Goal: Information Seeking & Learning: Learn about a topic

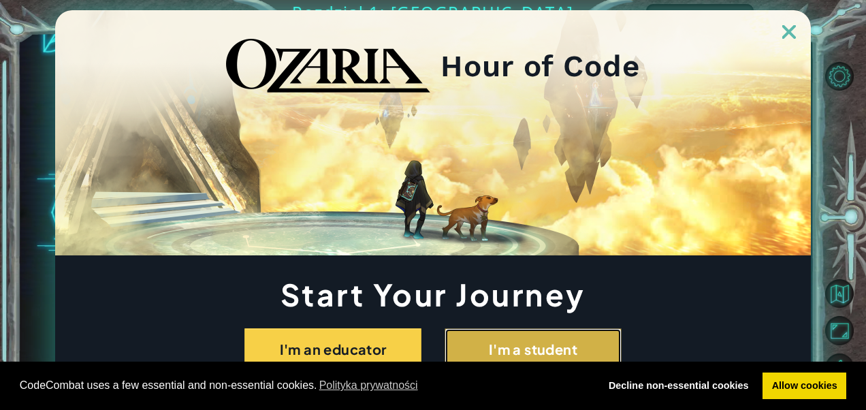
click at [501, 339] on button "I'm a student" at bounding box center [533, 349] width 177 height 42
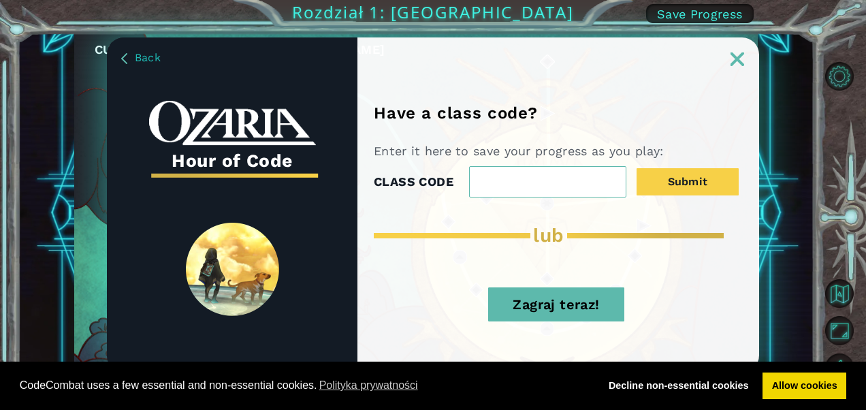
click at [575, 297] on button "Zagraj teraz!" at bounding box center [556, 304] width 136 height 34
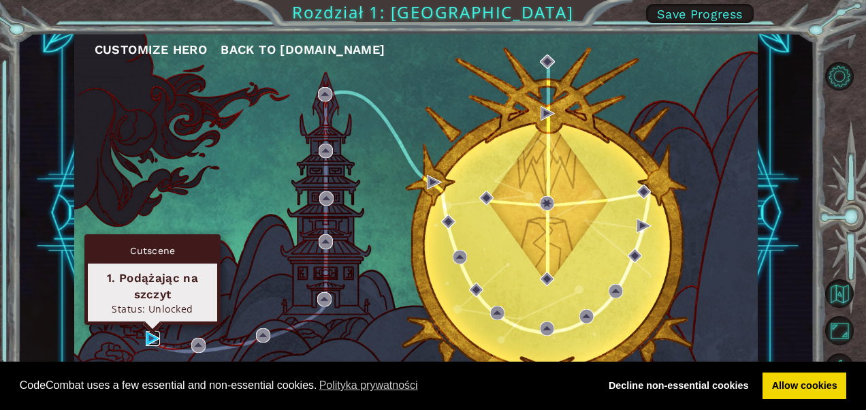
click at [147, 336] on img at bounding box center [153, 338] width 14 height 14
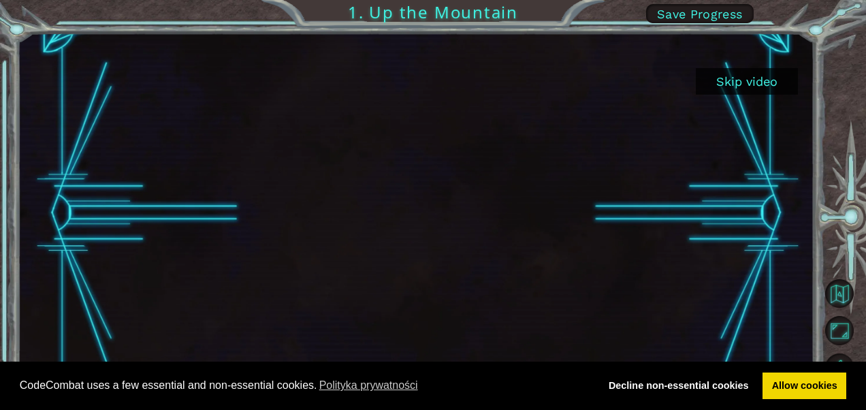
click at [754, 84] on button "Skip video" at bounding box center [747, 81] width 102 height 27
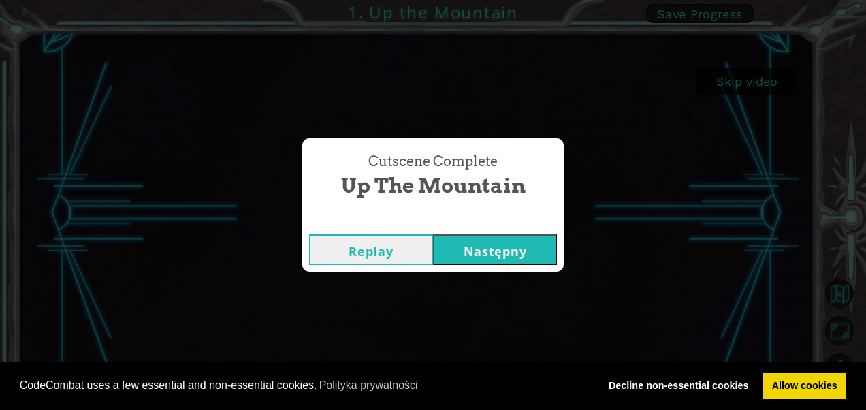
click at [479, 247] on button "Następny" at bounding box center [495, 249] width 124 height 31
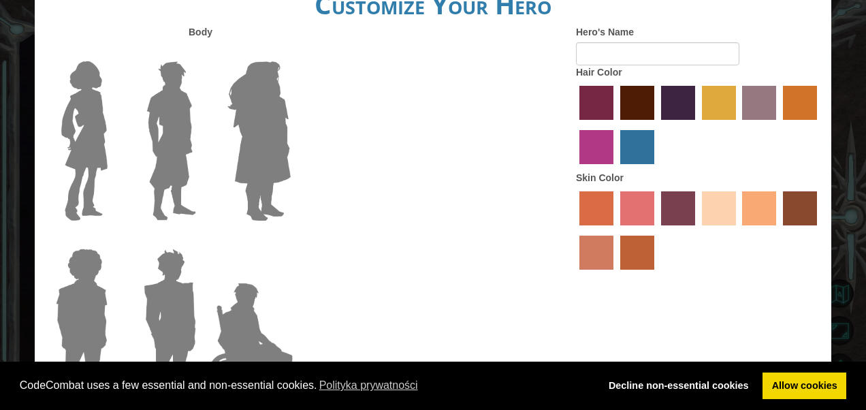
click at [593, 99] on label "paprika hair color" at bounding box center [597, 103] width 34 height 34
click at [575, 125] on input "paprika hair color" at bounding box center [575, 125] width 0 height 0
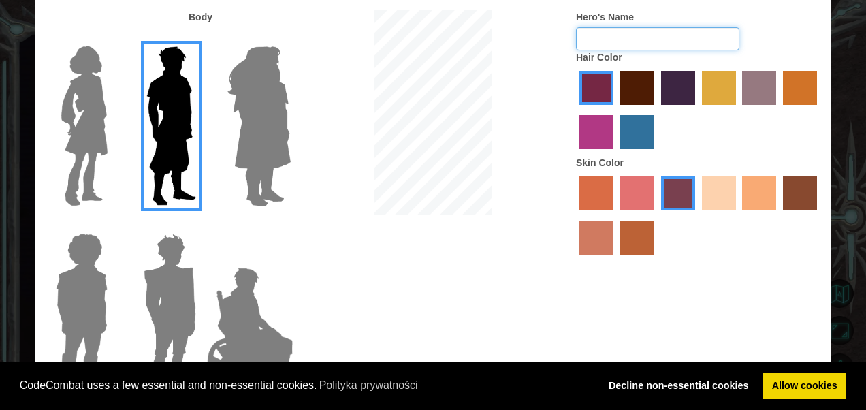
click at [593, 42] on input "Hero's Name" at bounding box center [657, 38] width 163 height 23
click at [243, 130] on img at bounding box center [259, 126] width 74 height 170
click at [290, 37] on input "Hero Amethyst" at bounding box center [290, 37] width 0 height 0
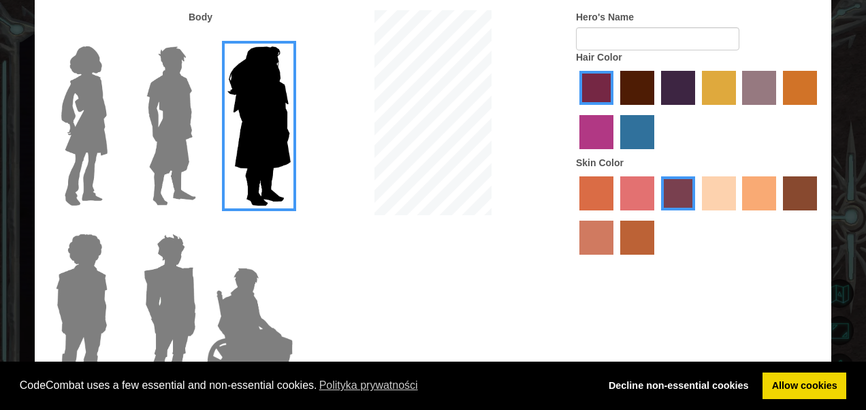
click at [79, 151] on img at bounding box center [84, 126] width 57 height 170
click at [113, 37] on input "Hero Connie" at bounding box center [113, 37] width 0 height 0
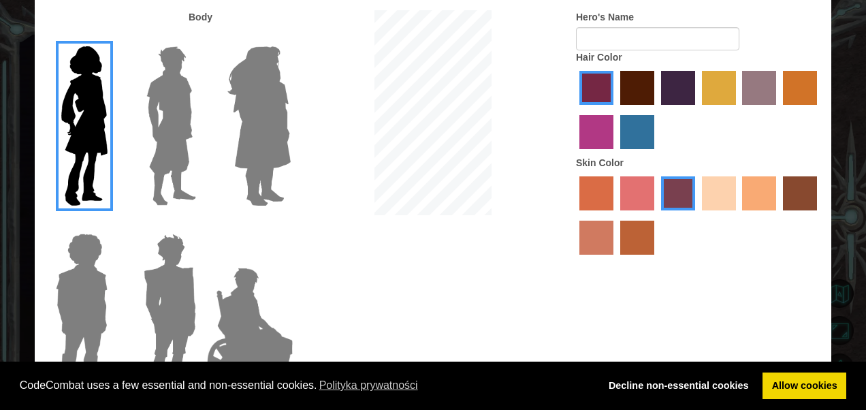
click at [78, 260] on img at bounding box center [81, 313] width 63 height 170
click at [113, 225] on input "Hero Steven" at bounding box center [113, 225] width 0 height 0
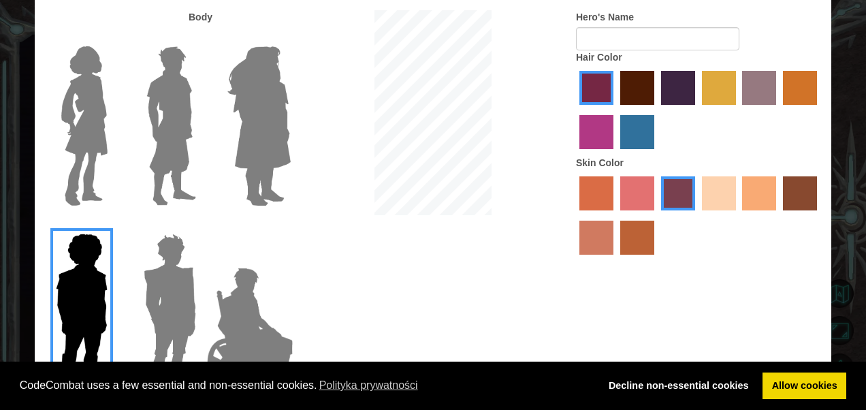
click at [82, 97] on img at bounding box center [84, 126] width 57 height 170
click at [113, 37] on input "Hero Connie" at bounding box center [113, 37] width 0 height 0
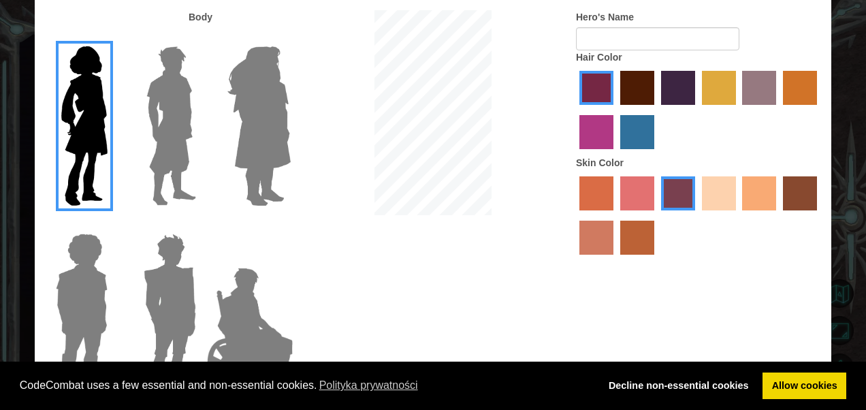
click at [642, 87] on label "maroon hair color" at bounding box center [638, 88] width 34 height 34
click at [616, 110] on input "maroon hair color" at bounding box center [616, 110] width 0 height 0
click at [771, 185] on label "tacao skin color" at bounding box center [760, 193] width 34 height 34
click at [738, 215] on input "tacao skin color" at bounding box center [738, 215] width 0 height 0
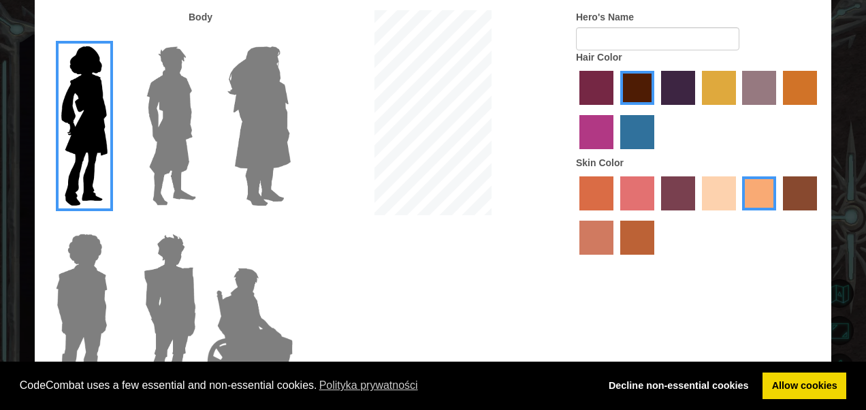
click at [599, 233] on label "burning sand skin color" at bounding box center [597, 238] width 34 height 34
click at [819, 215] on input "burning sand skin color" at bounding box center [819, 215] width 0 height 0
click at [643, 241] on label "smoke tree skin color" at bounding box center [638, 238] width 34 height 34
click at [616, 260] on input "smoke tree skin color" at bounding box center [616, 260] width 0 height 0
click at [762, 192] on label "tacao skin color" at bounding box center [760, 193] width 34 height 34
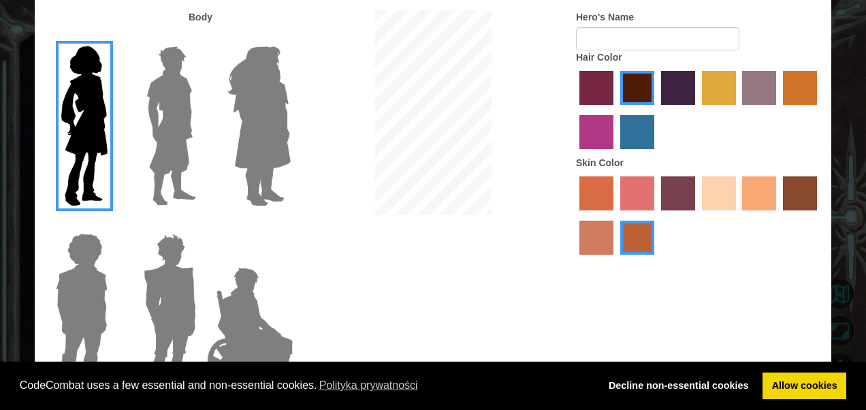
click at [738, 215] on input "tacao skin color" at bounding box center [738, 215] width 0 height 0
click at [586, 234] on label "burning sand skin color" at bounding box center [597, 238] width 34 height 34
click at [819, 215] on input "burning sand skin color" at bounding box center [819, 215] width 0 height 0
click at [597, 202] on label "sorbus skin color" at bounding box center [597, 193] width 34 height 34
click at [575, 215] on input "sorbus skin color" at bounding box center [575, 215] width 0 height 0
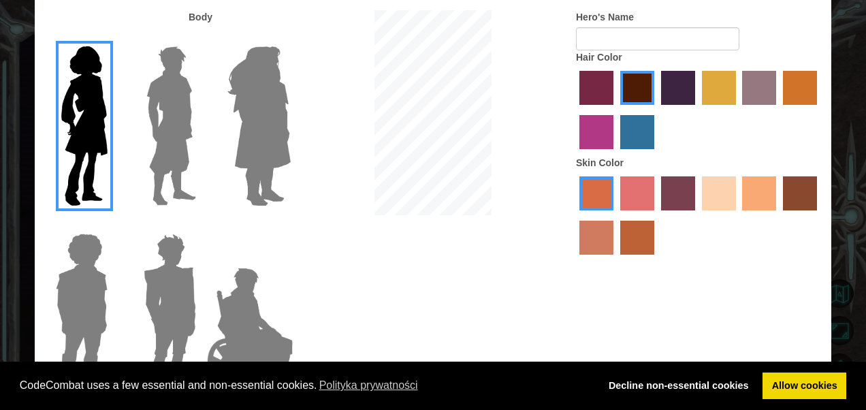
click at [754, 206] on label "tacao skin color" at bounding box center [760, 193] width 34 height 34
click at [738, 215] on input "tacao skin color" at bounding box center [738, 215] width 0 height 0
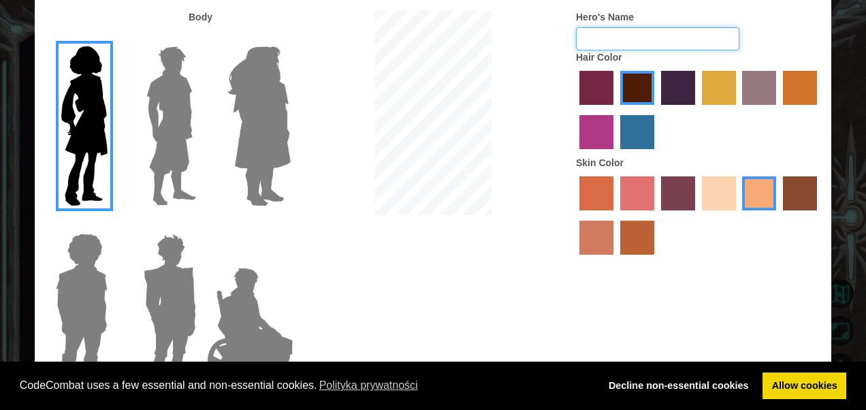
click at [624, 33] on input "Hero's Name" at bounding box center [657, 38] width 163 height 23
type input "donut"
click at [402, 222] on div "Body Hero's Name donut Hair Color Skin Color" at bounding box center [433, 206] width 797 height 392
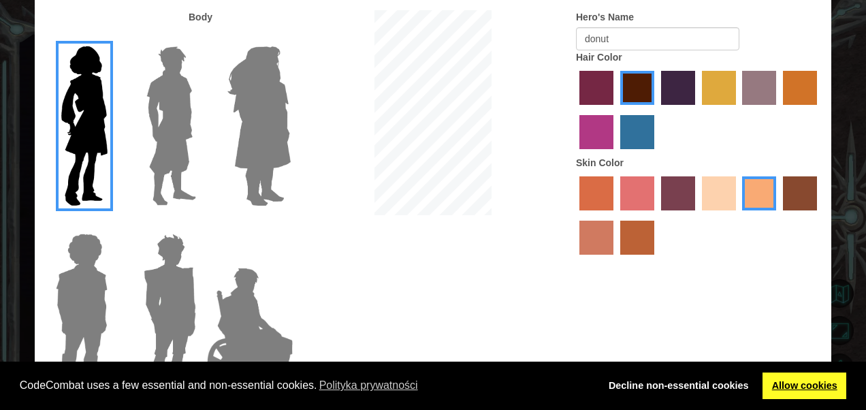
click at [800, 379] on link "Allow cookies" at bounding box center [805, 386] width 84 height 27
click at [790, 378] on link "Allow cookies" at bounding box center [805, 386] width 84 height 27
click at [744, 306] on div "Body Hero's Name donut Hair Color Skin Color" at bounding box center [433, 206] width 797 height 392
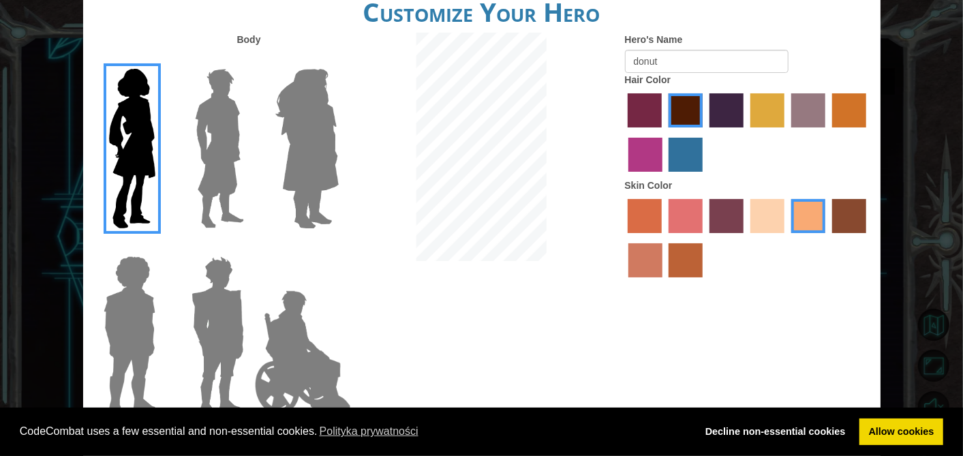
drag, startPoint x: 793, startPoint y: 0, endPoint x: 946, endPoint y: 178, distance: 234.8
click at [866, 178] on div "Customize Your Hero Body Hero's Name donut Hair Color Skin Color Zrobione" at bounding box center [481, 228] width 963 height 456
click at [866, 409] on link "Allow cookies" at bounding box center [901, 431] width 84 height 27
click at [518, 304] on div "Body Hero's Name donut Hair Color Skin Color" at bounding box center [481, 229] width 797 height 392
click at [631, 27] on div "Customize Your Hero" at bounding box center [481, 8] width 797 height 49
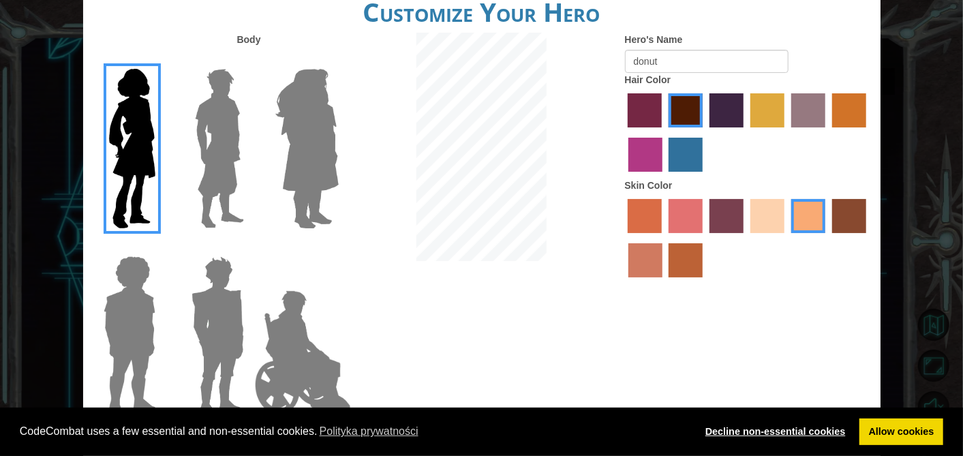
click at [763, 409] on link "Decline non-essential cookies" at bounding box center [775, 431] width 159 height 27
click at [866, 409] on div "CodeCombat uses a few essential and non-essential cookies. Polityka prywatności…" at bounding box center [481, 431] width 963 height 49
click at [866, 409] on link "Allow cookies" at bounding box center [901, 431] width 84 height 27
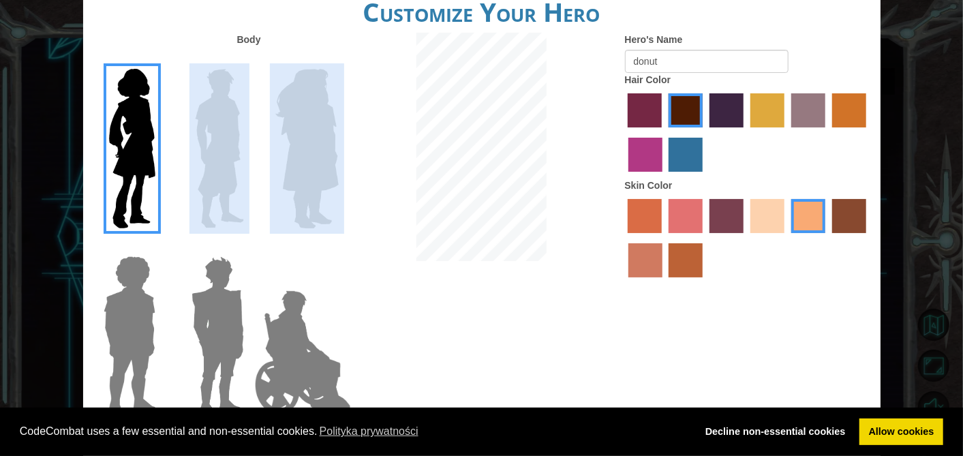
click at [261, 197] on div at bounding box center [216, 237] width 266 height 375
click at [809, 409] on div "CodeCombat uses a few essential and non-essential cookies. Polityka prywatności…" at bounding box center [481, 431] width 963 height 49
click at [813, 409] on div "CodeCombat uses a few essential and non-essential cookies. Polityka prywatności…" at bounding box center [481, 431] width 963 height 49
click at [827, 409] on link "Decline non-essential cookies" at bounding box center [775, 431] width 159 height 27
click at [838, 409] on div "CodeCombat uses a few essential and non-essential cookies. Polityka prywatności…" at bounding box center [481, 431] width 963 height 49
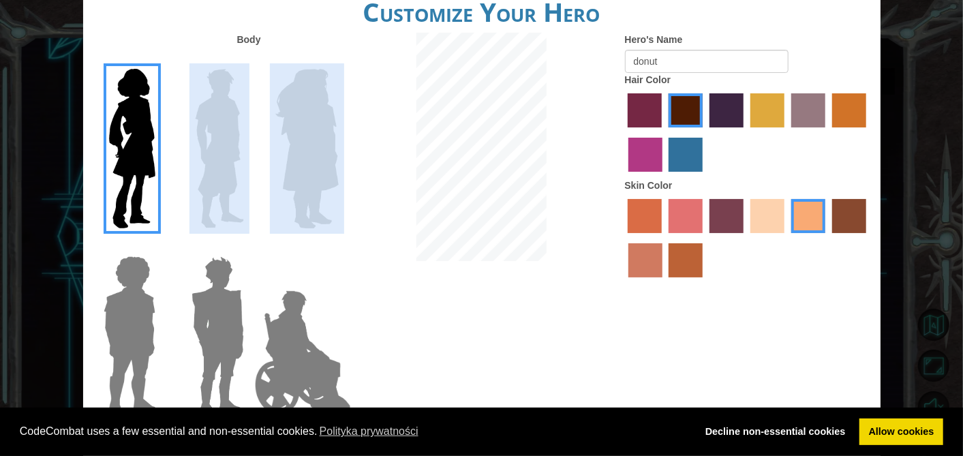
click at [843, 409] on div "CodeCombat uses a few essential and non-essential cookies. Polityka prywatności…" at bounding box center [481, 431] width 963 height 49
click at [848, 409] on div "CodeCombat uses a few essential and non-essential cookies. Polityka prywatności…" at bounding box center [481, 431] width 963 height 49
click at [854, 409] on div "CodeCombat uses a few essential and non-essential cookies. Polityka prywatności…" at bounding box center [481, 431] width 963 height 49
click at [866, 409] on link "Allow cookies" at bounding box center [901, 431] width 84 height 27
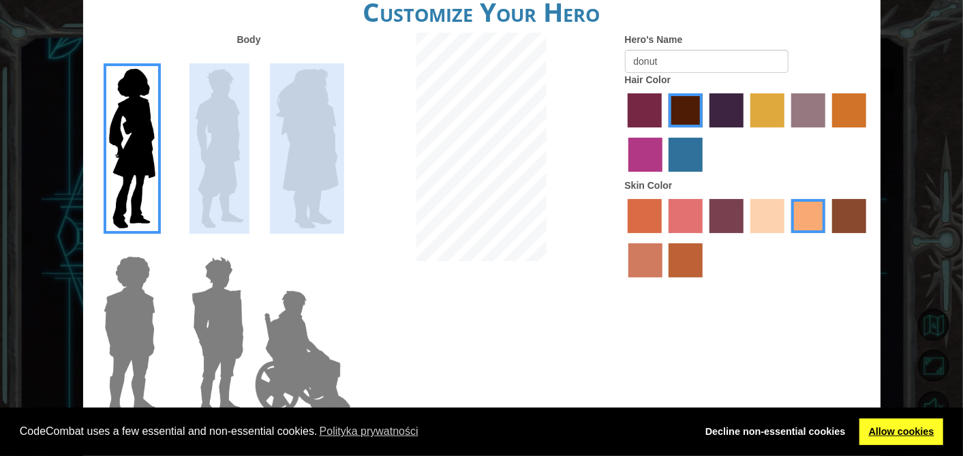
click at [866, 409] on link "Allow cookies" at bounding box center [901, 431] width 84 height 27
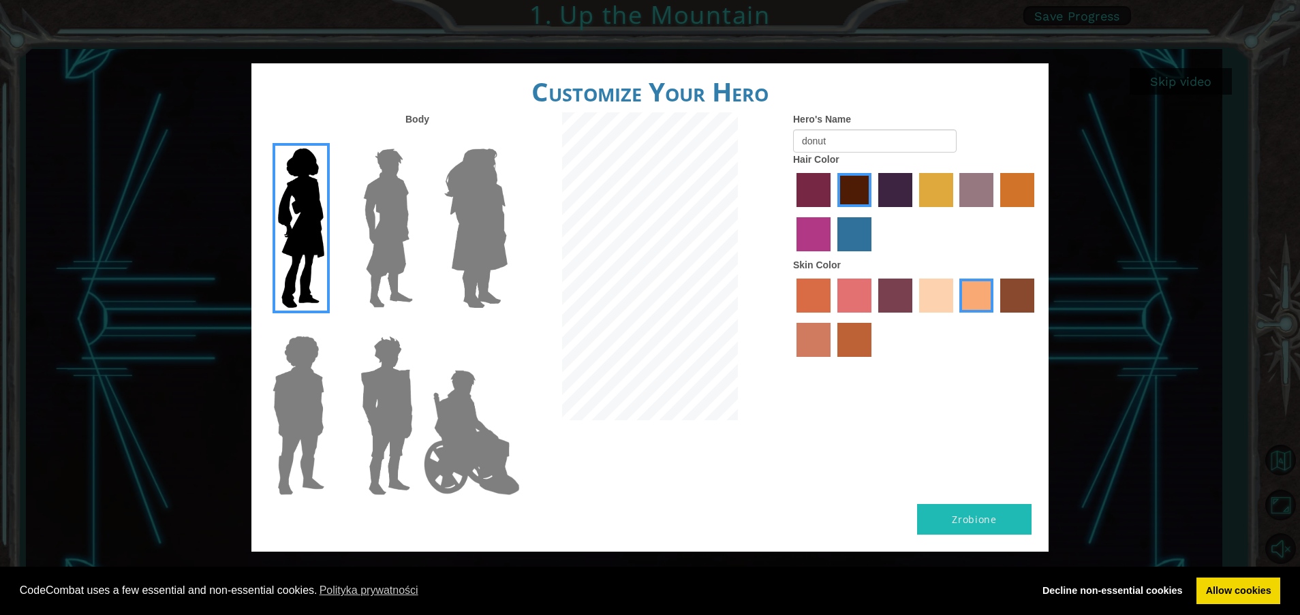
drag, startPoint x: 918, startPoint y: 8, endPoint x: 755, endPoint y: 408, distance: 431.7
click at [755, 408] on div at bounding box center [650, 267] width 266 height 311
click at [866, 409] on button "Zrobione" at bounding box center [974, 519] width 114 height 31
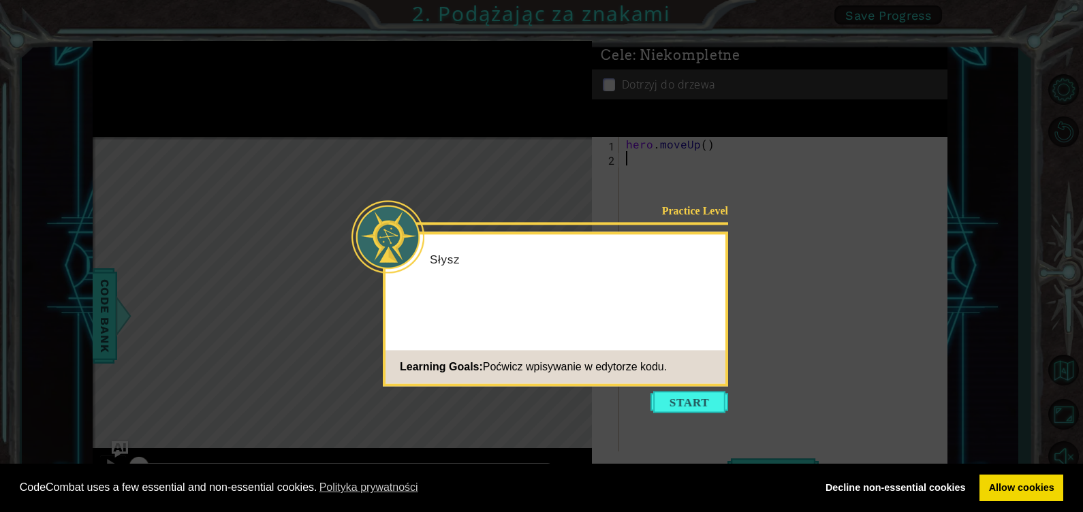
drag, startPoint x: 1237, startPoint y: 1, endPoint x: 564, endPoint y: 143, distance: 687.9
click at [564, 143] on icon at bounding box center [541, 256] width 1083 height 512
click at [676, 402] on button "Start" at bounding box center [690, 402] width 78 height 22
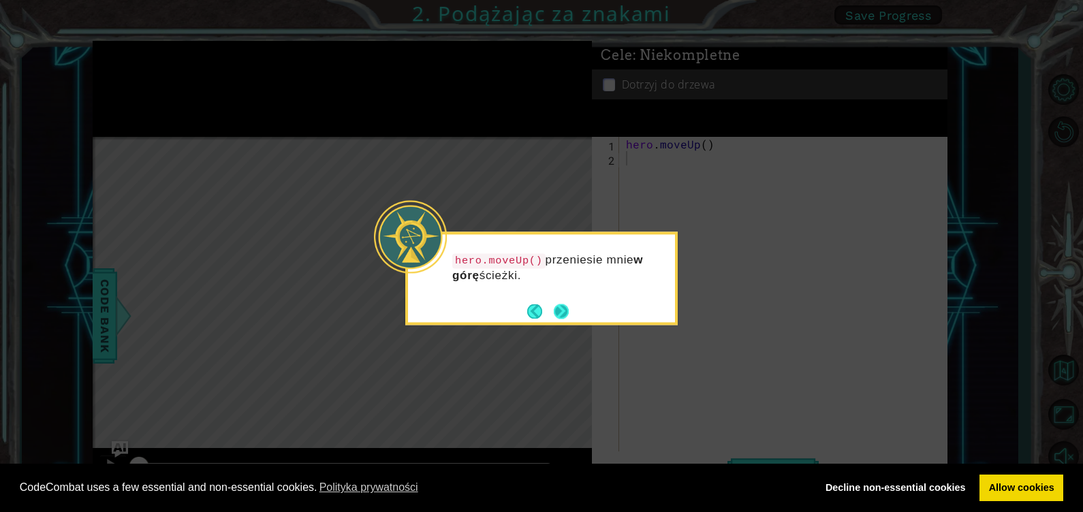
click at [560, 309] on button "Next" at bounding box center [561, 311] width 22 height 22
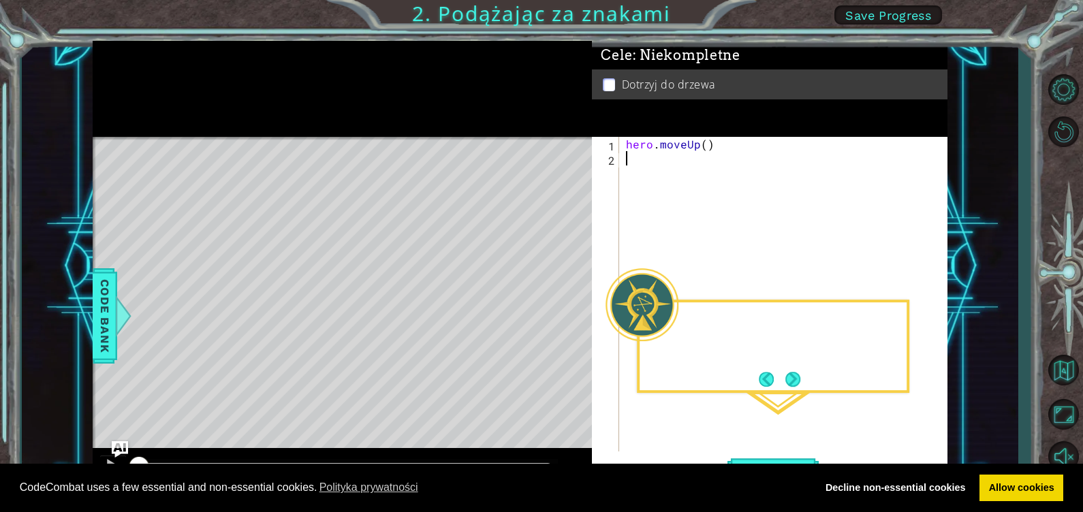
click at [561, 309] on div "Level Map" at bounding box center [407, 337] width 629 height 401
click at [668, 163] on div "hero . moveUp ( )" at bounding box center [786, 308] width 327 height 343
type textarea "h"
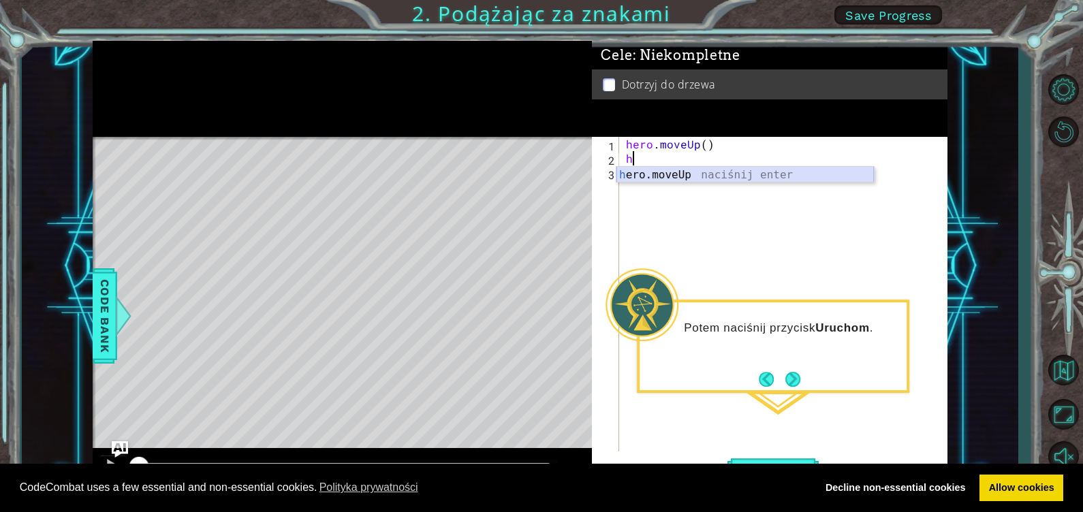
click at [659, 178] on div "h ero.moveUp naciśnij enter" at bounding box center [744, 191] width 257 height 49
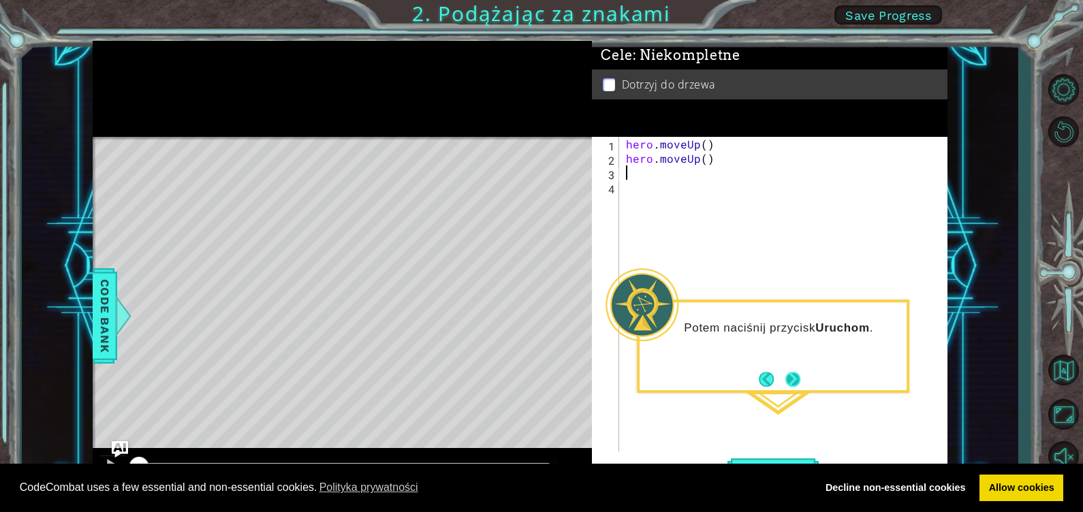
click at [795, 385] on button "Next" at bounding box center [792, 379] width 15 height 15
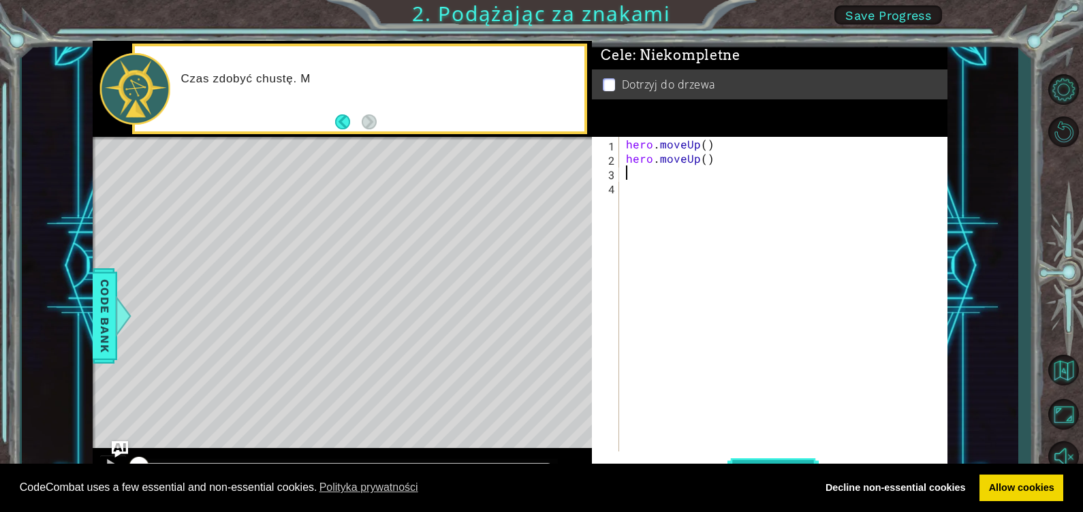
click at [790, 409] on button "Uruchom" at bounding box center [773, 471] width 91 height 35
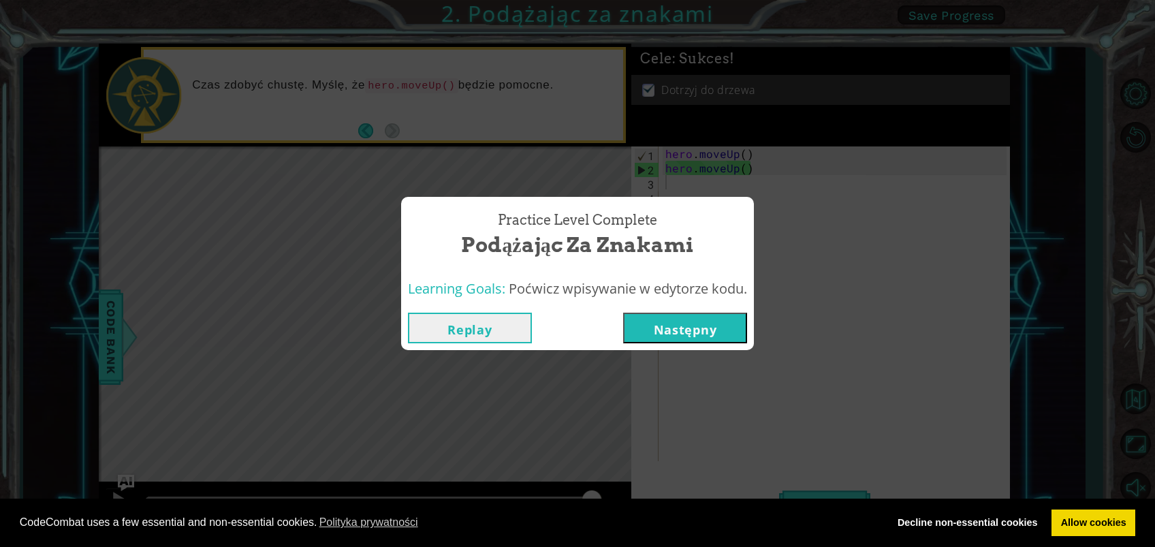
drag, startPoint x: 1020, startPoint y: 0, endPoint x: 651, endPoint y: 320, distance: 488.7
click at [651, 311] on div "Replay Następny" at bounding box center [577, 328] width 353 height 44
click at [649, 325] on button "Następny" at bounding box center [685, 328] width 124 height 31
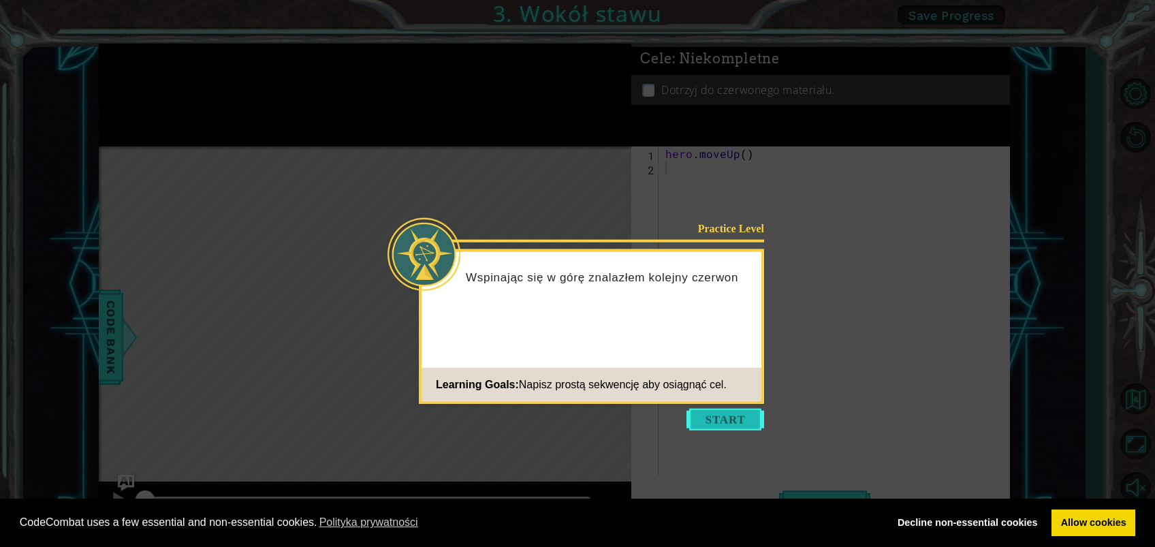
click at [733, 409] on button "Start" at bounding box center [726, 420] width 78 height 22
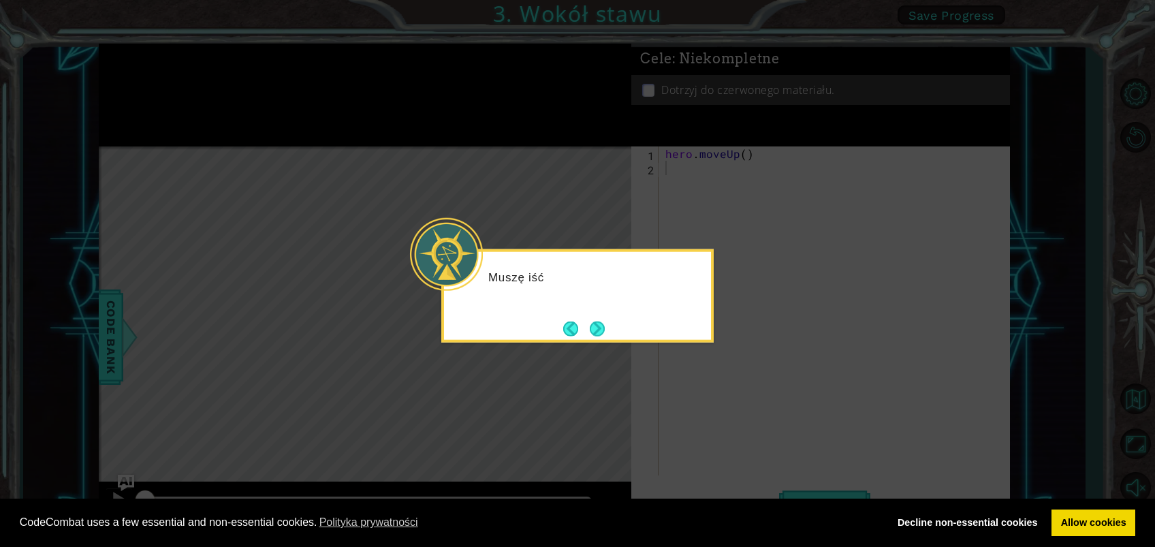
click at [634, 378] on icon at bounding box center [577, 273] width 1155 height 547
click at [601, 326] on button "Next" at bounding box center [598, 329] width 20 height 20
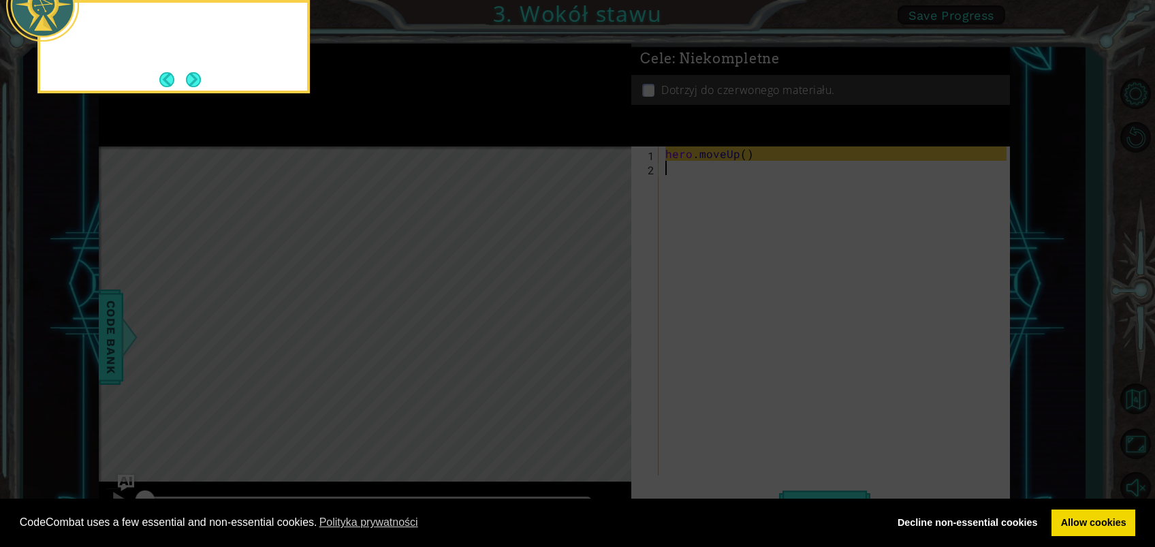
click at [601, 326] on icon at bounding box center [577, 82] width 1155 height 930
click at [595, 326] on icon at bounding box center [577, 82] width 1155 height 930
click at [53, 25] on div at bounding box center [42, 5] width 73 height 73
click at [141, 59] on div "Gdy myszę się poruszyć" at bounding box center [173, 35] width 267 height 54
drag, startPoint x: 196, startPoint y: 96, endPoint x: 198, endPoint y: 104, distance: 7.6
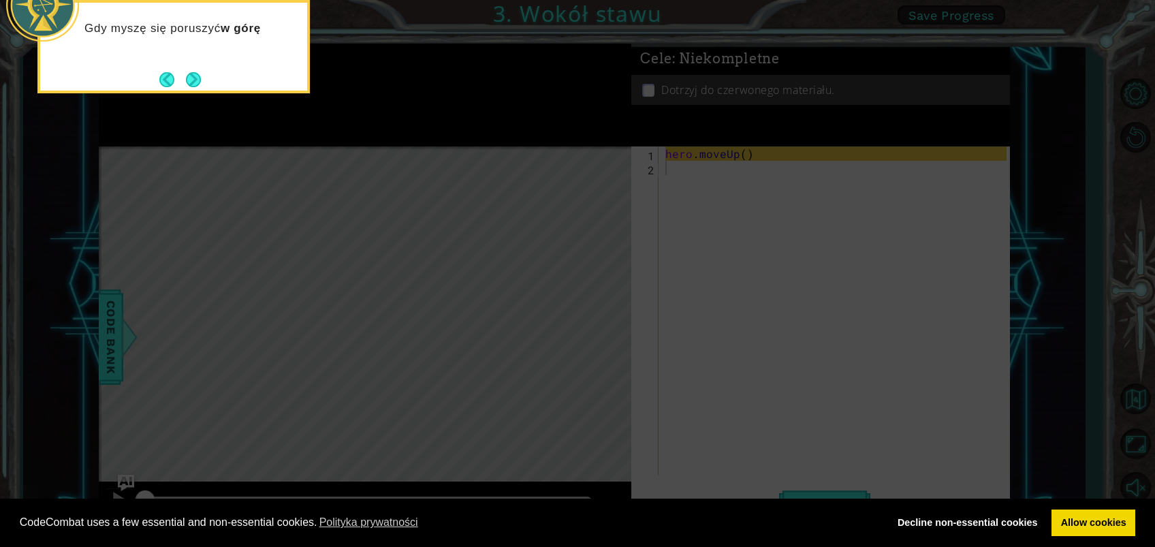
click at [198, 104] on body "Cookie Policy CodeCombat uses a few essential and non-essential cookies. Polity…" at bounding box center [577, 273] width 1155 height 547
click at [169, 102] on icon at bounding box center [577, 82] width 1155 height 930
click at [189, 80] on button "Next" at bounding box center [193, 79] width 23 height 23
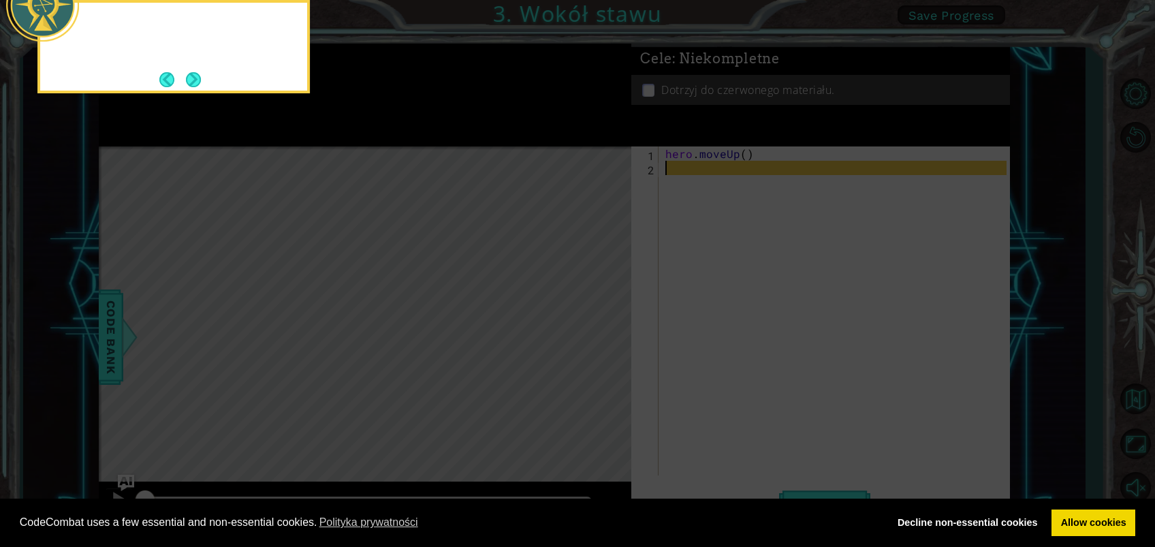
click at [189, 80] on button "Next" at bounding box center [193, 79] width 25 height 25
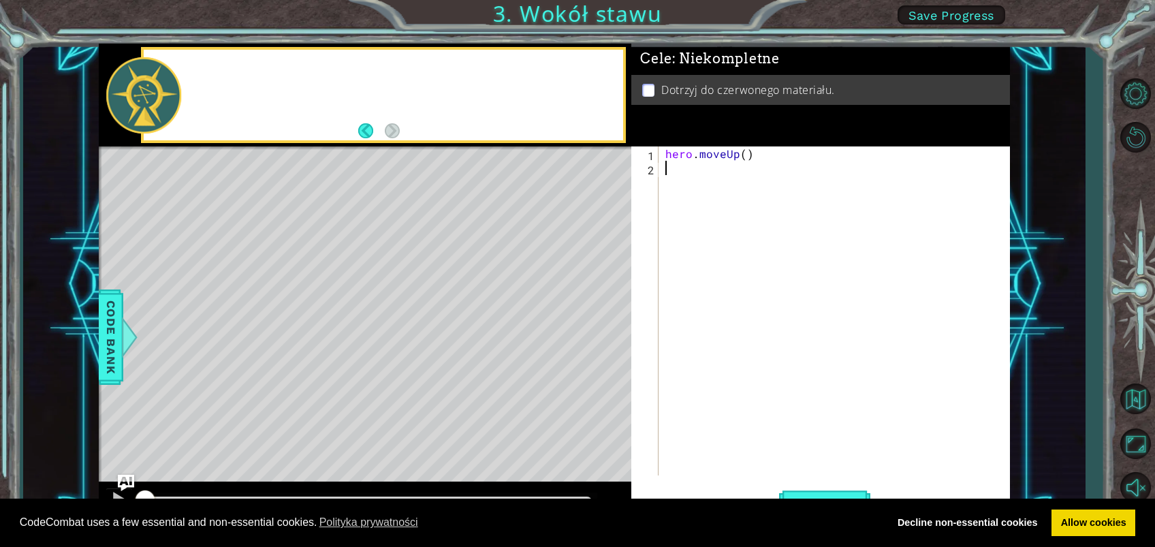
click at [189, 80] on div at bounding box center [403, 94] width 441 height 33
click at [369, 136] on button "Back" at bounding box center [371, 130] width 27 height 15
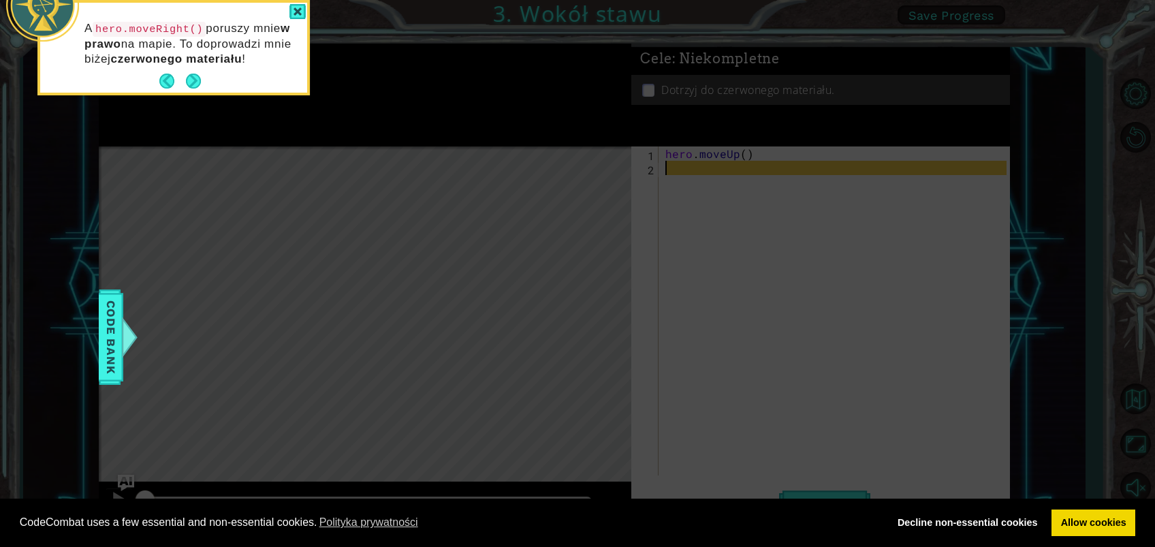
click at [369, 136] on icon at bounding box center [577, 82] width 1155 height 930
click at [300, 7] on div at bounding box center [298, 12] width 16 height 16
click at [299, 7] on div "1 ההההההההההההההההההההההההההההההההההההההההההההההההההההההההההההההההההההההההההההה…" at bounding box center [577, 273] width 1155 height 547
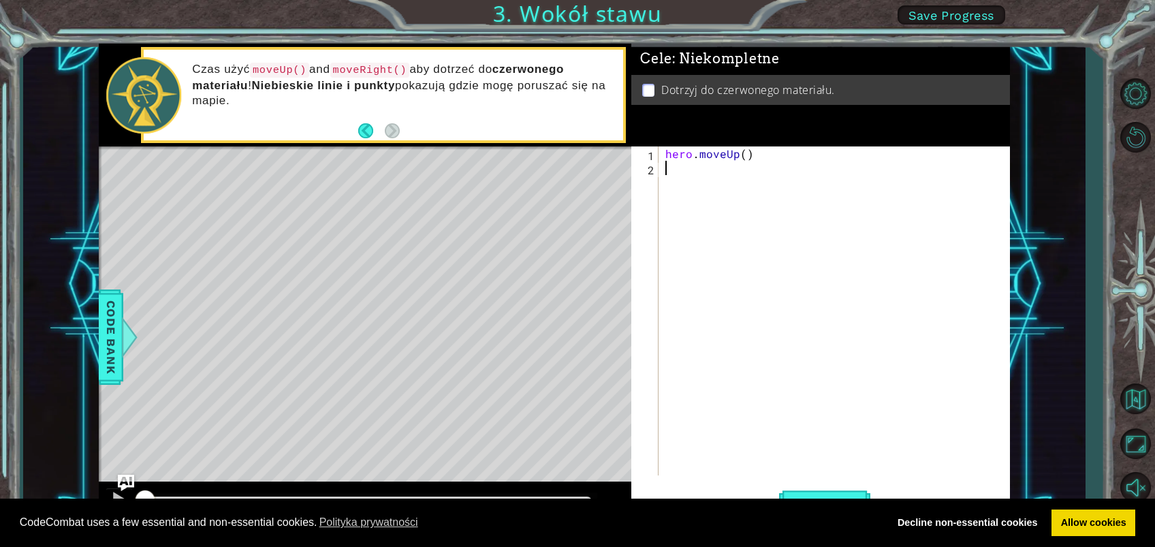
click at [438, 118] on div "Czas użyć moveUp() and moveRight() aby dotrzeć do czerwonego materiału ! Niebie…" at bounding box center [403, 94] width 441 height 79
click at [397, 103] on p "Czas użyć moveUp() and moveRight() aby dotrzeć do czerwonego materiału ! Niebie…" at bounding box center [403, 85] width 422 height 46
click at [395, 104] on p "Czas użyć moveUp() and moveRight() aby dotrzeć do czerwonego materiału ! Niebie…" at bounding box center [403, 85] width 422 height 46
click at [337, 125] on div "Czas użyć moveUp() and moveRight() aby dotrzeć do czerwonego materiału ! Niebie…" at bounding box center [403, 94] width 441 height 79
click at [360, 123] on button "Back" at bounding box center [371, 130] width 27 height 15
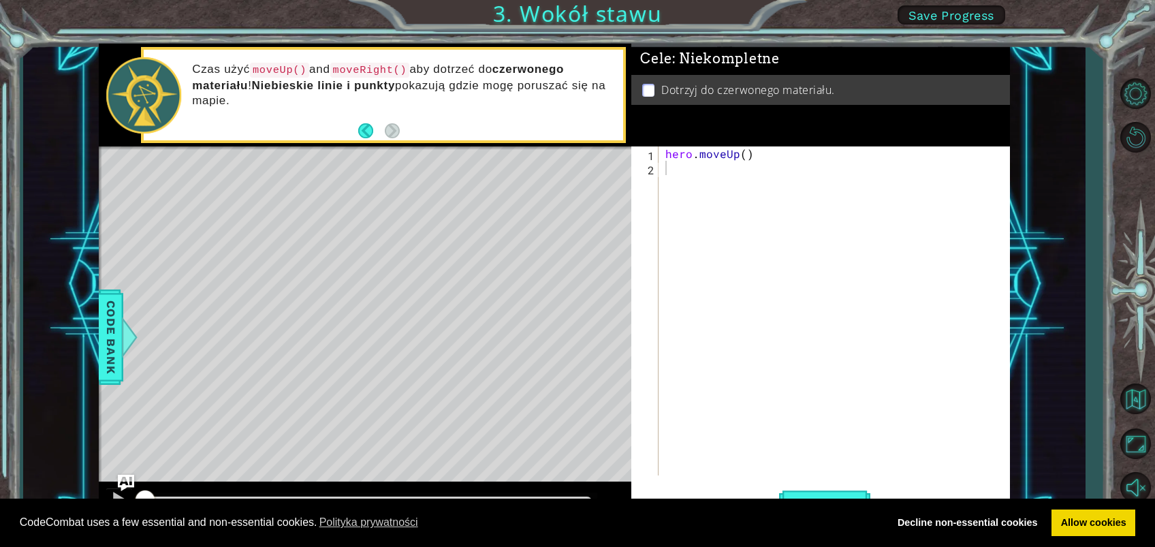
click at [0, 0] on icon at bounding box center [0, 0] width 0 height 0
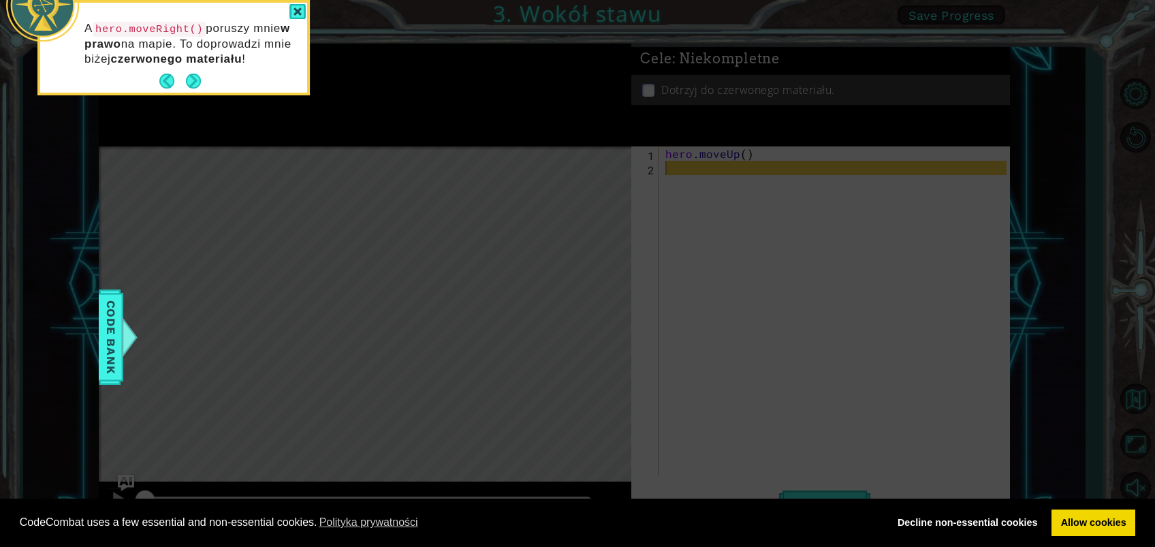
click at [191, 72] on button "Next" at bounding box center [194, 81] width 24 height 24
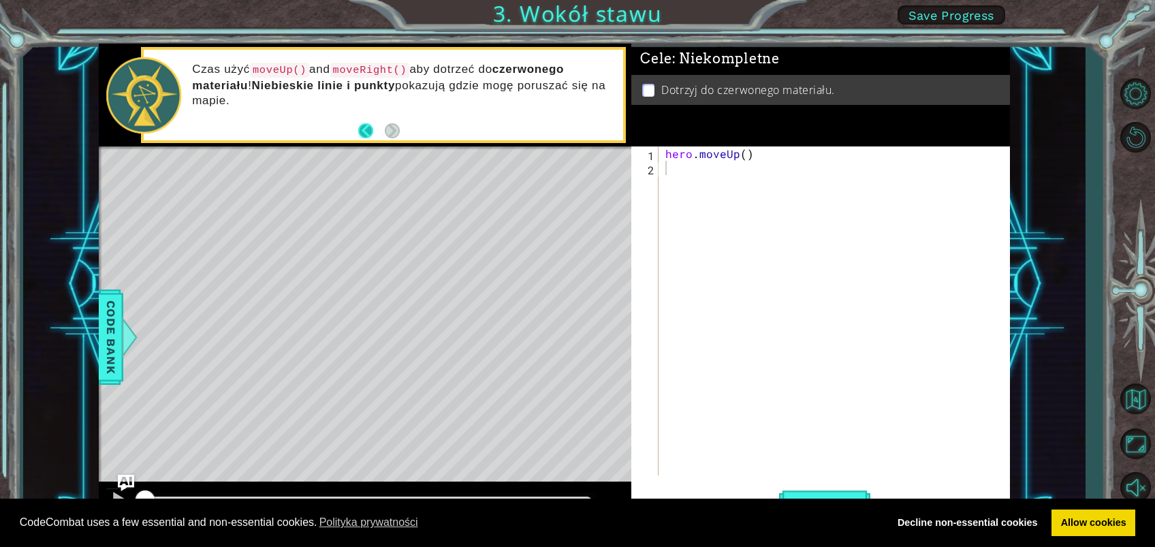
click at [369, 128] on button "Back" at bounding box center [371, 130] width 27 height 15
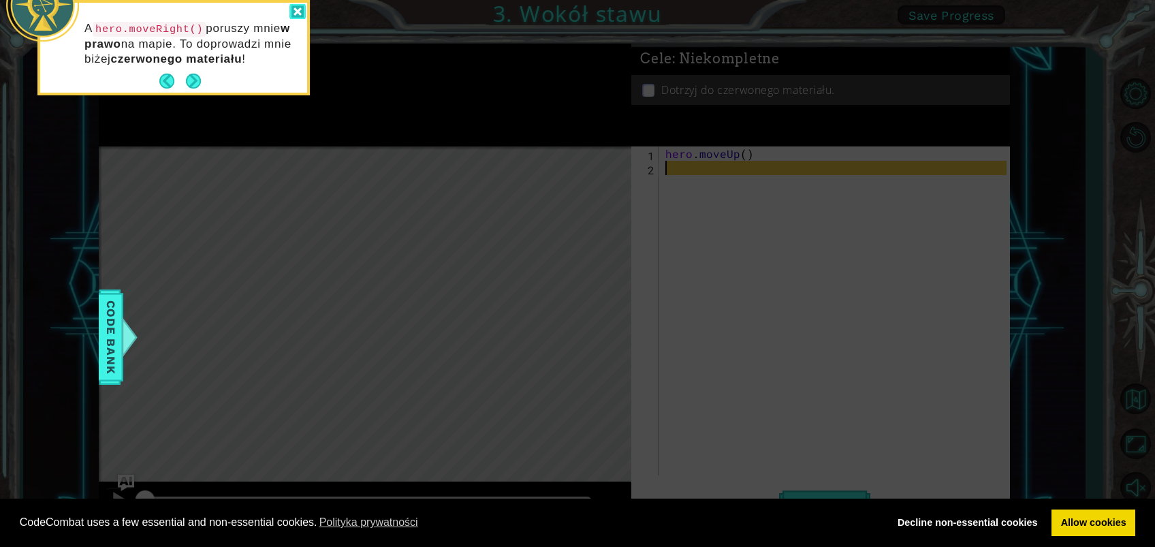
click at [304, 11] on div at bounding box center [298, 12] width 16 height 16
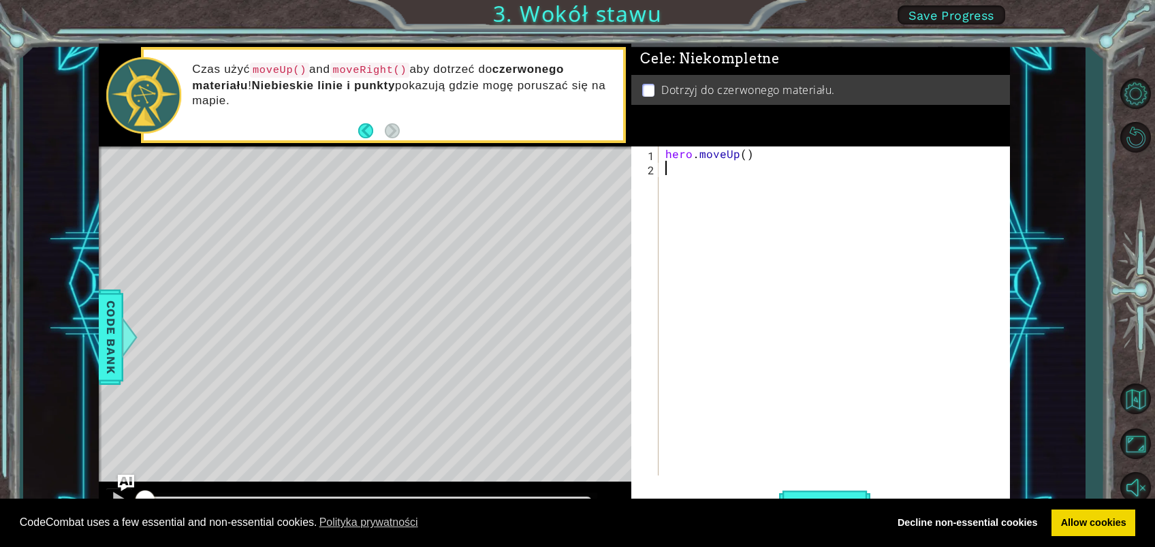
click at [363, 133] on button "Back" at bounding box center [371, 130] width 27 height 15
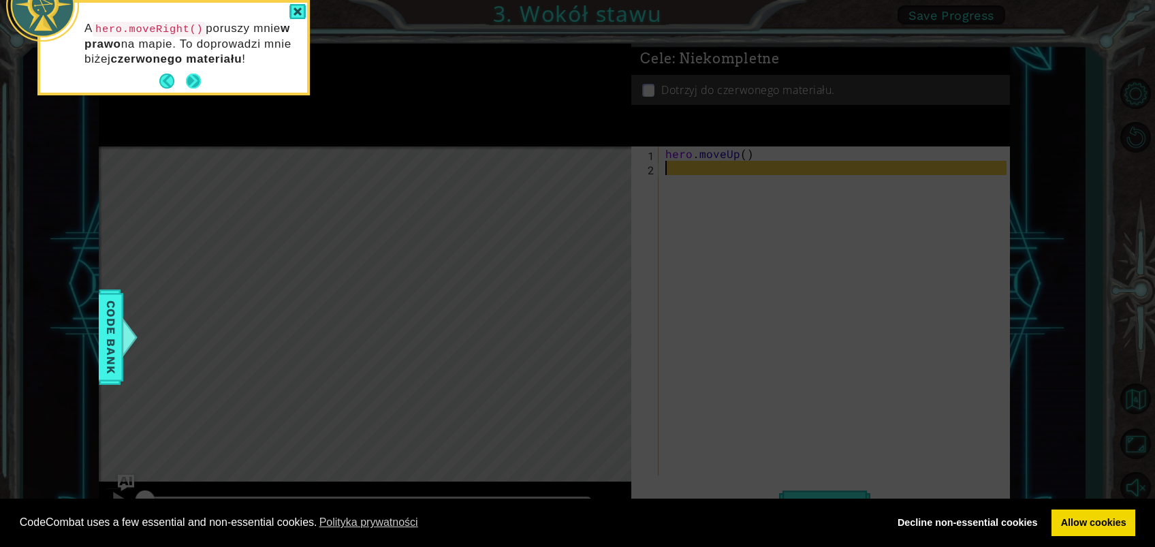
click at [201, 79] on button "Next" at bounding box center [193, 81] width 15 height 15
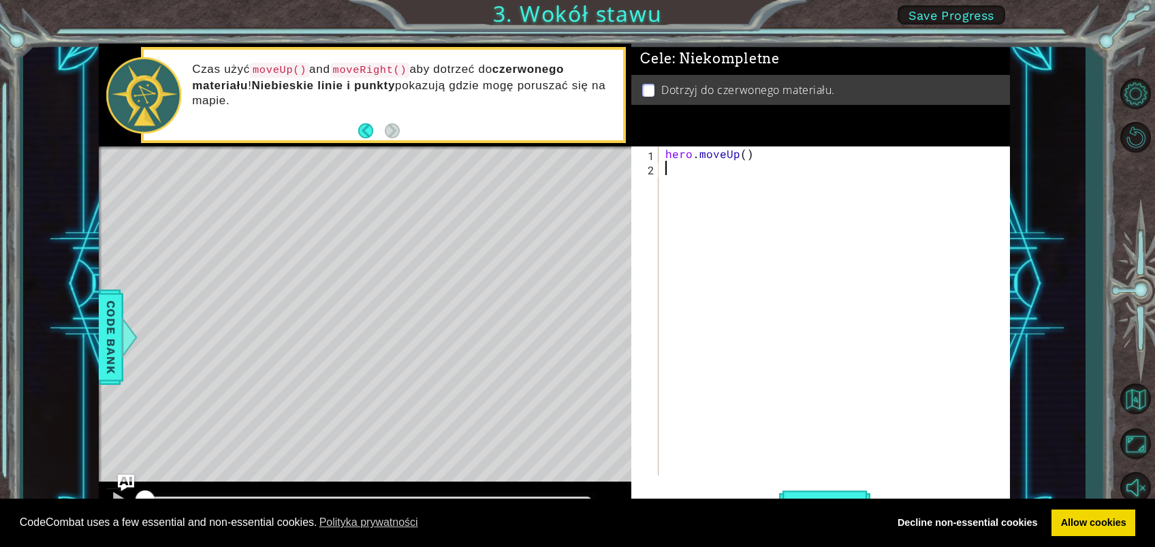
click at [373, 133] on button "Back" at bounding box center [371, 130] width 27 height 15
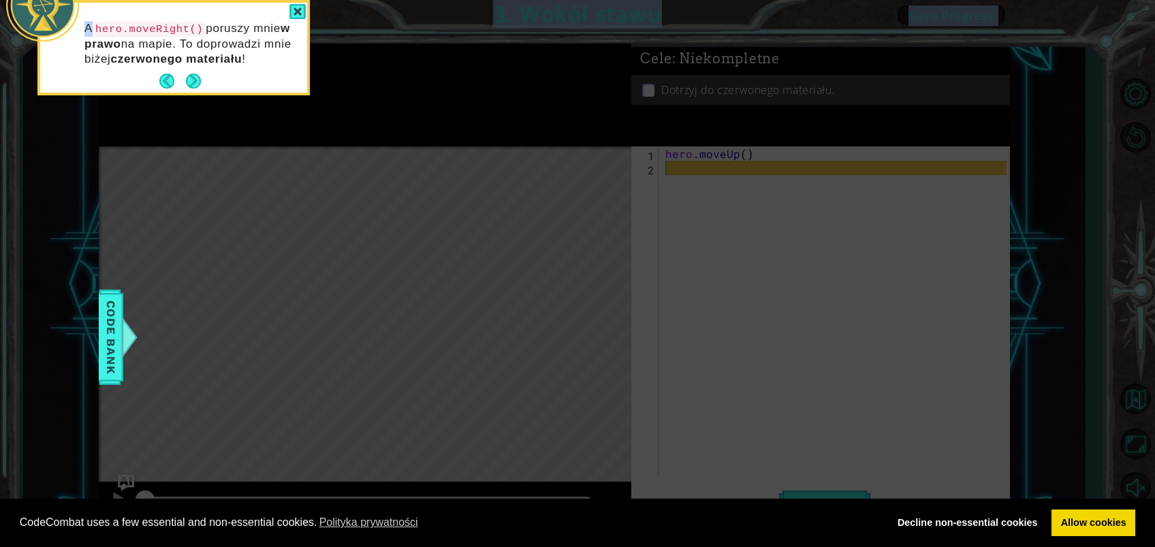
drag, startPoint x: 89, startPoint y: 27, endPoint x: 326, endPoint y: 74, distance: 241.7
click at [326, 74] on body "Cookie Policy CodeCombat uses a few essential and non-essential cookies. Polity…" at bounding box center [577, 273] width 1155 height 547
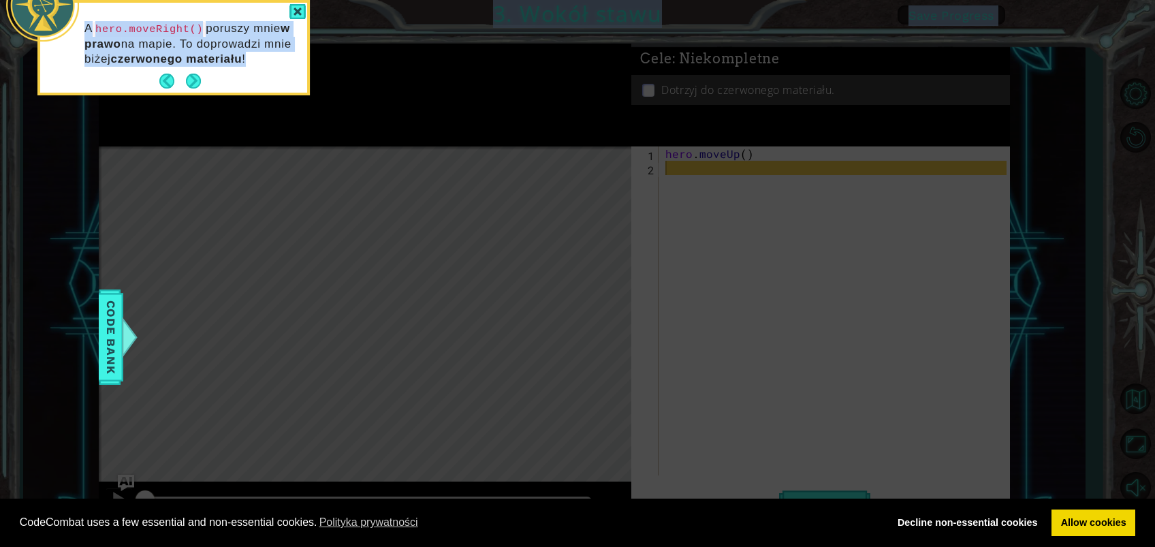
drag, startPoint x: 326, startPoint y: 74, endPoint x: 302, endPoint y: 142, distance: 71.5
click at [302, 142] on body "Cookie Policy CodeCombat uses a few essential and non-essential cookies. Polity…" at bounding box center [577, 273] width 1155 height 547
click at [190, 77] on button "Next" at bounding box center [193, 81] width 25 height 25
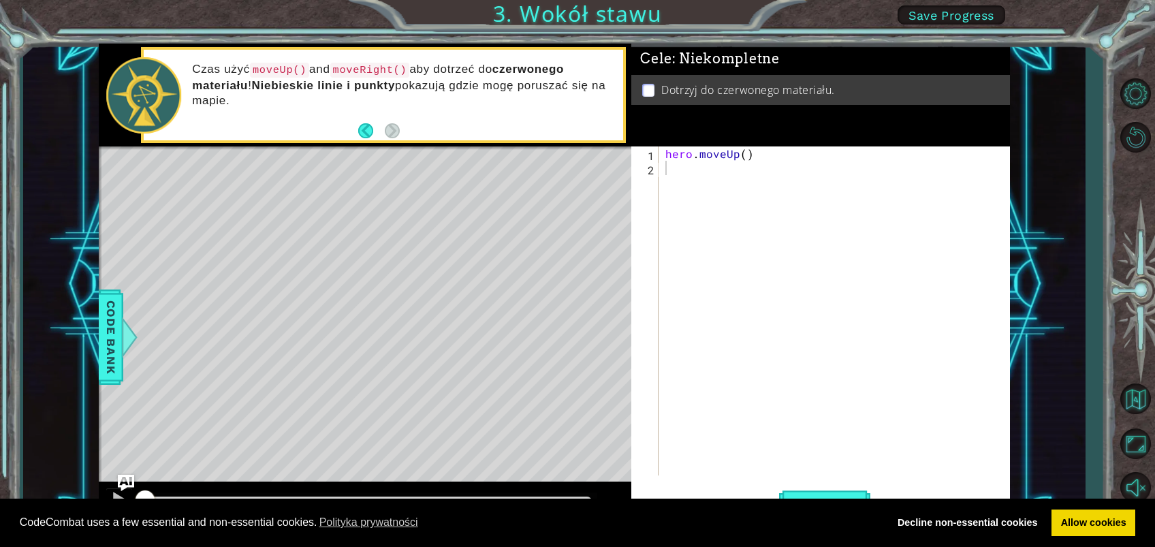
click at [401, 128] on div "Czas użyć moveUp() and moveRight() aby dotrzeć do czerwonego materiału ! Niebie…" at bounding box center [403, 94] width 441 height 79
click at [469, 110] on div "Czas użyć moveUp() and moveRight() aby dotrzeć do czerwonego materiału ! Niebie…" at bounding box center [403, 94] width 441 height 79
drag, startPoint x: 819, startPoint y: 84, endPoint x: 785, endPoint y: 93, distance: 34.4
click at [798, 91] on p "Dotrzyj do czerwonego materiału." at bounding box center [748, 89] width 174 height 15
click at [262, 66] on div "Czas użyć moveUp() and moveRight() aby dotrzeć do czerwonego materiału ! Niebie…" at bounding box center [403, 94] width 441 height 79
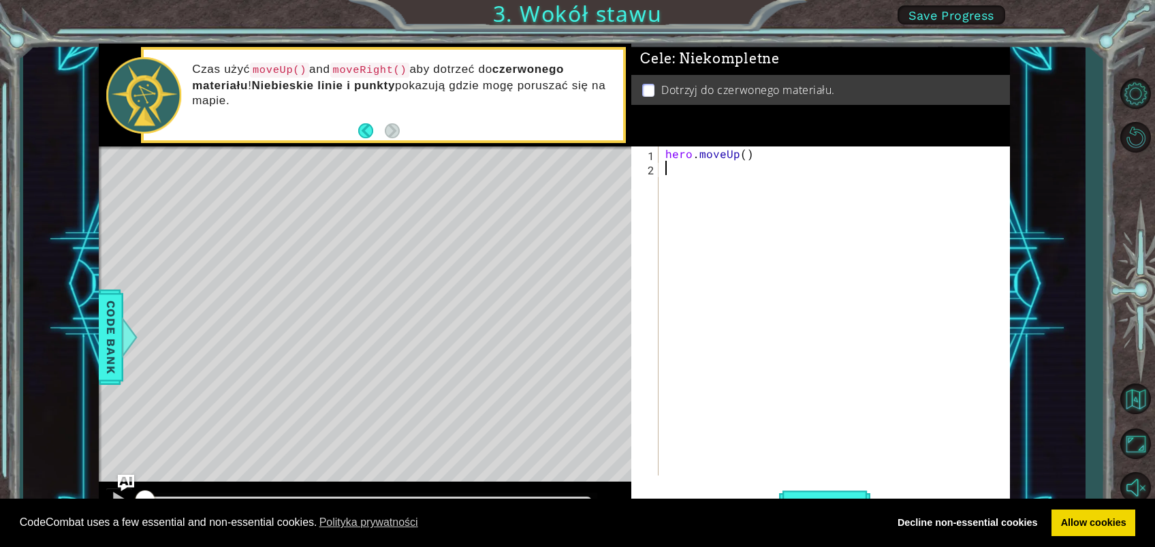
type textarea "m"
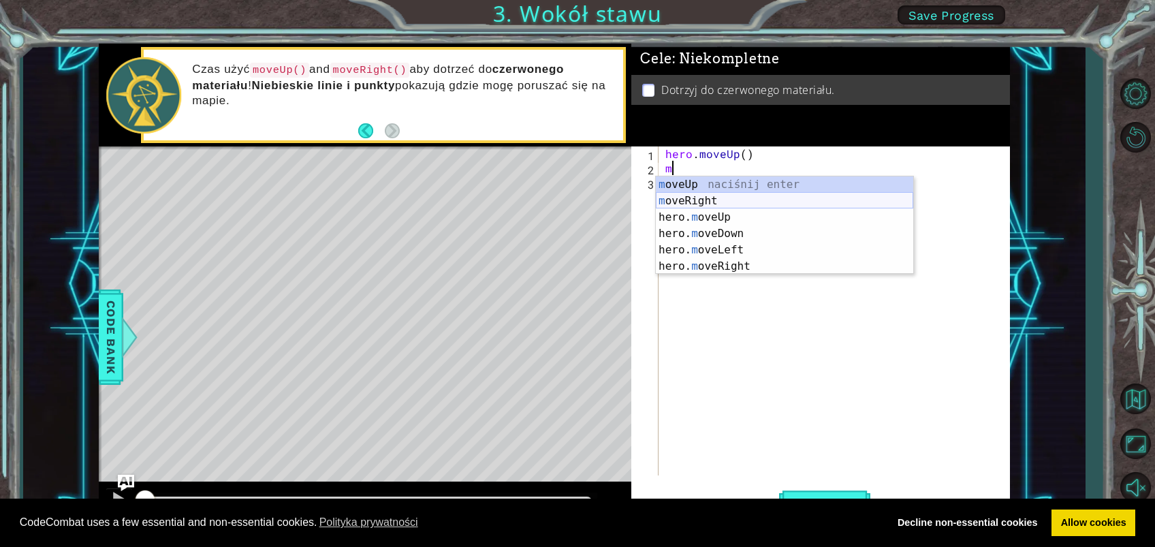
click at [689, 196] on div "m oveUp naciśnij enter m oveRight naciśnij enter hero. m oveUp naciśnij enter h…" at bounding box center [784, 241] width 257 height 131
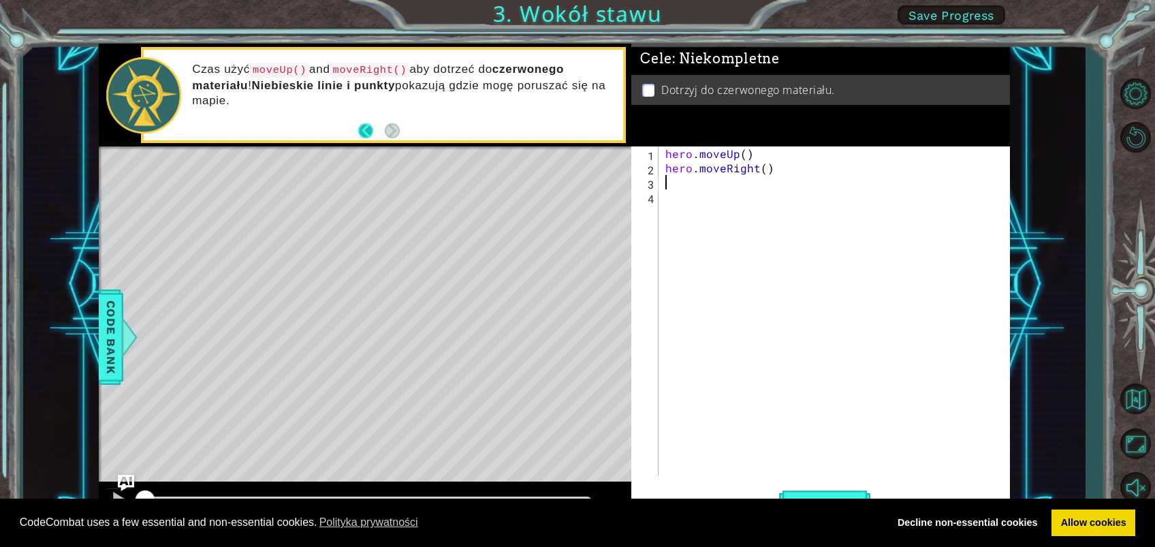
click at [373, 135] on button "Back" at bounding box center [371, 130] width 27 height 15
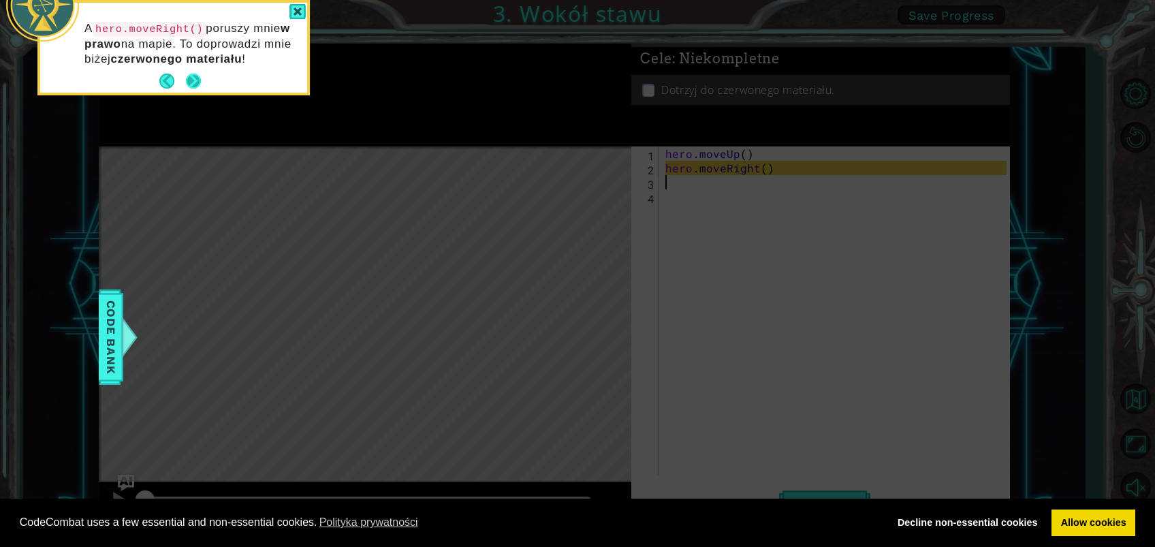
click at [202, 78] on button "Next" at bounding box center [194, 81] width 18 height 18
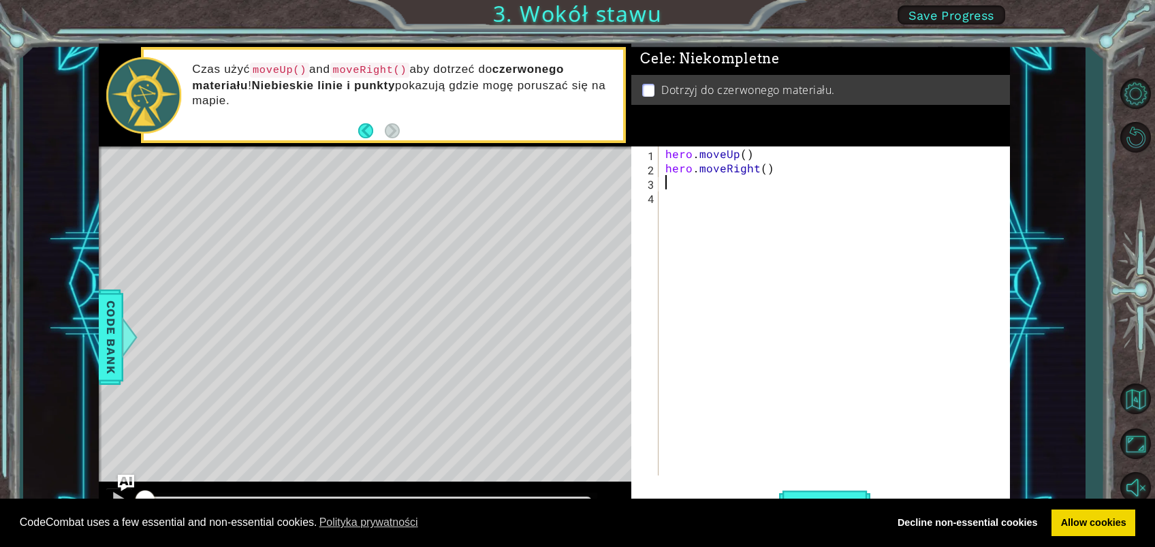
click at [518, 120] on div "Czas użyć moveUp() and moveRight() aby dotrzeć do czerwonego materiału ! Niebie…" at bounding box center [403, 94] width 441 height 79
click at [690, 191] on div "hero . moveUp ( ) hero . moveRight ( )" at bounding box center [838, 325] width 351 height 358
click at [672, 180] on div "hero . moveUp ( ) hero . moveRight ( )" at bounding box center [838, 325] width 351 height 358
type textarea "h"
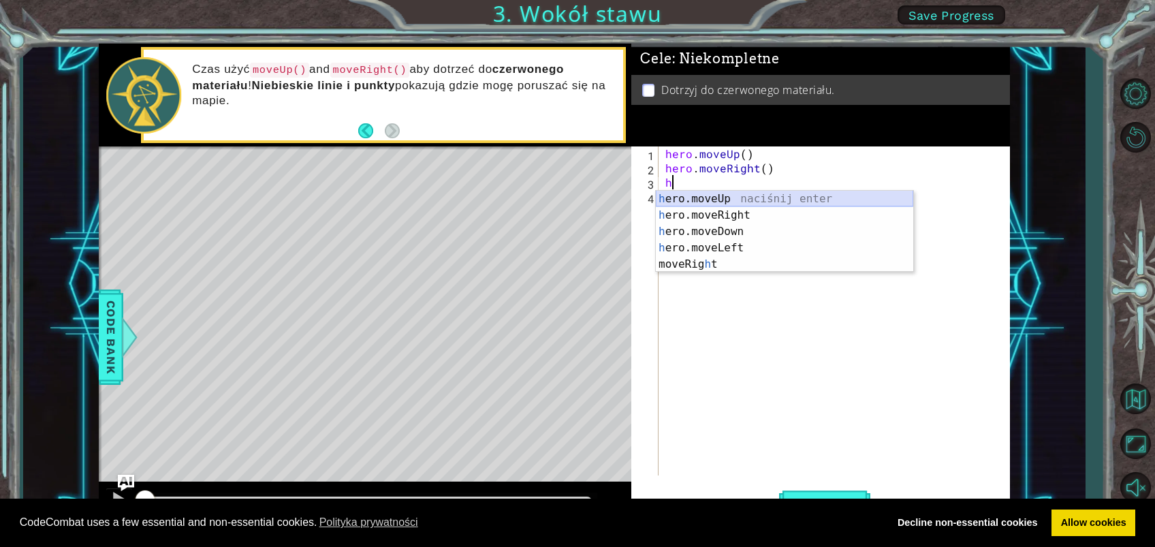
click at [701, 193] on div "h ero.moveUp naciśnij enter h ero.moveRight naciśnij enter h ero.moveDown naciś…" at bounding box center [784, 248] width 257 height 114
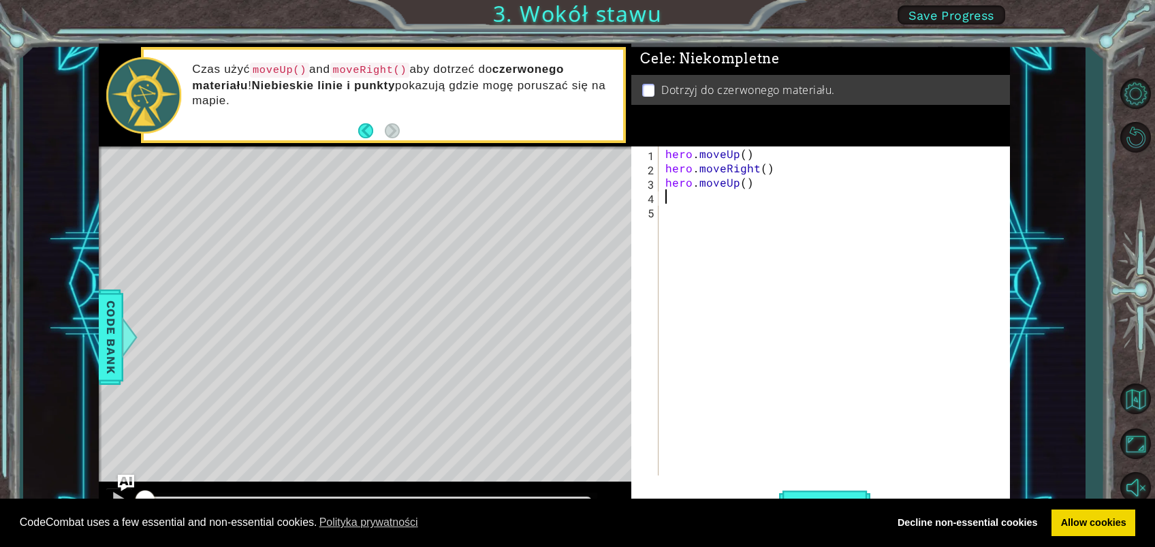
type textarea "h"
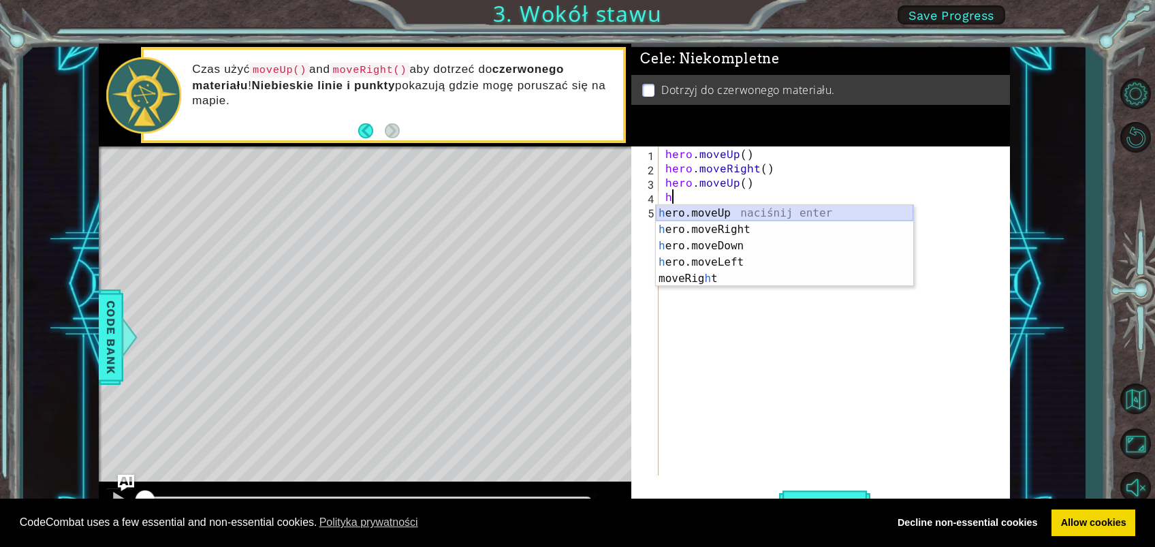
click at [743, 214] on div "h ero.moveUp naciśnij enter h ero.moveRight naciśnij enter h ero.moveDown naciś…" at bounding box center [784, 262] width 257 height 114
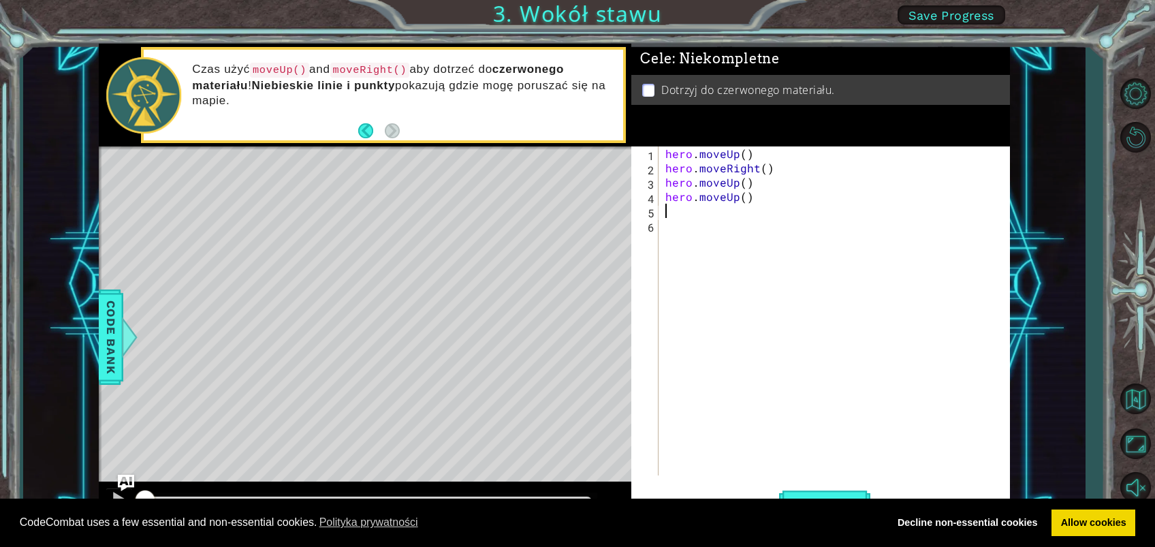
type textarea "h"
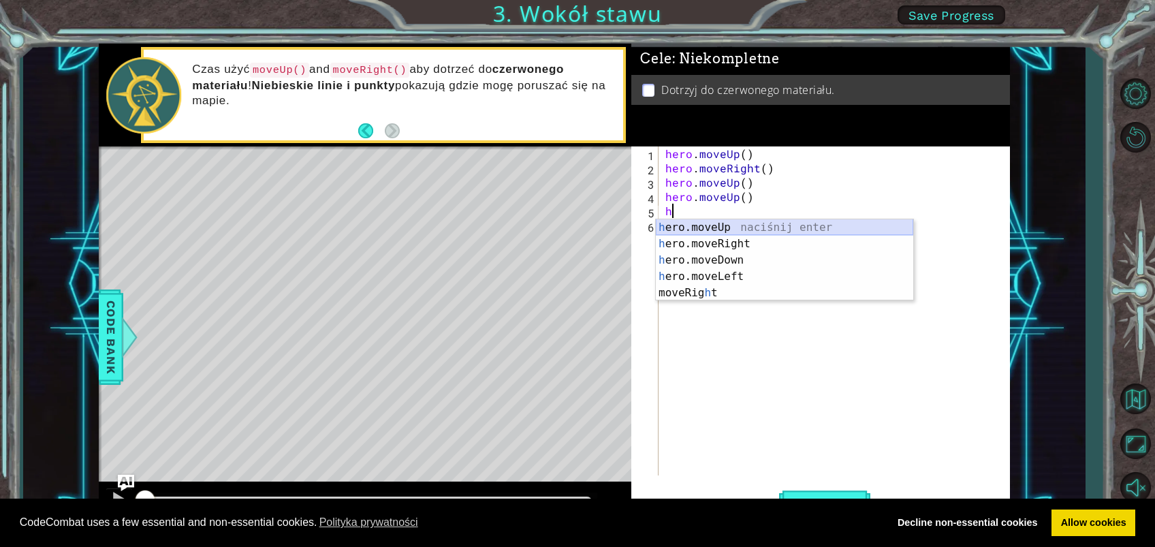
click at [742, 222] on div "h ero.moveUp naciśnij enter h ero.moveRight naciśnij enter h ero.moveDown naciś…" at bounding box center [784, 276] width 257 height 114
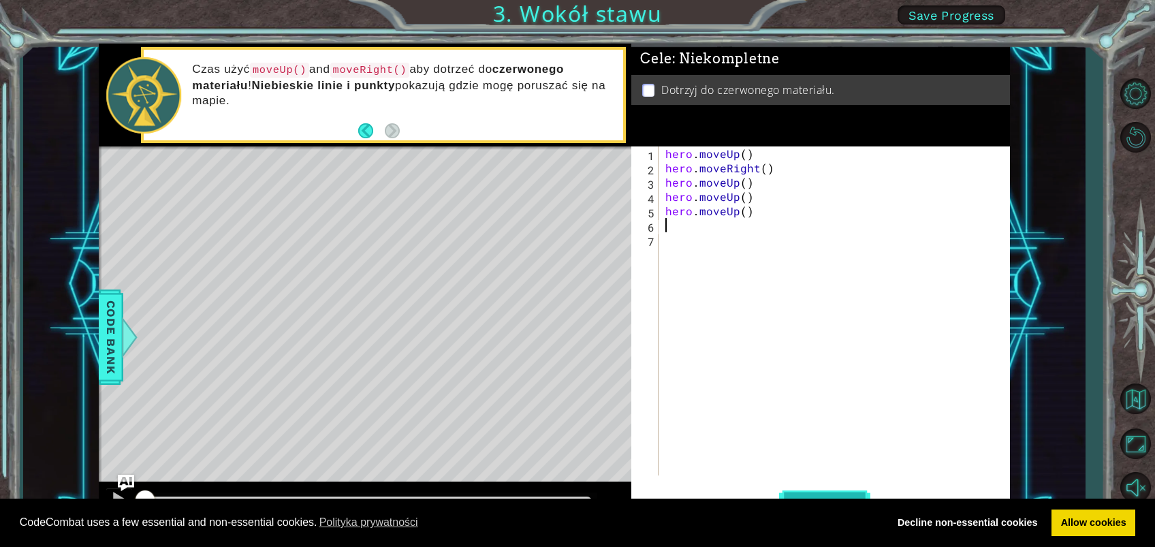
click at [834, 409] on button "Uruchom" at bounding box center [824, 503] width 91 height 38
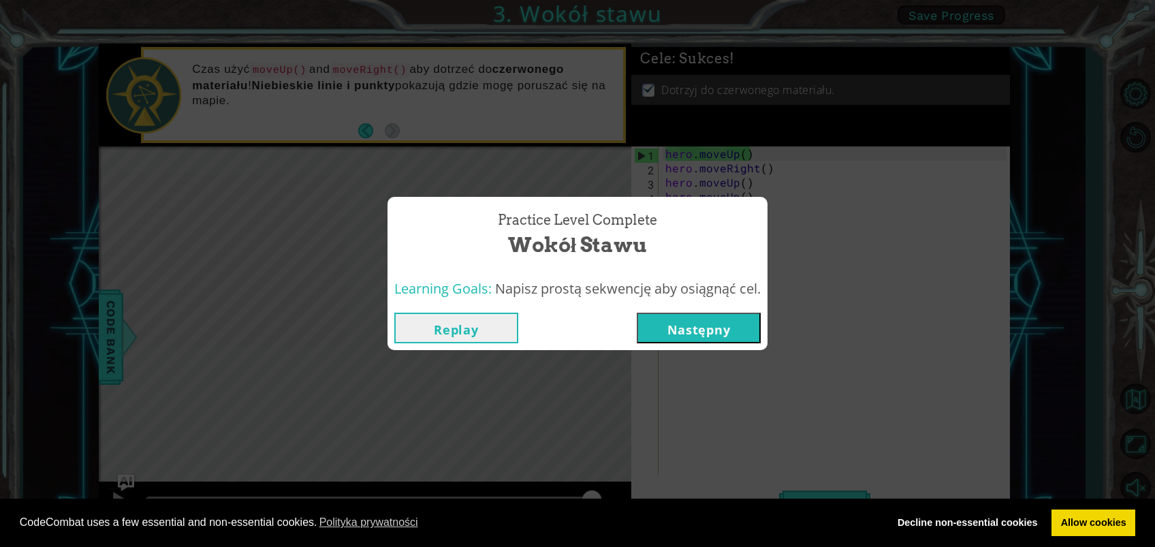
click at [706, 332] on button "Następny" at bounding box center [699, 328] width 124 height 31
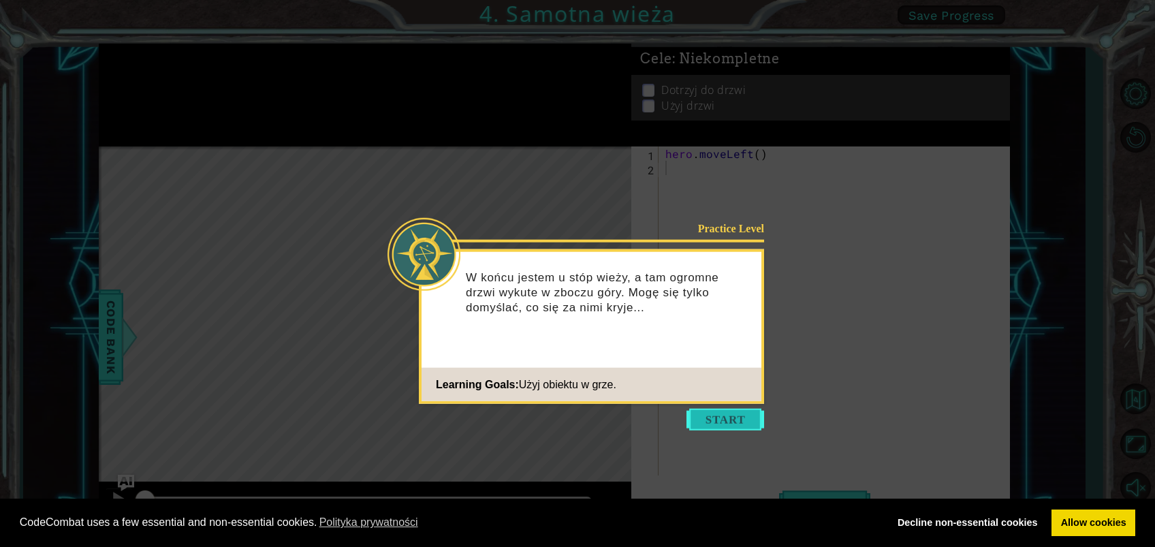
click at [717, 409] on button "Start" at bounding box center [726, 420] width 78 height 22
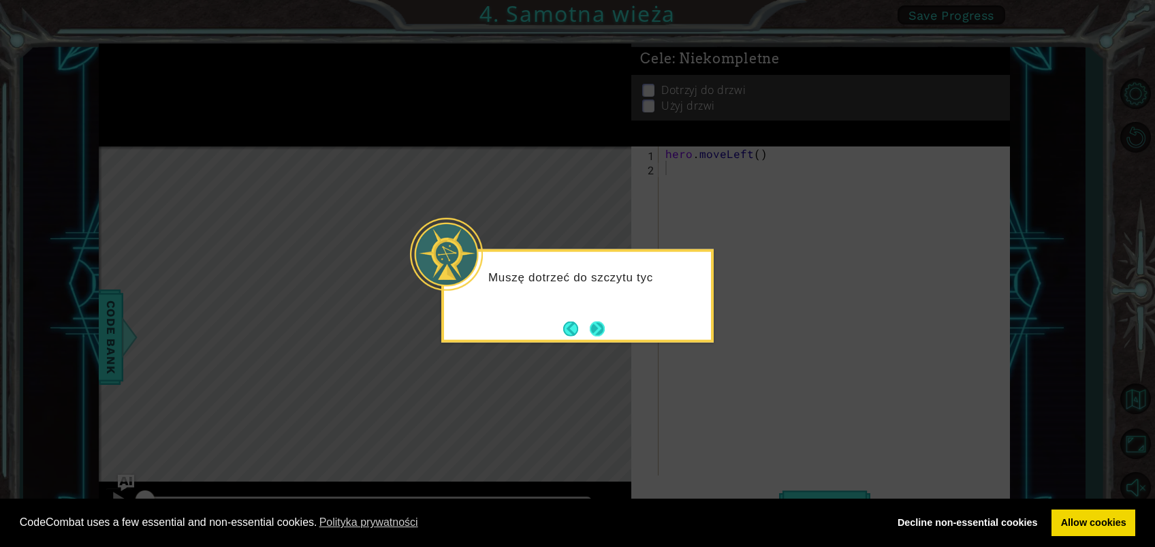
click at [605, 322] on button "Next" at bounding box center [597, 328] width 25 height 25
click at [591, 320] on button "Next" at bounding box center [597, 328] width 23 height 23
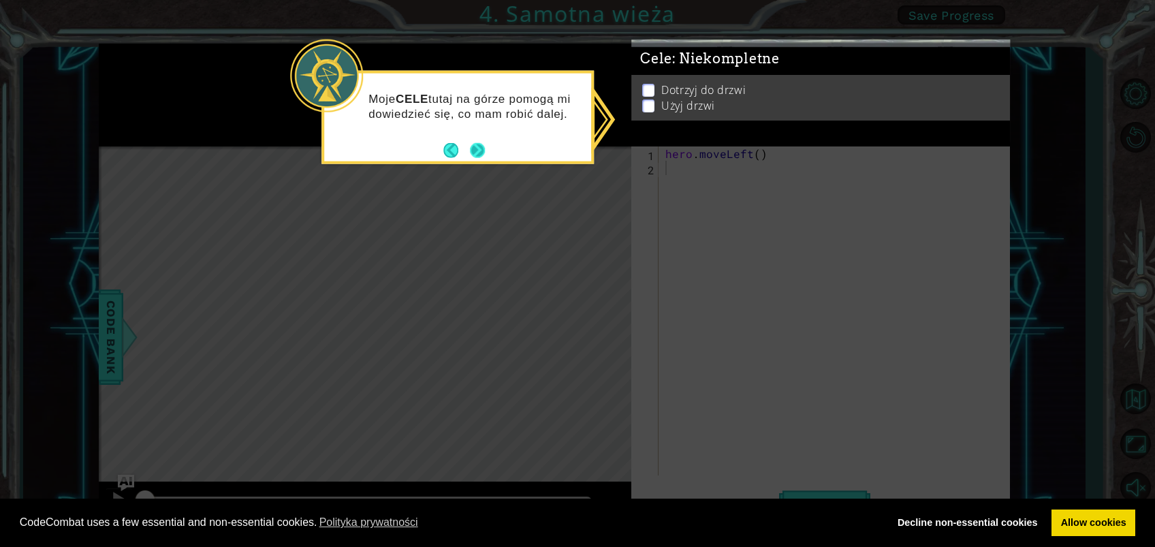
click at [474, 153] on button "Next" at bounding box center [477, 150] width 25 height 25
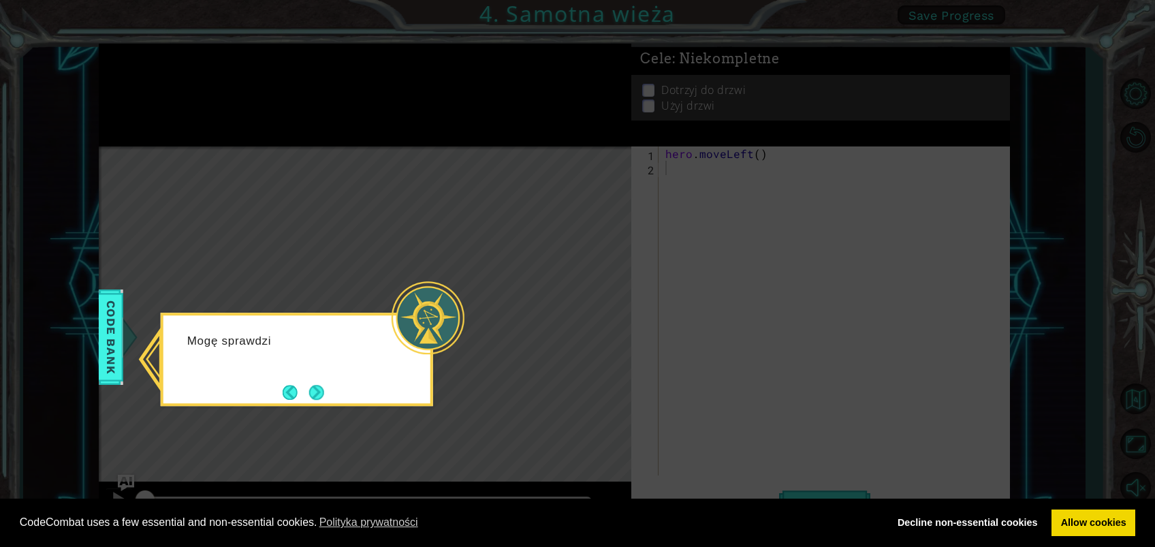
drag, startPoint x: 431, startPoint y: 281, endPoint x: 413, endPoint y: 313, distance: 36.0
click at [431, 282] on body "Cookie Policy CodeCombat uses a few essential and non-essential cookies. Polity…" at bounding box center [577, 273] width 1155 height 547
click at [282, 367] on div "Mogę sprawdzić Bank kodów aby zobaczyć wszystkie c" at bounding box center [296, 355] width 267 height 69
click at [283, 385] on button "Back" at bounding box center [296, 392] width 27 height 15
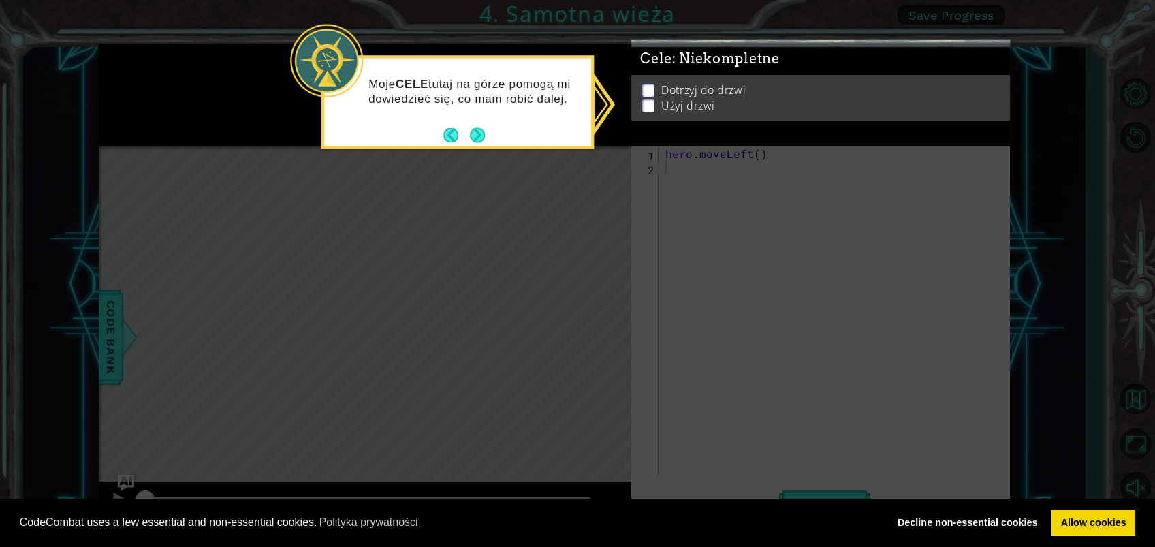
click at [300, 396] on icon at bounding box center [577, 273] width 1155 height 547
click at [452, 114] on div "Moje CELE tutaj na górze pomogą mi dowiedzieć się, co mam robić dalej." at bounding box center [457, 97] width 267 height 69
drag, startPoint x: 452, startPoint y: 114, endPoint x: 456, endPoint y: 163, distance: 49.3
click at [452, 178] on icon at bounding box center [577, 273] width 1155 height 547
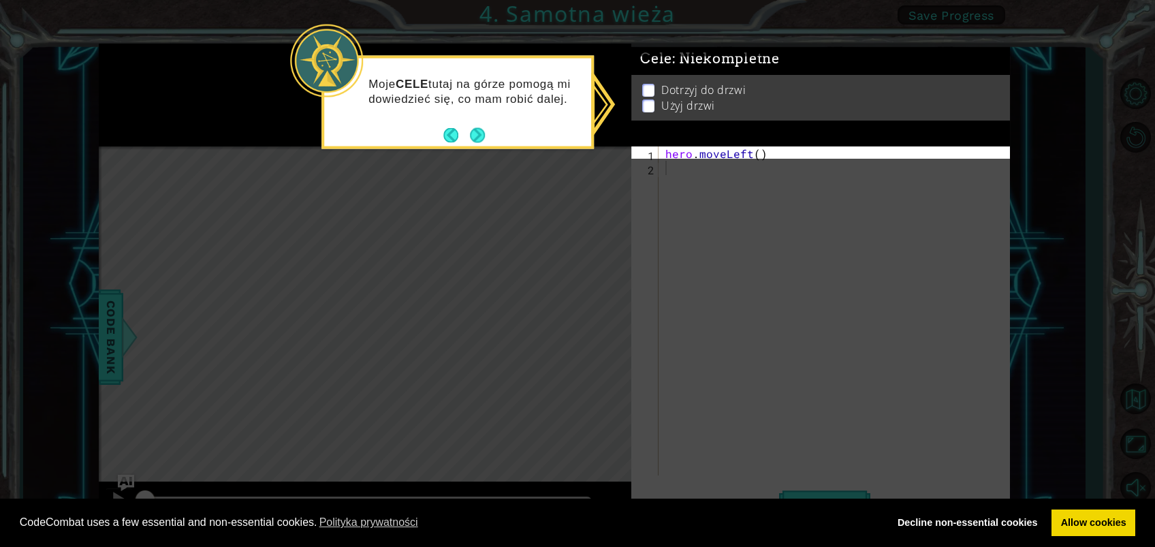
drag, startPoint x: 469, startPoint y: 109, endPoint x: 469, endPoint y: 120, distance: 10.9
click at [469, 118] on div "Moje CELE tutaj na górze pomogą mi dowiedzieć się, co mam robić dalej." at bounding box center [457, 97] width 267 height 69
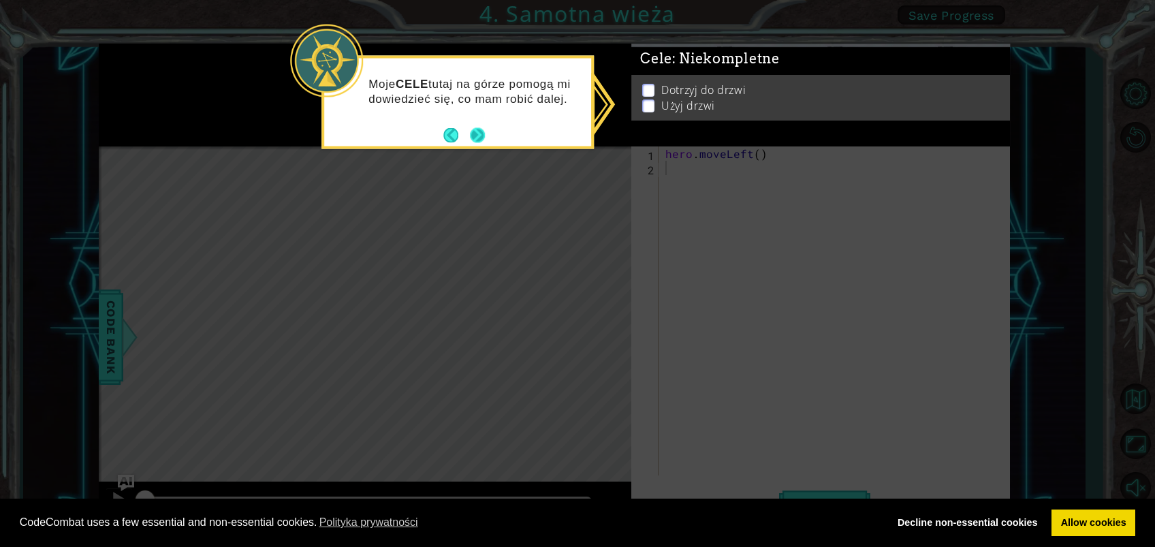
click at [471, 129] on button "Next" at bounding box center [478, 135] width 24 height 24
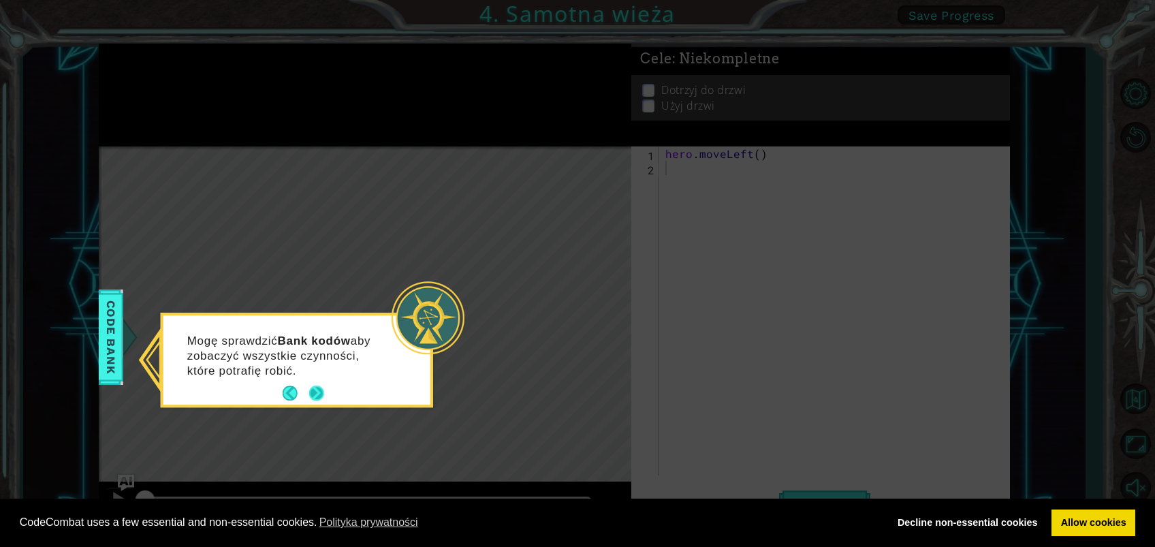
click at [321, 386] on button "Next" at bounding box center [317, 394] width 16 height 16
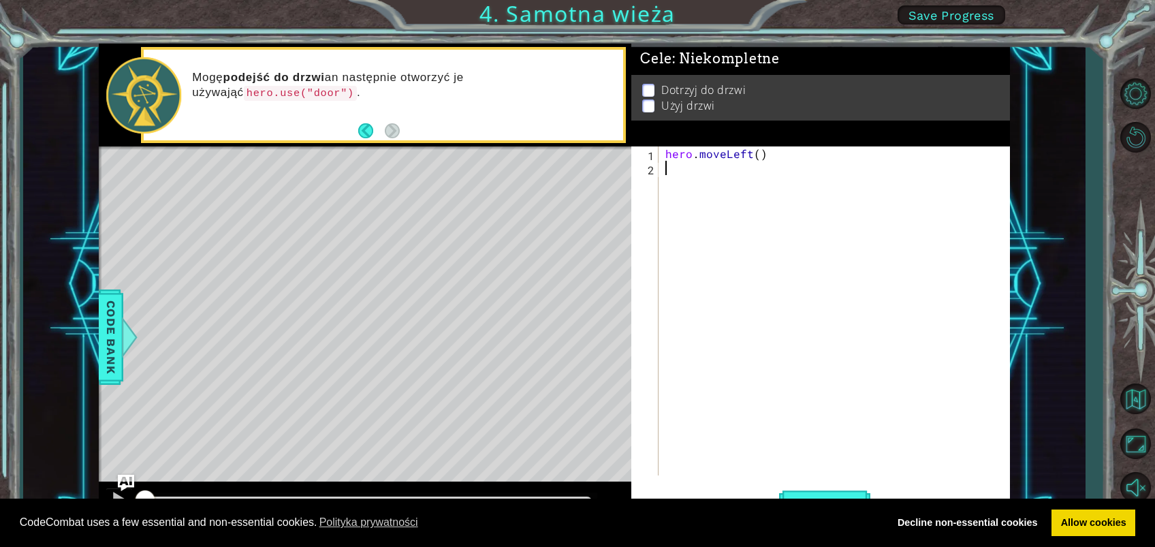
type textarea "h"
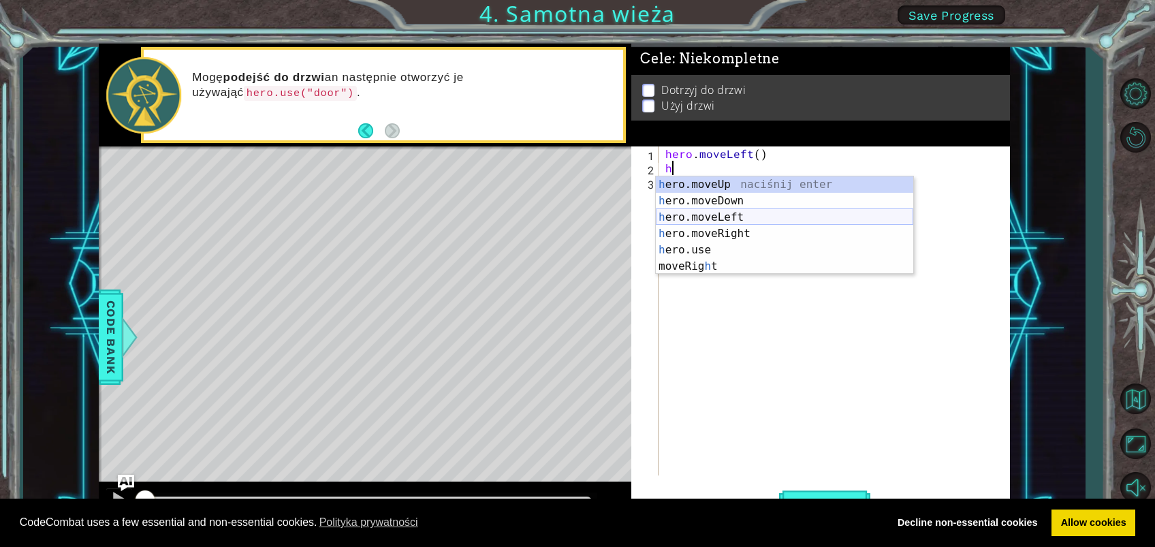
click at [718, 217] on div "h ero.moveUp naciśnij enter h ero.moveDown naciśnij enter h ero.moveLeft naciśn…" at bounding box center [784, 241] width 257 height 131
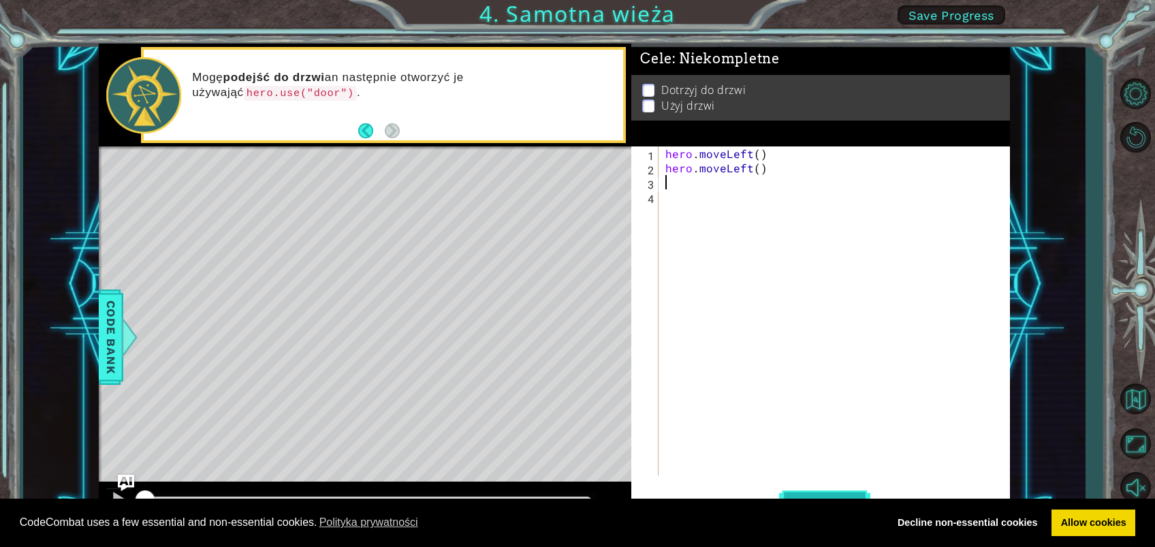
click at [828, 409] on button "Uruchom" at bounding box center [824, 503] width 91 height 38
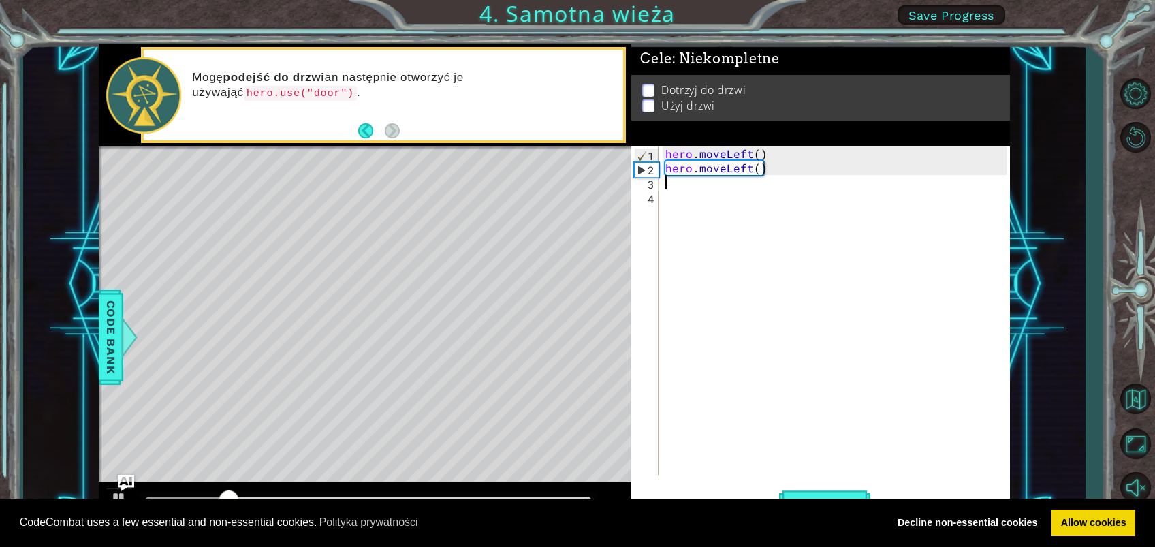
click at [676, 189] on div "hero . moveLeft ( ) hero . moveLeft ( )" at bounding box center [838, 325] width 351 height 358
click at [664, 181] on div "hero . moveLeft ( ) hero . moveLeft ( )" at bounding box center [838, 325] width 351 height 358
type textarea "h"
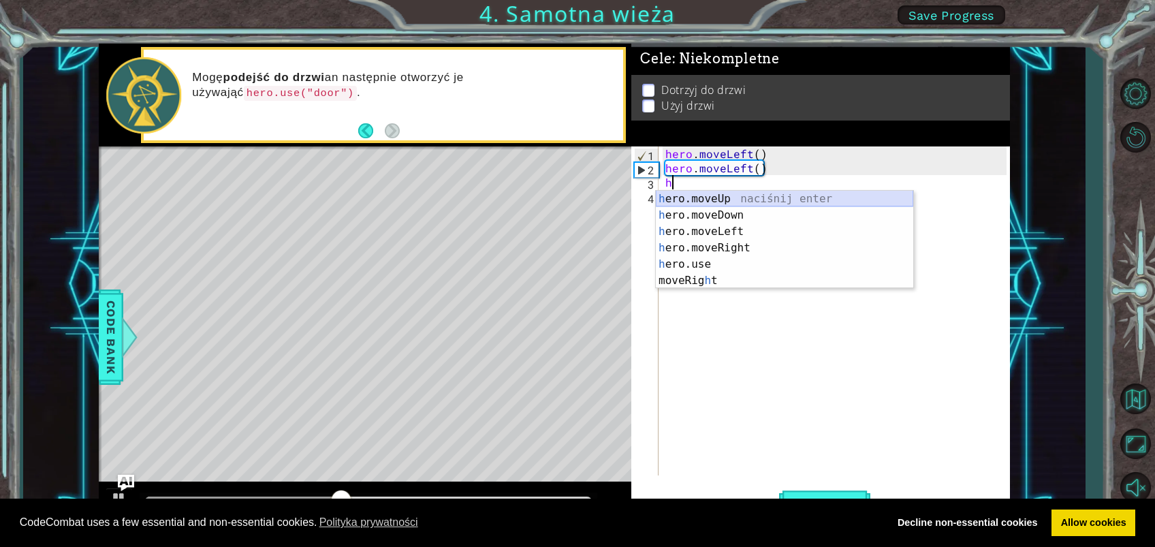
click at [700, 197] on div "h ero.moveUp naciśnij enter h ero.moveDown naciśnij enter h ero.moveLeft naciśn…" at bounding box center [784, 256] width 257 height 131
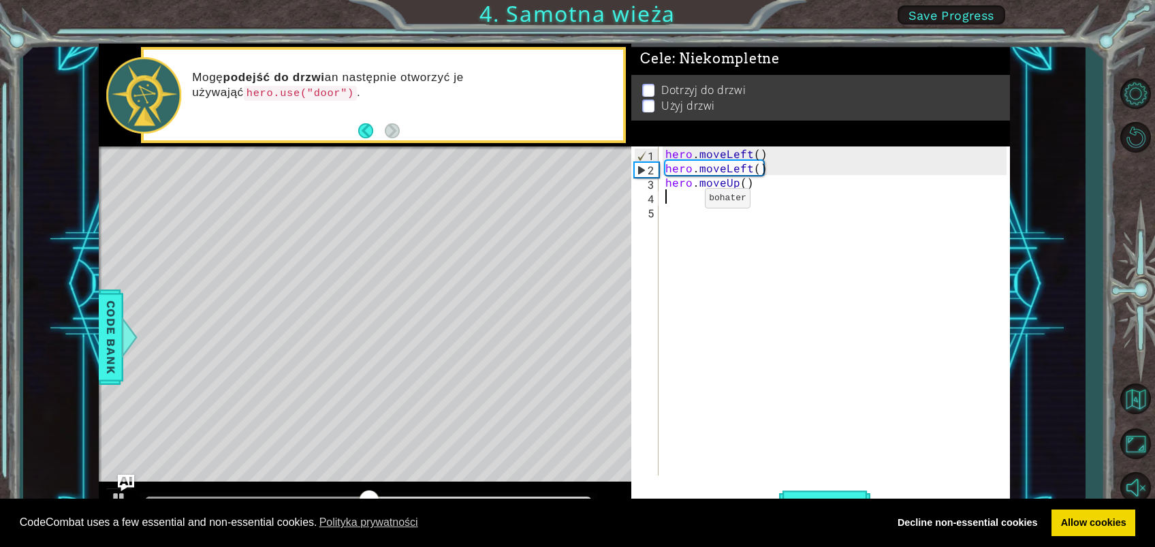
click at [681, 202] on div "hero . moveLeft ( ) hero . moveLeft ( ) hero . moveUp ( )" at bounding box center [838, 325] width 351 height 358
type textarea "h"
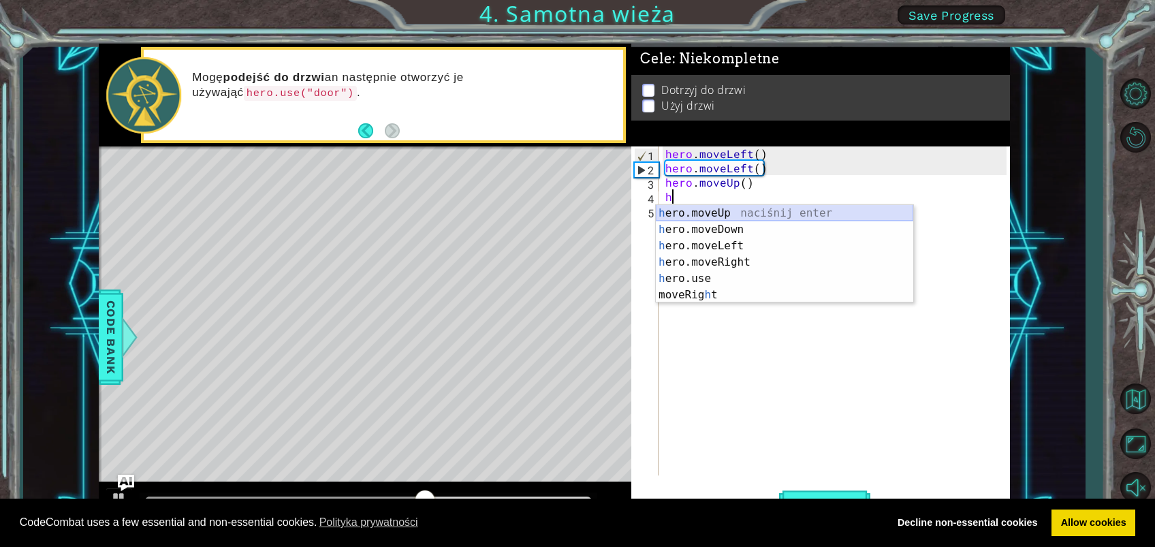
click at [695, 211] on div "h ero.moveUp naciśnij enter h ero.moveDown naciśnij enter h ero.moveLeft naciśn…" at bounding box center [784, 270] width 257 height 131
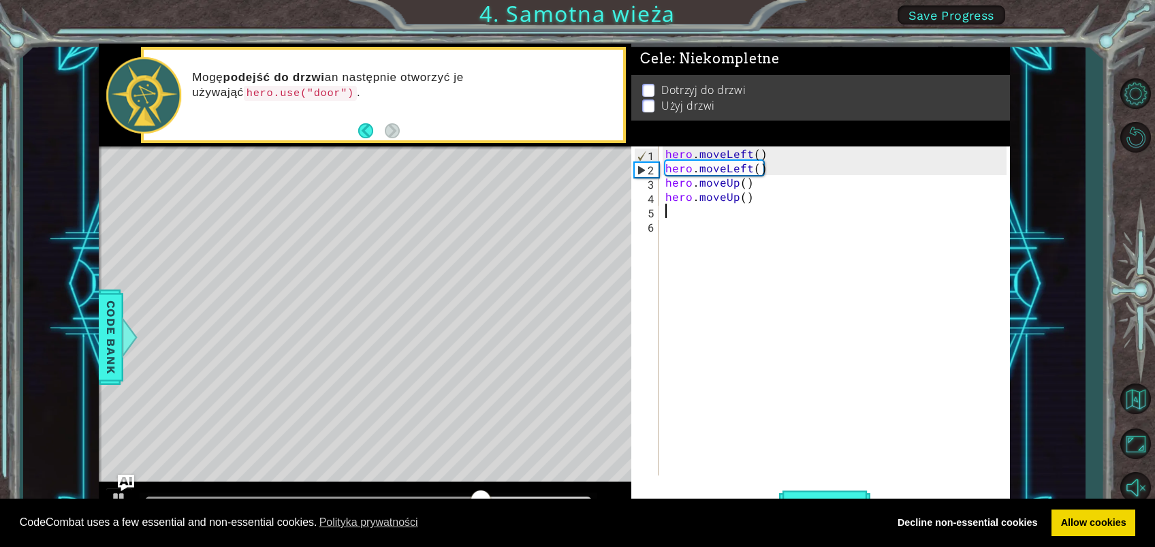
click at [679, 213] on div "hero . moveLeft ( ) hero . moveLeft ( ) hero . moveUp ( ) hero . moveUp ( )" at bounding box center [838, 325] width 351 height 358
type textarea "h"
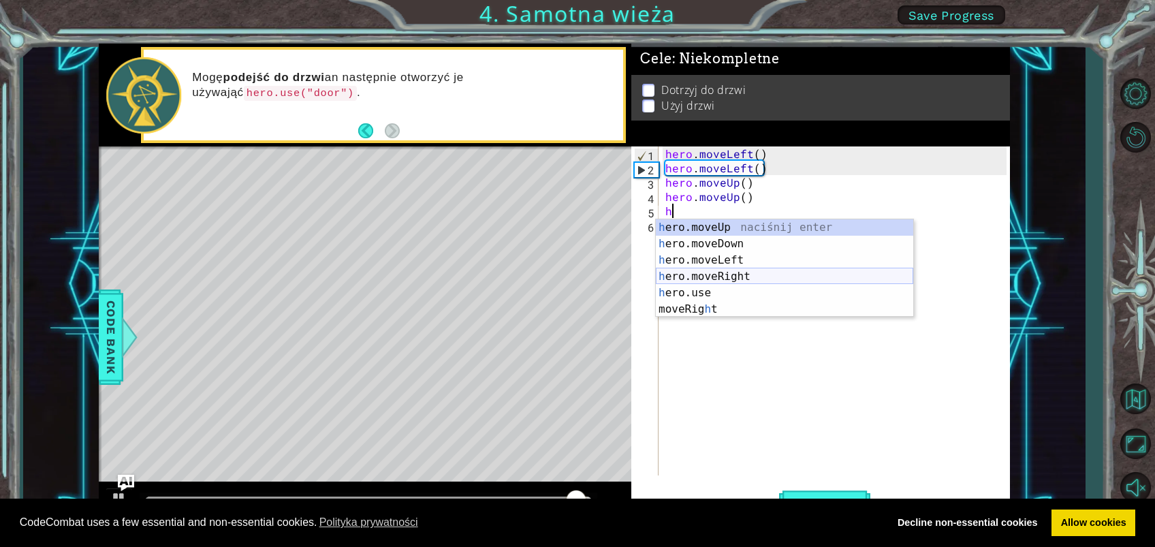
click at [707, 272] on div "h ero.moveUp naciśnij enter h ero.moveDown naciśnij enter h ero.moveLeft naciśn…" at bounding box center [784, 284] width 257 height 131
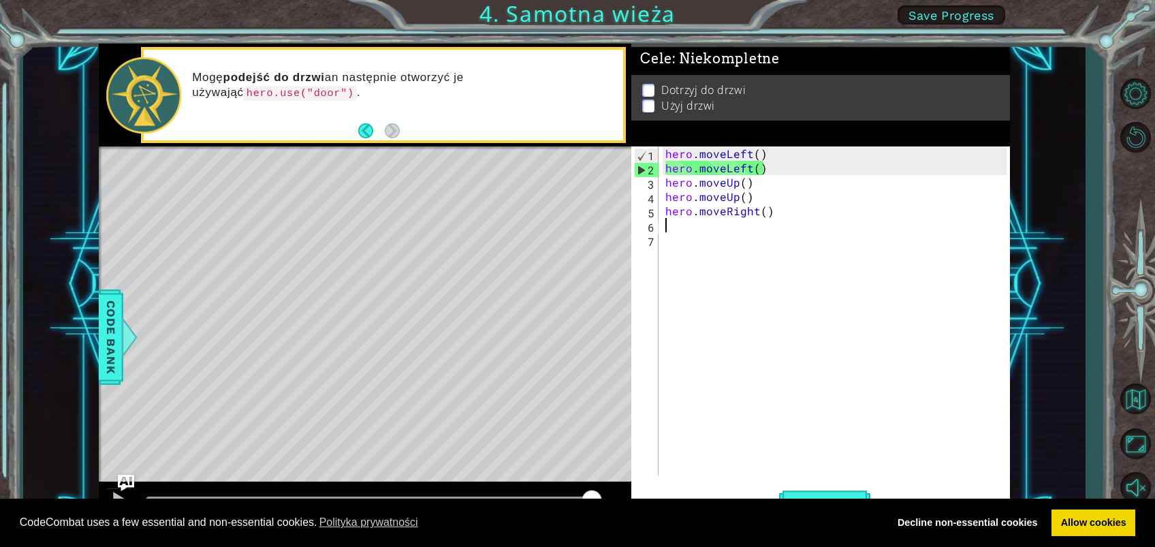
click at [675, 225] on div "hero . moveLeft ( ) hero . moveLeft ( ) hero . moveUp ( ) hero . moveUp ( ) her…" at bounding box center [838, 325] width 351 height 358
type textarea "h"
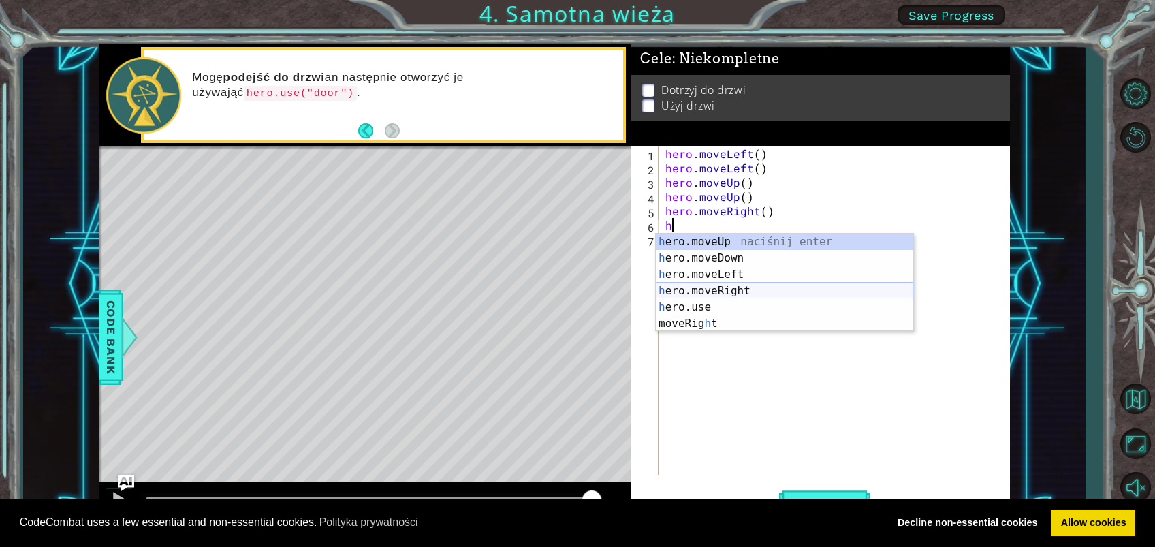
click at [723, 287] on div "h ero.moveUp naciśnij enter h ero.moveDown naciśnij enter h ero.moveLeft naciśn…" at bounding box center [784, 299] width 257 height 131
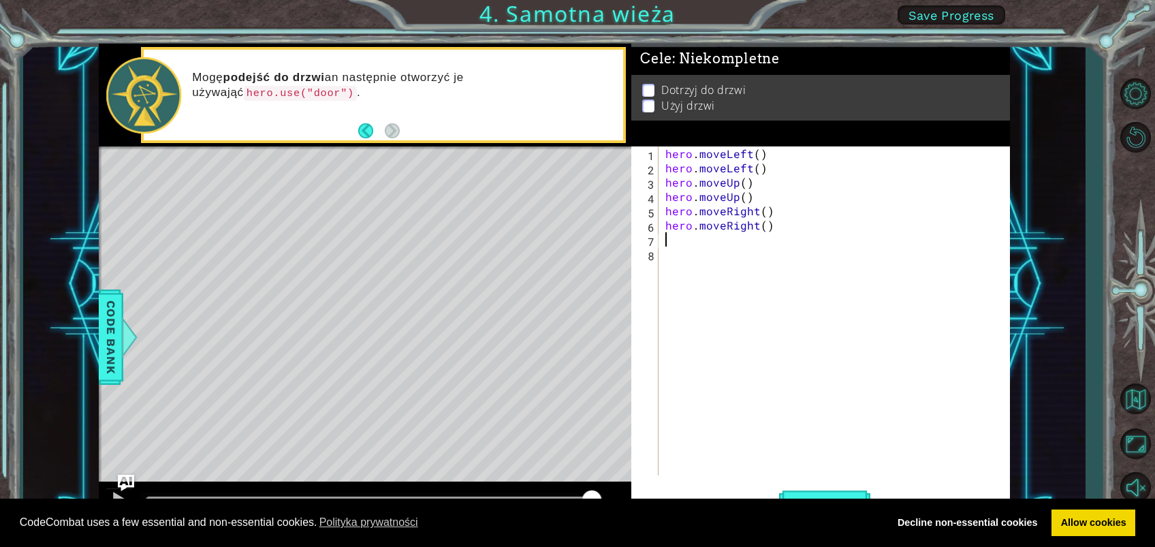
type textarea "h"
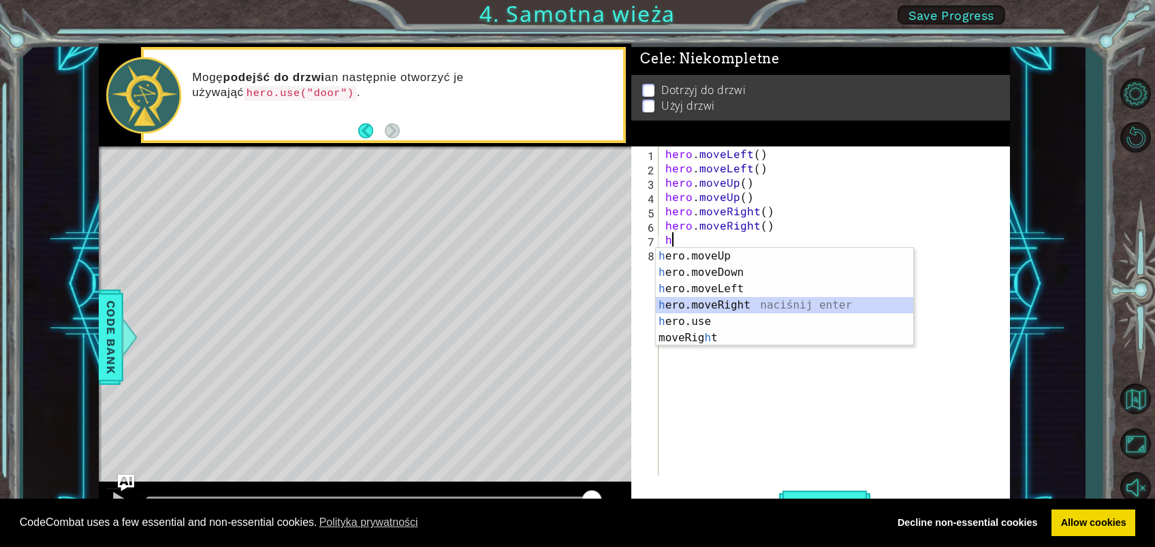
click at [711, 305] on div "h ero.moveUp naciśnij enter h ero.moveDown naciśnij enter h ero.moveLeft naciśn…" at bounding box center [784, 313] width 257 height 131
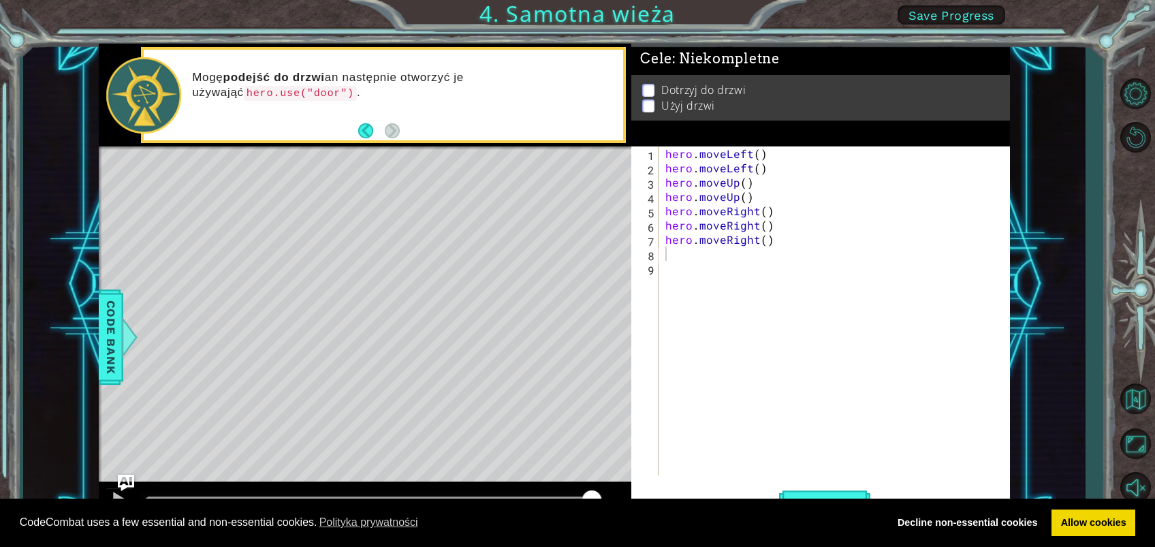
drag, startPoint x: 819, startPoint y: 490, endPoint x: 813, endPoint y: 504, distance: 15.2
click at [813, 409] on body "Cookie Policy CodeCombat uses a few essential and non-essential cookies. Polity…" at bounding box center [577, 273] width 1155 height 547
click at [807, 409] on button "Uruchom" at bounding box center [824, 503] width 91 height 38
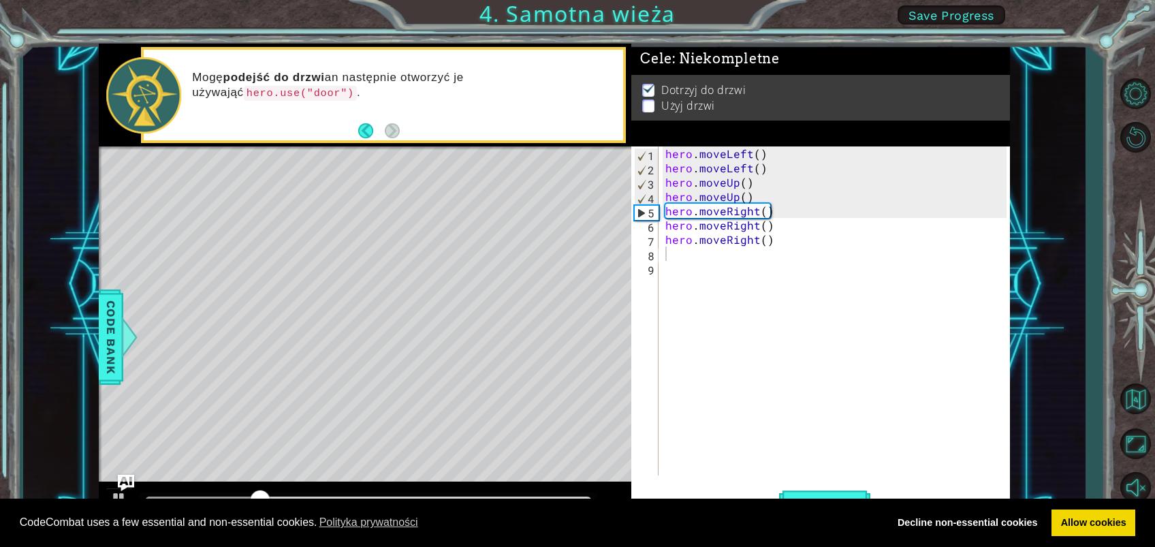
drag, startPoint x: 280, startPoint y: 492, endPoint x: 433, endPoint y: 542, distance: 161.1
click at [433, 409] on body "Cookie Policy CodeCombat uses a few essential and non-essential cookies. Polity…" at bounding box center [577, 273] width 1155 height 547
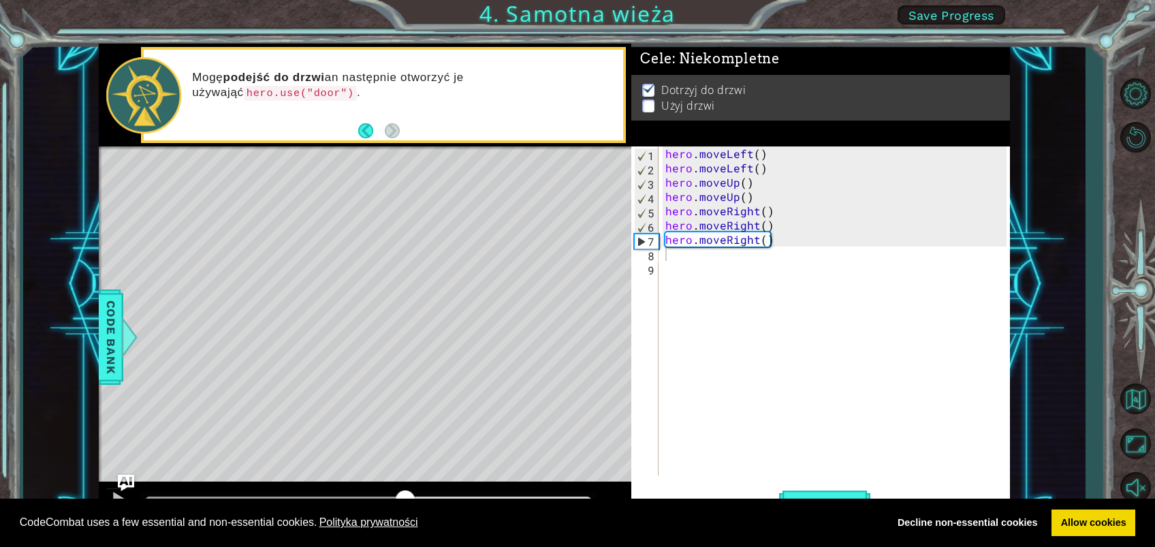
drag, startPoint x: 280, startPoint y: 490, endPoint x: 405, endPoint y: 514, distance: 127.6
click at [405, 409] on body "Cookie Policy CodeCombat uses a few essential and non-essential cookies. Polity…" at bounding box center [577, 273] width 1155 height 547
click at [457, 218] on div "Level Map" at bounding box center [413, 346] width 629 height 401
click at [420, 172] on div "Level Map" at bounding box center [413, 346] width 629 height 401
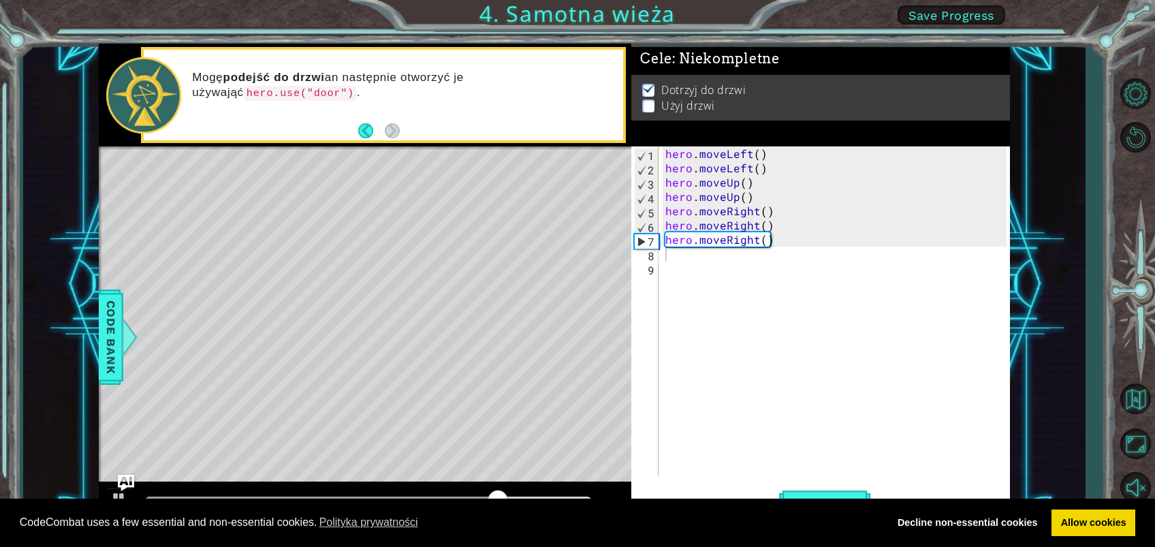
click at [421, 166] on div "Level Map" at bounding box center [413, 346] width 629 height 401
click at [517, 163] on div "Level Map" at bounding box center [413, 346] width 629 height 401
drag, startPoint x: 517, startPoint y: 163, endPoint x: 504, endPoint y: 170, distance: 14.6
click at [512, 169] on div "Level Map" at bounding box center [413, 346] width 629 height 401
click at [495, 169] on div "Level Map" at bounding box center [413, 346] width 629 height 401
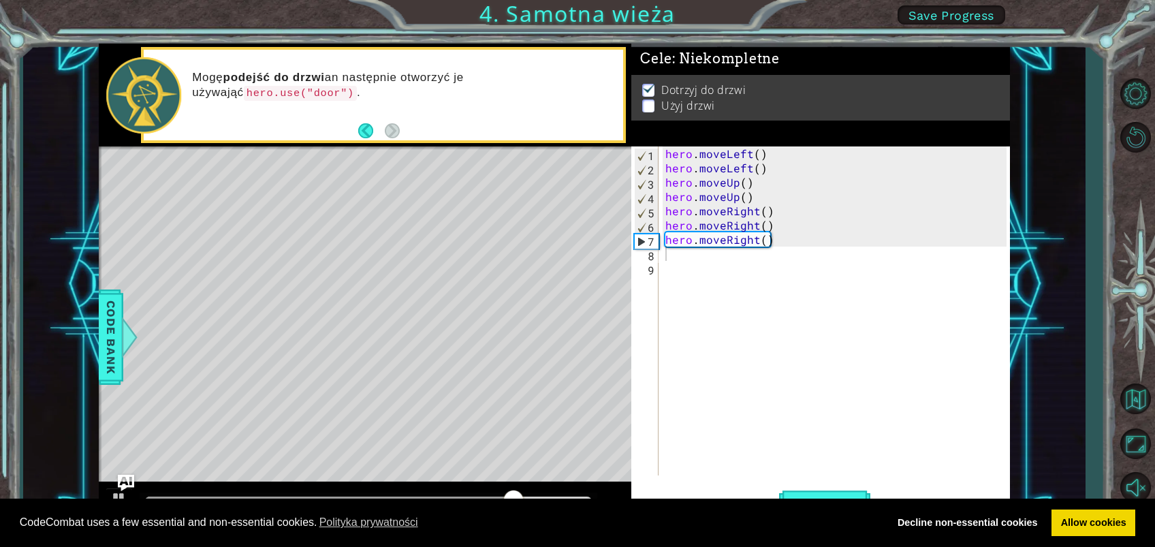
click at [495, 169] on div "Level Map" at bounding box center [413, 346] width 629 height 401
click at [494, 238] on div "Level Map" at bounding box center [413, 346] width 629 height 401
click at [492, 223] on div "Level Map" at bounding box center [413, 346] width 629 height 401
drag, startPoint x: 487, startPoint y: 201, endPoint x: 492, endPoint y: 225, distance: 25.0
click at [487, 204] on div "Level Map" at bounding box center [413, 346] width 629 height 401
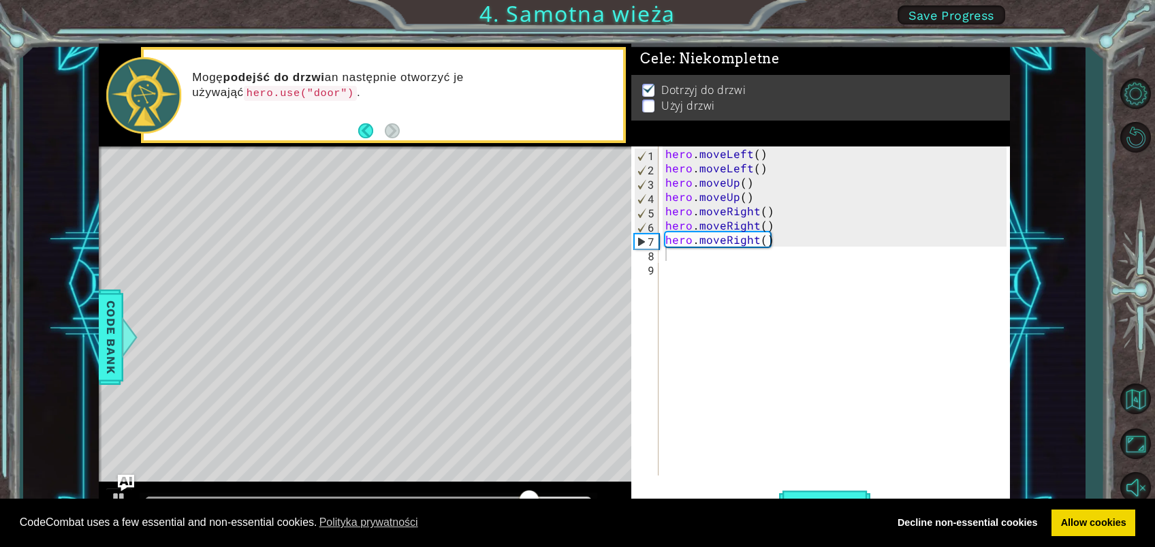
click at [507, 256] on div "Level Map" at bounding box center [413, 346] width 629 height 401
click at [517, 232] on div "Level Map" at bounding box center [413, 346] width 629 height 401
click at [428, 171] on div "Level Map" at bounding box center [413, 346] width 629 height 401
click at [672, 251] on div "hero . moveLeft ( ) hero . moveLeft ( ) hero . moveUp ( ) hero . moveUp ( ) her…" at bounding box center [838, 325] width 351 height 358
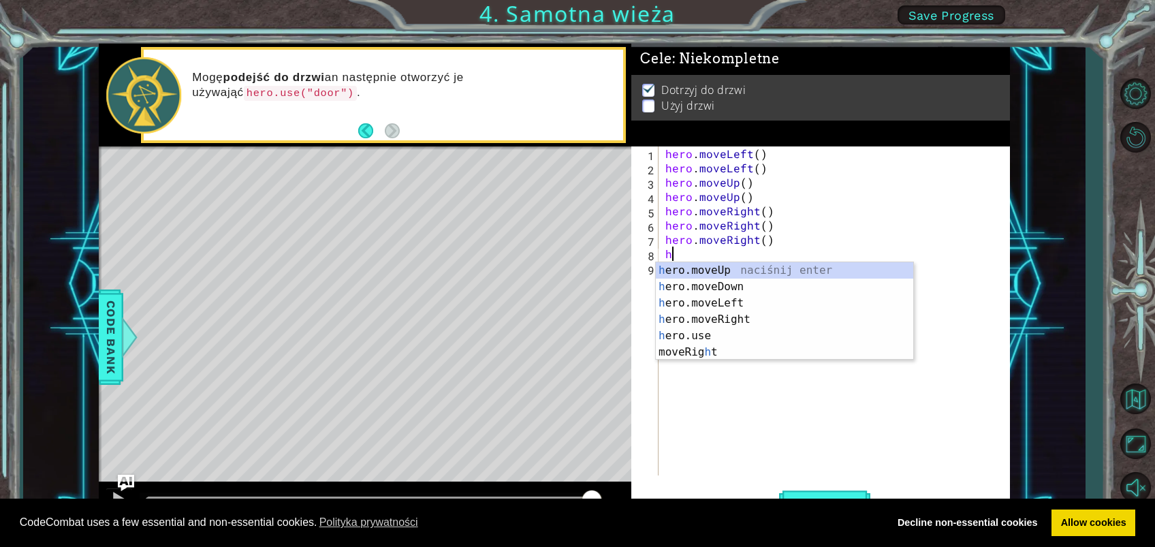
click at [425, 183] on div "Level Map" at bounding box center [413, 346] width 629 height 401
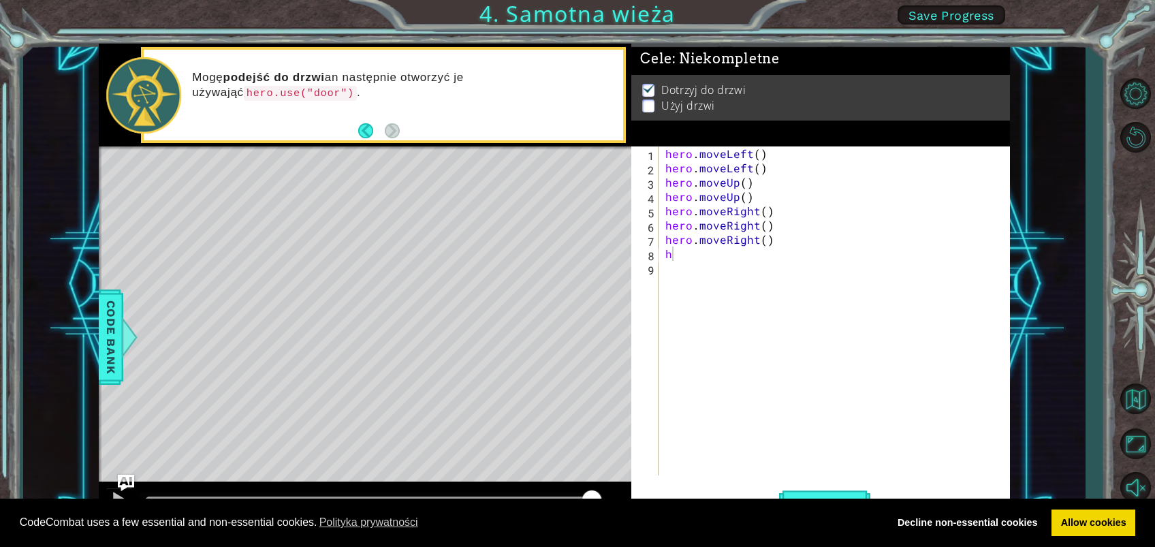
click at [441, 178] on div "Level Map" at bounding box center [413, 346] width 629 height 401
click at [678, 245] on div "hero . moveLeft ( ) hero . moveLeft ( ) hero . moveUp ( ) hero . moveUp ( ) her…" at bounding box center [838, 325] width 351 height 358
click at [681, 257] on div "hero . moveLeft ( ) hero . moveLeft ( ) hero . moveUp ( ) hero . moveUp ( ) her…" at bounding box center [838, 325] width 351 height 358
type textarea "h"
click at [843, 409] on button "Uruchom" at bounding box center [824, 503] width 91 height 38
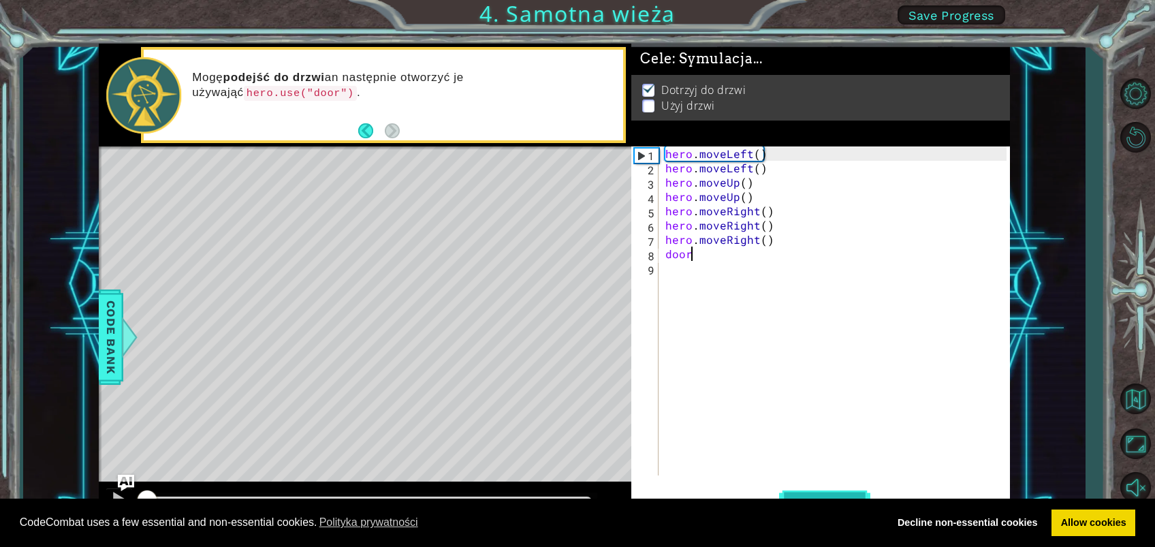
click at [843, 409] on button "Uruchom" at bounding box center [824, 503] width 91 height 38
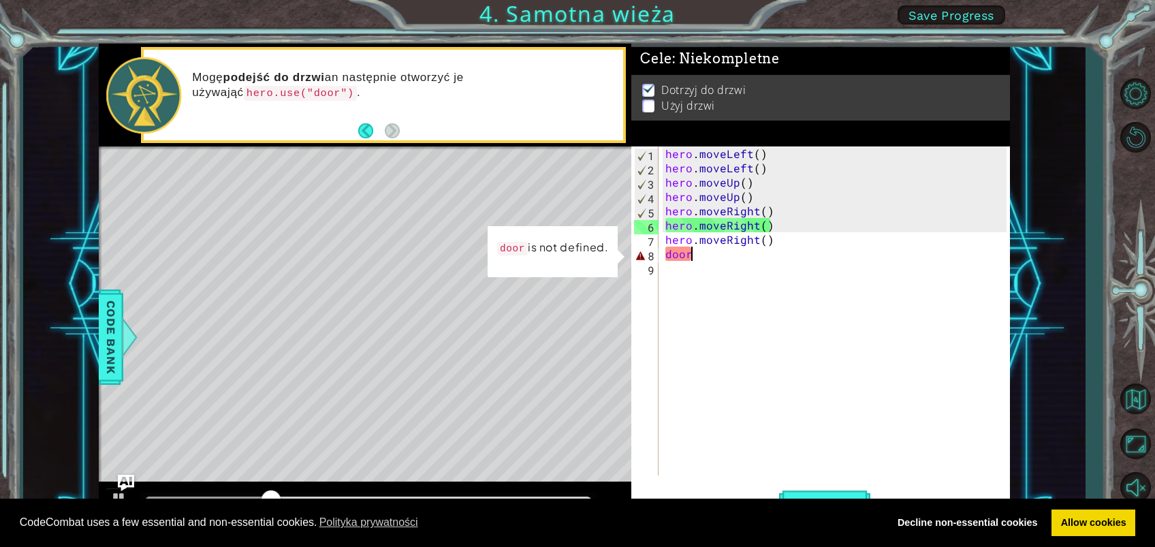
click at [712, 253] on div "hero . moveLeft ( ) hero . moveLeft ( ) hero . moveUp ( ) hero . moveUp ( ) her…" at bounding box center [838, 325] width 351 height 358
drag, startPoint x: 779, startPoint y: 281, endPoint x: 832, endPoint y: 272, distance: 53.9
click at [795, 280] on div "hero . moveLeft ( ) hero . moveLeft ( ) hero . moveUp ( ) hero . moveUp ( ) her…" at bounding box center [838, 325] width 351 height 358
type textarea "door"
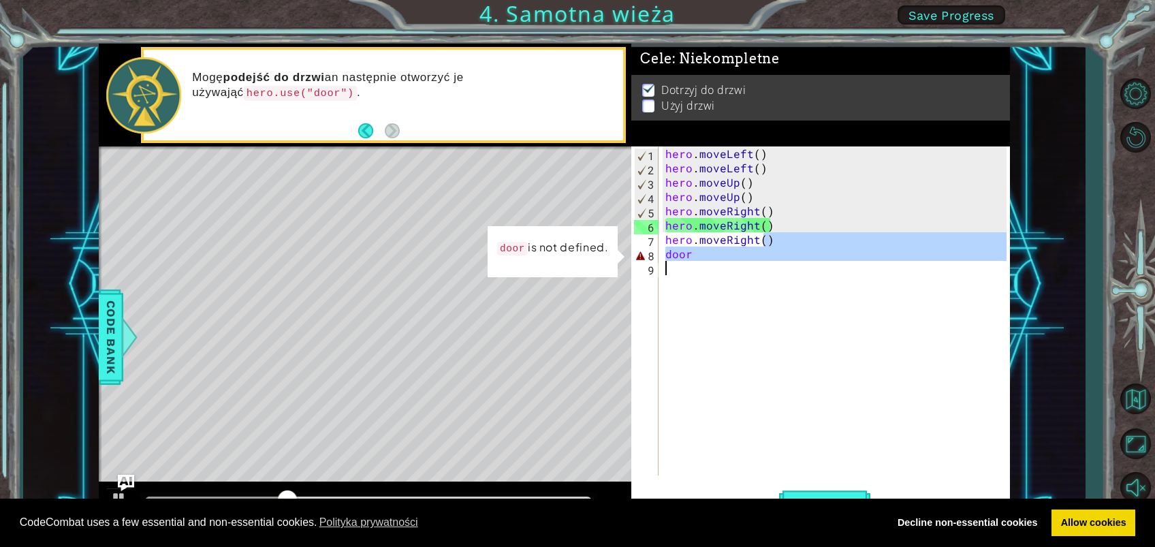
drag, startPoint x: 796, startPoint y: 174, endPoint x: 774, endPoint y: 171, distance: 22.6
click at [780, 172] on div "hero . moveLeft ( ) hero . moveLeft ( ) hero . moveUp ( ) hero . moveUp ( ) her…" at bounding box center [838, 325] width 351 height 358
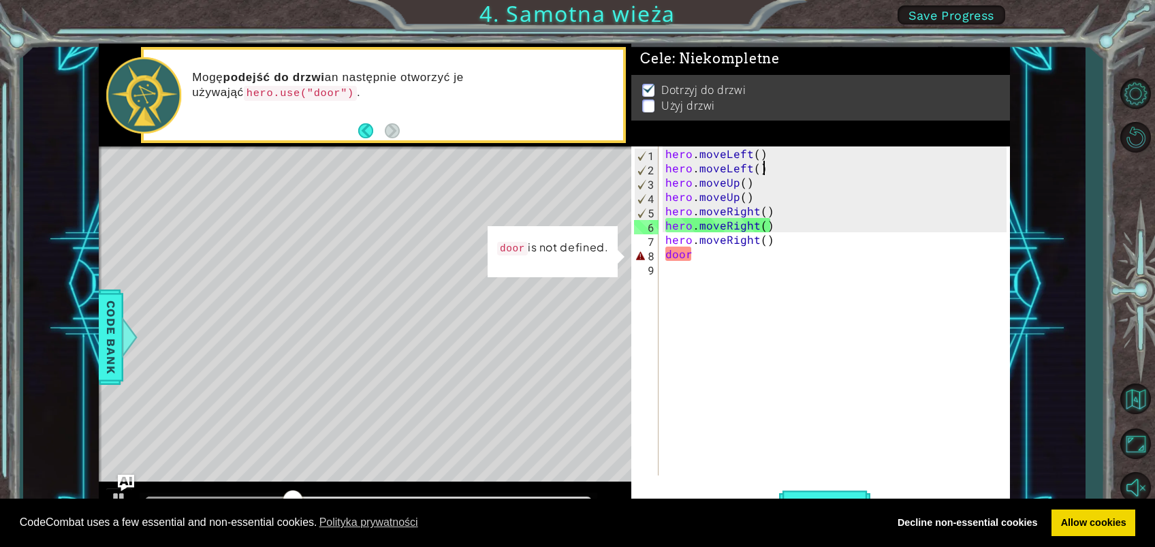
click at [674, 179] on div "hero . moveLeft ( ) hero . moveLeft ( ) hero . moveUp ( ) hero . moveUp ( ) her…" at bounding box center [838, 325] width 351 height 358
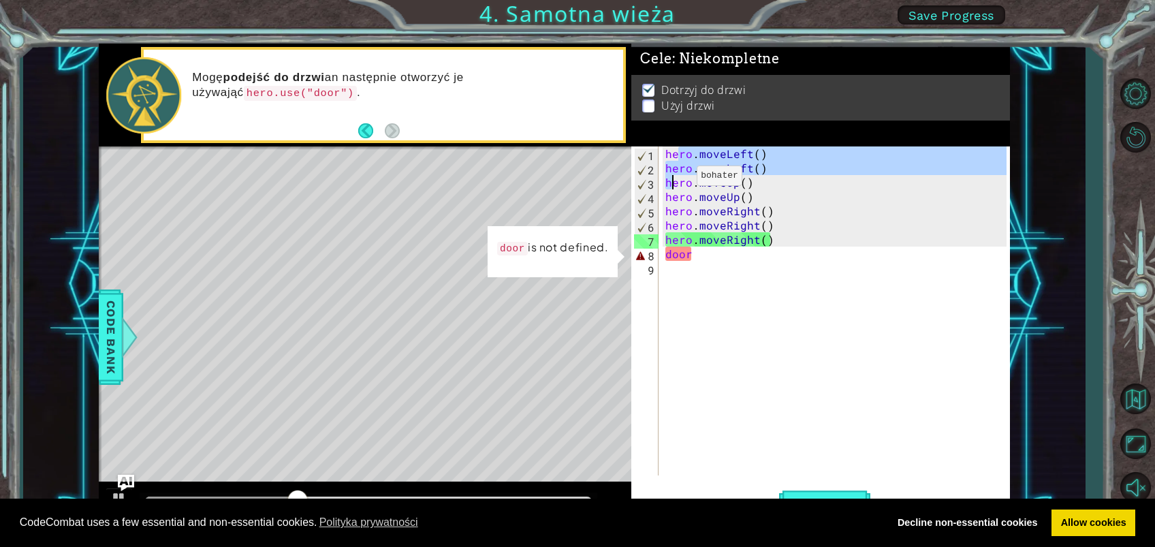
click at [670, 207] on div "hero . moveLeft ( ) hero . moveLeft ( ) hero . moveUp ( ) hero . moveUp ( ) her…" at bounding box center [838, 325] width 351 height 358
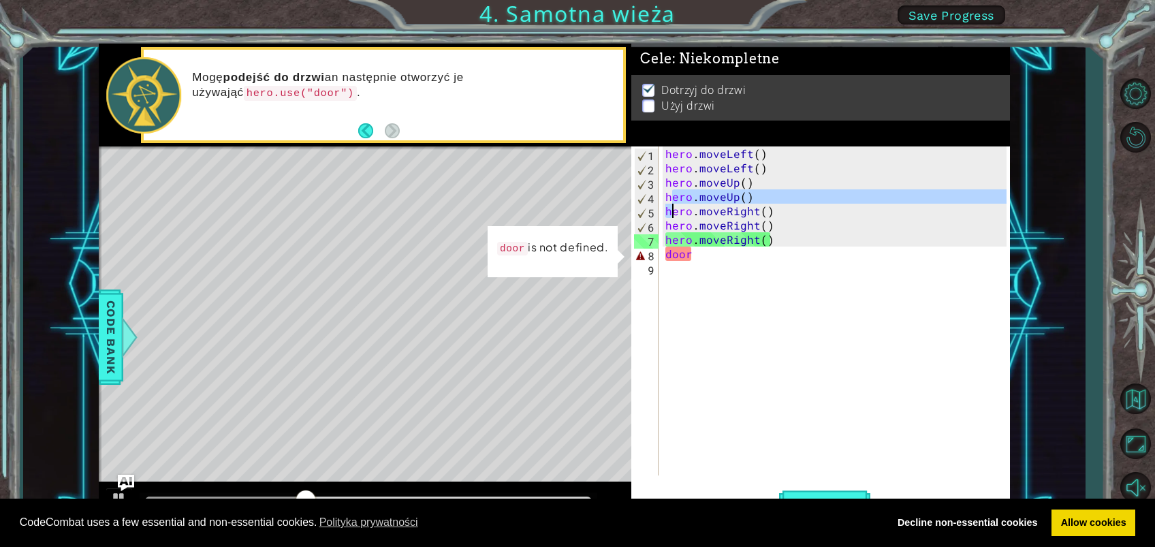
click at [688, 268] on div "hero . moveLeft ( ) hero . moveLeft ( ) hero . moveUp ( ) hero . moveUp ( ) her…" at bounding box center [838, 325] width 351 height 358
type textarea "door"
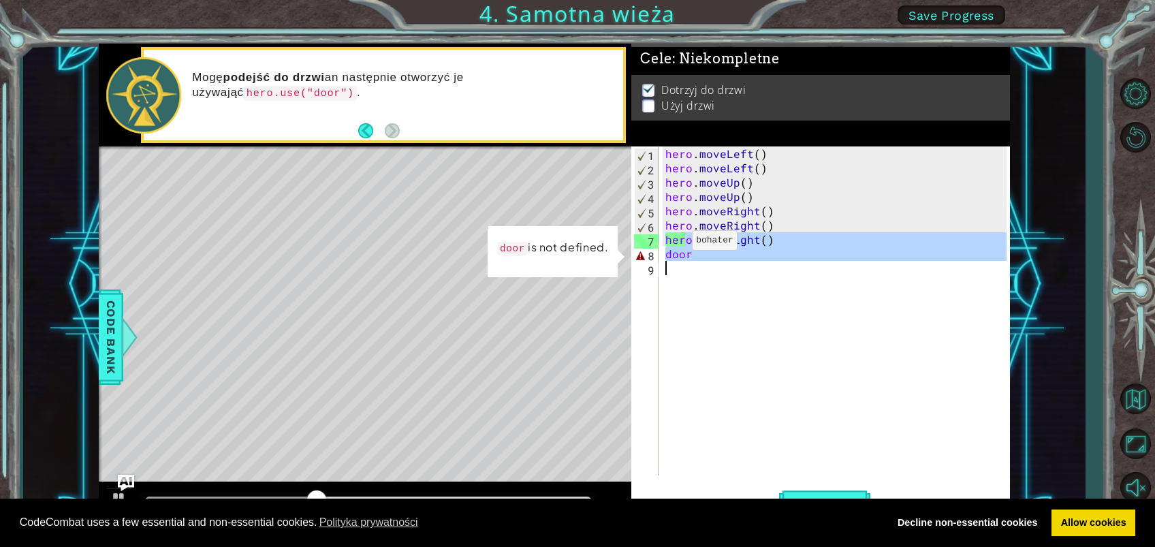
click at [659, 242] on div "door 1 2 3 4 5 6 7 8 9 hero . moveLeft ( ) hero . moveLeft ( ) hero . moveUp ( …" at bounding box center [818, 310] width 375 height 329
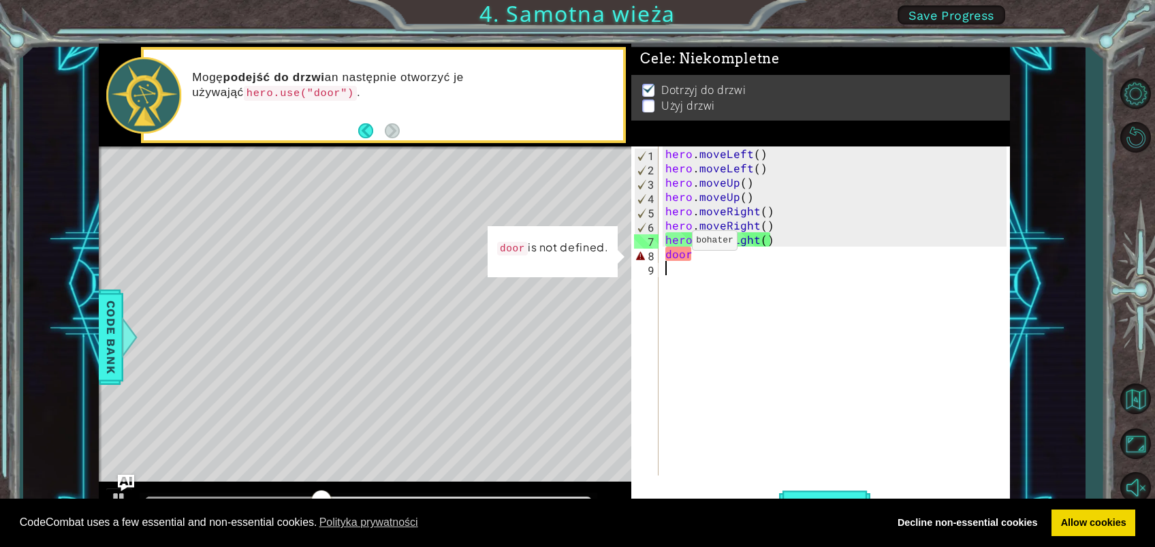
click at [659, 242] on div "1 2 3 4 5 6 7 8 9 hero . moveLeft ( ) hero . moveLeft ( ) hero . moveUp ( ) her…" at bounding box center [818, 310] width 375 height 329
drag, startPoint x: 659, startPoint y: 242, endPoint x: 660, endPoint y: 264, distance: 22.5
click at [659, 245] on div "1 2 3 4 5 6 7 8 9 hero . moveLeft ( ) hero . moveLeft ( ) hero . moveUp ( ) her…" at bounding box center [818, 310] width 375 height 329
click at [661, 268] on div "1 2 3 4 5 6 7 8 9 hero . moveLeft ( ) hero . moveLeft ( ) hero . moveUp ( ) her…" at bounding box center [818, 310] width 375 height 329
click at [687, 255] on div "hero . moveLeft ( ) hero . moveLeft ( ) hero . moveUp ( ) hero . moveUp ( ) her…" at bounding box center [838, 325] width 351 height 358
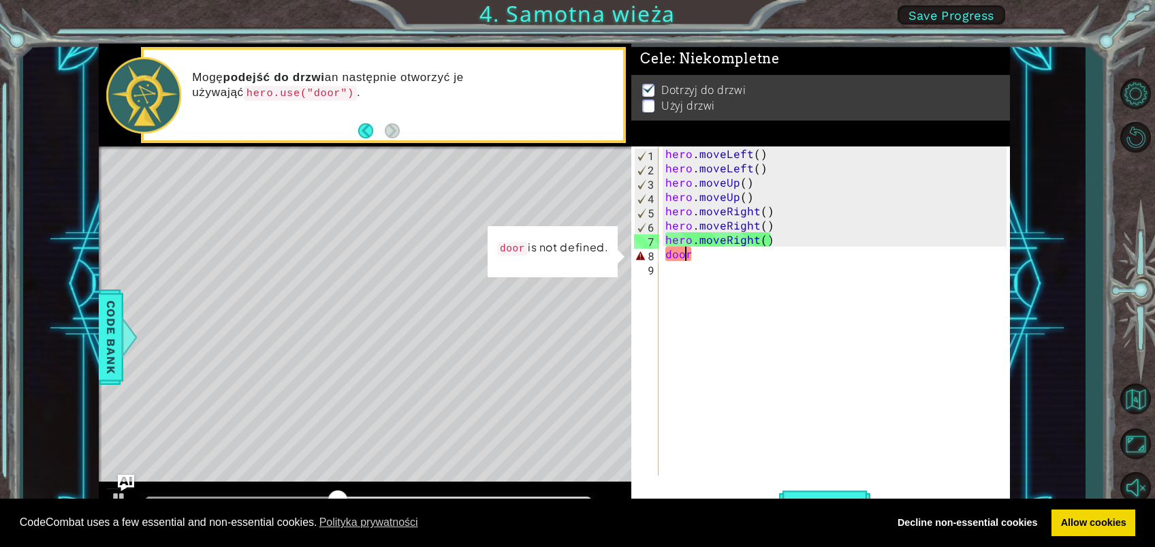
click at [687, 255] on div "hero . moveLeft ( ) hero . moveLeft ( ) hero . moveUp ( ) hero . moveUp ( ) her…" at bounding box center [838, 325] width 351 height 358
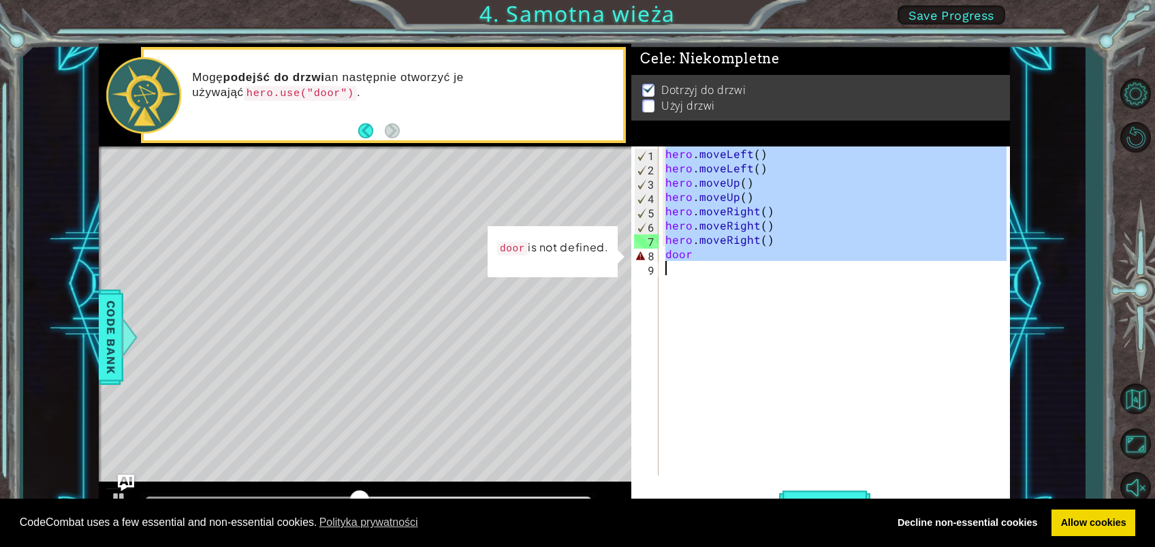
click at [687, 255] on div "hero . moveLeft ( ) hero . moveLeft ( ) hero . moveUp ( ) hero . moveUp ( ) her…" at bounding box center [835, 310] width 344 height 329
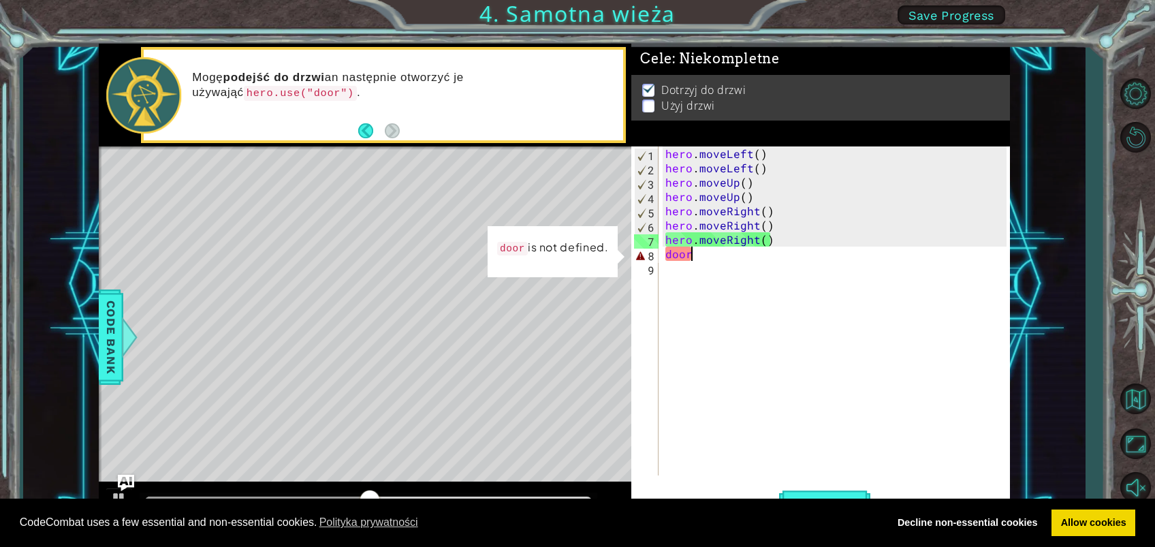
drag, startPoint x: 702, startPoint y: 260, endPoint x: 701, endPoint y: 268, distance: 8.2
click at [702, 268] on div "hero . moveLeft ( ) hero . moveLeft ( ) hero . moveUp ( ) hero . moveUp ( ) her…" at bounding box center [838, 325] width 351 height 358
click at [698, 249] on div "hero . moveLeft ( ) hero . moveLeft ( ) hero . moveUp ( ) hero . moveUp ( ) her…" at bounding box center [838, 325] width 351 height 358
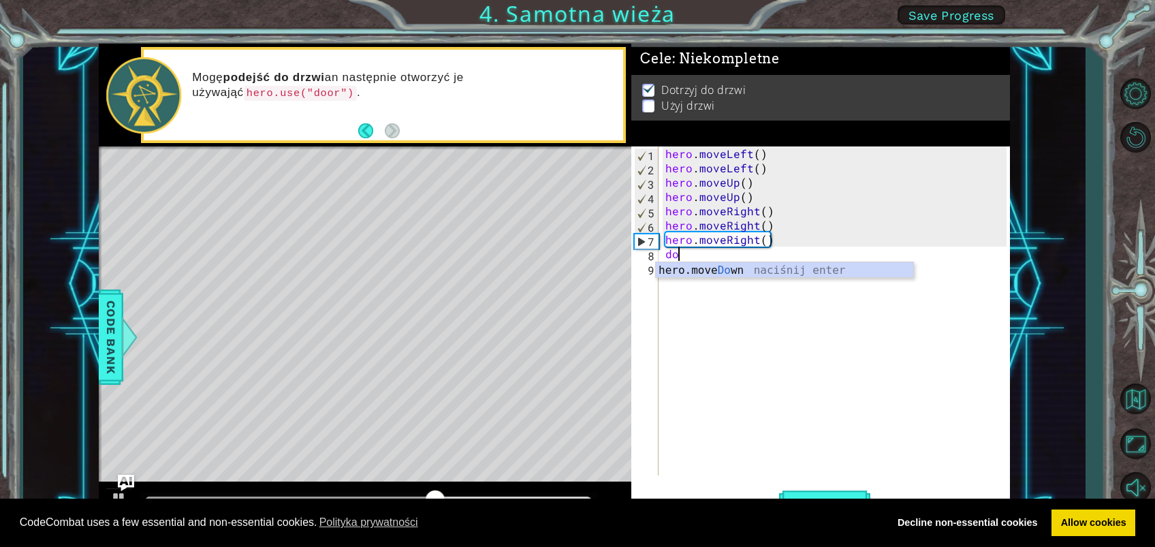
type textarea "d"
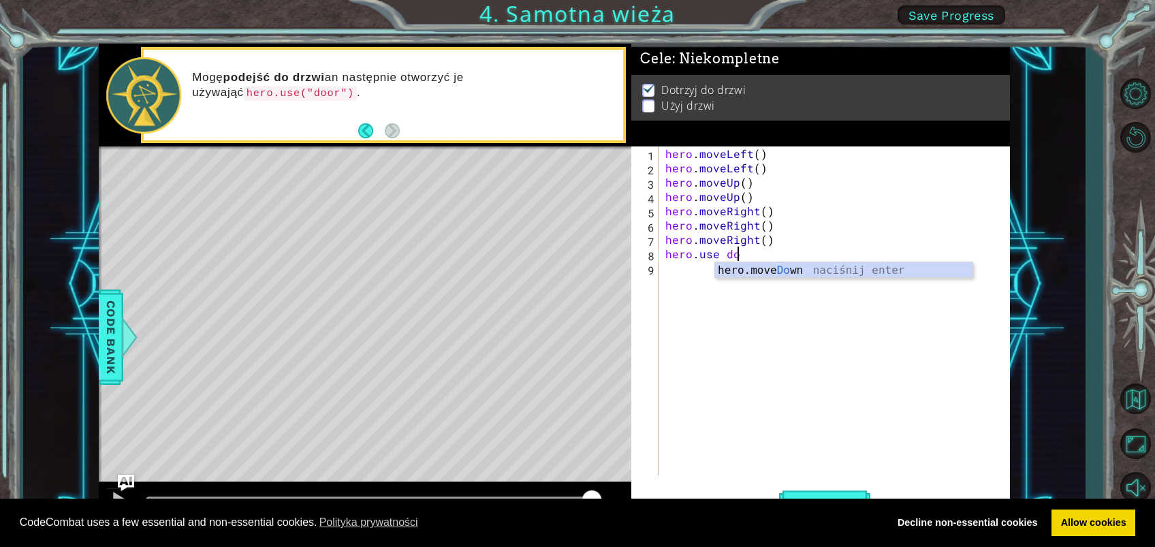
scroll to position [0, 4]
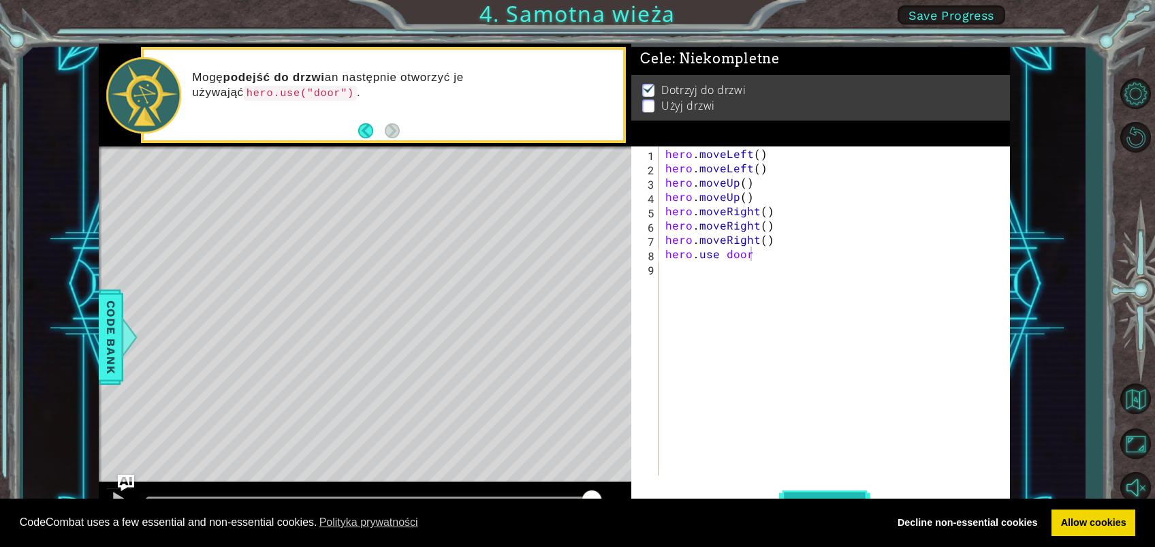
click at [846, 409] on span "Uruchom" at bounding box center [824, 504] width 91 height 14
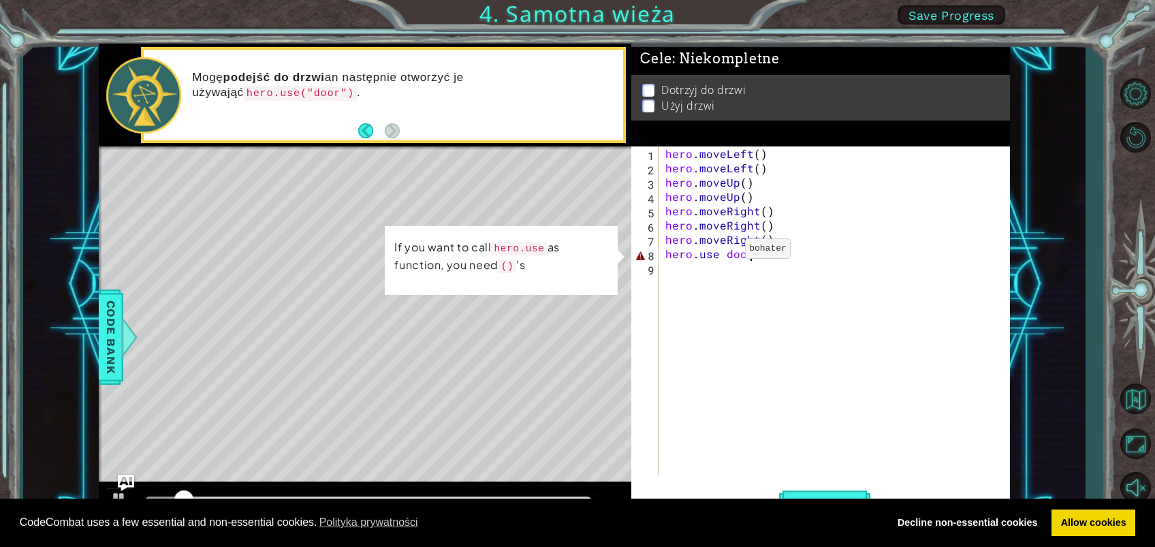
click at [722, 251] on div "hero . moveLeft ( ) hero . moveLeft ( ) hero . moveUp ( ) hero . moveUp ( ) her…" at bounding box center [838, 325] width 351 height 358
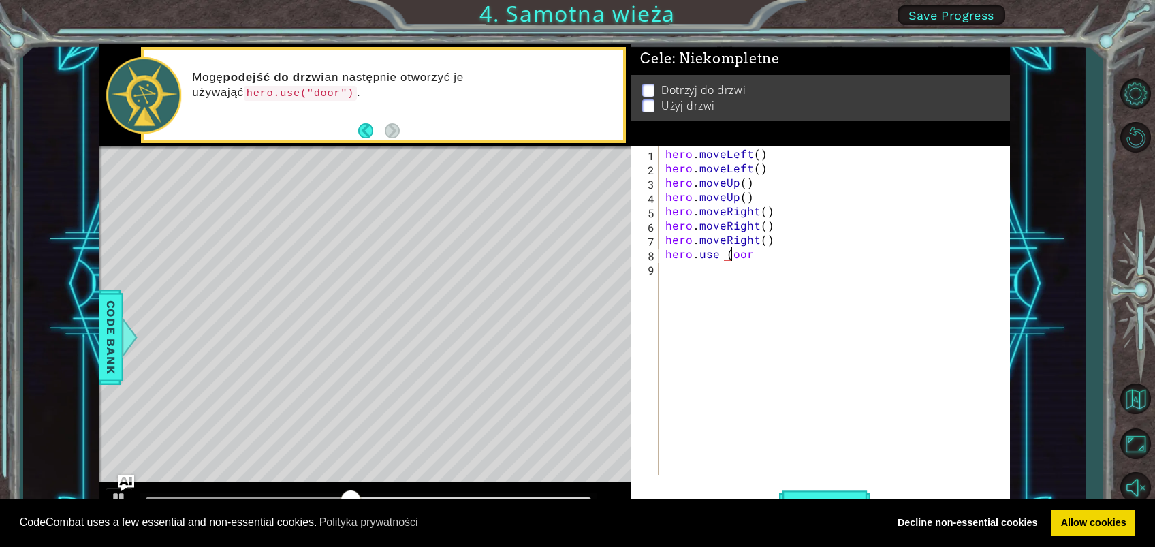
scroll to position [0, 5]
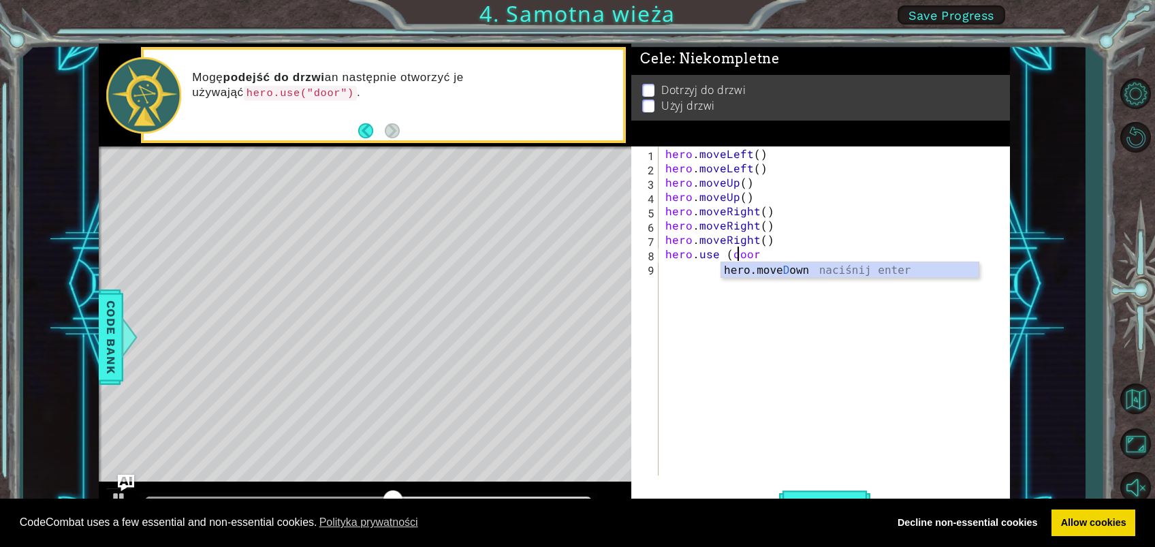
click at [763, 254] on div "hero . moveLeft ( ) hero . moveLeft ( ) hero . moveUp ( ) hero . moveUp ( ) her…" at bounding box center [838, 325] width 351 height 358
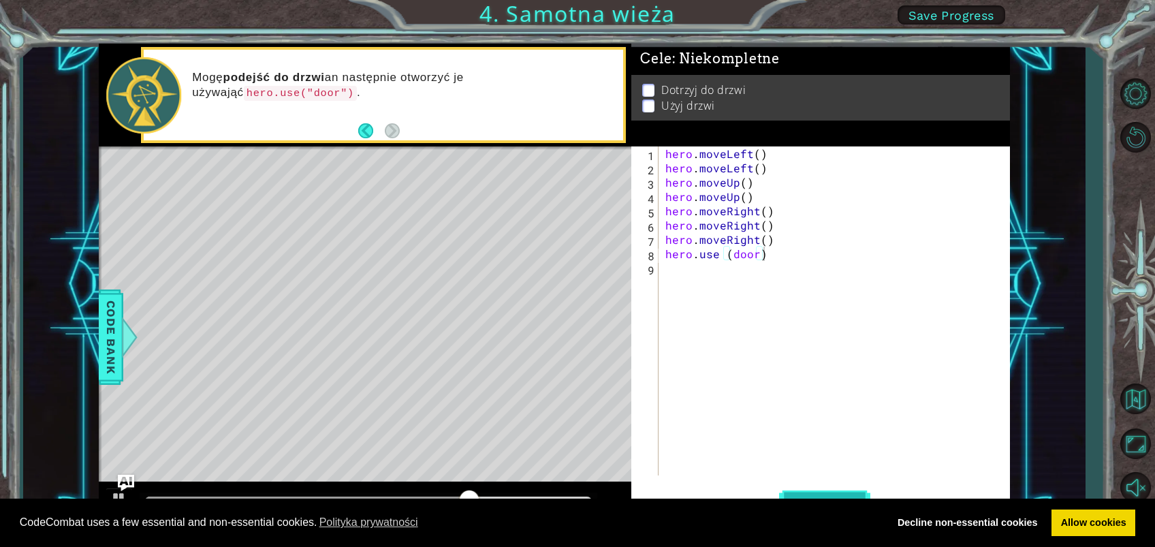
click at [822, 409] on button "Uruchom" at bounding box center [824, 503] width 91 height 38
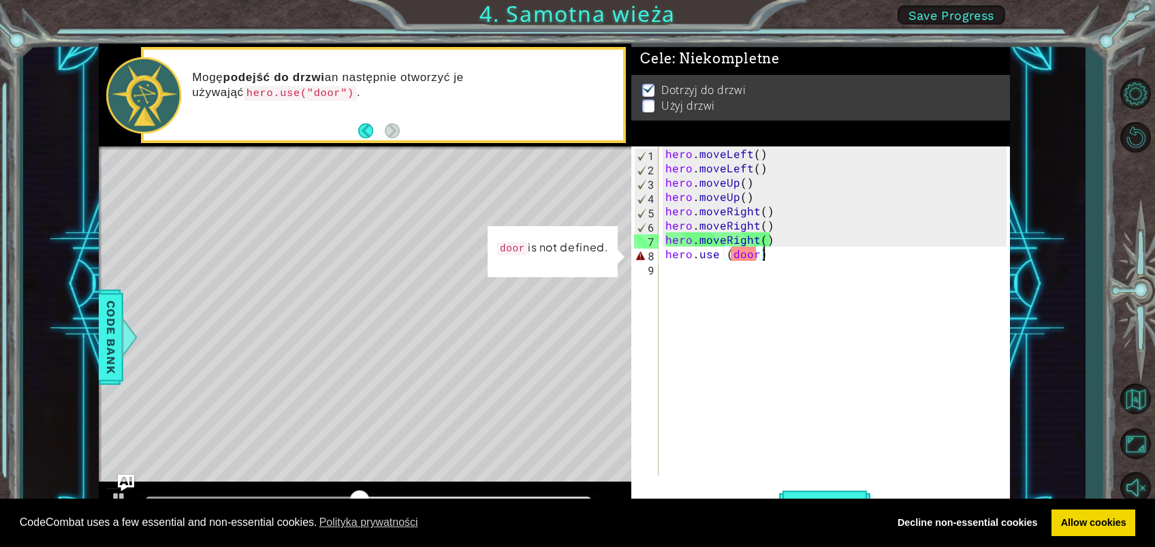
click at [770, 236] on div "hero . moveLeft ( ) hero . moveLeft ( ) hero . moveUp ( ) hero . moveUp ( ) her…" at bounding box center [838, 325] width 351 height 358
click at [770, 236] on div "hero . moveLeft ( ) hero . moveLeft ( ) hero . moveUp ( ) hero . moveUp ( ) her…" at bounding box center [835, 310] width 344 height 329
click at [770, 236] on div "hero . moveLeft ( ) hero . moveLeft ( ) hero . moveUp ( ) hero . moveUp ( ) her…" at bounding box center [838, 325] width 351 height 358
click at [769, 236] on div "hero . moveLeft ( ) hero . moveLeft ( ) hero . moveUp ( ) hero . moveUp ( ) her…" at bounding box center [838, 325] width 351 height 358
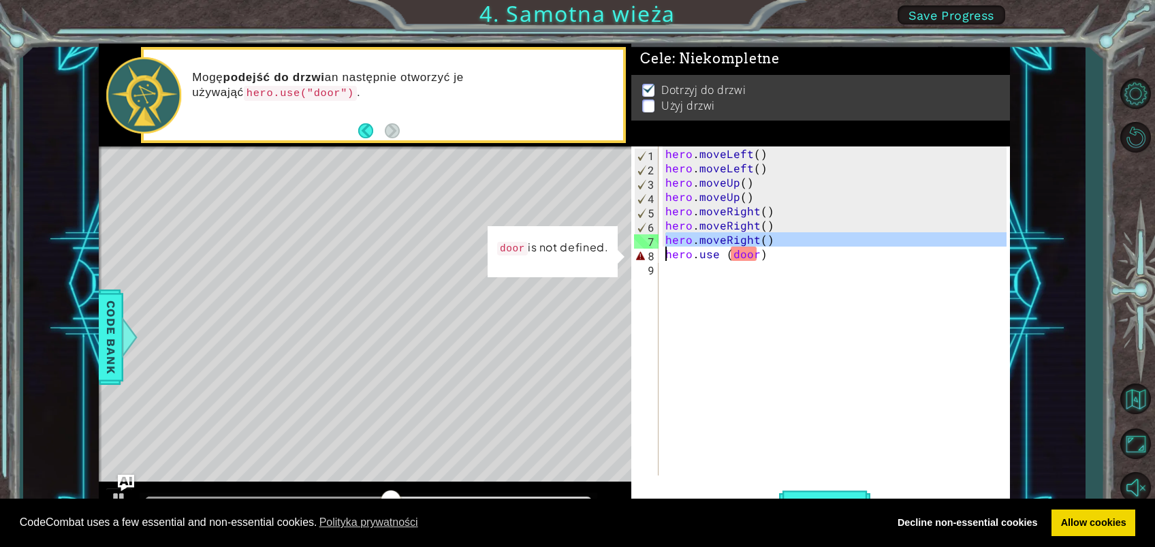
drag, startPoint x: 768, startPoint y: 222, endPoint x: 773, endPoint y: 208, distance: 14.4
click at [768, 221] on div "hero . moveLeft ( ) hero . moveLeft ( ) hero . moveUp ( ) hero . moveUp ( ) her…" at bounding box center [838, 325] width 351 height 358
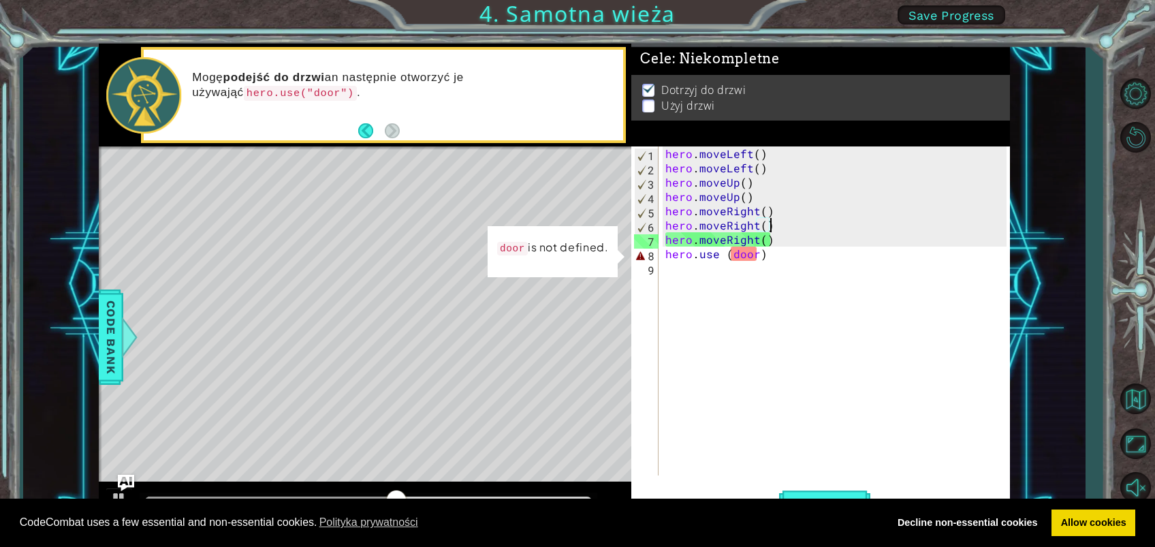
drag, startPoint x: 811, startPoint y: 153, endPoint x: 801, endPoint y: 120, distance: 34.1
click at [809, 155] on div "Cele : Niekompletne Dotrzyj do drzwi Użyj drzwi hero.moveRight() 1 2 3 4 5 6 7 …" at bounding box center [820, 284] width 379 height 481
drag, startPoint x: 694, startPoint y: 163, endPoint x: 703, endPoint y: 236, distance: 73.4
click at [703, 235] on div "hero . moveLeft ( ) hero . moveLeft ( ) hero . moveUp ( ) hero . moveUp ( ) her…" at bounding box center [838, 325] width 351 height 358
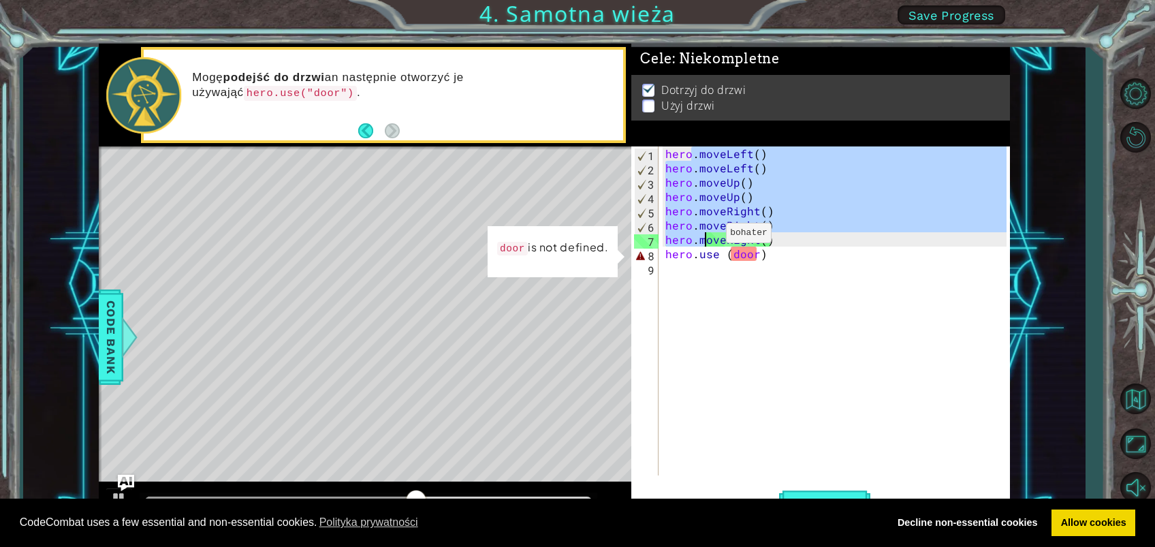
click at [703, 236] on div "hero . moveLeft ( ) hero . moveLeft ( ) hero . moveUp ( ) hero . moveUp ( ) her…" at bounding box center [835, 310] width 344 height 329
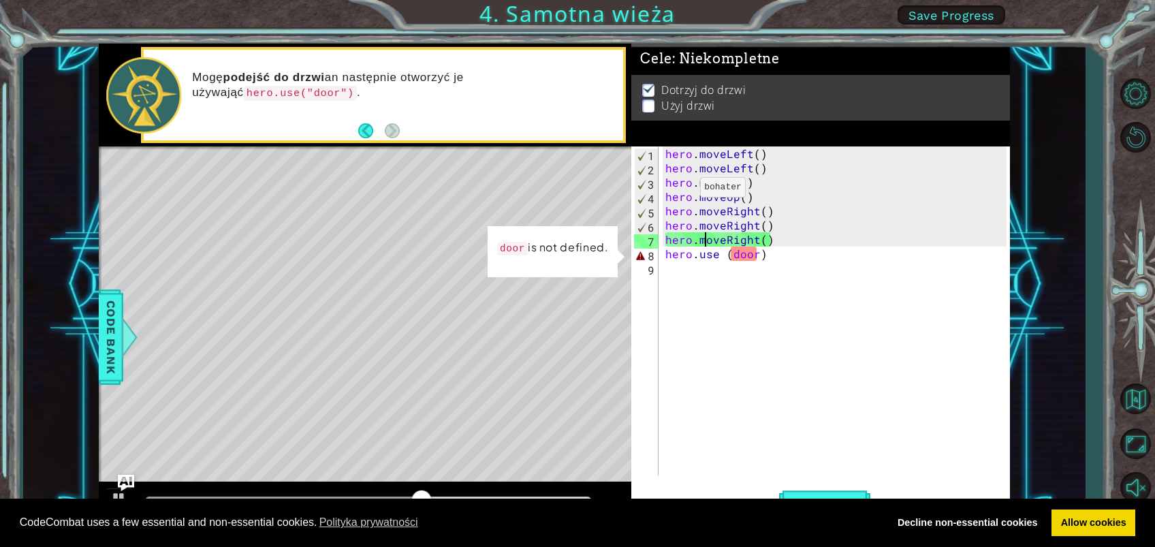
click at [676, 189] on div "hero . moveLeft ( ) hero . moveLeft ( ) hero . moveUp ( ) hero . moveUp ( ) her…" at bounding box center [838, 325] width 351 height 358
type textarea "hero.moveUp()"
click at [676, 191] on div "hero . moveLeft ( ) hero . moveLeft ( ) hero . moveUp ( ) hero . moveUp ( ) her…" at bounding box center [838, 325] width 351 height 358
click at [677, 193] on div "hero . moveLeft ( ) hero . moveLeft ( ) hero . moveUp ( ) hero . moveUp ( ) her…" at bounding box center [838, 325] width 351 height 358
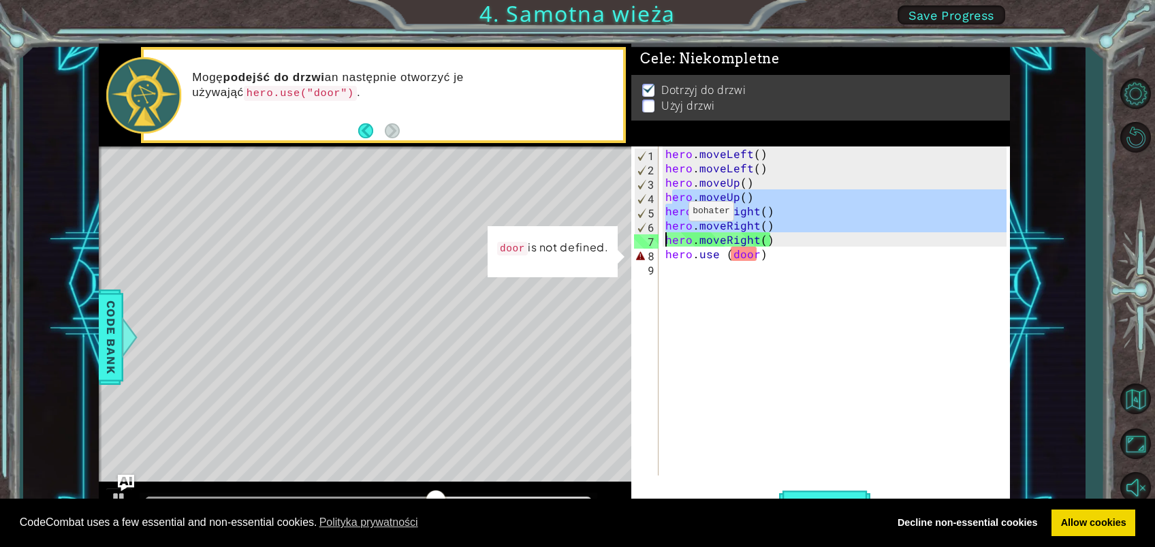
click at [866, 219] on div "1 ההההההההההההההההההההההההההההההההההההההההההההההההההההההההההההההההההההההההההההה…" at bounding box center [554, 285] width 1063 height 482
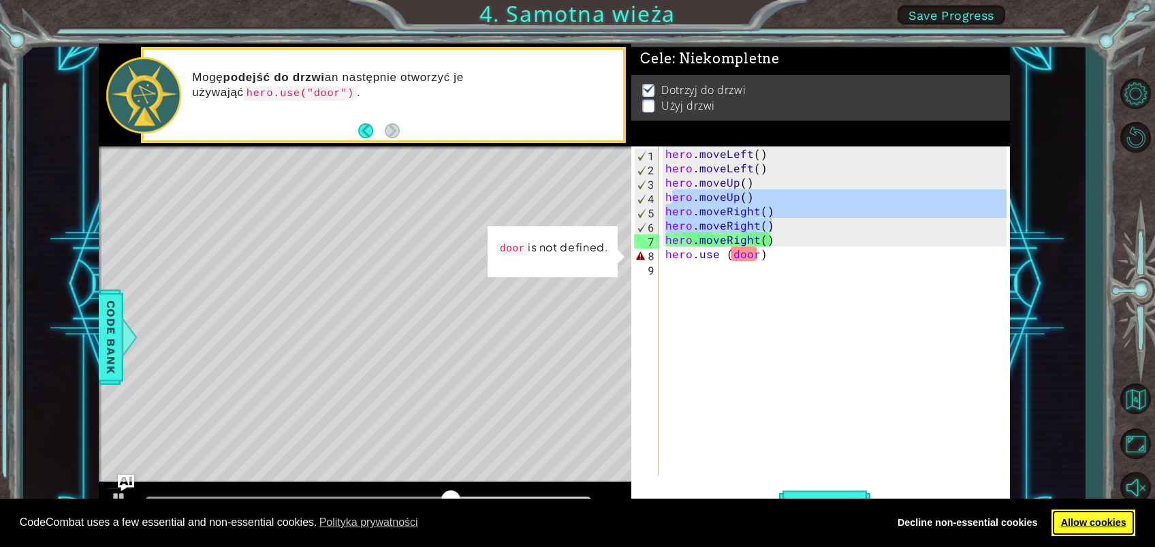
drag, startPoint x: 846, startPoint y: 413, endPoint x: 1154, endPoint y: 256, distance: 345.5
click at [668, 253] on div "hero . moveLeft ( ) hero . moveLeft ( ) hero . moveUp ( ) hero . moveUp ( ) her…" at bounding box center [838, 325] width 351 height 358
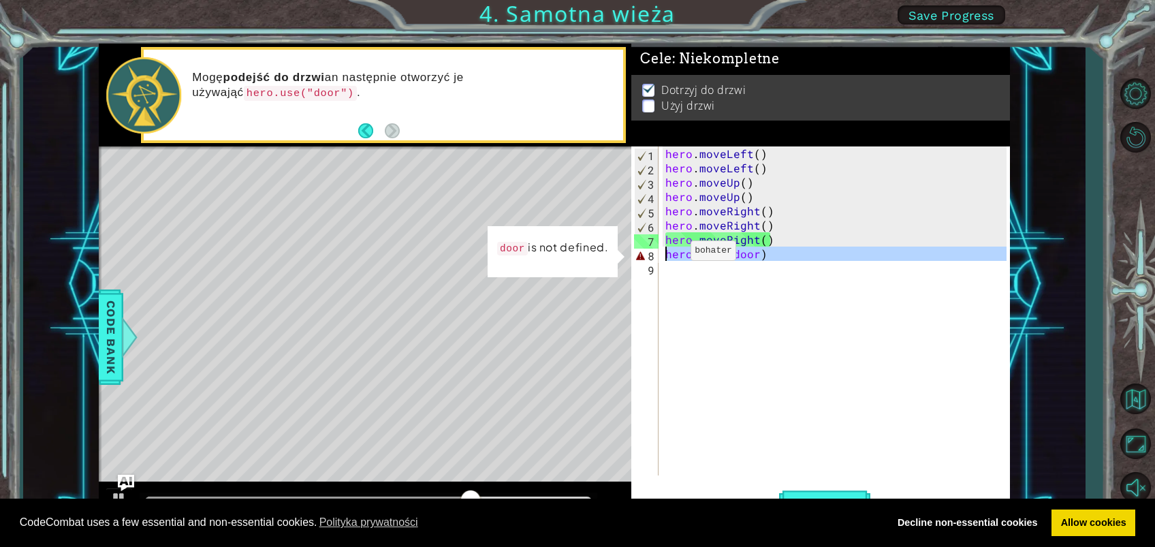
scroll to position [0, 0]
drag, startPoint x: 202, startPoint y: 264, endPoint x: 402, endPoint y: 170, distance: 220.6
click at [202, 264] on div "Level Map" at bounding box center [413, 346] width 629 height 401
drag, startPoint x: 403, startPoint y: 170, endPoint x: 436, endPoint y: 170, distance: 32.7
click at [408, 170] on div "Level Map" at bounding box center [413, 346] width 629 height 401
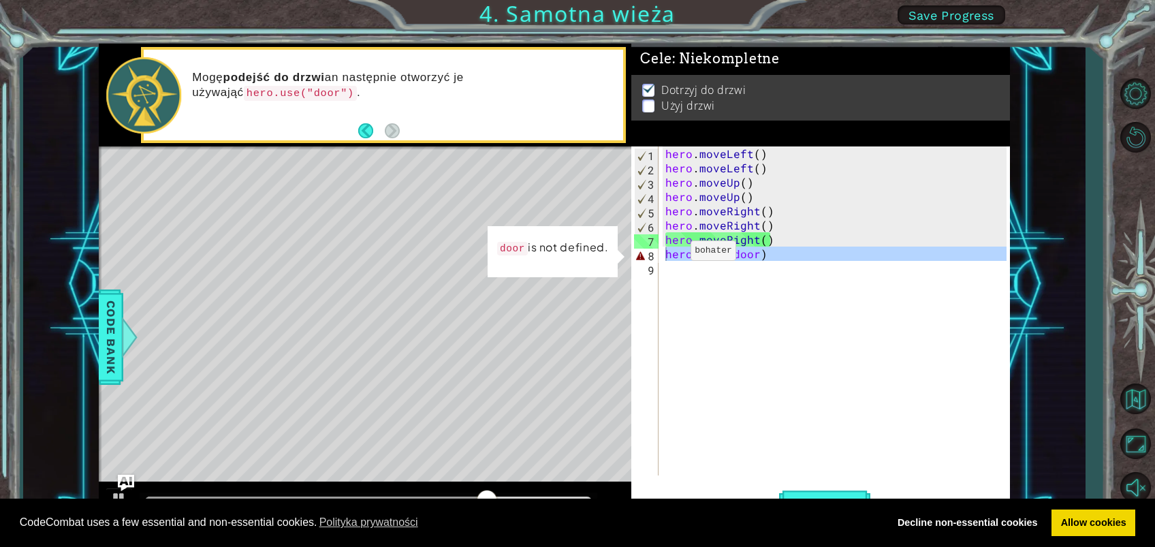
drag, startPoint x: 434, startPoint y: 208, endPoint x: 401, endPoint y: 197, distance: 35.3
click at [420, 222] on div "Level Map" at bounding box center [413, 346] width 629 height 401
click at [401, 197] on div "Level Map" at bounding box center [413, 346] width 629 height 401
click at [423, 202] on div "Level Map" at bounding box center [413, 346] width 629 height 401
click at [687, 255] on div "hero . moveLeft ( ) hero . moveLeft ( ) hero . moveUp ( ) hero . moveUp ( ) her…" at bounding box center [835, 310] width 344 height 329
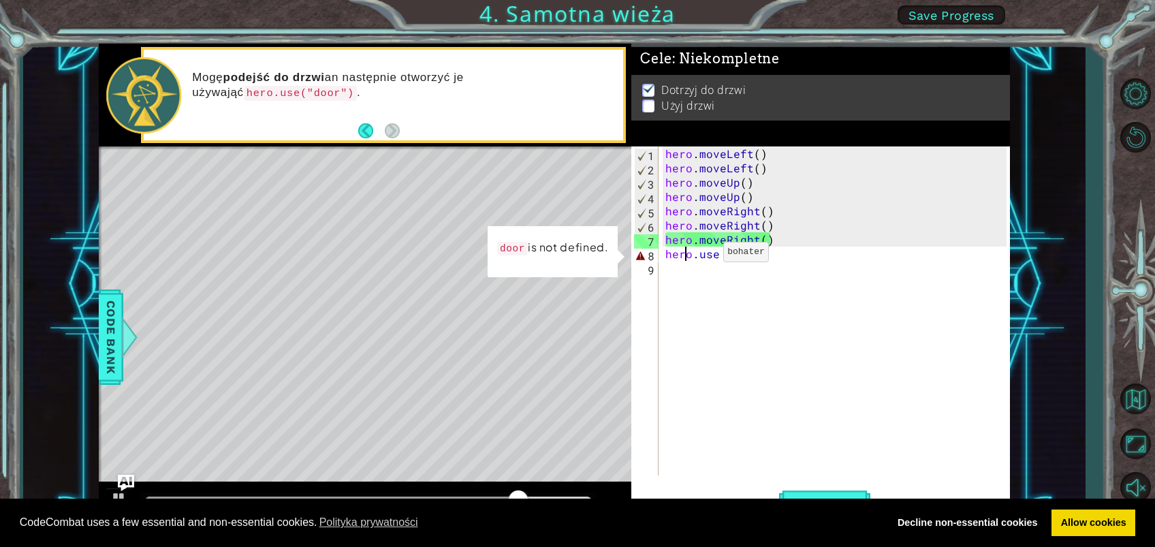
click at [700, 255] on div "hero . moveLeft ( ) hero . moveLeft ( ) hero . moveUp ( ) hero . moveUp ( ) her…" at bounding box center [838, 325] width 351 height 358
drag, startPoint x: 719, startPoint y: 258, endPoint x: 753, endPoint y: 268, distance: 34.7
click at [730, 262] on div "hero . moveLeft ( ) hero . moveLeft ( ) hero . moveUp ( ) hero . moveUp ( ) her…" at bounding box center [838, 325] width 351 height 358
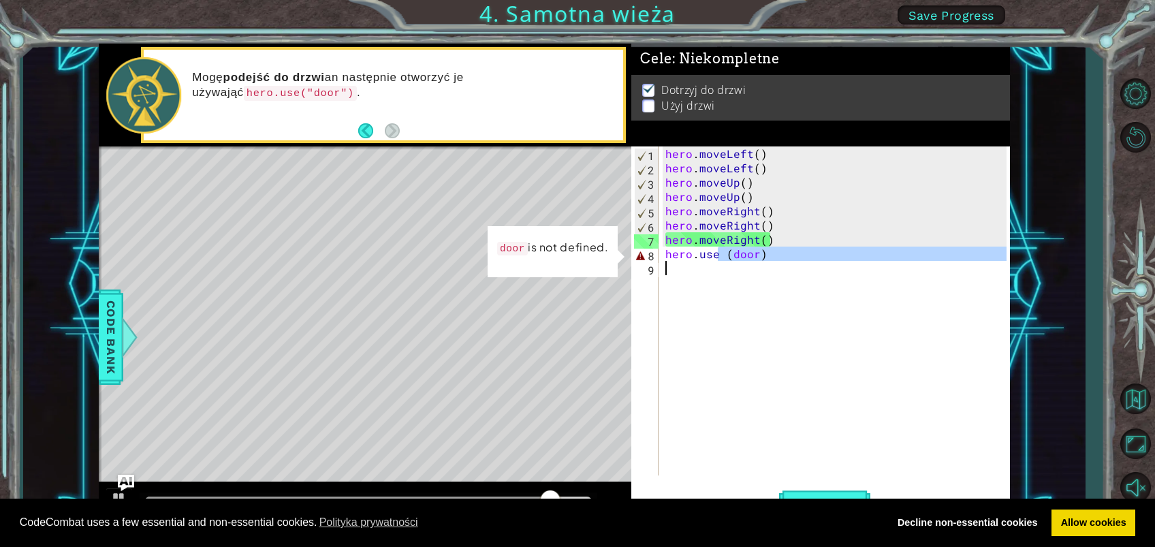
click at [769, 255] on div "hero . moveLeft ( ) hero . moveLeft ( ) hero . moveUp ( ) hero . moveUp ( ) her…" at bounding box center [835, 310] width 344 height 329
click at [768, 247] on div "hero . moveLeft ( ) hero . moveLeft ( ) hero . moveUp ( ) hero . moveUp ( ) her…" at bounding box center [838, 325] width 351 height 358
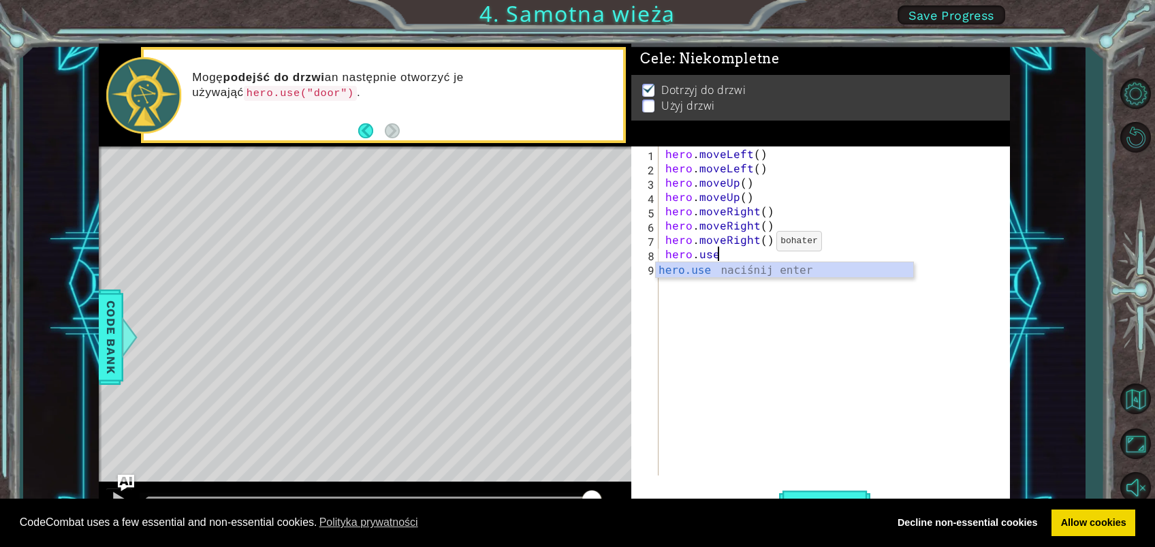
type textarea "h"
type textarea "hero.moveR"
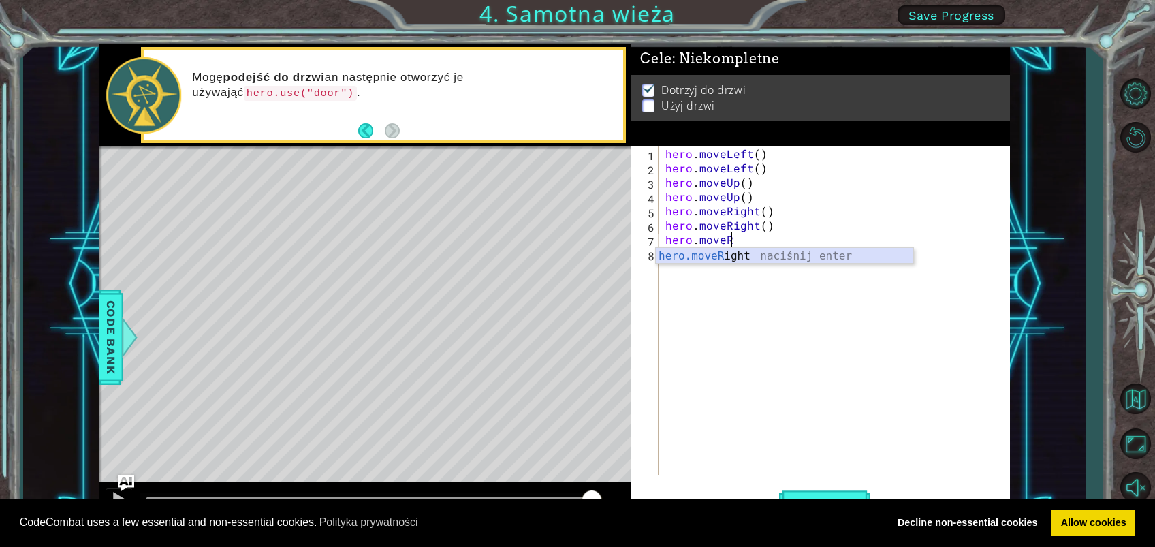
click at [777, 248] on div "hero.moveR ight naciśnij enter" at bounding box center [784, 272] width 257 height 49
click at [723, 253] on div "hero . moveLeft ( ) hero . moveLeft ( ) hero . moveUp ( ) hero . moveUp ( ) her…" at bounding box center [838, 325] width 351 height 358
click at [834, 409] on span "Uruchom" at bounding box center [824, 504] width 91 height 14
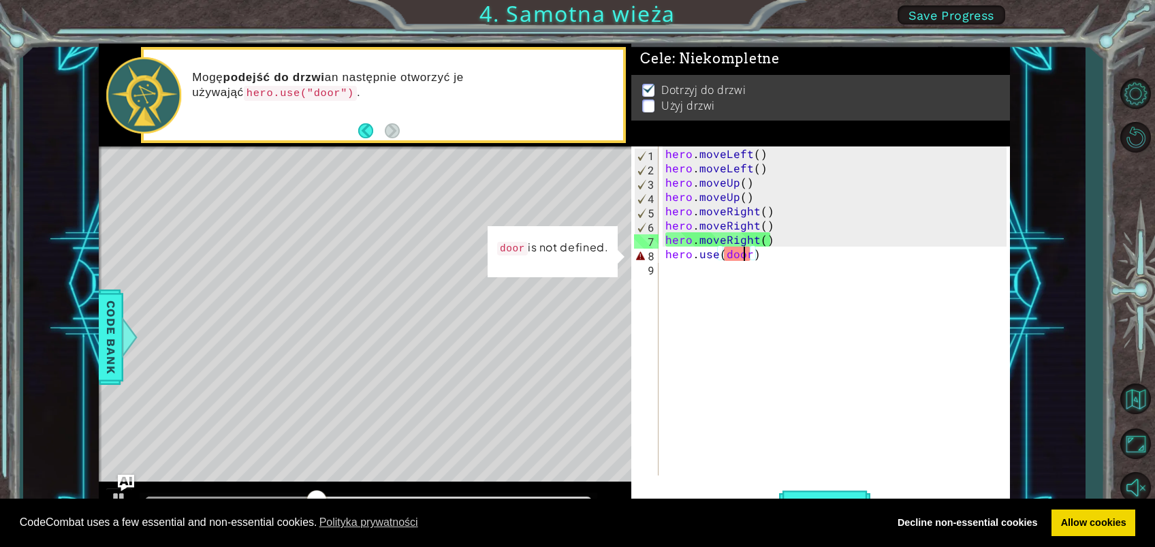
click at [742, 257] on div "hero . moveLeft ( ) hero . moveLeft ( ) hero . moveUp ( ) hero . moveUp ( ) her…" at bounding box center [838, 325] width 351 height 358
click at [743, 255] on div "hero . moveLeft ( ) hero . moveLeft ( ) hero . moveUp ( ) hero . moveUp ( ) her…" at bounding box center [838, 325] width 351 height 358
click at [722, 253] on div "hero . moveLeft ( ) hero . moveLeft ( ) hero . moveUp ( ) hero . moveUp ( ) her…" at bounding box center [835, 310] width 344 height 329
drag, startPoint x: 730, startPoint y: 254, endPoint x: 730, endPoint y: 262, distance: 7.5
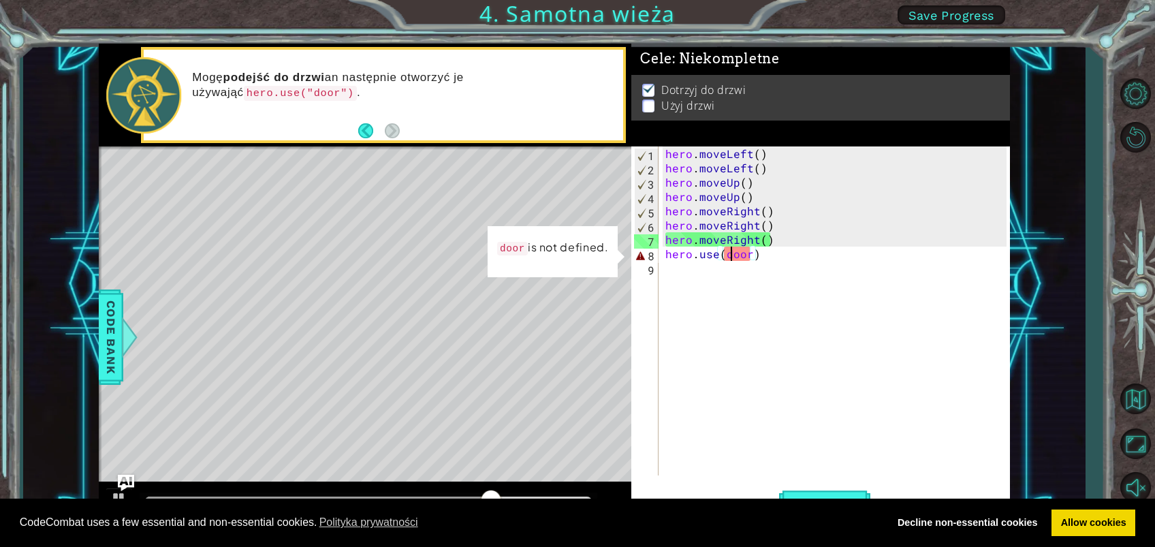
click at [730, 262] on div "hero . moveLeft ( ) hero . moveLeft ( ) hero . moveUp ( ) hero . moveUp ( ) her…" at bounding box center [838, 325] width 351 height 358
type textarea "hero.use(door)"
click at [730, 262] on div "hero . moveLeft ( ) hero . moveLeft ( ) hero . moveUp ( ) hero . moveUp ( ) her…" at bounding box center [835, 310] width 344 height 329
click at [729, 256] on div "hero . moveLeft ( ) hero . moveLeft ( ) hero . moveUp ( ) hero . moveUp ( ) her…" at bounding box center [838, 325] width 351 height 358
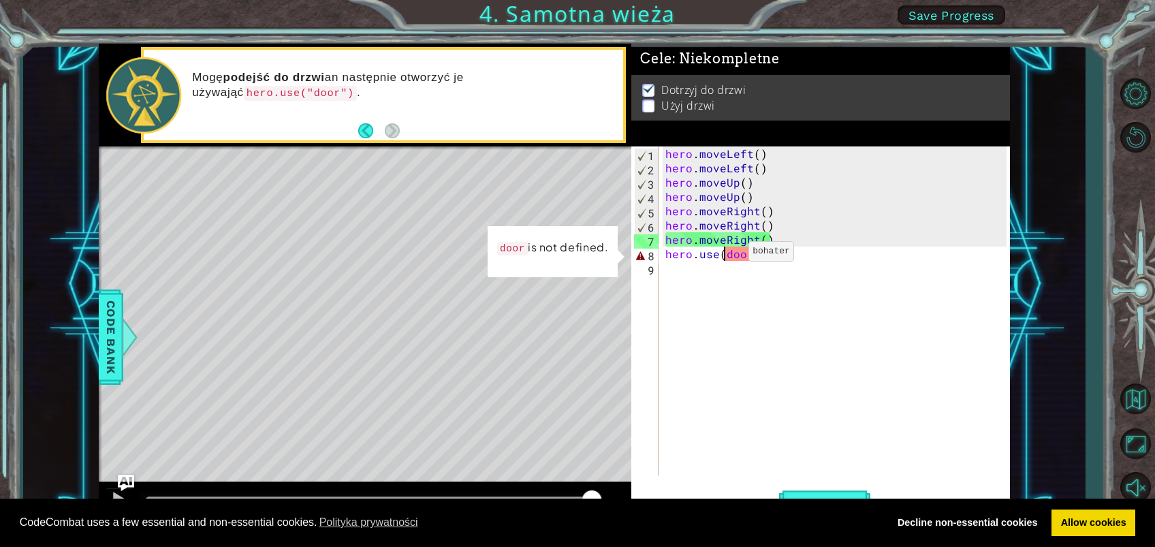
click at [725, 254] on div "hero . moveLeft ( ) hero . moveLeft ( ) hero . moveUp ( ) hero . moveUp ( ) her…" at bounding box center [838, 325] width 351 height 358
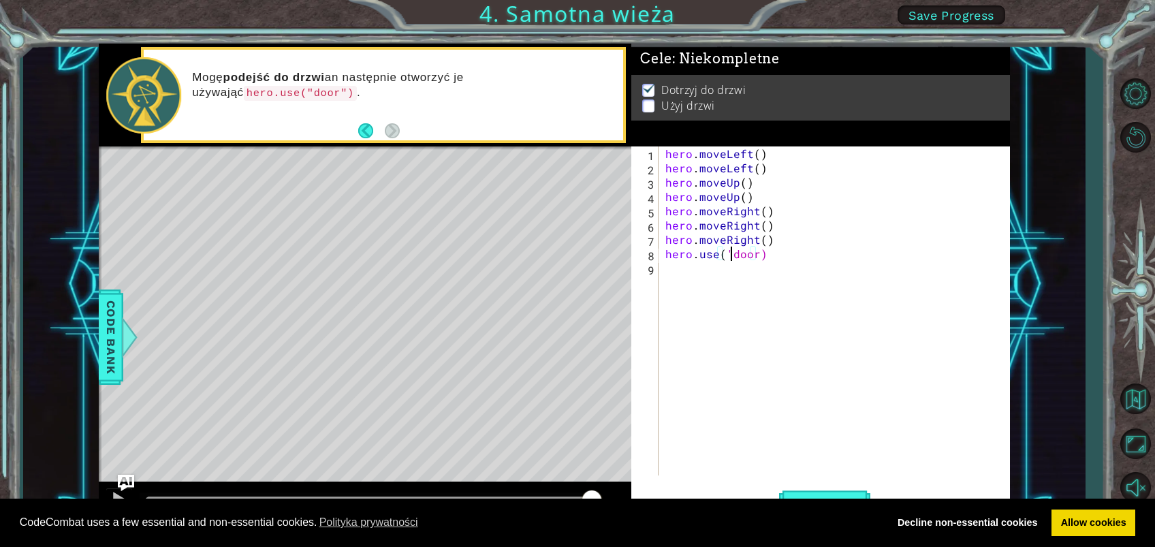
scroll to position [0, 4]
click at [757, 249] on div "hero . moveLeft ( ) hero . moveLeft ( ) hero . moveUp ( ) hero . moveUp ( ) her…" at bounding box center [838, 325] width 351 height 358
type textarea "hero.use("door")"
click at [792, 409] on button "Uruchom" at bounding box center [824, 503] width 91 height 38
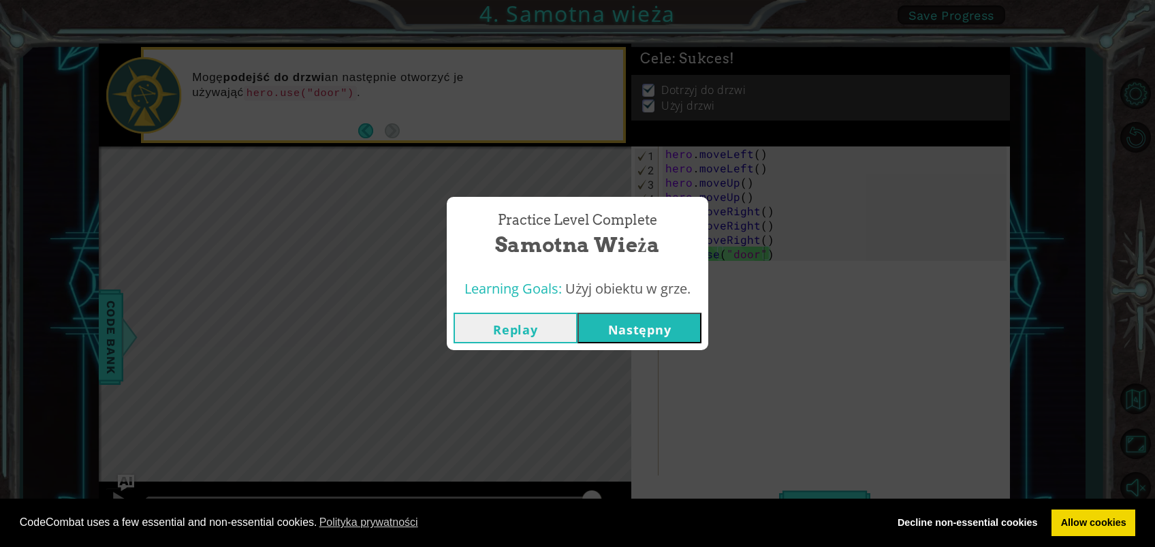
click at [669, 326] on button "Następny" at bounding box center [640, 328] width 124 height 31
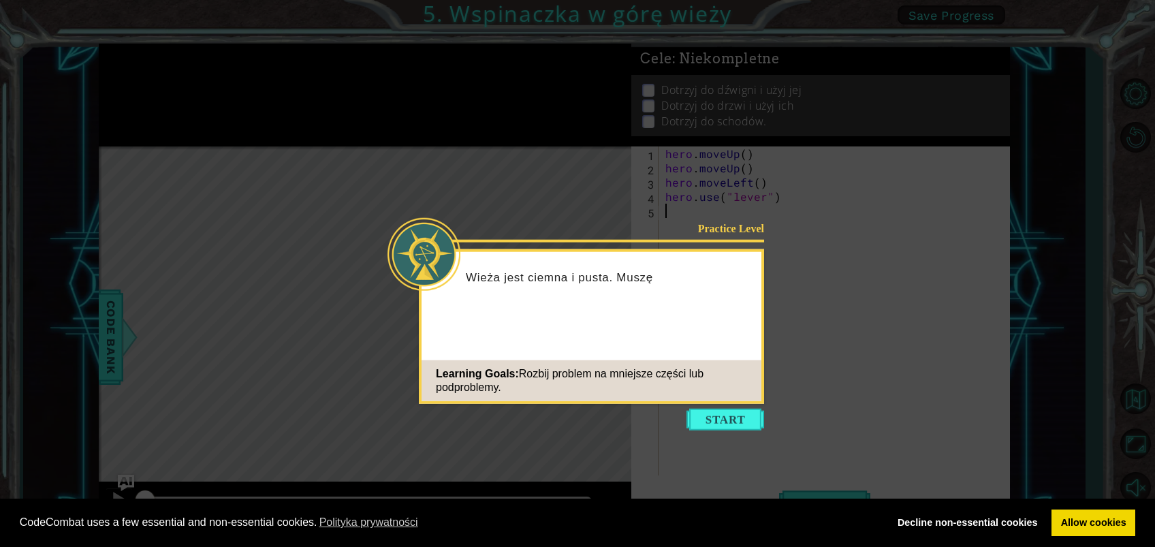
click at [740, 403] on div "Practice Level Wieża jest ciemna i pusta. Muszę Learning Goals: Rozbij problem …" at bounding box center [591, 326] width 345 height 155
click at [738, 409] on button "Start" at bounding box center [726, 420] width 78 height 22
click at [738, 409] on icon at bounding box center [577, 273] width 1155 height 547
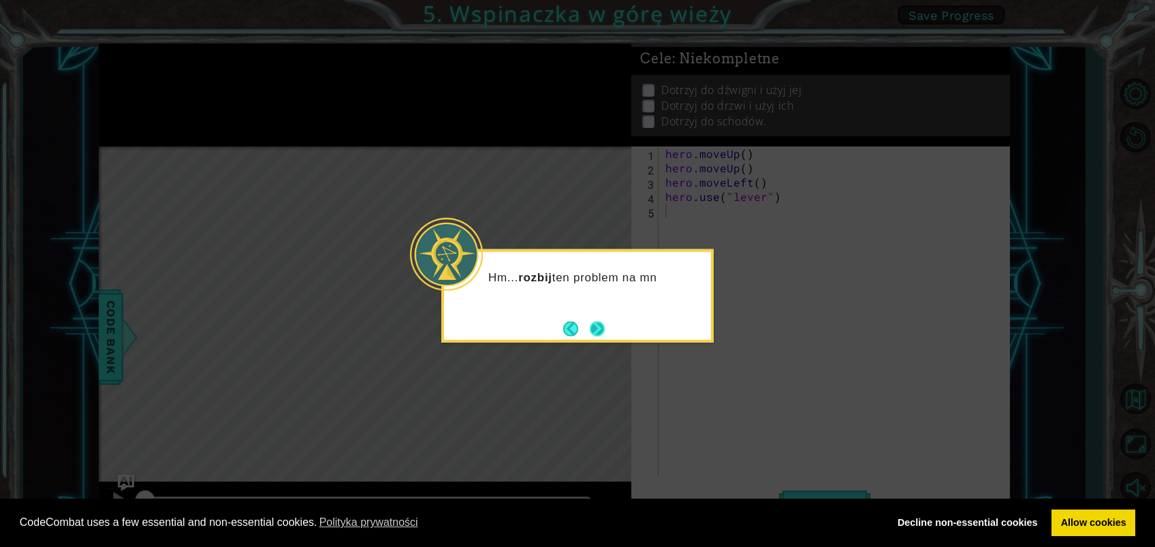
click at [595, 327] on button "Next" at bounding box center [598, 328] width 18 height 18
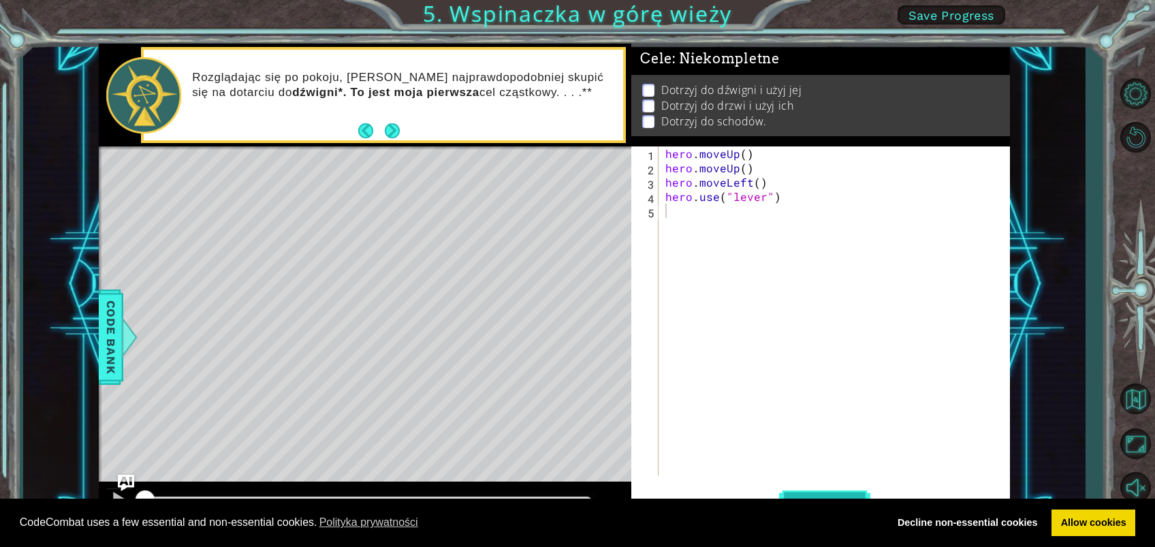
click at [842, 409] on button "Uruchom" at bounding box center [824, 503] width 91 height 38
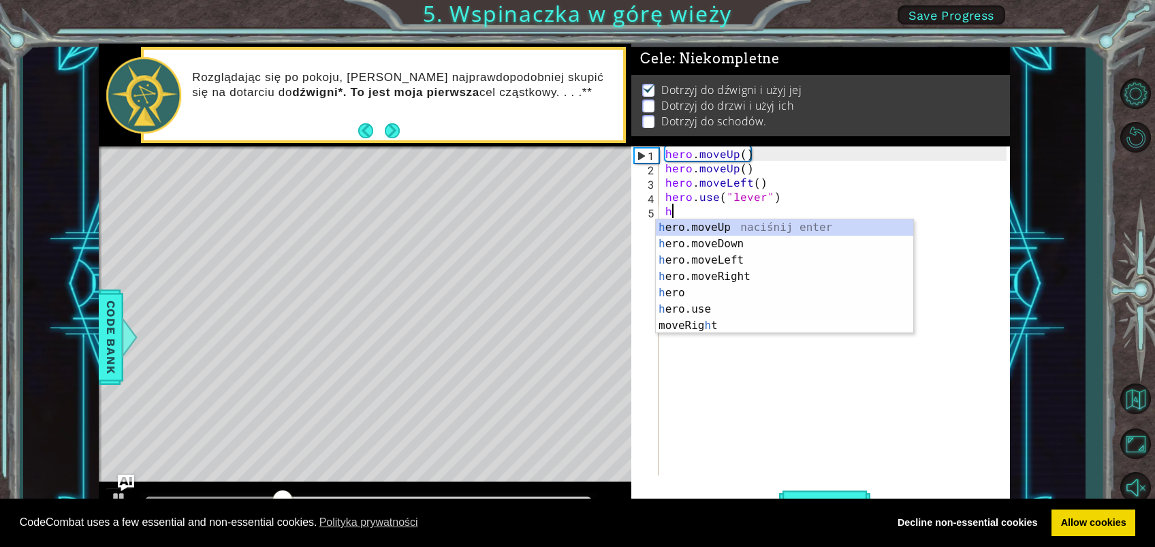
type textarea "h"
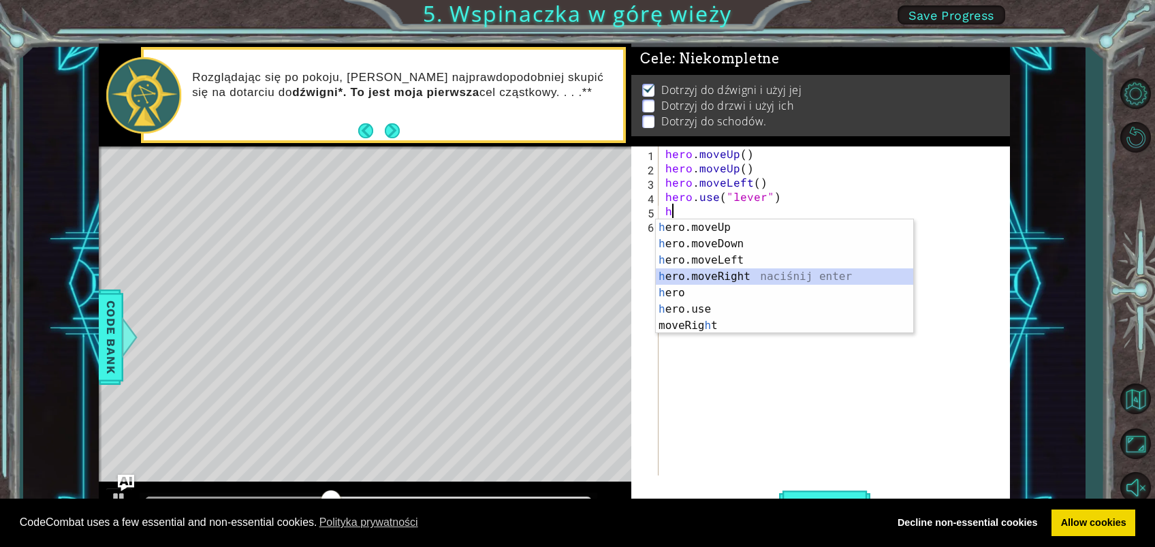
click at [736, 272] on div "h ero.moveUp naciśnij enter h ero.moveDown naciśnij enter h ero.moveLeft naciśn…" at bounding box center [784, 292] width 257 height 147
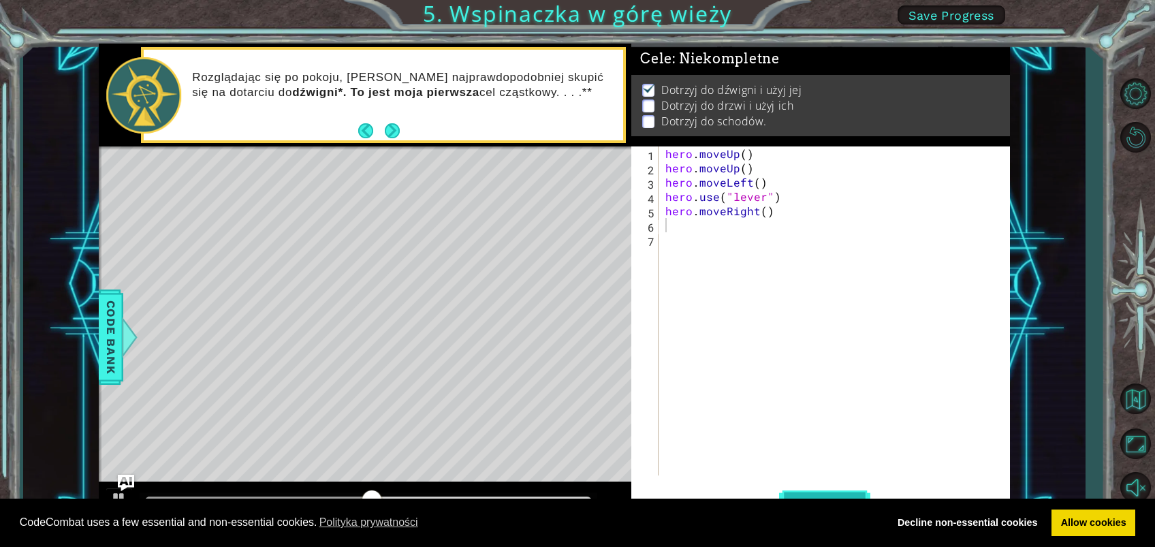
click at [790, 409] on button "Uruchom" at bounding box center [824, 503] width 91 height 38
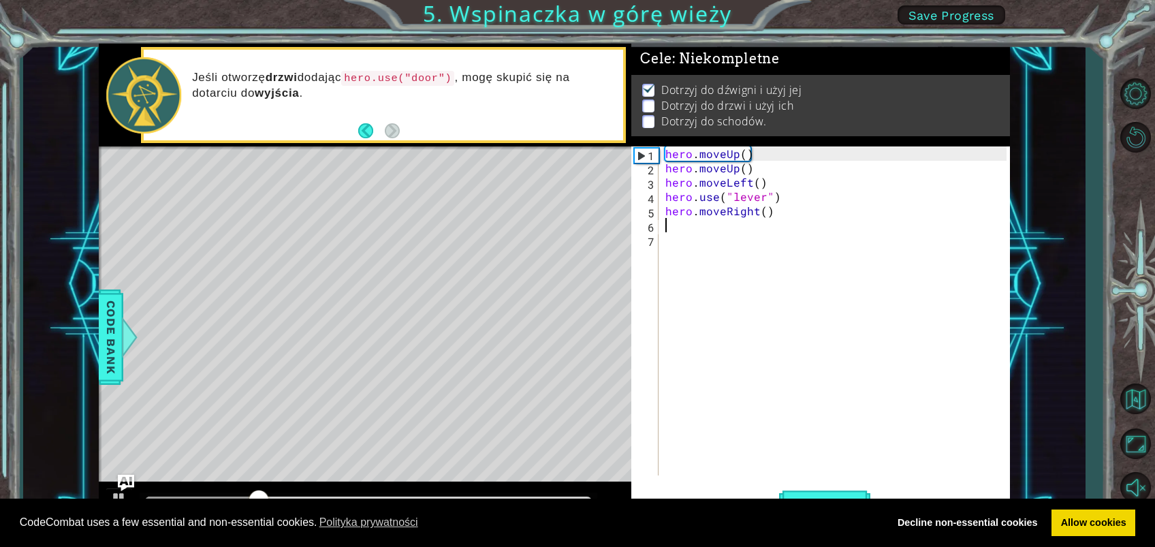
type textarea "h"
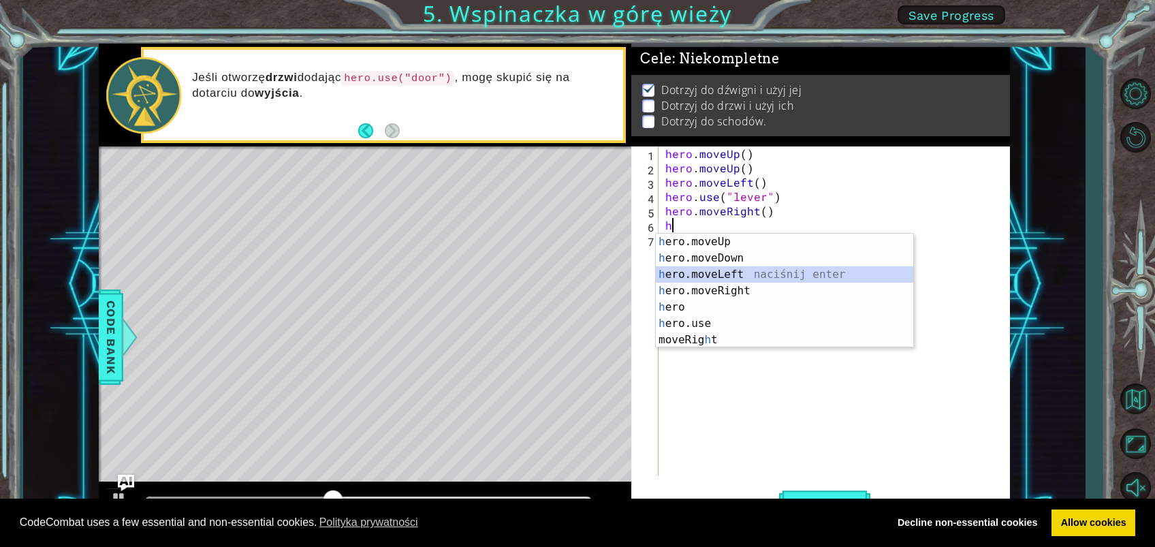
drag, startPoint x: 693, startPoint y: 282, endPoint x: 928, endPoint y: 156, distance: 266.7
click at [866, 205] on body "Cookie Policy CodeCombat uses a few essential and non-essential cookies. Polity…" at bounding box center [577, 273] width 1155 height 547
click at [733, 294] on div "h ero.moveUp naciśnij enter h ero.moveDown naciśnij enter h ero.moveLeft naciśn…" at bounding box center [784, 307] width 257 height 147
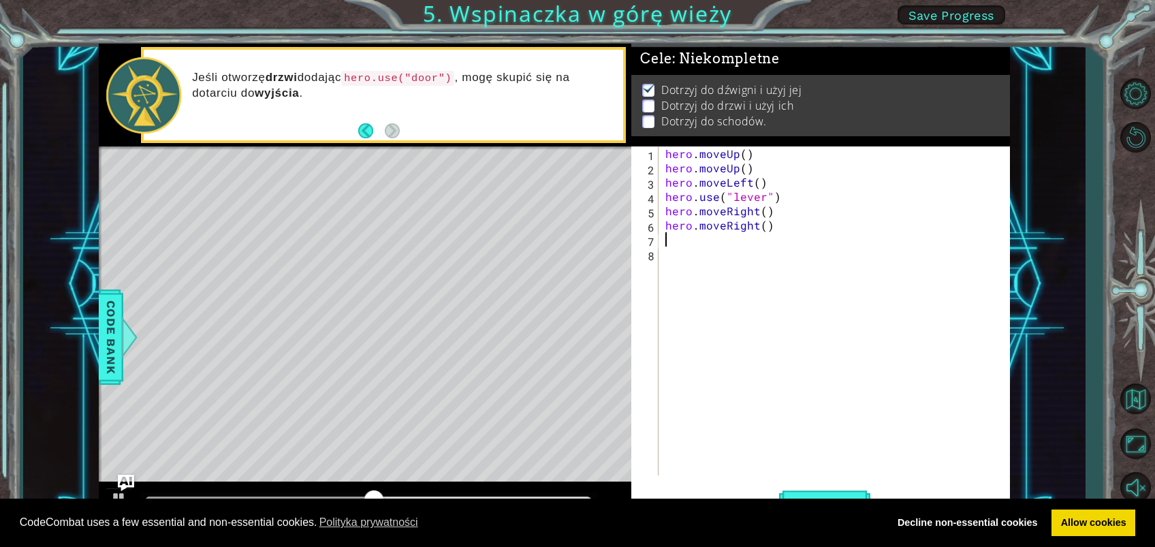
type textarea "h"
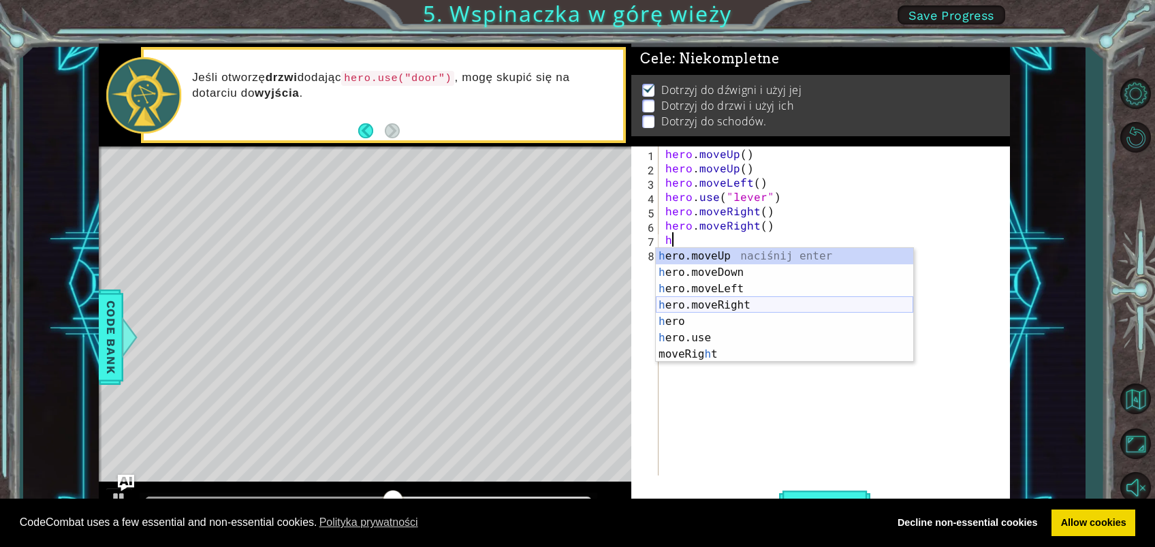
click at [711, 305] on div "h ero.moveUp naciśnij enter h ero.moveDown naciśnij enter h ero.moveLeft naciśn…" at bounding box center [784, 321] width 257 height 147
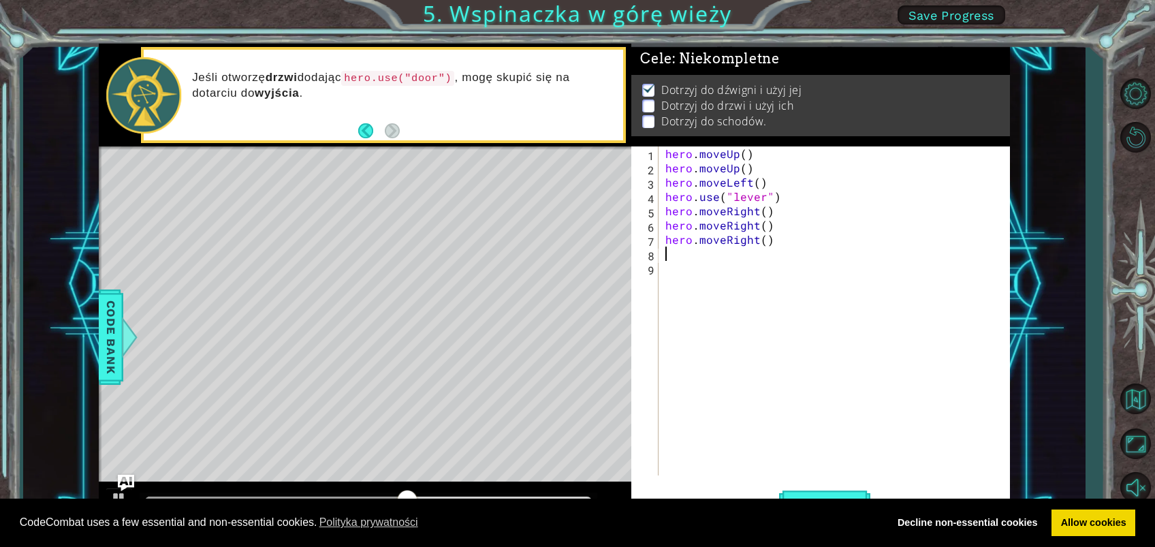
type textarea "h"
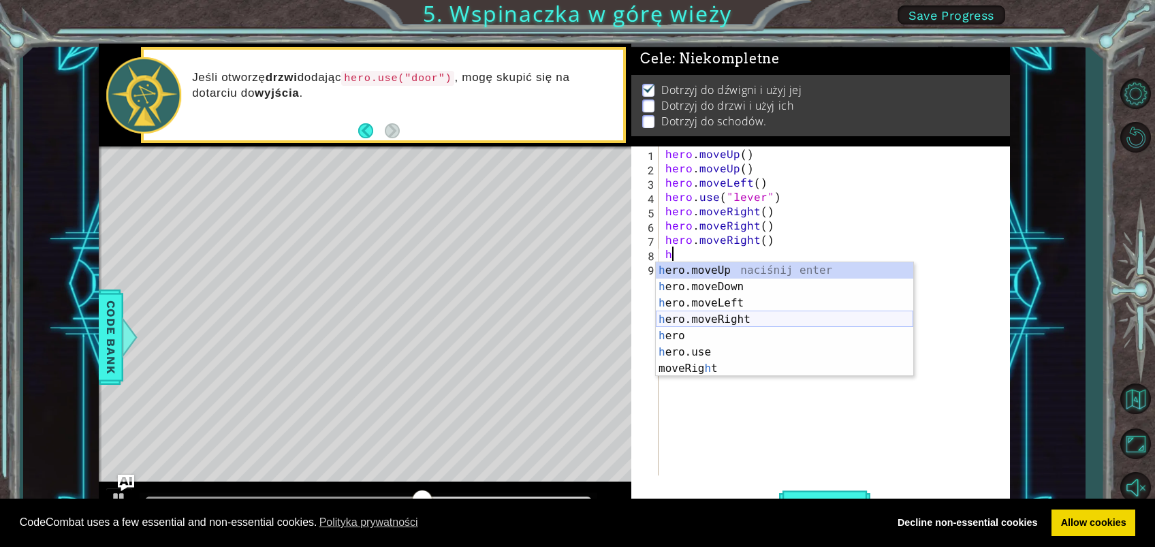
drag, startPoint x: 696, startPoint y: 317, endPoint x: 702, endPoint y: 319, distance: 6.9
click at [702, 319] on div "h ero.moveUp naciśnij enter h ero.moveDown naciśnij enter h ero.moveLeft naciśn…" at bounding box center [784, 335] width 257 height 147
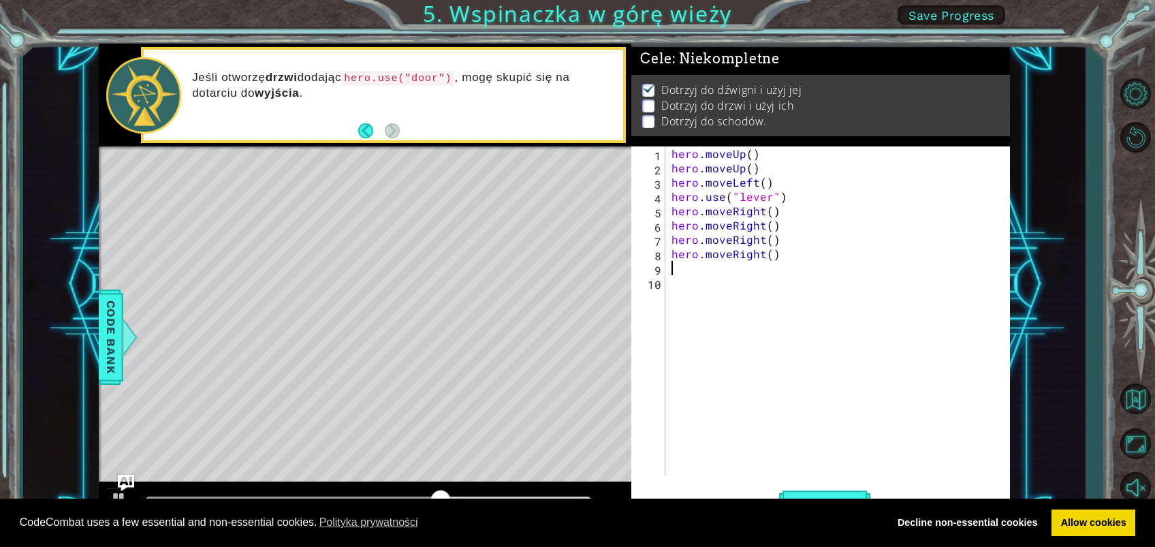
click at [837, 409] on div "CodeCombat uses a few essential and non-essential cookies. Polityka prywatności…" at bounding box center [577, 523] width 1155 height 49
click at [837, 409] on button "Uruchom" at bounding box center [824, 503] width 91 height 38
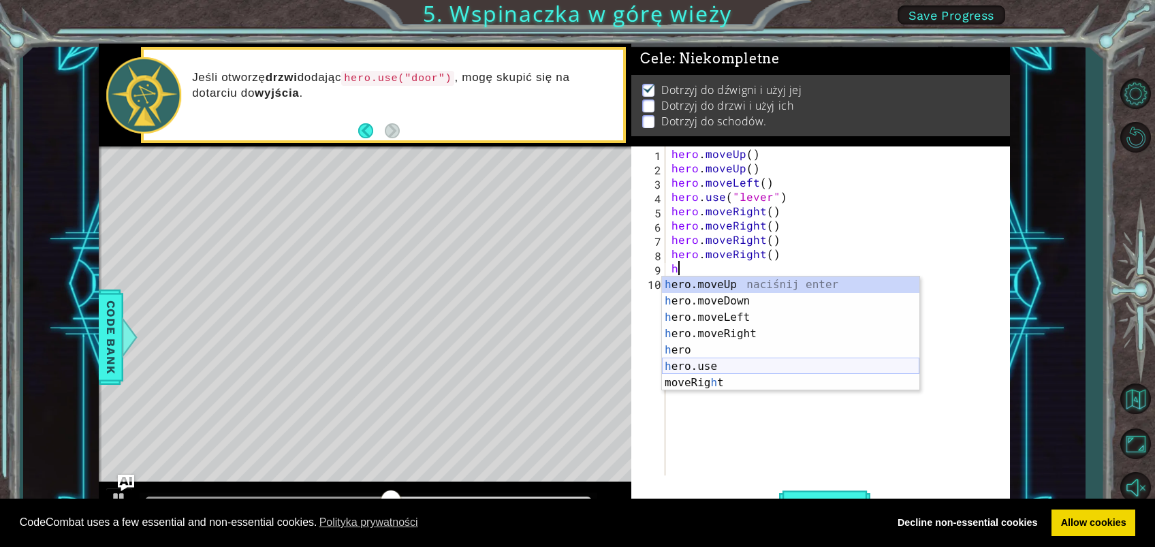
click at [723, 366] on div "h ero.moveUp naciśnij enter h ero.moveDown naciśnij enter h ero.moveLeft naciśn…" at bounding box center [790, 350] width 257 height 147
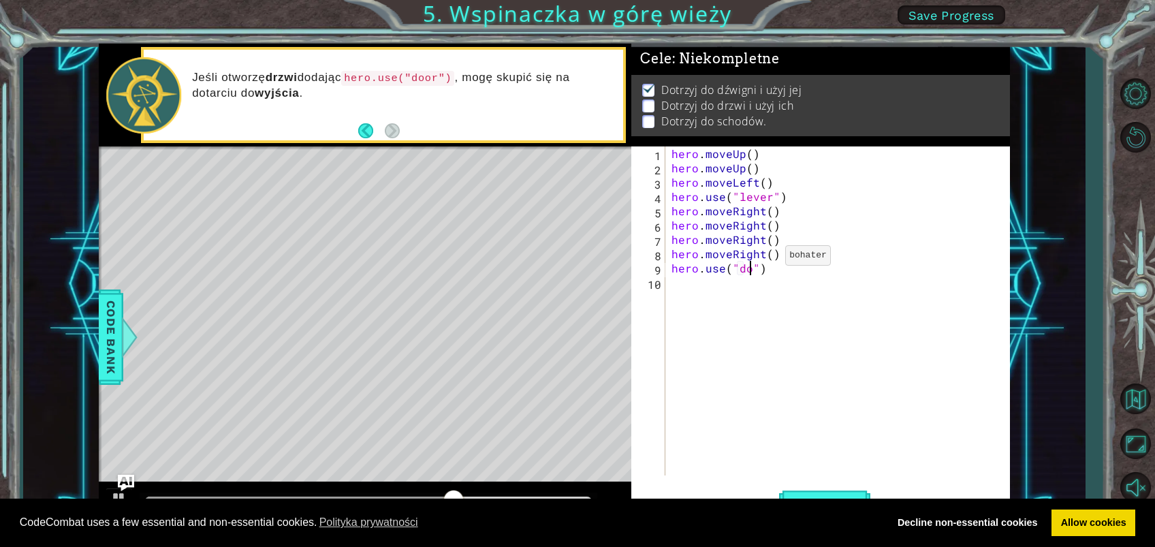
scroll to position [0, 5]
type textarea "hero.use("door")"
click at [689, 283] on div "hero . moveUp ( ) hero . moveUp ( ) hero . moveLeft ( ) hero . use ( "lever" ) …" at bounding box center [841, 325] width 345 height 358
click at [790, 409] on button "Uruchom" at bounding box center [824, 503] width 91 height 38
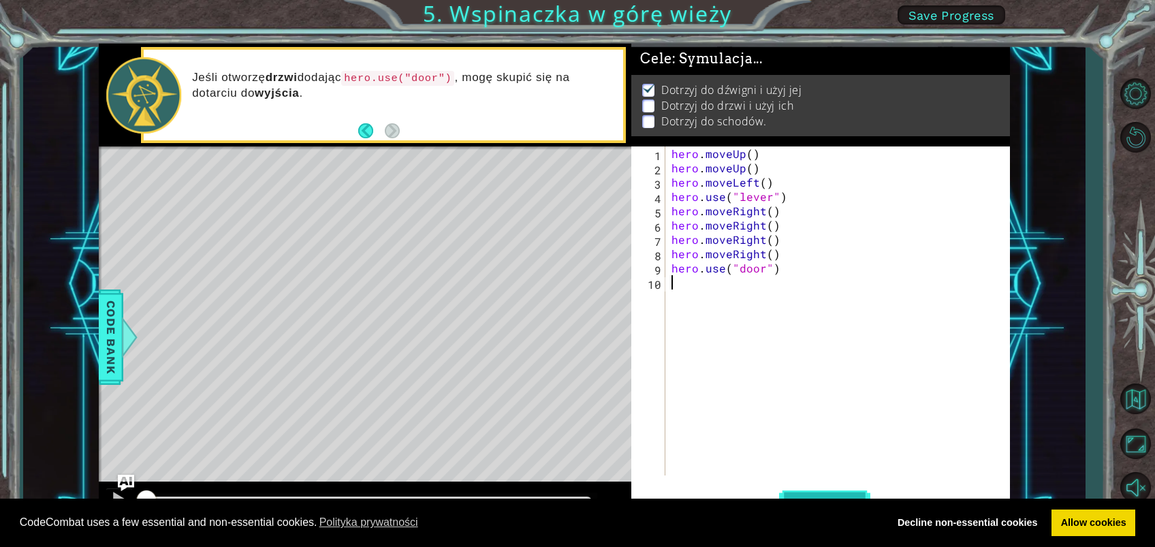
scroll to position [6, 0]
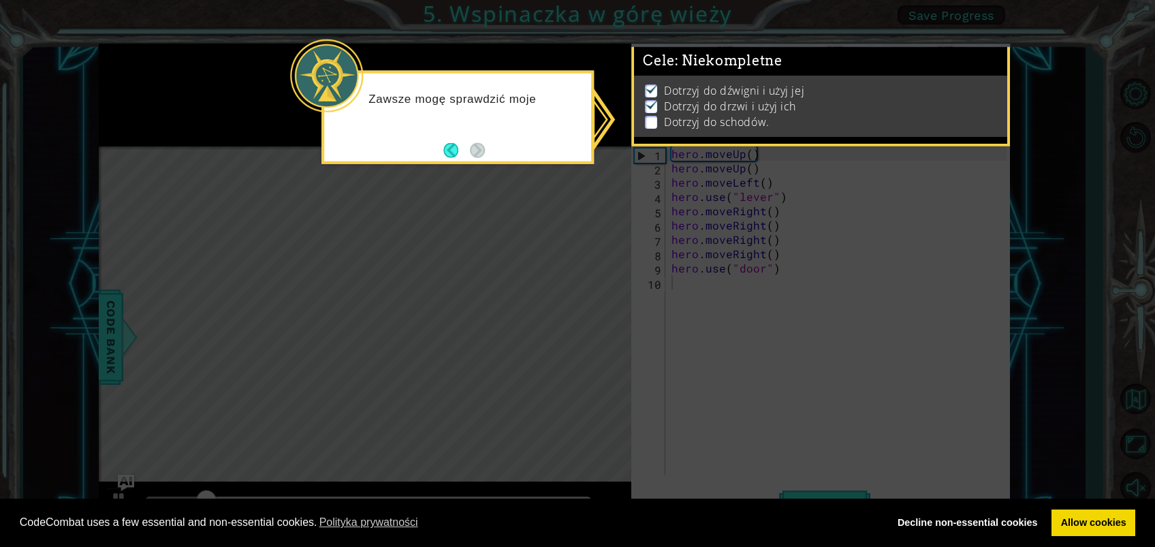
click at [448, 132] on div "Zawsze mogę sprawdzić moje" at bounding box center [458, 117] width 272 height 93
click at [449, 151] on button "Back" at bounding box center [456, 149] width 27 height 15
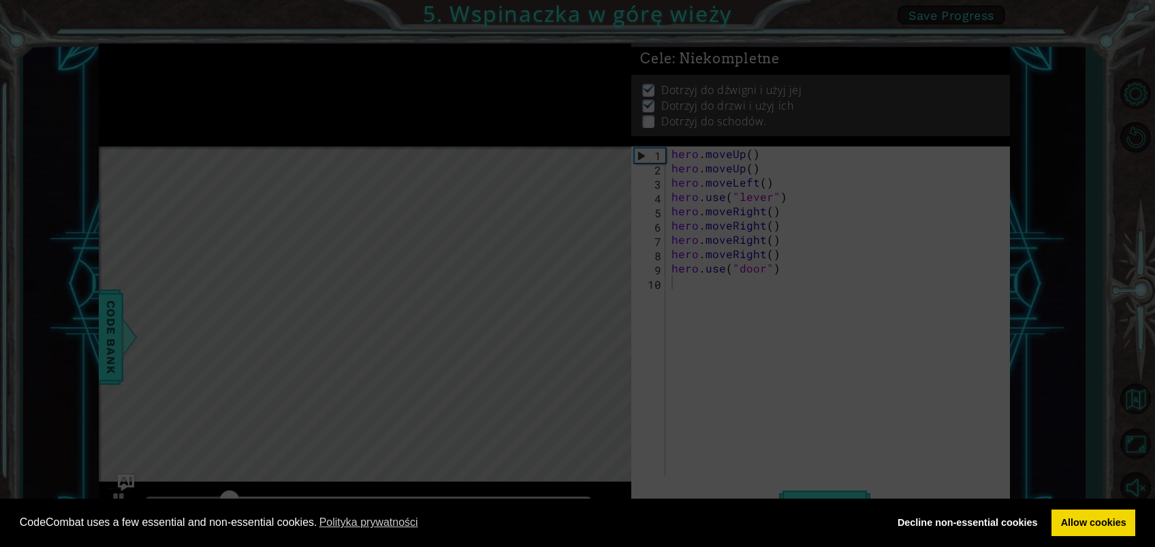
scroll to position [5, 0]
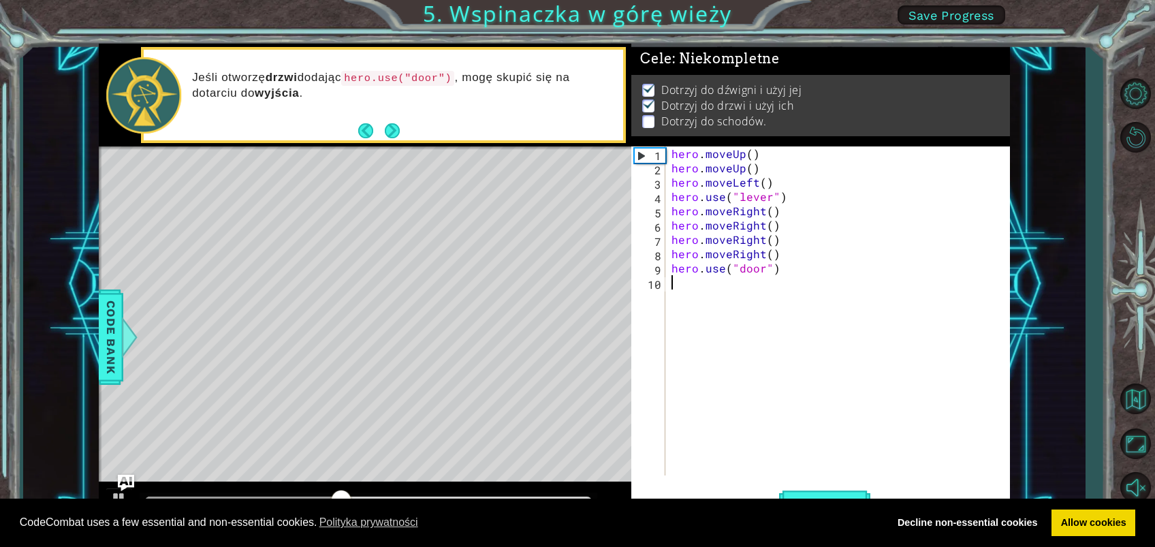
type textarea "h"
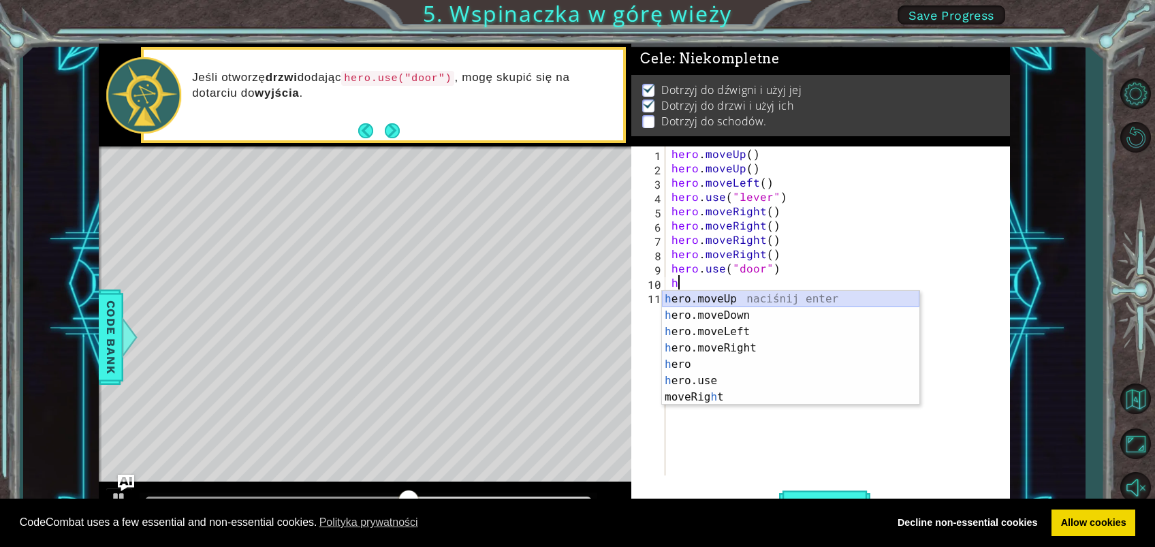
click at [728, 302] on div "h ero.moveUp naciśnij enter h ero.moveDown naciśnij enter h ero.moveLeft naciśn…" at bounding box center [790, 364] width 257 height 147
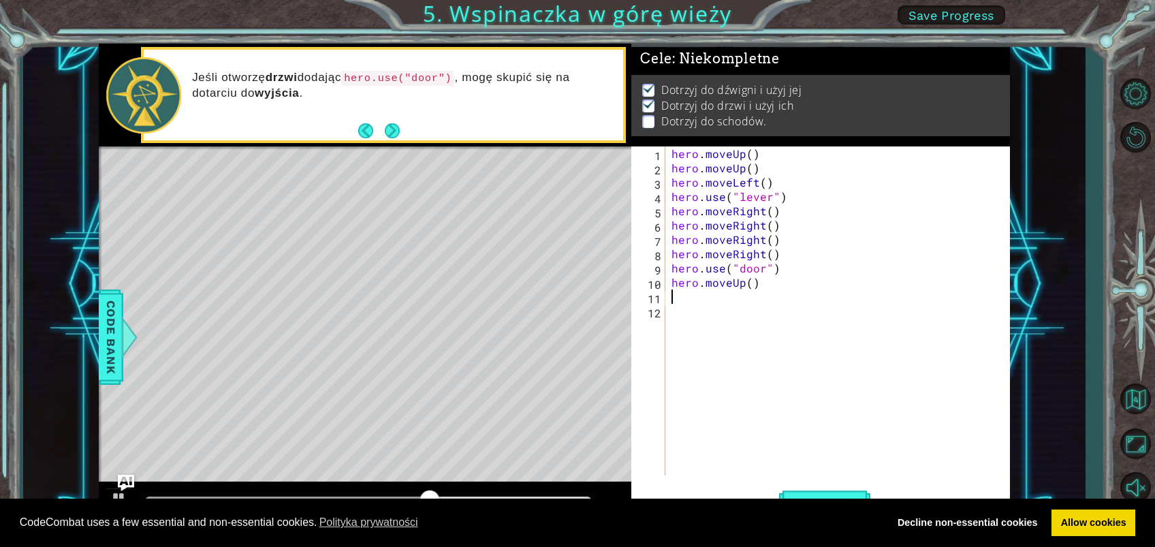
click at [710, 298] on div "hero . moveUp ( ) hero . moveUp ( ) hero . moveLeft ( ) hero . use ( "lever" ) …" at bounding box center [841, 325] width 345 height 358
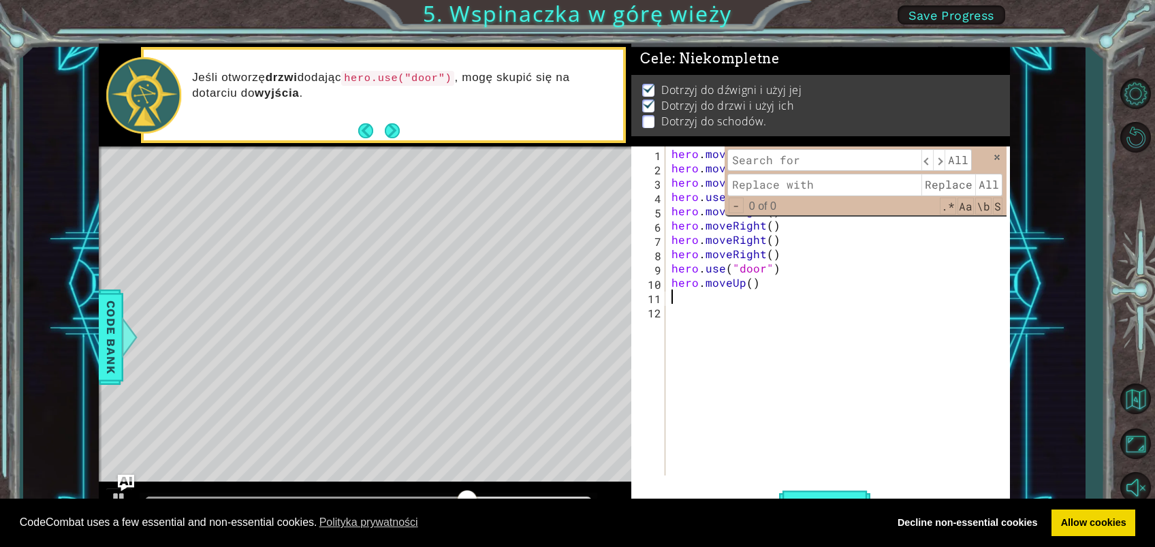
click at [674, 301] on div "hero . moveUp ( ) hero . moveUp ( ) hero . moveLeft ( ) hero . use ( "lever" ) …" at bounding box center [841, 325] width 345 height 358
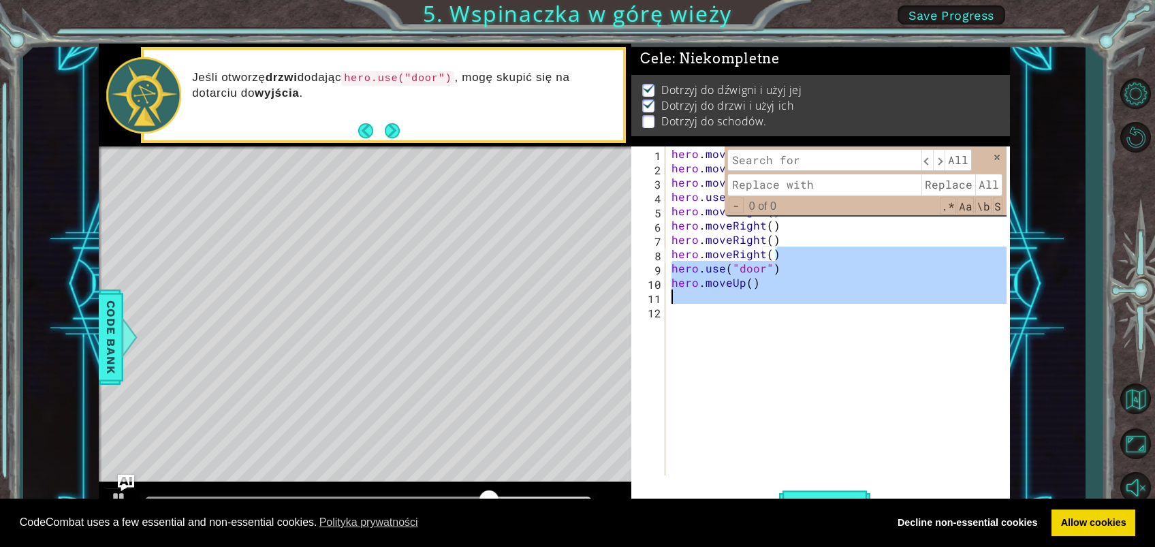
drag, startPoint x: 952, startPoint y: 251, endPoint x: 954, endPoint y: 311, distance: 60.0
click at [866, 251] on div "hero . moveUp ( ) hero . moveUp ( ) hero . moveLeft ( ) hero . use ( "lever" ) …" at bounding box center [841, 325] width 345 height 358
type textarea "hero.moveRight() hero.use("door")"
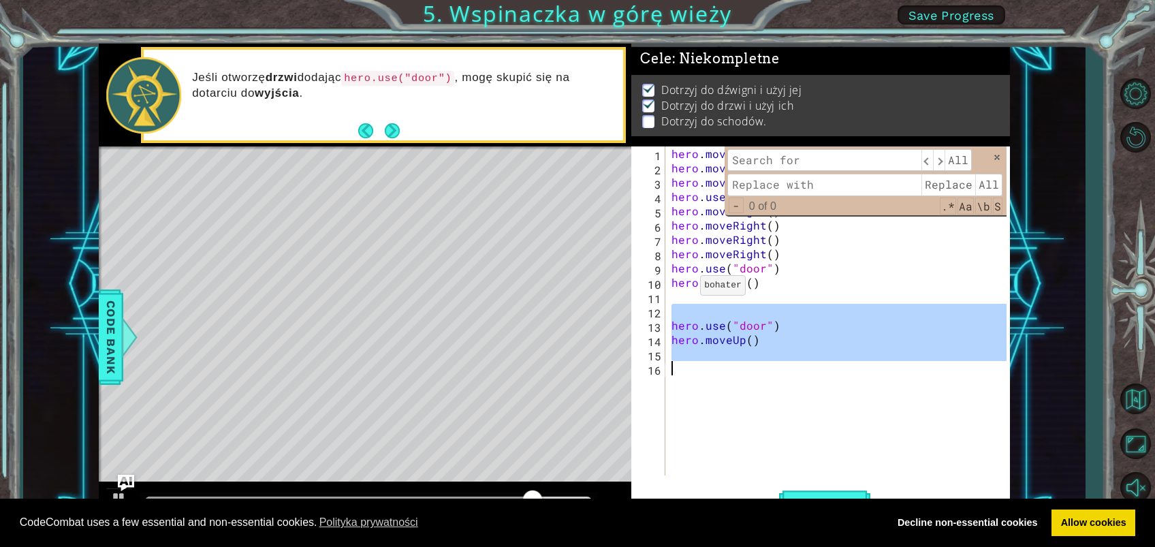
click at [684, 289] on div "hero . moveUp ( ) hero . moveUp ( ) hero . moveLeft ( ) hero . use ( "lever" ) …" at bounding box center [841, 325] width 345 height 358
type textarea "hero.moveUp()"
click at [678, 300] on div "hero . moveUp ( ) hero . moveUp ( ) hero . moveLeft ( ) hero . use ( "lever" ) …" at bounding box center [841, 325] width 345 height 358
click at [796, 336] on div "hero . moveUp ( ) hero . moveUp ( ) hero . moveLeft ( ) hero . use ( "lever" ) …" at bounding box center [841, 325] width 345 height 358
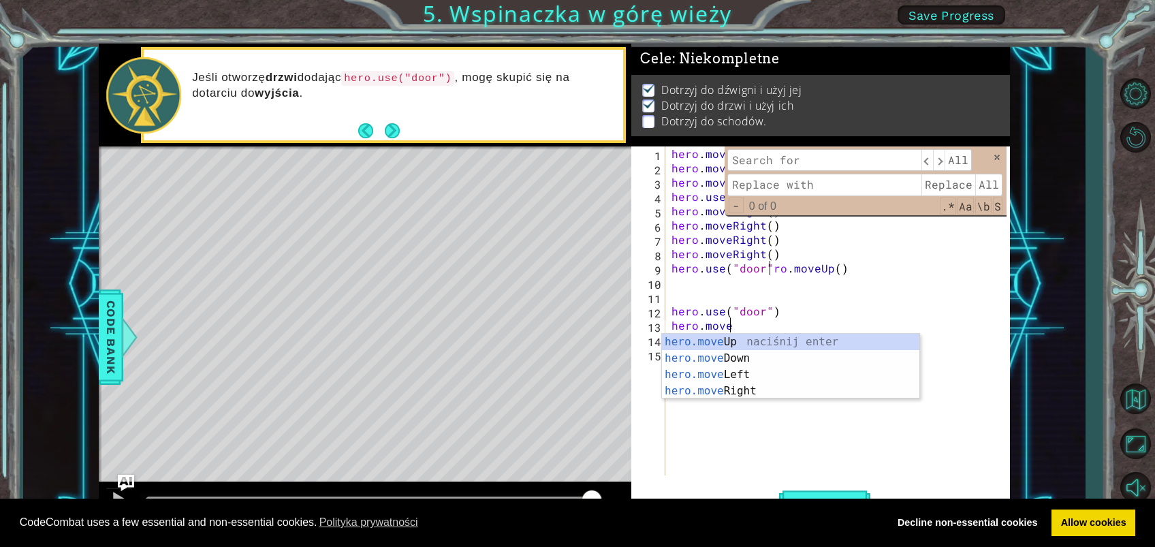
click at [857, 265] on div "hero . moveUp ( ) hero . moveUp ( ) hero . moveLeft ( ) hero . use ( "lever" ) …" at bounding box center [841, 325] width 345 height 358
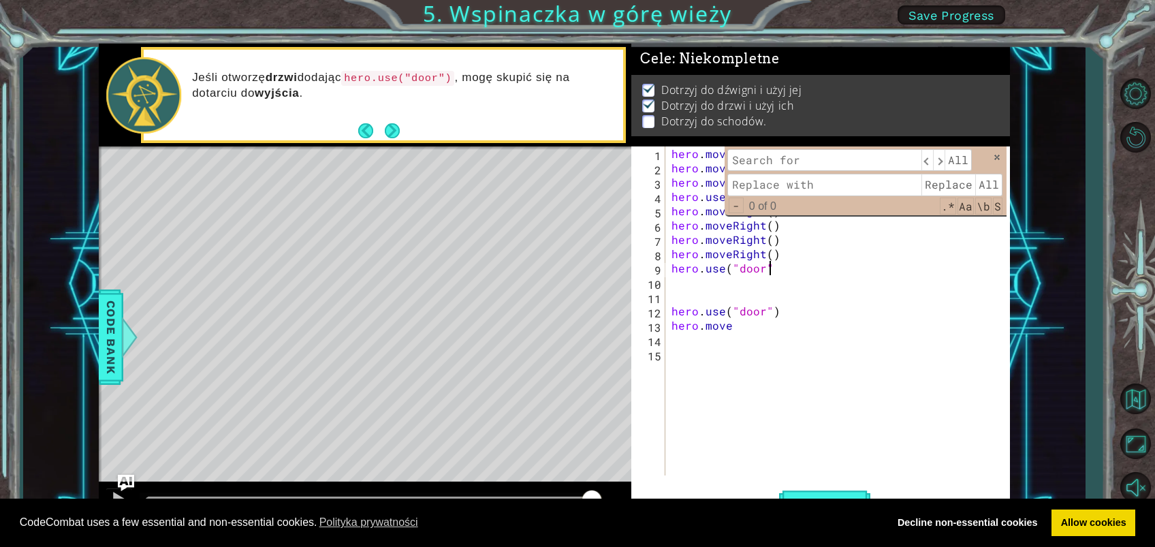
type textarea "hero.use("door")"
click at [751, 332] on div "hero . moveUp ( ) hero . moveUp ( ) hero . moveLeft ( ) hero . use ( "lever" ) …" at bounding box center [841, 325] width 345 height 358
click at [747, 330] on div "hero . moveUp ( ) hero . moveUp ( ) hero . moveLeft ( ) hero . use ( "lever" ) …" at bounding box center [841, 325] width 345 height 358
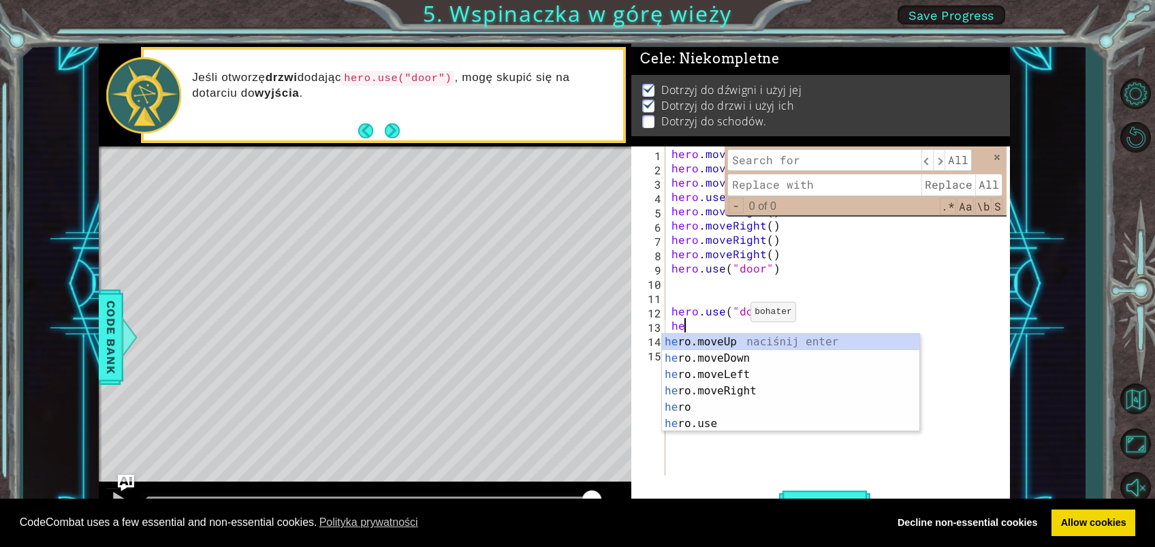
type textarea "h"
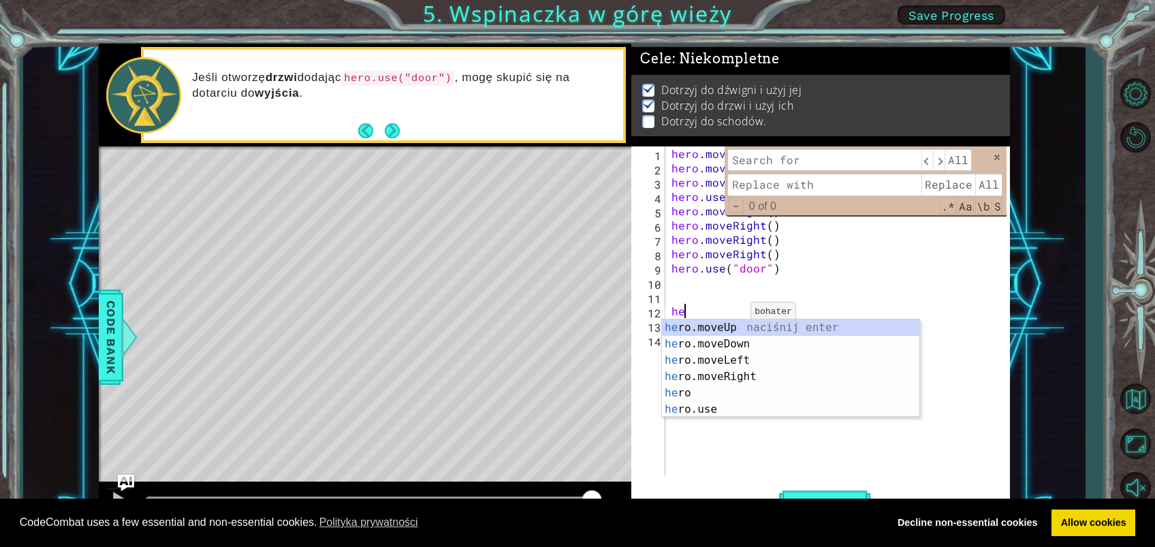
type textarea "h"
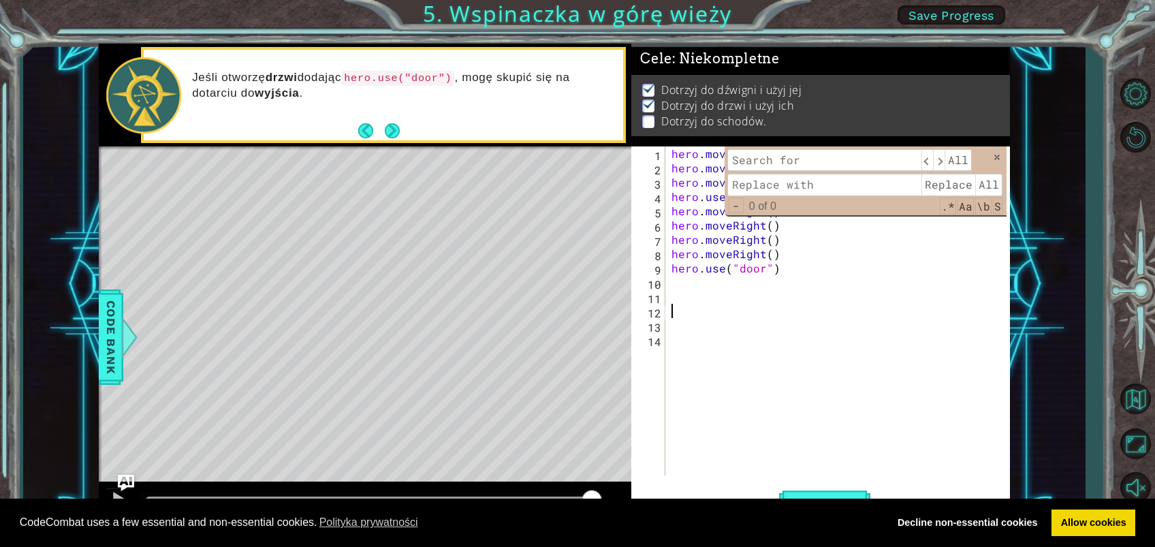
click at [675, 282] on div "hero . moveUp ( ) hero . moveUp ( ) hero . moveLeft ( ) hero . use ( "lever" ) …" at bounding box center [841, 325] width 345 height 358
type textarea "h"
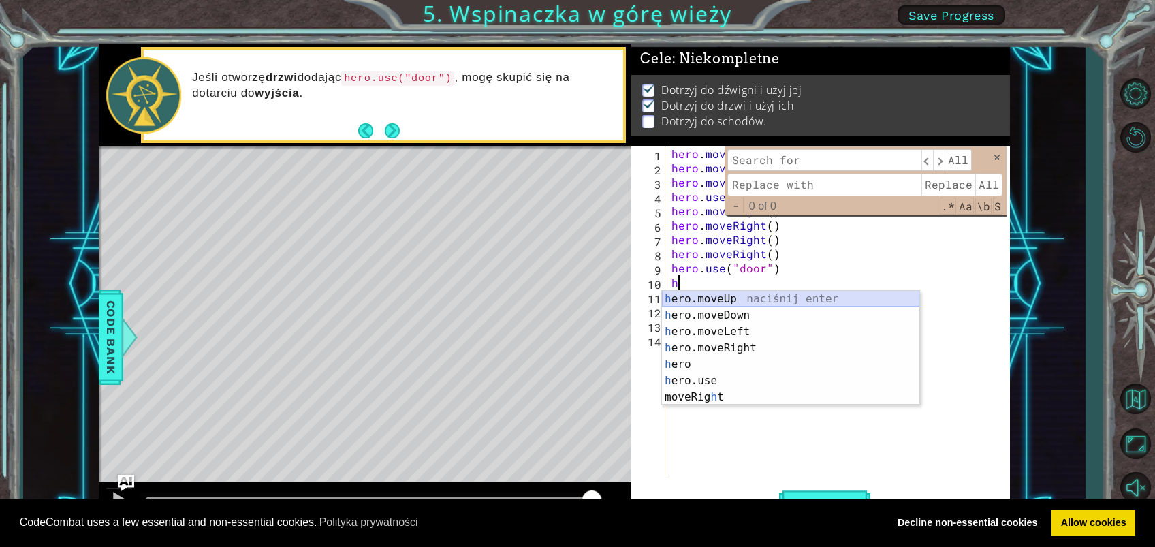
click at [779, 298] on div "h ero.moveUp naciśnij enter h ero.moveDown naciśnij enter h ero.moveLeft naciśn…" at bounding box center [790, 364] width 257 height 147
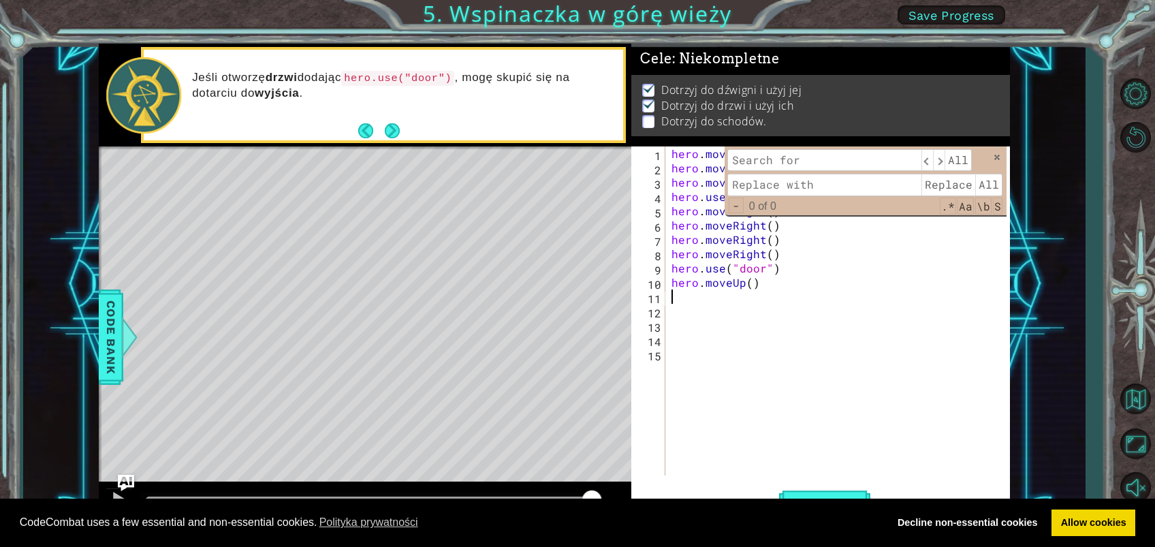
type textarea "h"
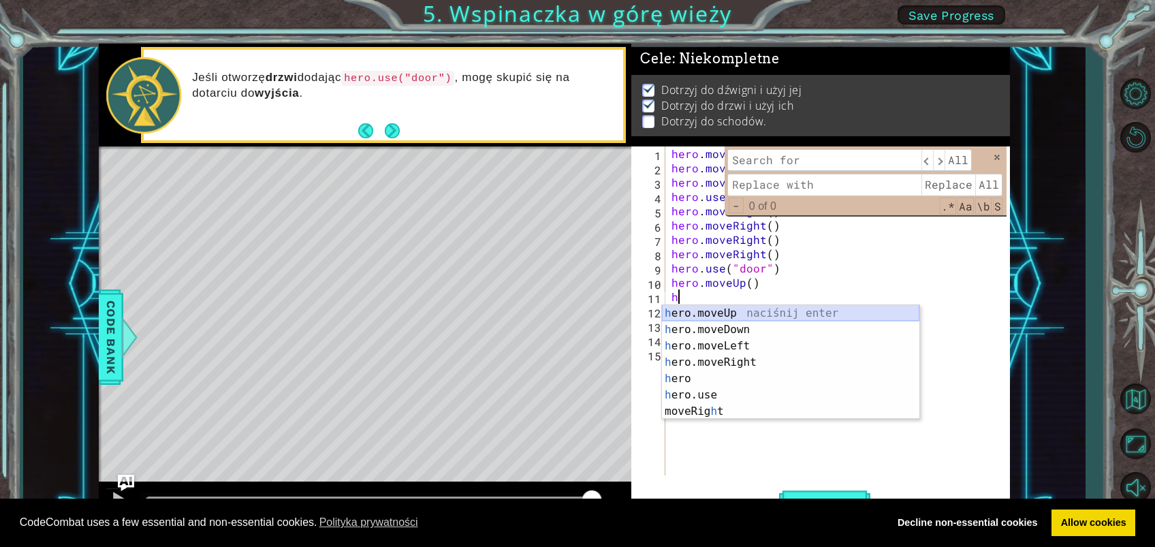
click at [732, 311] on div "h ero.moveUp naciśnij enter h ero.moveDown naciśnij enter h ero.moveLeft naciśn…" at bounding box center [790, 378] width 257 height 147
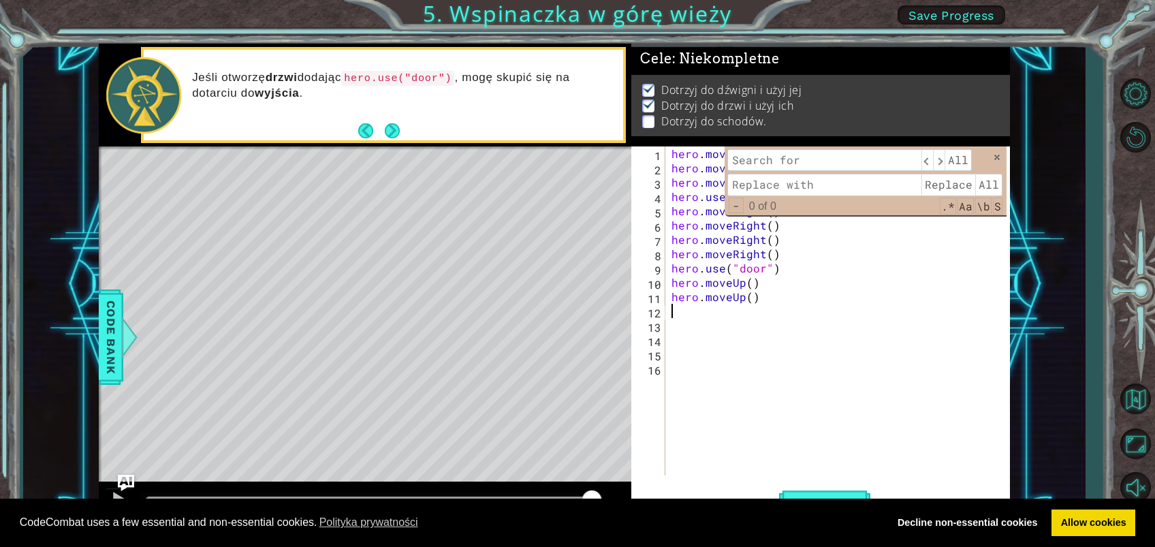
type textarea "h"
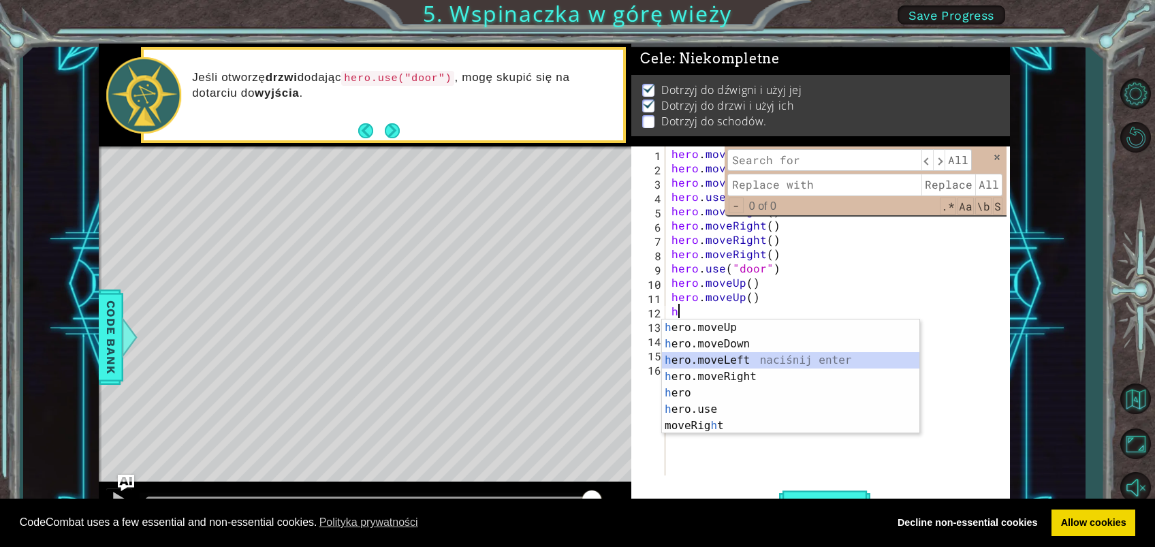
click at [700, 362] on div "h ero.moveUp naciśnij enter h ero.moveDown naciśnij enter h ero.moveLeft naciśn…" at bounding box center [790, 392] width 257 height 147
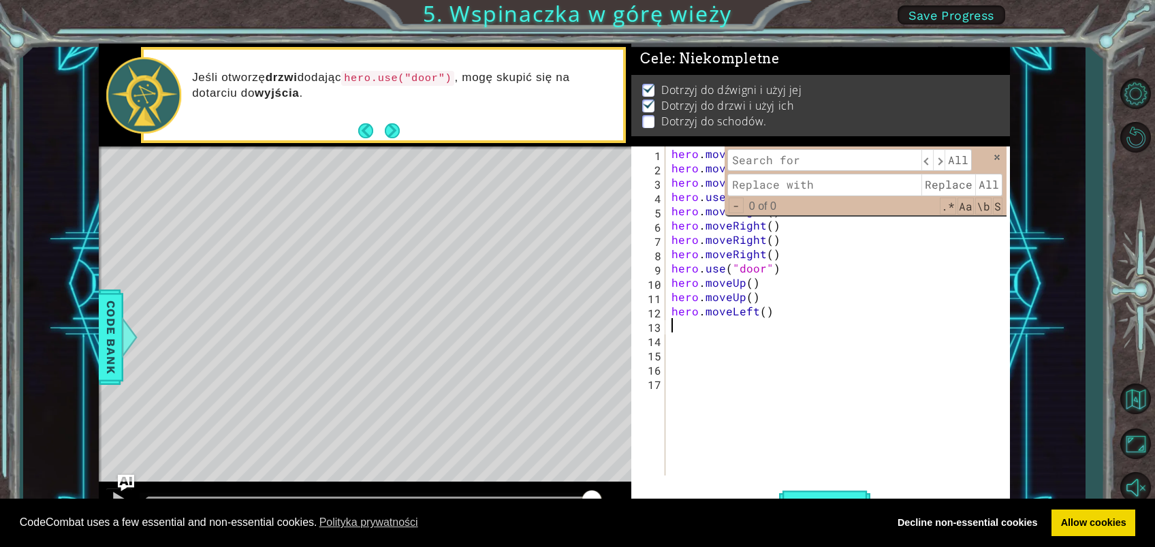
type textarea "h"
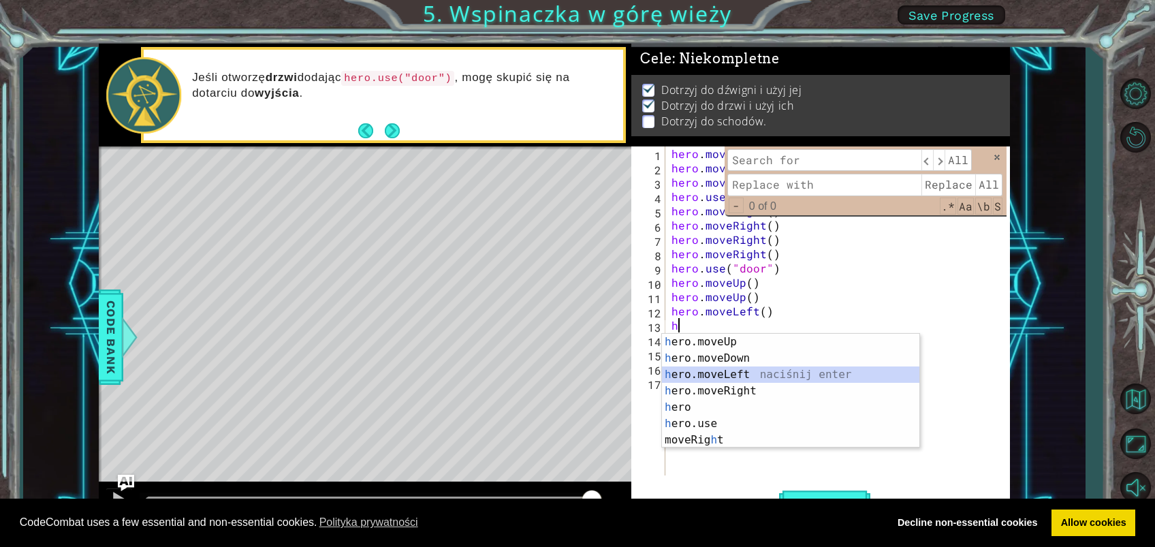
click at [727, 376] on div "h ero.moveUp naciśnij enter h ero.moveDown naciśnij enter h ero.moveLeft naciśn…" at bounding box center [790, 407] width 257 height 147
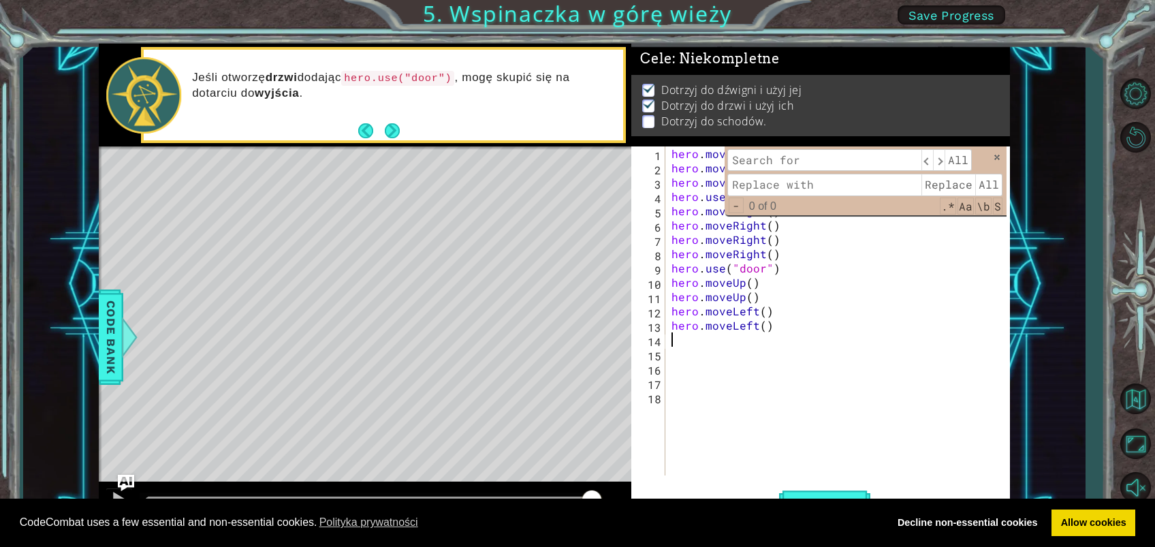
type textarea "h"
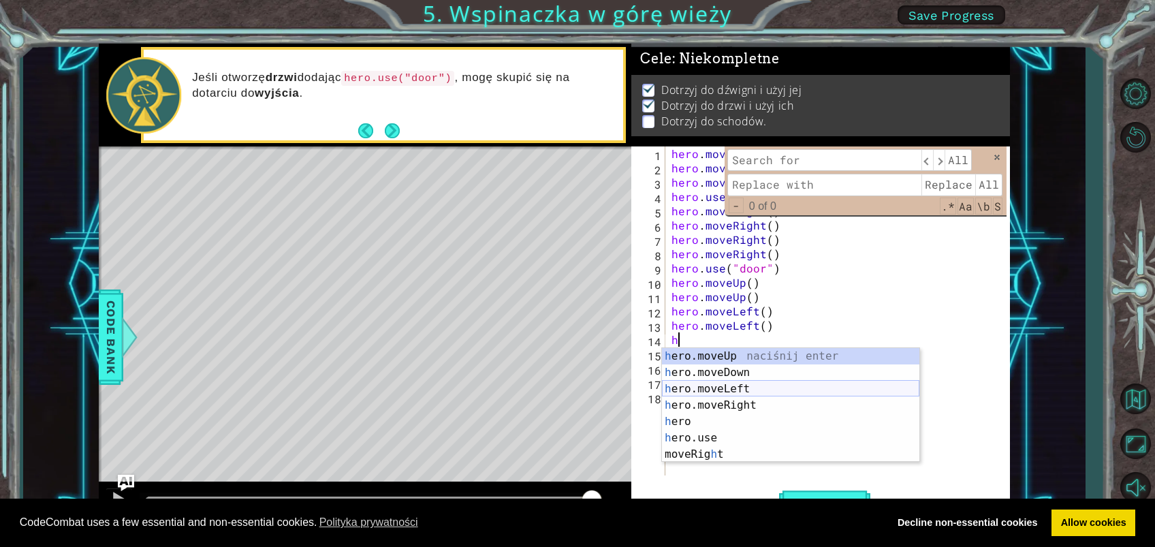
click at [715, 387] on div "h ero.moveUp naciśnij enter h ero.moveDown naciśnij enter h ero.moveLeft naciśn…" at bounding box center [790, 421] width 257 height 147
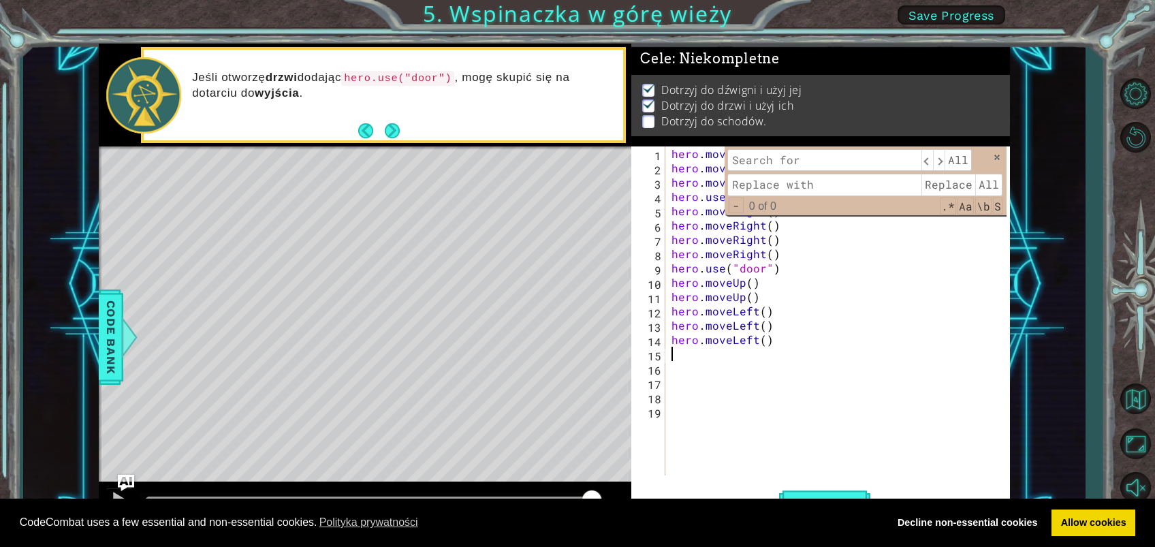
type textarea "h"
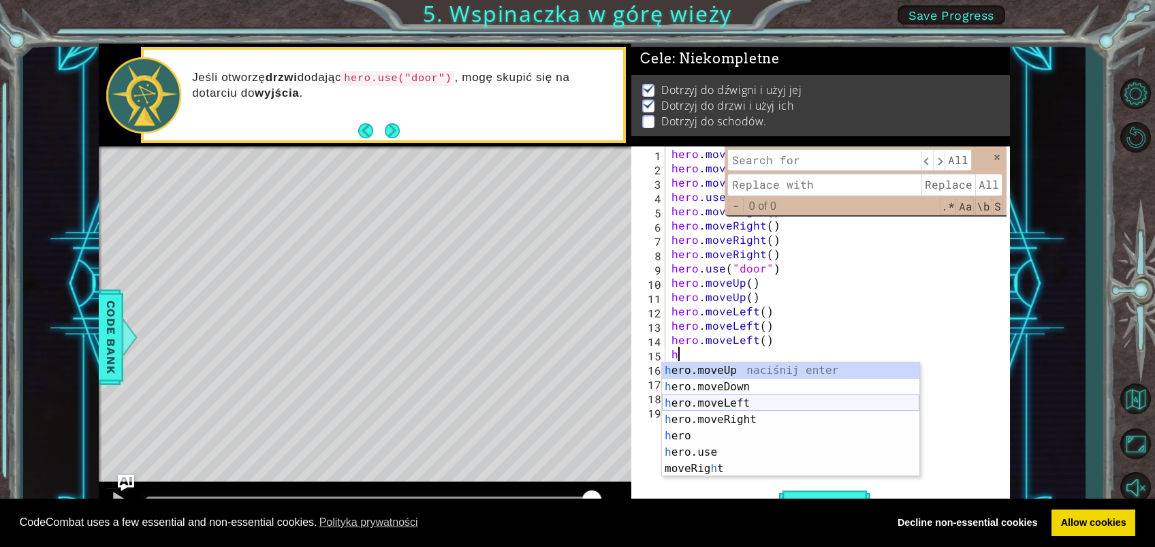
drag, startPoint x: 723, startPoint y: 401, endPoint x: 718, endPoint y: 413, distance: 13.8
click at [723, 403] on div "h ero.moveUp naciśnij enter h ero.moveDown naciśnij enter h ero.moveLeft naciśn…" at bounding box center [790, 435] width 257 height 147
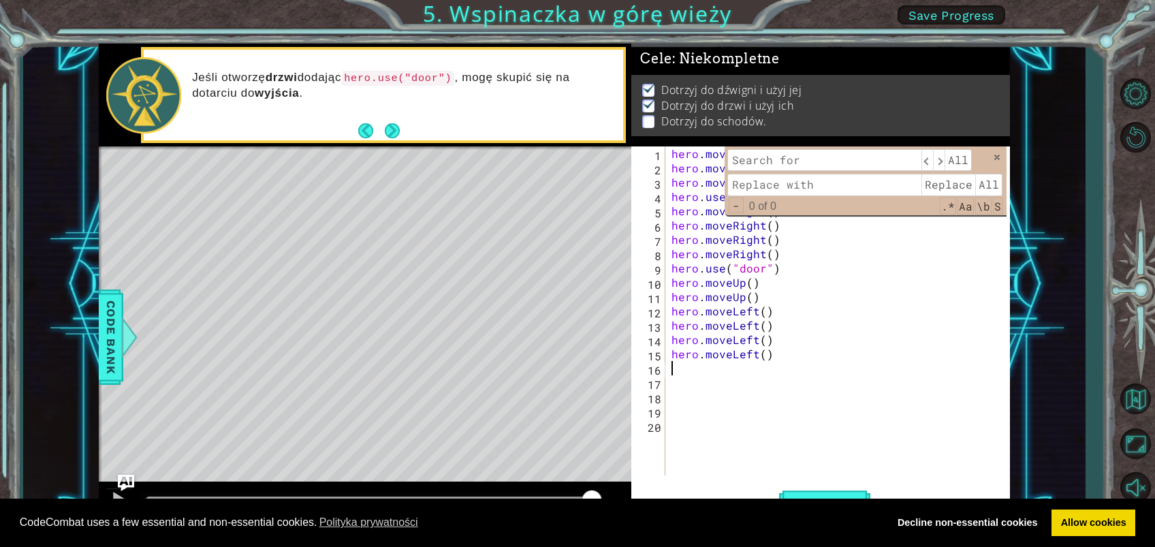
type textarea "h"
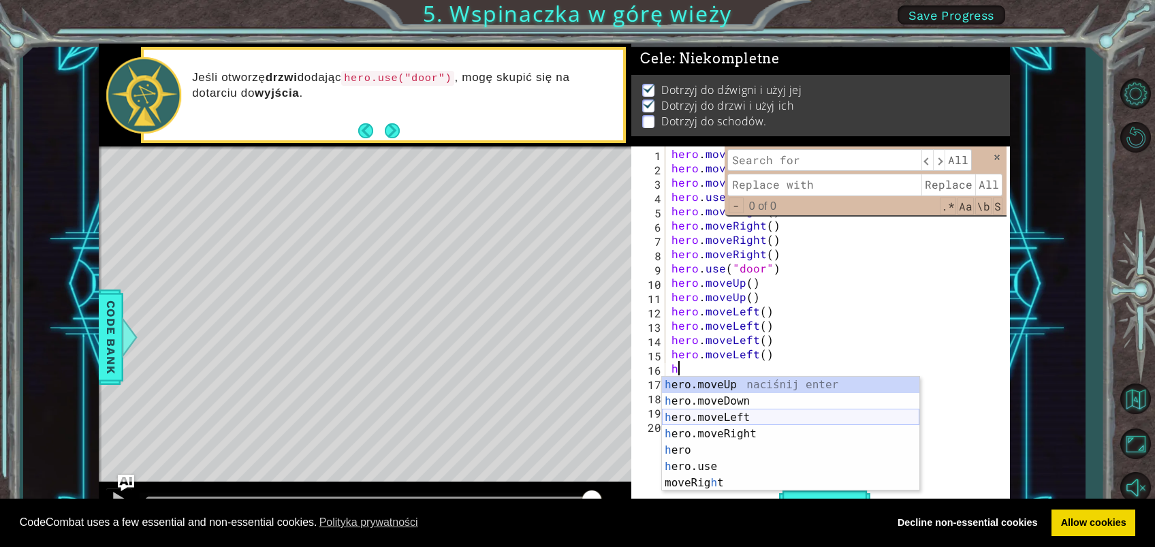
click at [727, 409] on div "h ero.moveUp naciśnij enter h ero.moveDown naciśnij enter h ero.moveLeft naciśn…" at bounding box center [790, 450] width 257 height 147
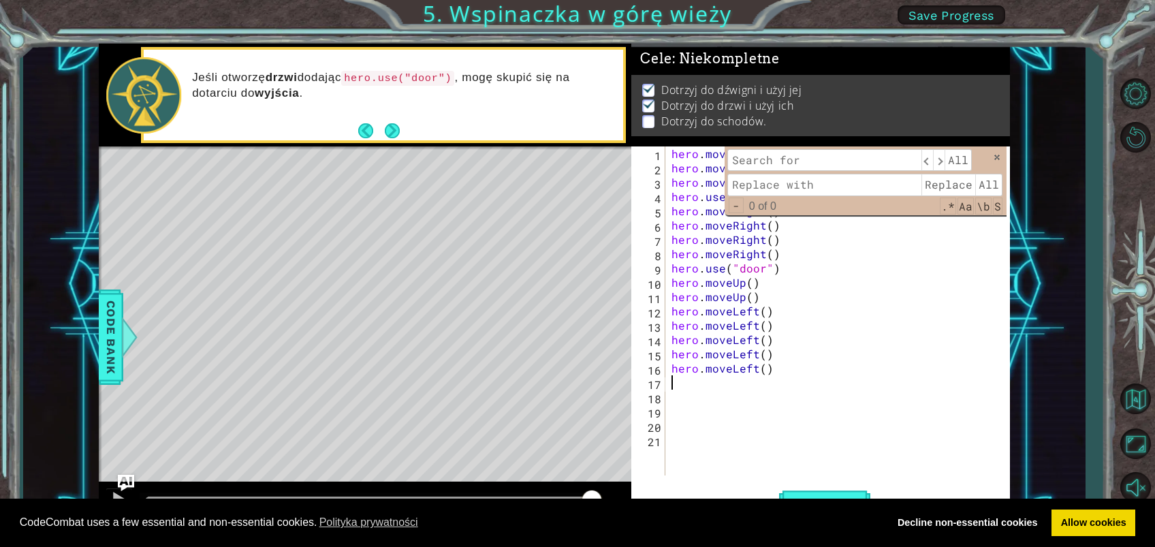
type textarea "h"
click at [815, 409] on span "Uruchom" at bounding box center [824, 504] width 91 height 14
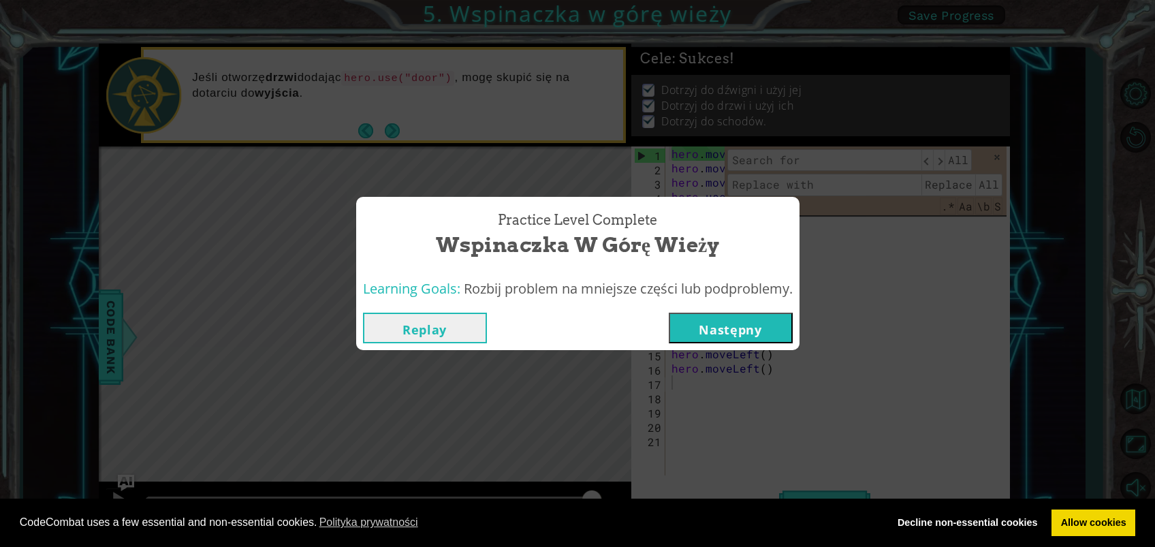
click at [757, 334] on button "Następny" at bounding box center [731, 328] width 124 height 31
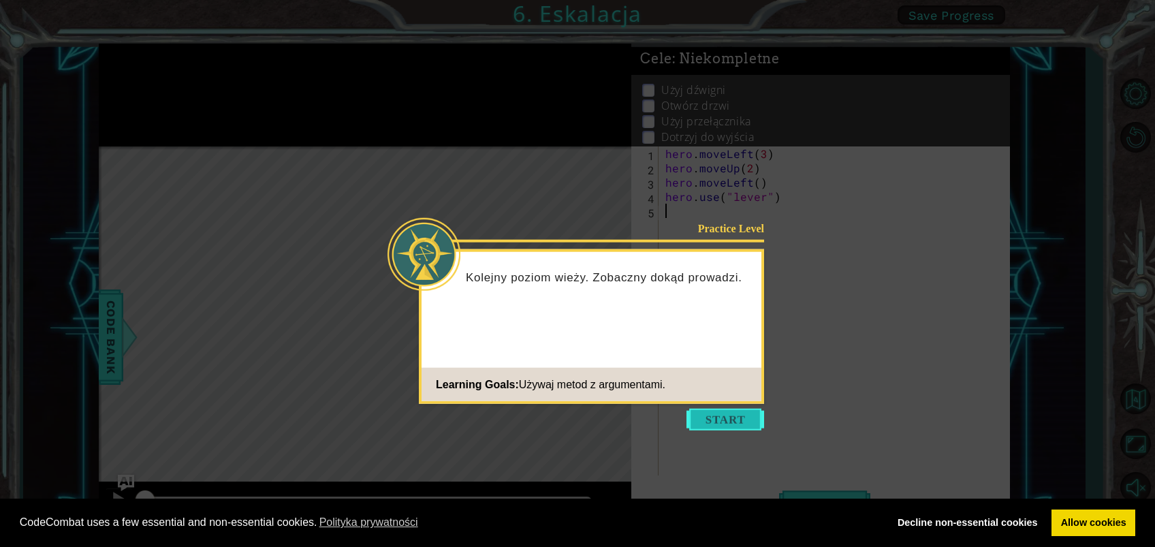
click at [744, 409] on button "Start" at bounding box center [726, 420] width 78 height 22
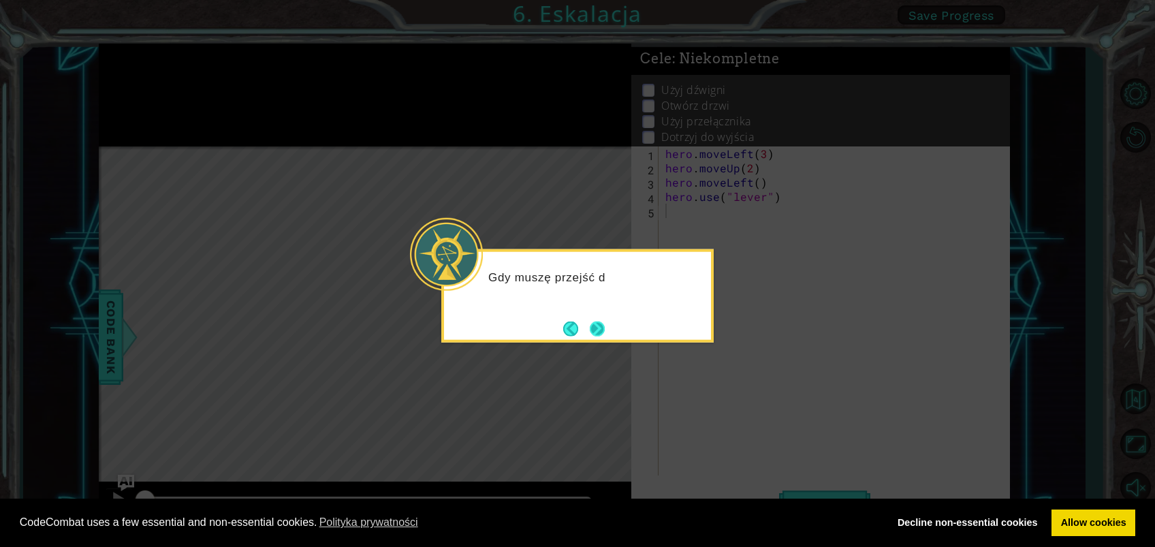
click at [604, 336] on button "Next" at bounding box center [597, 328] width 15 height 15
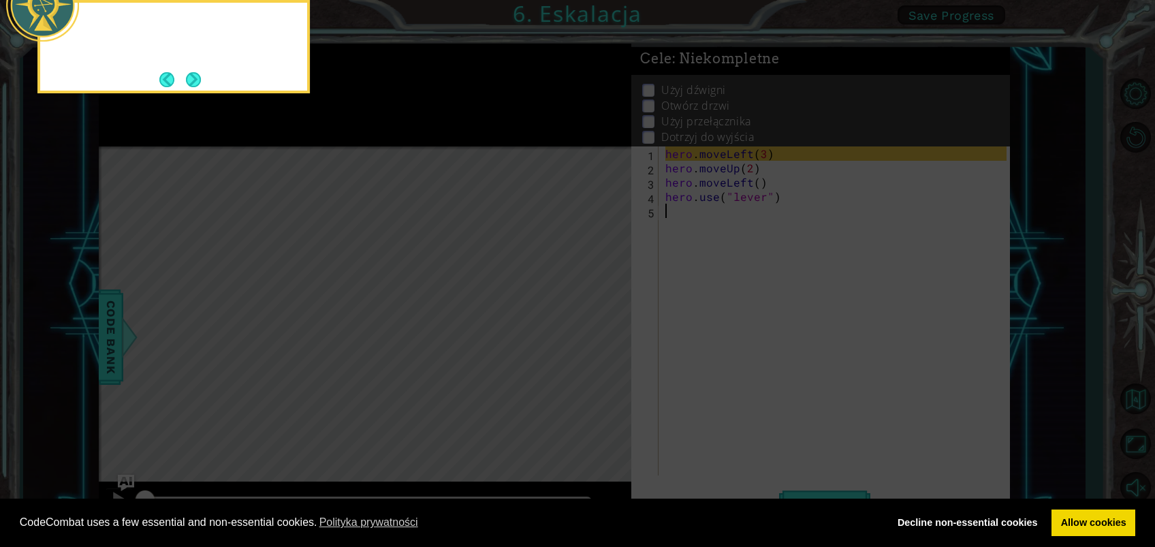
click at [606, 332] on icon at bounding box center [577, 82] width 1155 height 930
click at [138, 54] on div "Mogę wstawić liczbę" at bounding box center [173, 35] width 267 height 54
drag, startPoint x: 138, startPoint y: 54, endPoint x: 200, endPoint y: 76, distance: 66.1
click at [200, 76] on button "Next" at bounding box center [193, 79] width 18 height 18
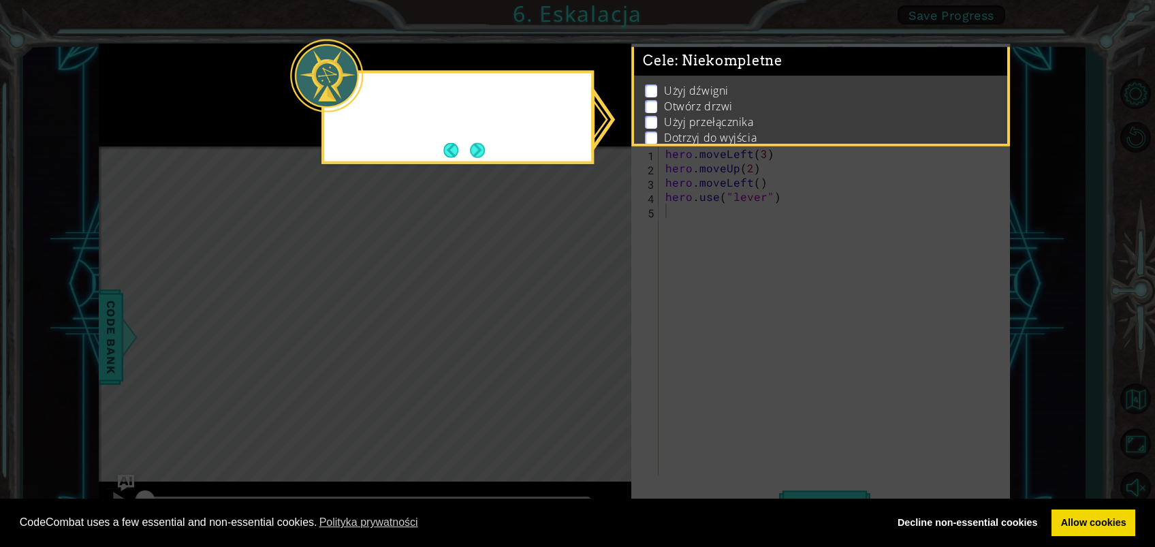
click at [200, 76] on icon at bounding box center [577, 273] width 1155 height 547
click at [420, 153] on div "Nie j" at bounding box center [458, 117] width 272 height 93
drag, startPoint x: 420, startPoint y: 153, endPoint x: 458, endPoint y: 150, distance: 38.3
click at [441, 151] on div "Nie jestem p" at bounding box center [458, 117] width 272 height 93
click at [458, 150] on button "Back" at bounding box center [456, 149] width 27 height 15
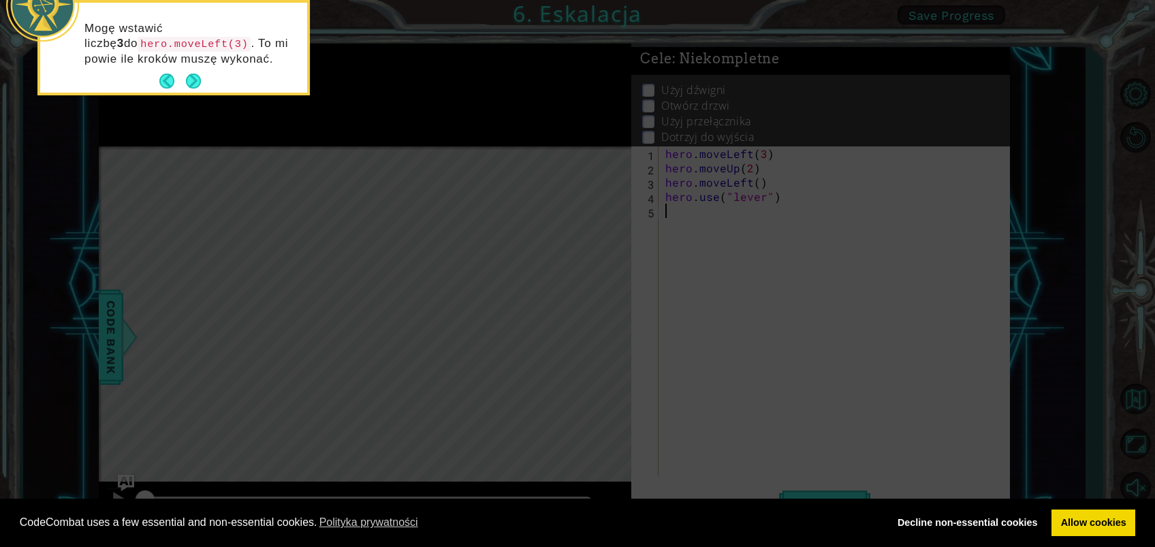
click at [458, 150] on icon at bounding box center [577, 82] width 1155 height 930
click at [463, 149] on icon at bounding box center [577, 82] width 1155 height 930
click at [46, 28] on div at bounding box center [42, 5] width 73 height 73
click at [168, 72] on footer at bounding box center [180, 81] width 42 height 20
click at [170, 72] on footer at bounding box center [180, 81] width 42 height 20
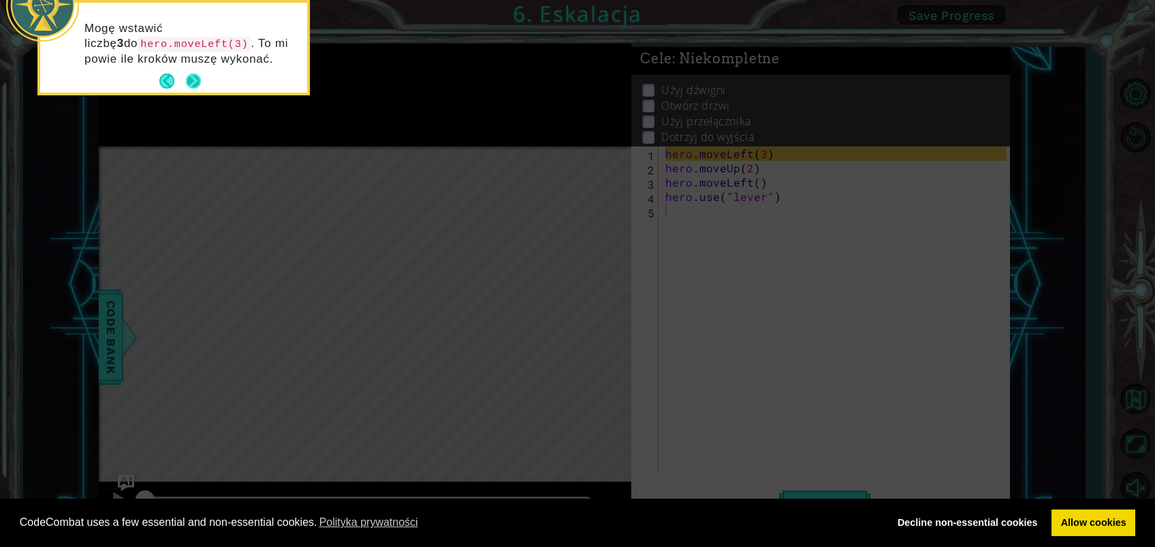
click at [200, 76] on button "Next" at bounding box center [194, 82] width 18 height 18
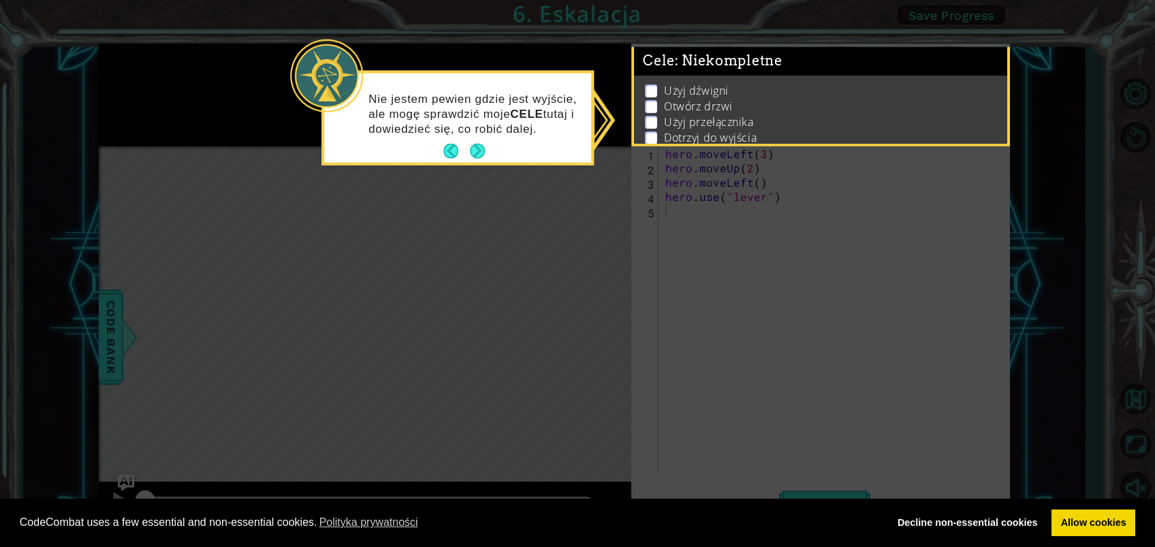
click at [199, 77] on icon at bounding box center [577, 273] width 1155 height 547
click at [471, 153] on button "Next" at bounding box center [478, 151] width 18 height 18
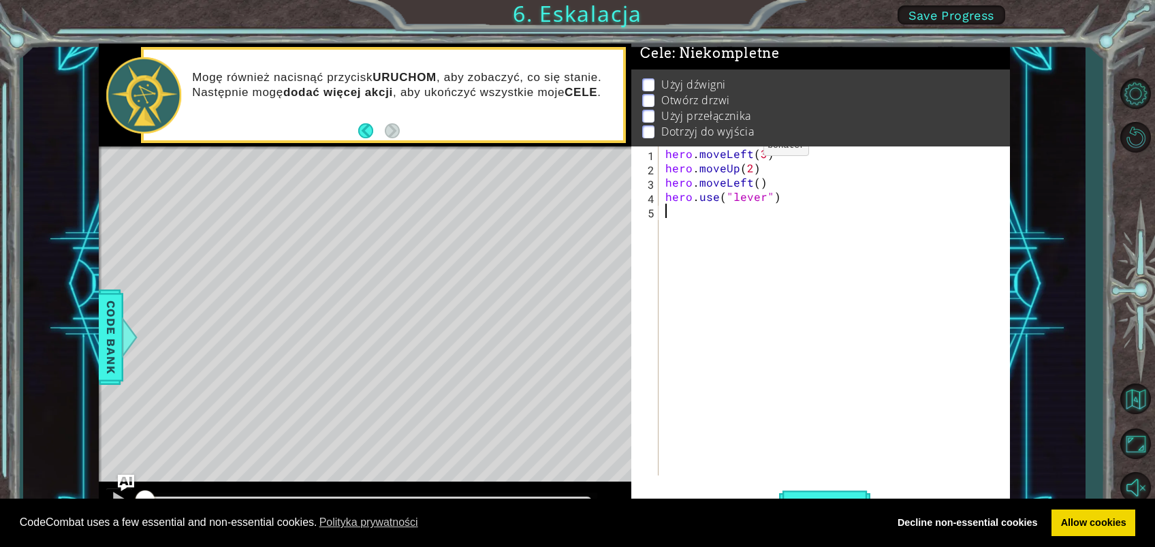
scroll to position [29, 0]
click at [854, 409] on button "Uruchom" at bounding box center [824, 503] width 91 height 38
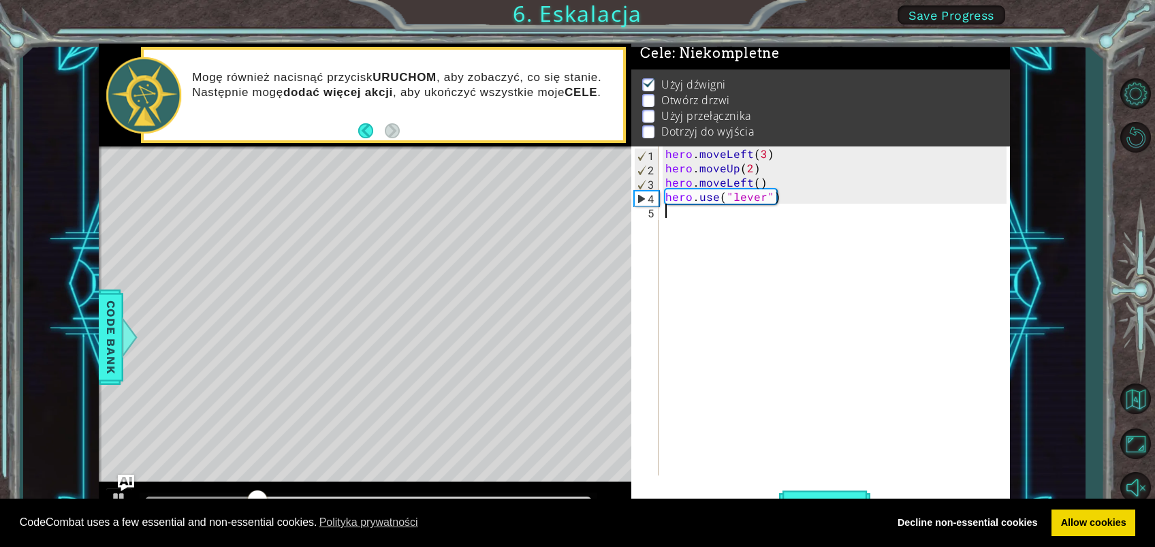
click at [676, 230] on div "hero . moveLeft ( 3 ) hero . moveUp ( 2 ) hero . moveLeft ( ) hero . use ( "lev…" at bounding box center [838, 325] width 351 height 358
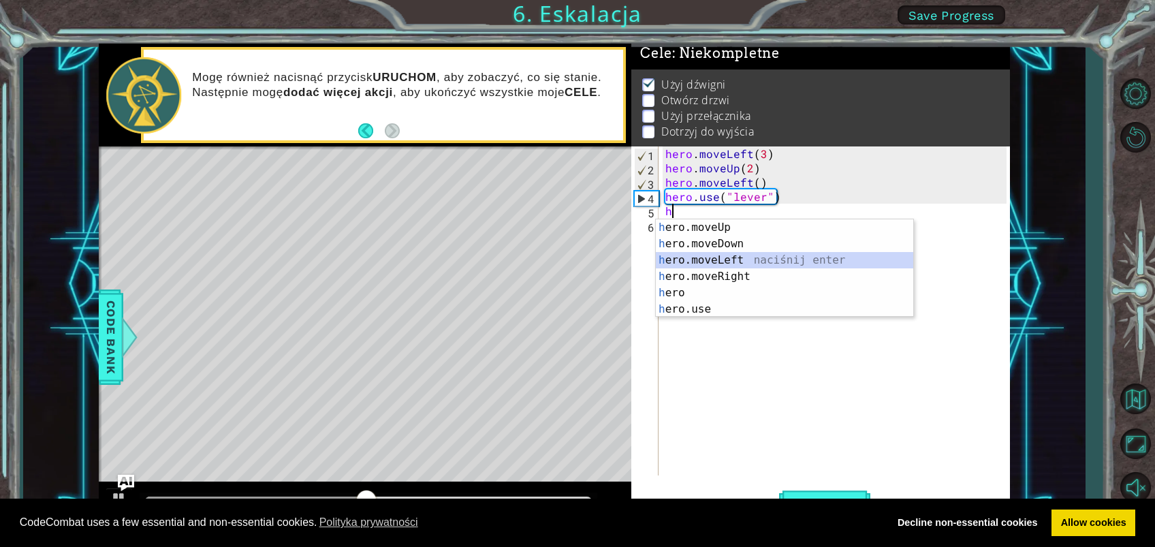
click at [709, 261] on div "h ero.moveUp naciśnij enter h ero.moveDown naciśnij enter h ero.moveLeft naciśn…" at bounding box center [784, 284] width 257 height 131
type textarea "hero.moveLeft(1)"
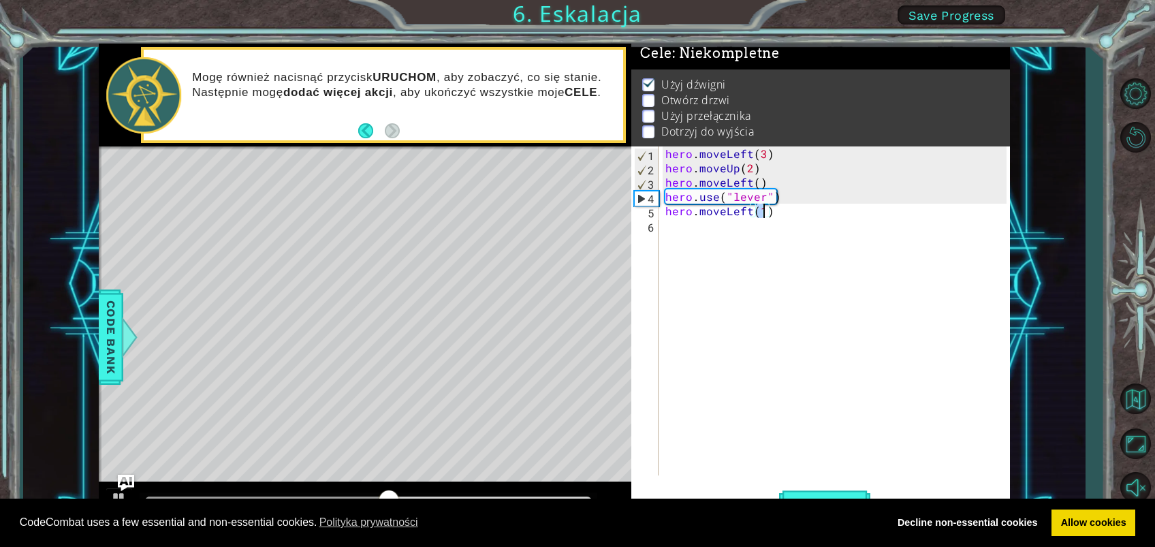
click at [672, 221] on div "hero . moveLeft ( 3 ) hero . moveUp ( 2 ) hero . moveLeft ( ) hero . use ( "lev…" at bounding box center [838, 325] width 351 height 358
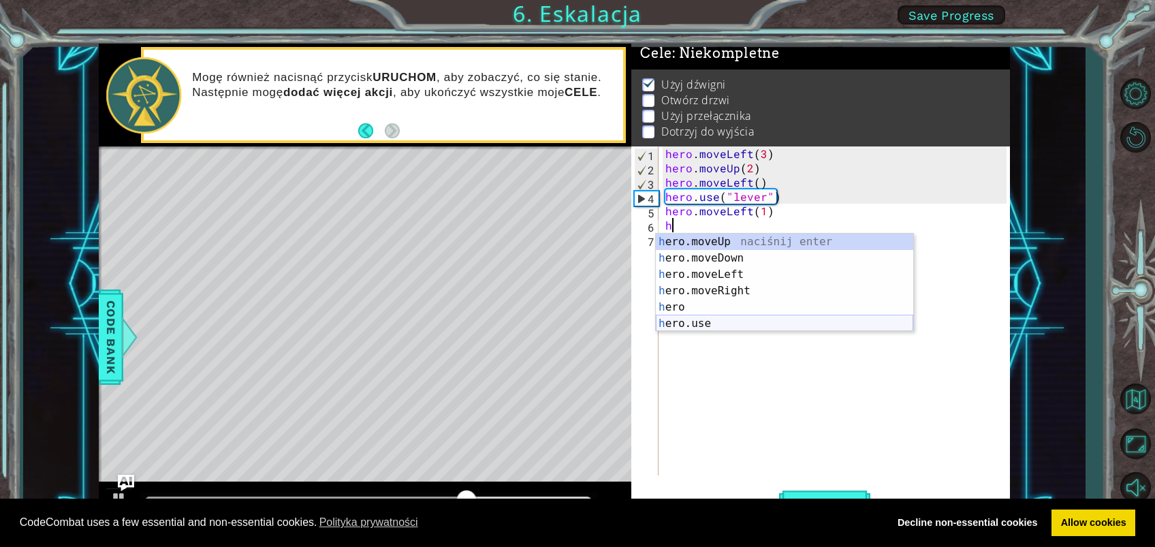
type textarea "h"
click at [699, 330] on body "Cookie Policy CodeCombat uses a few essential and non-essential cookies. Polity…" at bounding box center [577, 273] width 1155 height 547
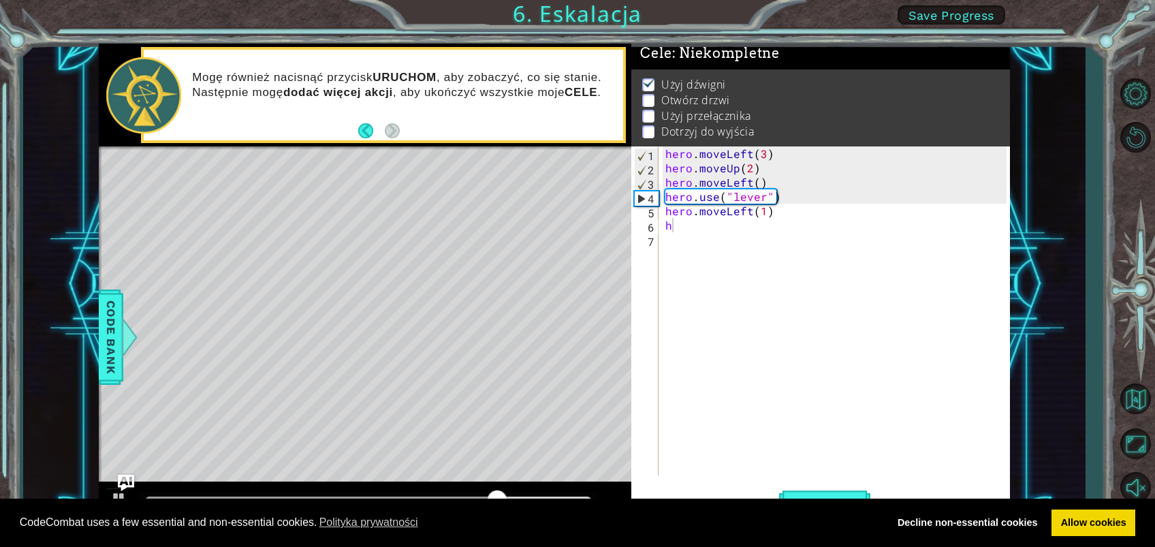
click at [694, 234] on div "hero . moveLeft ( 3 ) hero . moveUp ( 2 ) hero . moveLeft ( ) hero . use ( "lev…" at bounding box center [838, 325] width 351 height 358
click at [691, 223] on div "hero . moveLeft ( 3 ) hero . moveUp ( 2 ) hero . moveLeft ( ) hero . use ( "lev…" at bounding box center [838, 325] width 351 height 358
type textarea "h"
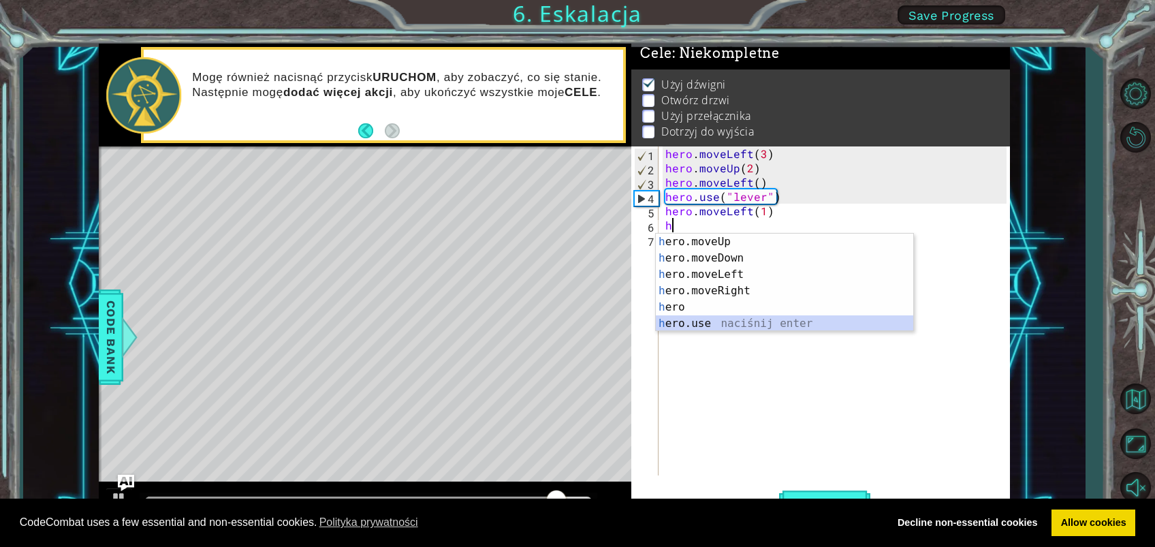
click at [768, 320] on div "h ero.moveUp naciśnij enter h ero.moveDown naciśnij enter h ero.moveLeft naciśn…" at bounding box center [784, 299] width 257 height 131
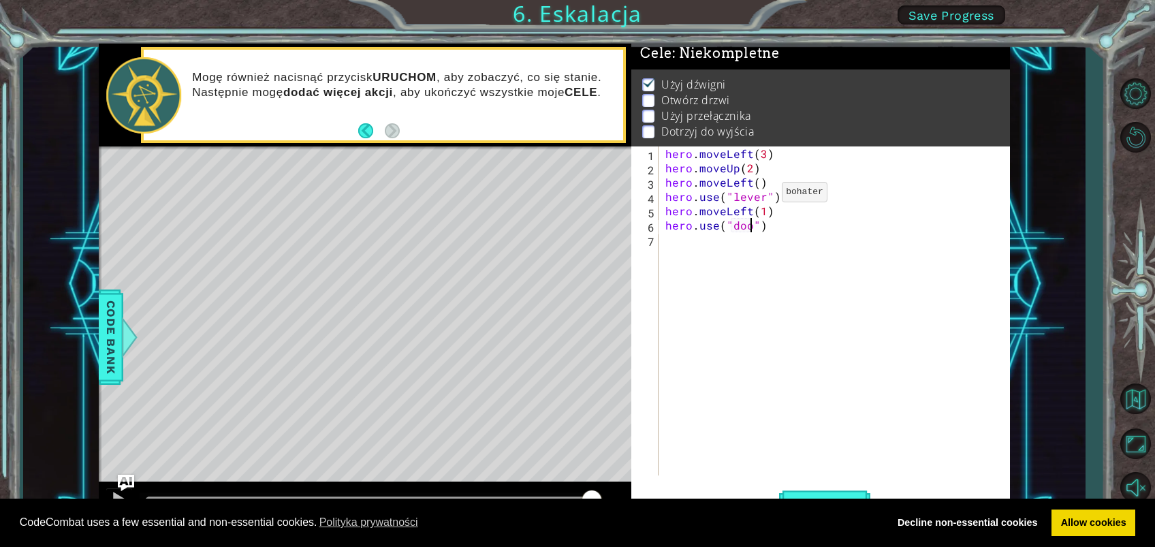
scroll to position [0, 5]
type textarea "hero.use("door")"
click at [660, 234] on div "hero.use("door") 1 2 3 4 5 6 7 hero . moveLeft ( 3 ) hero . moveUp ( 2 ) hero .…" at bounding box center [818, 310] width 375 height 329
click at [663, 235] on div "hero . moveLeft ( 3 ) hero . moveUp ( 2 ) hero . moveLeft ( ) hero . use ( "lev…" at bounding box center [838, 325] width 351 height 358
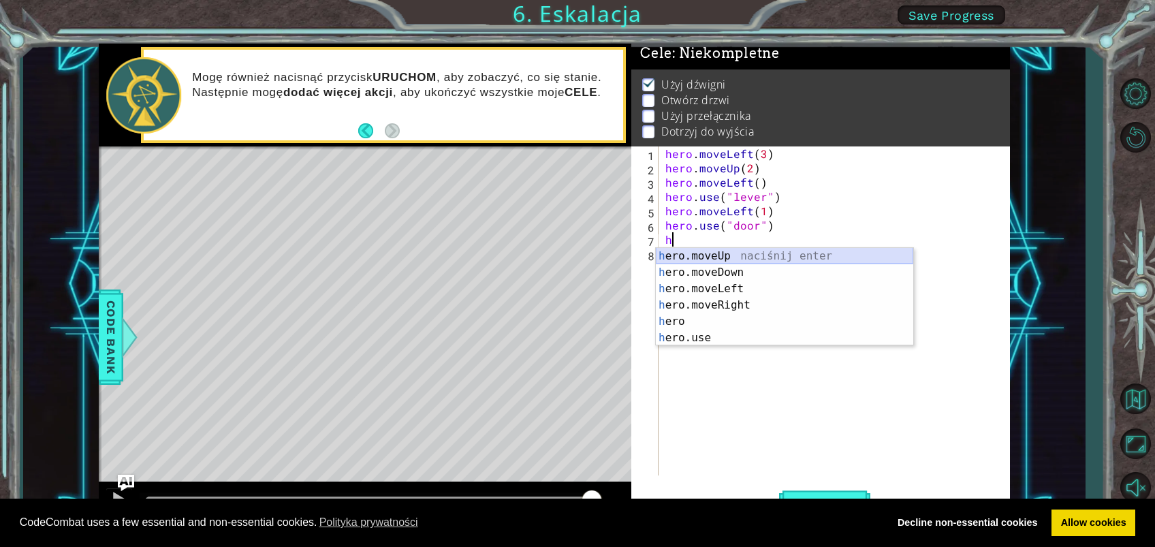
click at [714, 255] on div "h ero.moveUp naciśnij enter h ero.moveDown naciśnij enter h ero.moveLeft naciśn…" at bounding box center [784, 313] width 257 height 131
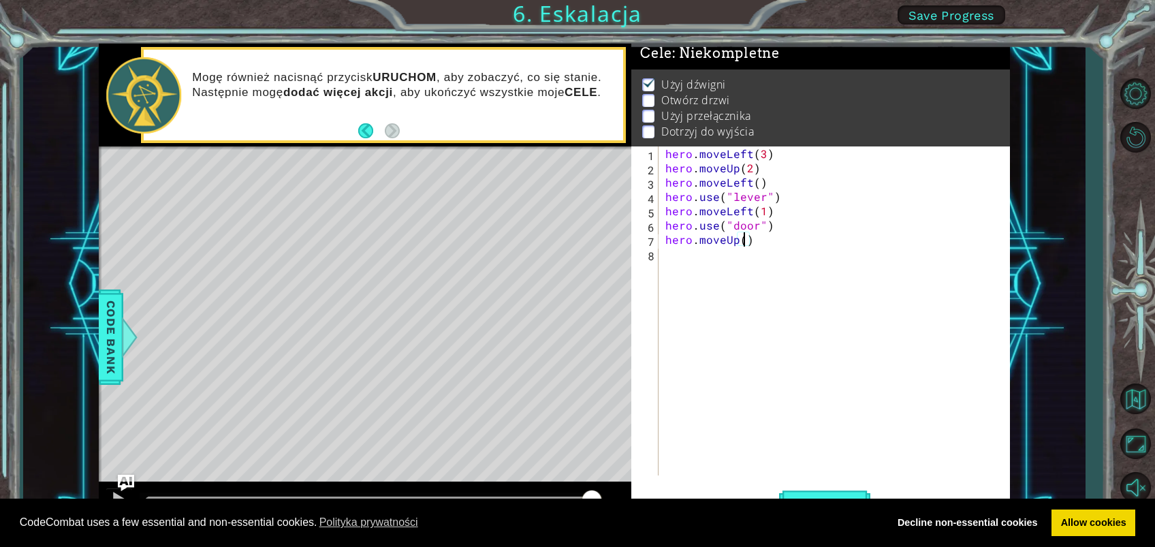
type textarea "hero.moveUp(2)"
click at [674, 255] on div "hero . moveLeft ( 3 ) hero . moveUp ( 2 ) hero . moveLeft ( ) hero . use ( "lev…" at bounding box center [838, 325] width 351 height 358
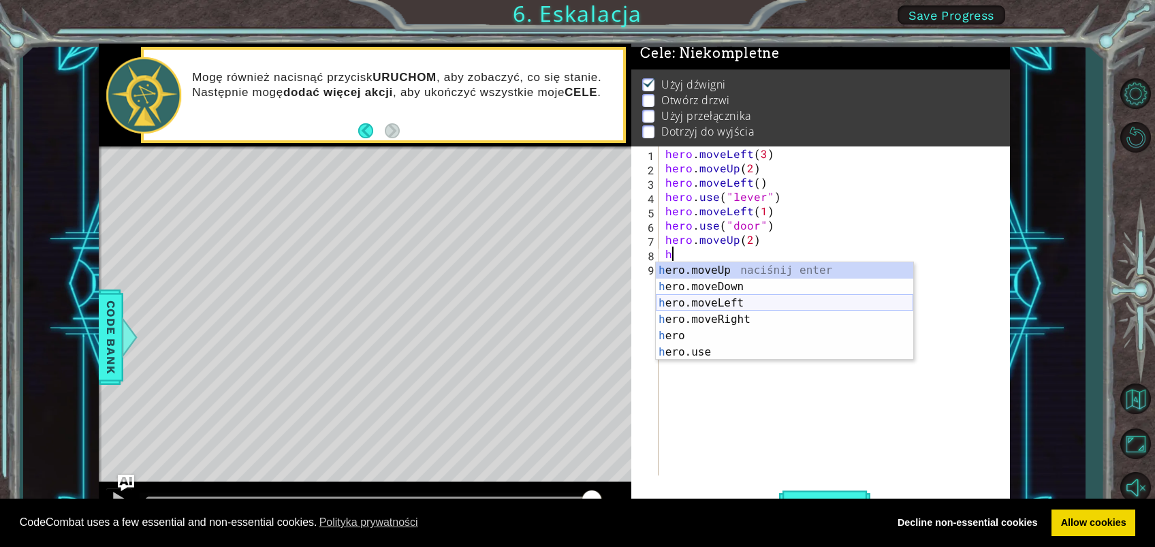
click at [730, 297] on div "h ero.moveUp naciśnij enter h ero.moveDown naciśnij enter h ero.moveLeft naciśn…" at bounding box center [784, 327] width 257 height 131
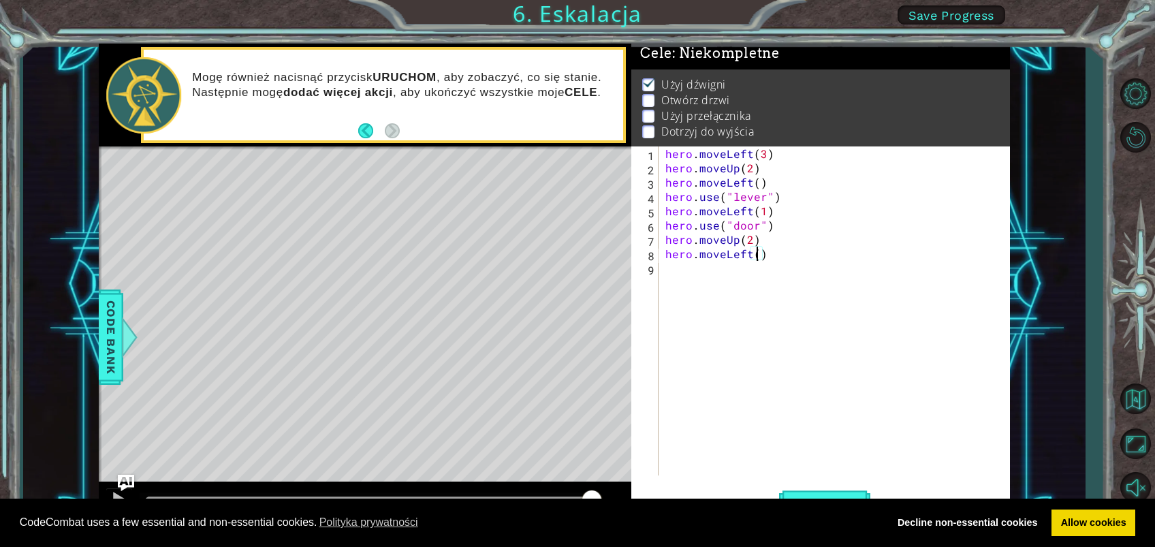
type textarea "hero.moveLeft(3)"
click at [665, 263] on div "hero . moveLeft ( 3 ) hero . moveUp ( 2 ) hero . moveLeft ( ) hero . use ( "lev…" at bounding box center [838, 325] width 351 height 358
click at [663, 266] on div "hero . moveLeft ( 3 ) hero . moveUp ( 2 ) hero . moveLeft ( ) hero . use ( "lev…" at bounding box center [838, 325] width 351 height 358
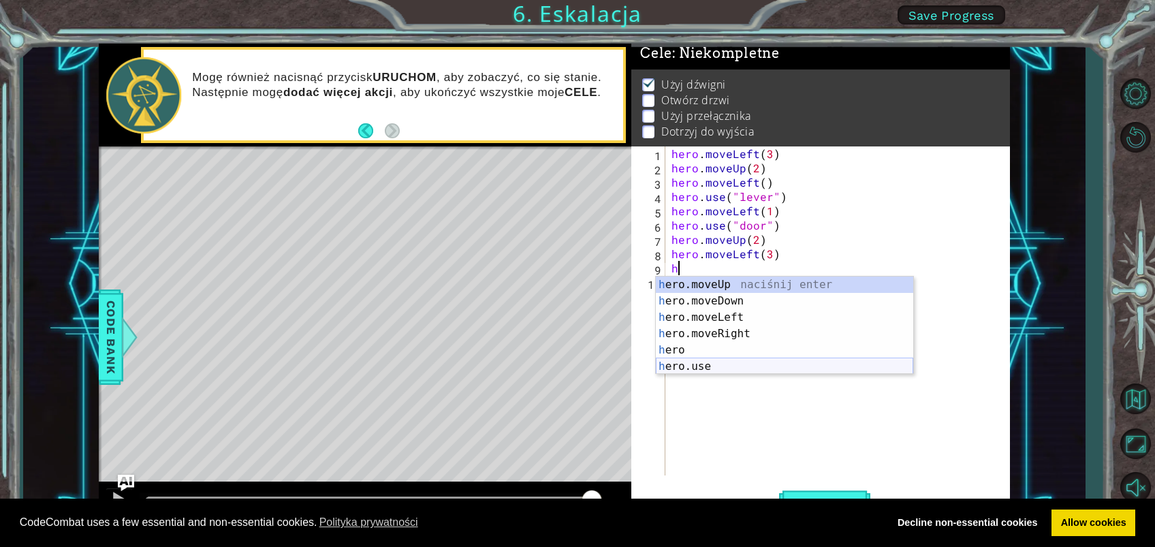
click at [705, 369] on div "h ero.moveUp naciśnij enter h ero.moveDown naciśnij enter h ero.moveLeft naciśn…" at bounding box center [784, 342] width 257 height 131
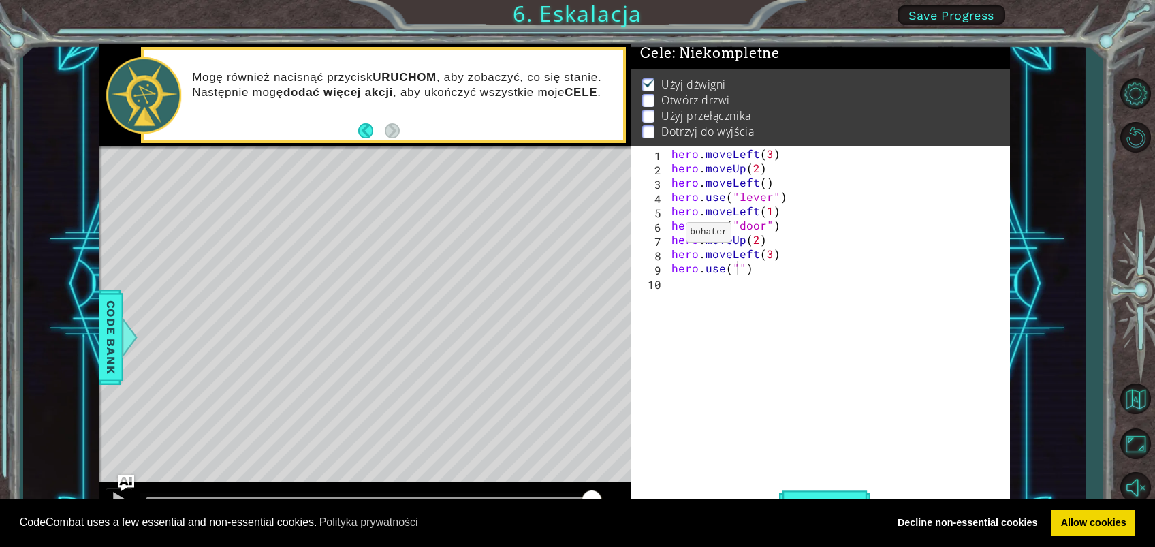
click at [379, 259] on div "Level Map" at bounding box center [413, 346] width 629 height 401
click at [738, 268] on div "hero . moveLeft ( 3 ) hero . moveUp ( 2 ) hero . moveLeft ( ) hero . use ( "lev…" at bounding box center [841, 325] width 345 height 358
type textarea "hero.use("switch")"
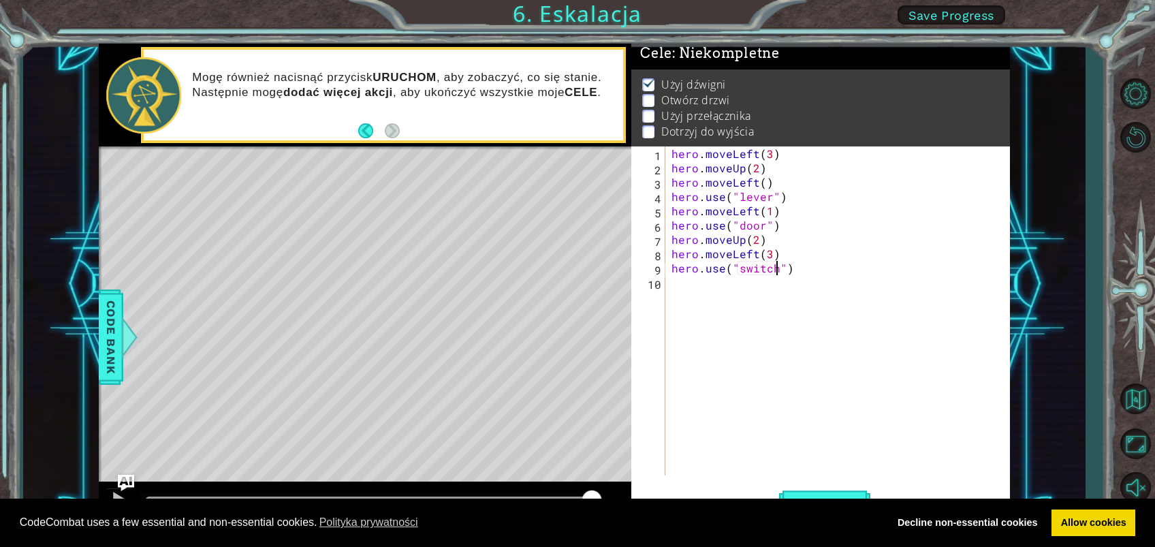
click at [677, 278] on div "hero . moveLeft ( 3 ) hero . moveUp ( 2 ) hero . moveLeft ( ) hero . use ( "lev…" at bounding box center [841, 325] width 345 height 358
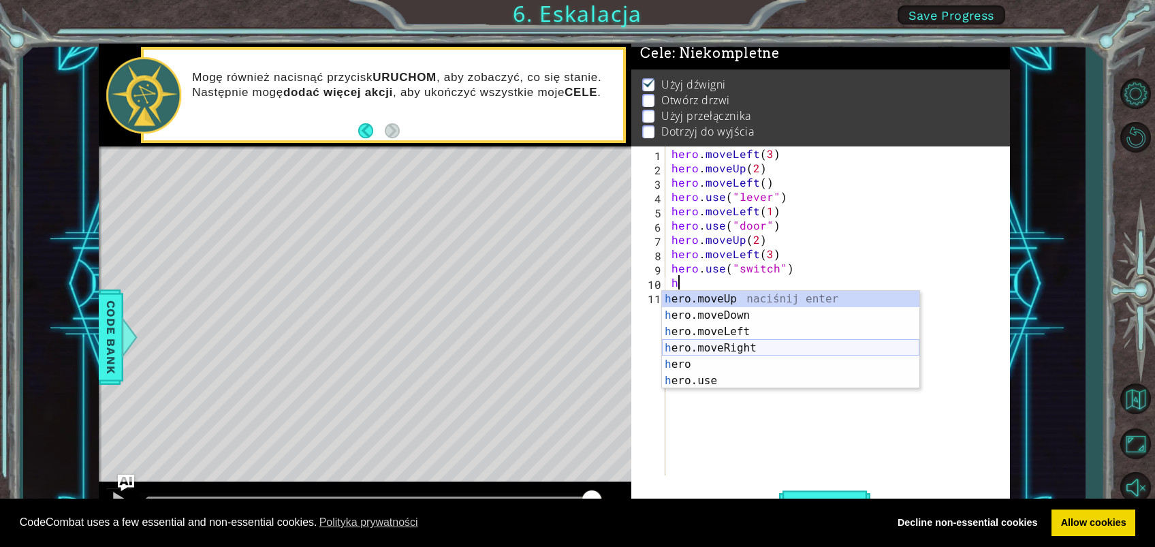
click at [721, 345] on div "h ero.moveUp naciśnij enter h ero.moveDown naciśnij enter h ero.moveLeft naciśn…" at bounding box center [790, 356] width 257 height 131
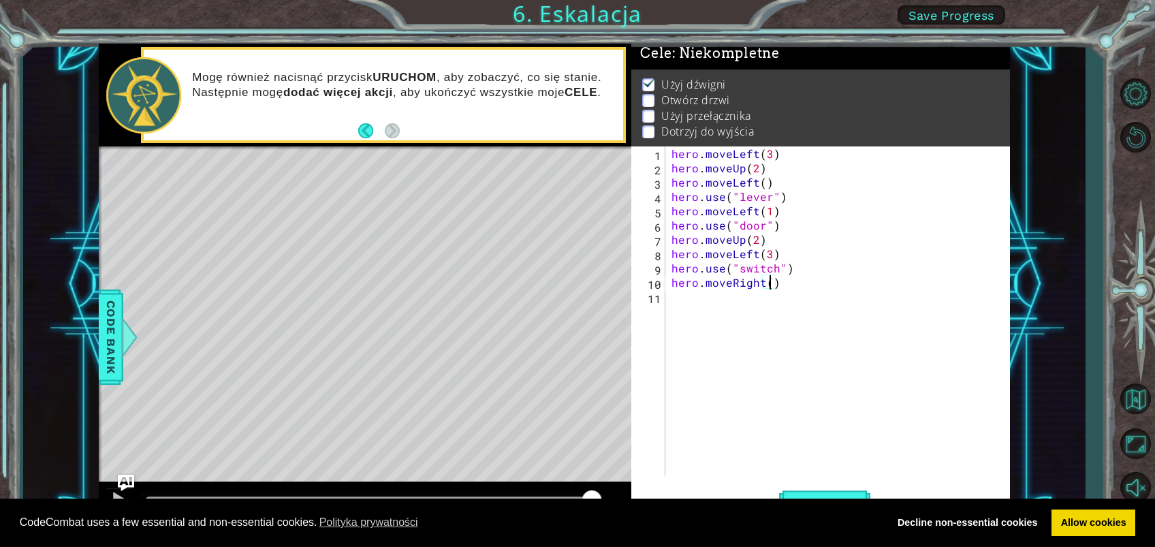
type textarea "hero.moveRight(2)"
click at [681, 298] on div "hero . moveLeft ( 3 ) hero . moveUp ( 2 ) hero . moveLeft ( ) hero . use ( "lev…" at bounding box center [841, 325] width 345 height 358
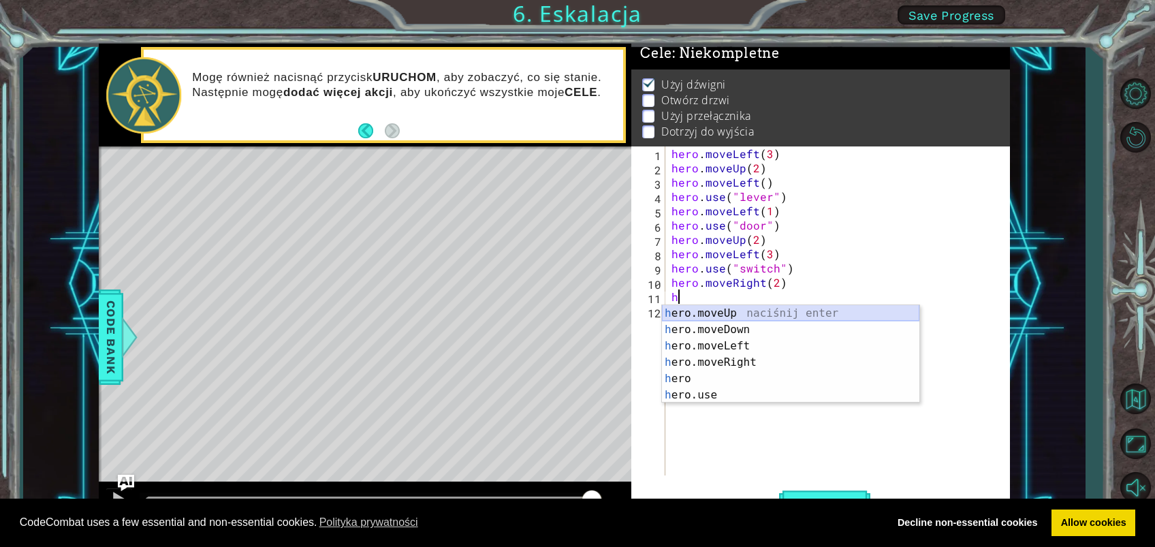
click at [754, 306] on div "h ero.moveUp naciśnij enter h ero.moveDown naciśnij enter h ero.moveLeft naciśn…" at bounding box center [790, 370] width 257 height 131
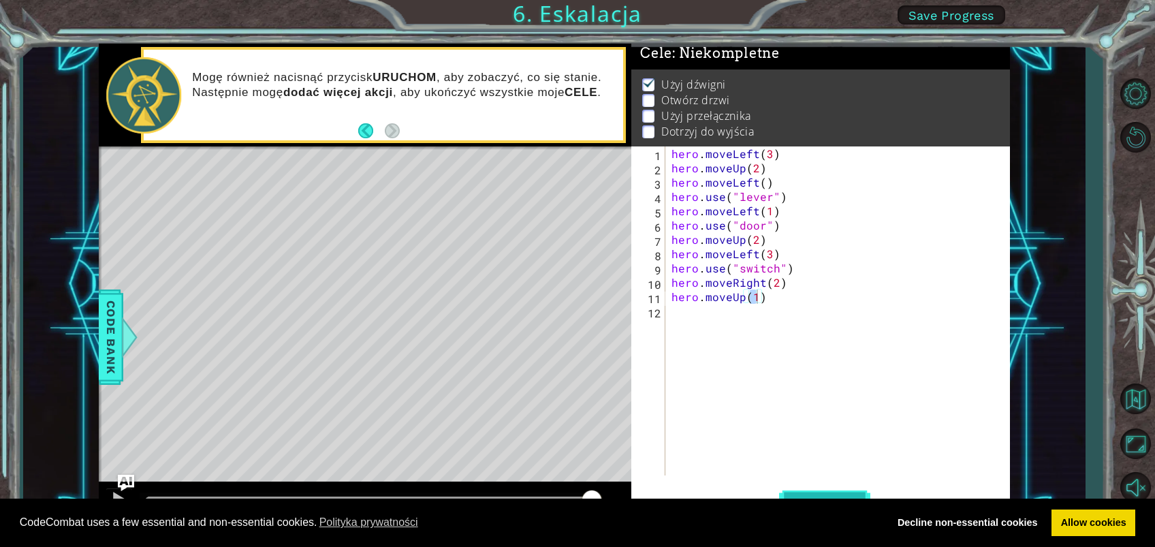
click at [865, 409] on button "Uruchom" at bounding box center [824, 503] width 91 height 38
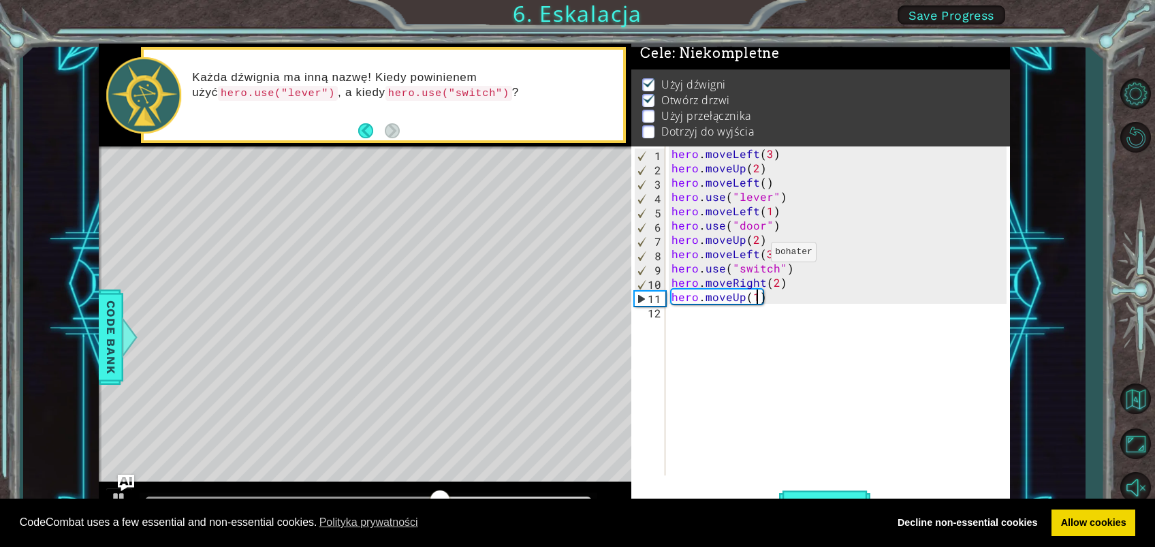
click at [754, 255] on div "hero . moveLeft ( 3 ) hero . moveUp ( 2 ) hero . moveLeft ( ) hero . use ( "lev…" at bounding box center [841, 325] width 345 height 358
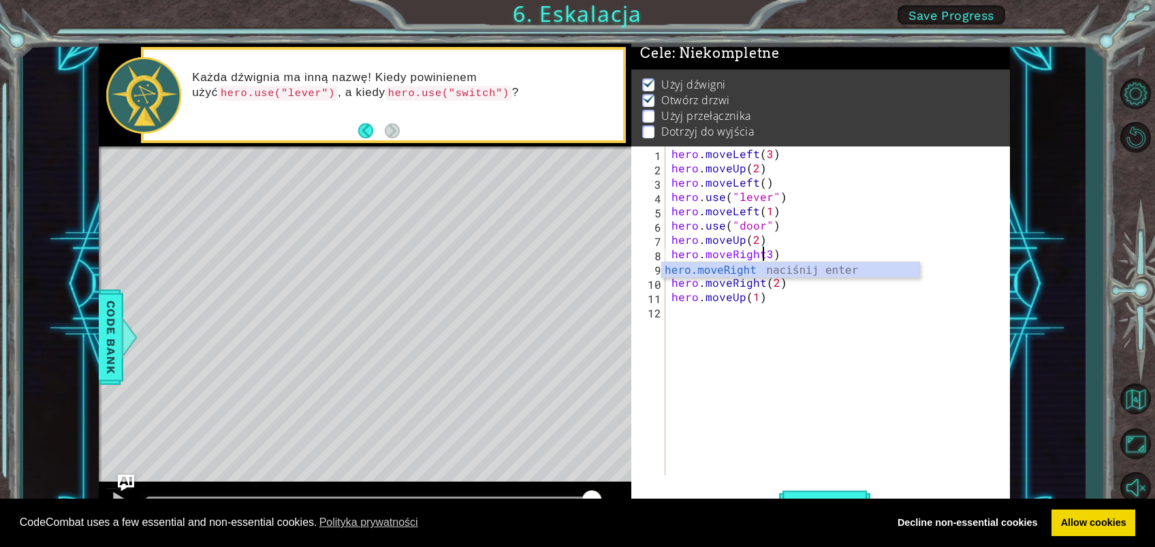
scroll to position [0, 5]
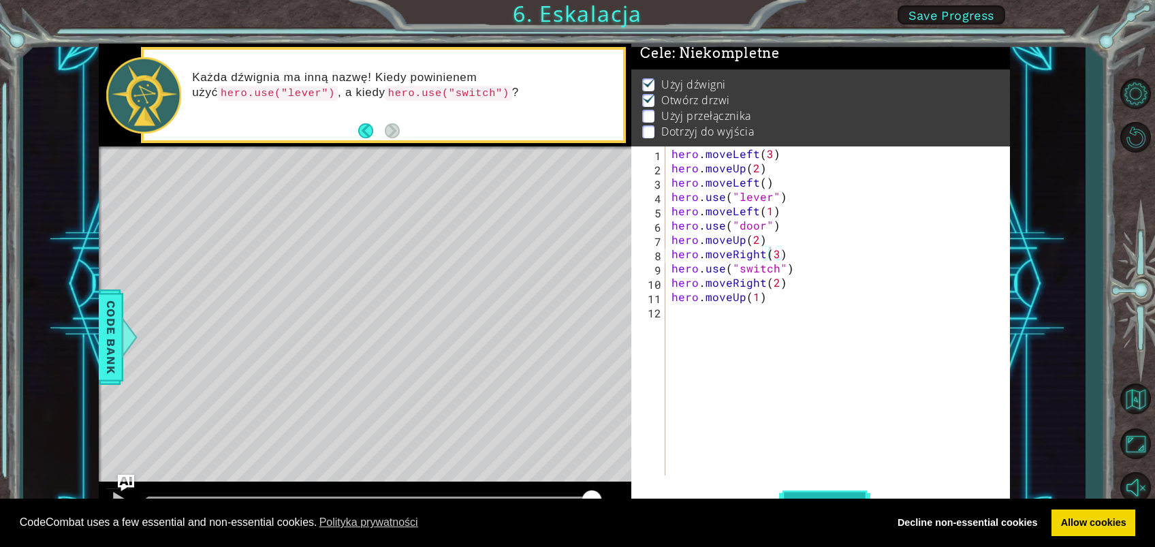
click at [821, 409] on button "Uruchom" at bounding box center [824, 503] width 91 height 38
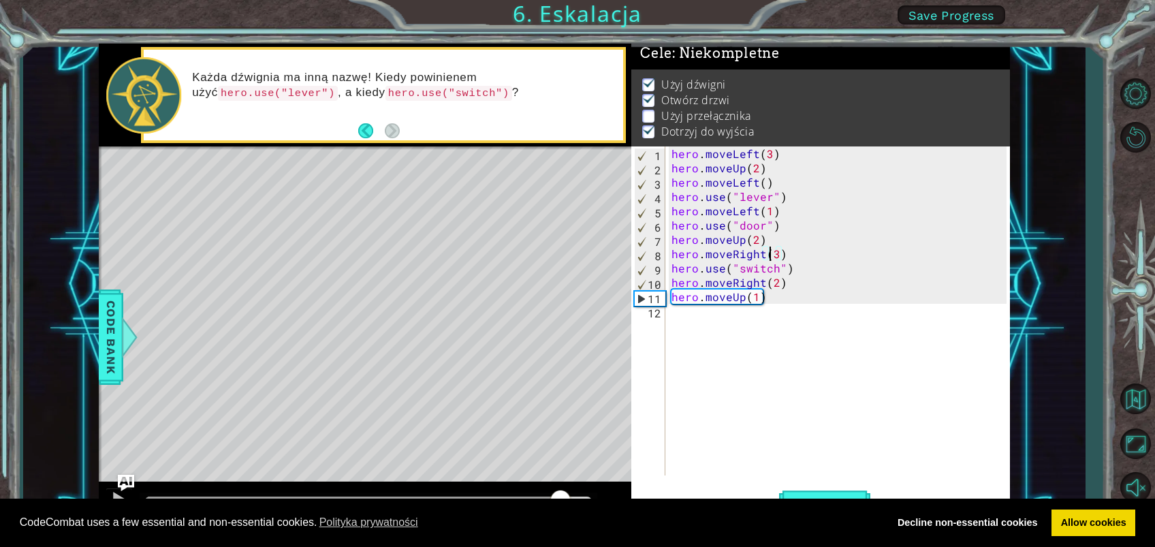
drag, startPoint x: 214, startPoint y: 495, endPoint x: 544, endPoint y: 538, distance: 332.6
click at [554, 409] on body "Cookie Policy CodeCombat uses a few essential and non-essential cookies. Polity…" at bounding box center [577, 273] width 1155 height 547
drag, startPoint x: 544, startPoint y: 538, endPoint x: 396, endPoint y: 485, distance: 157.1
click at [396, 409] on body "Cookie Policy CodeCombat uses a few essential and non-essential cookies. Polity…" at bounding box center [577, 273] width 1155 height 547
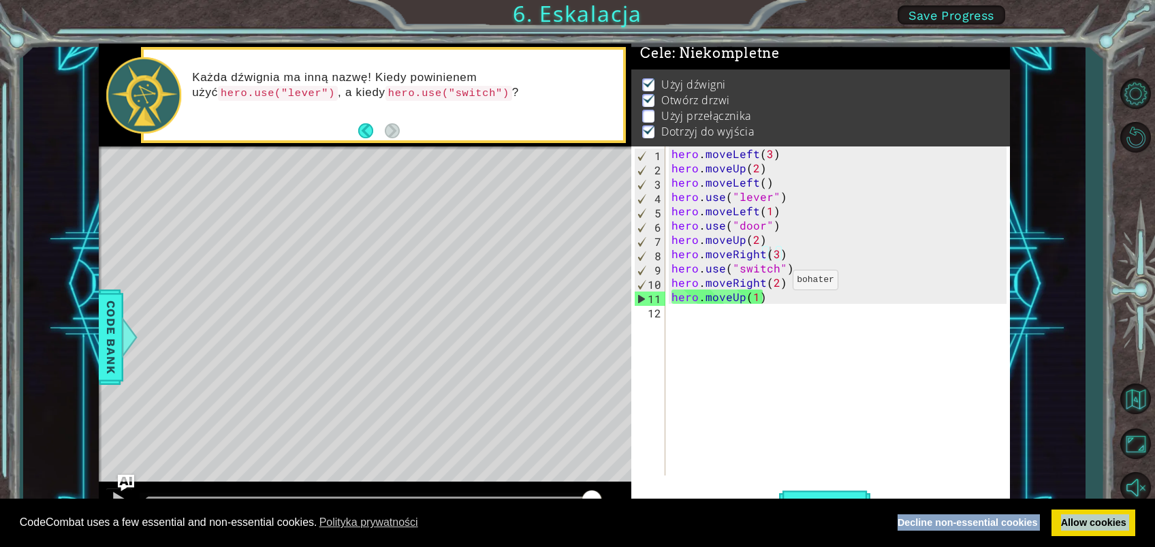
click at [776, 283] on div "hero . moveLeft ( 3 ) hero . moveUp ( 2 ) hero . moveLeft ( ) hero . use ( "lev…" at bounding box center [841, 325] width 345 height 358
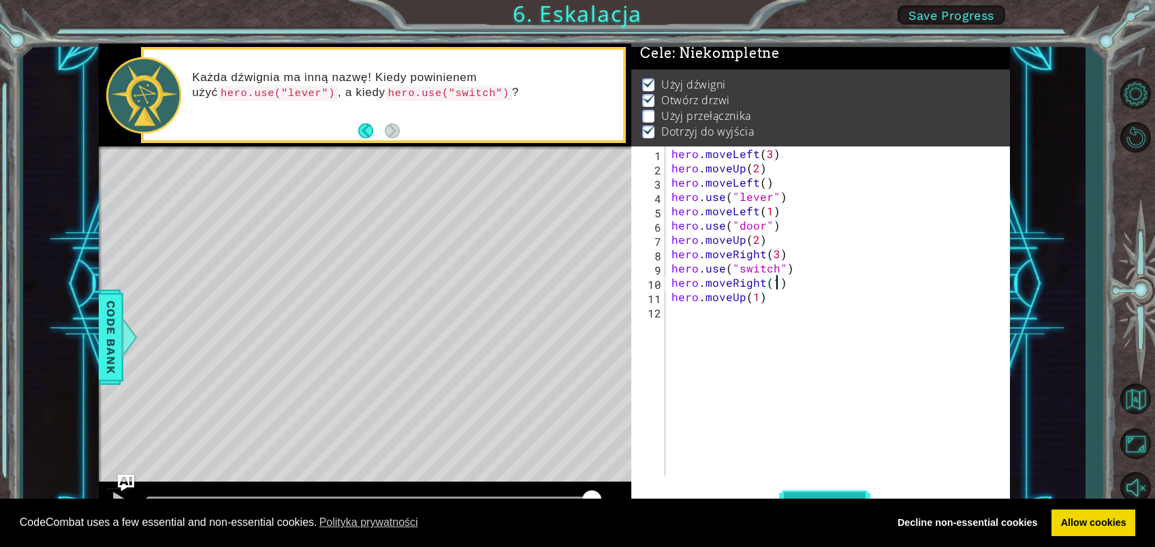
type textarea "hero.moveRight(1)"
click at [834, 409] on button "Uruchom" at bounding box center [824, 503] width 91 height 38
drag, startPoint x: 323, startPoint y: 495, endPoint x: 341, endPoint y: 493, distance: 17.8
click at [341, 409] on div at bounding box center [369, 502] width 458 height 19
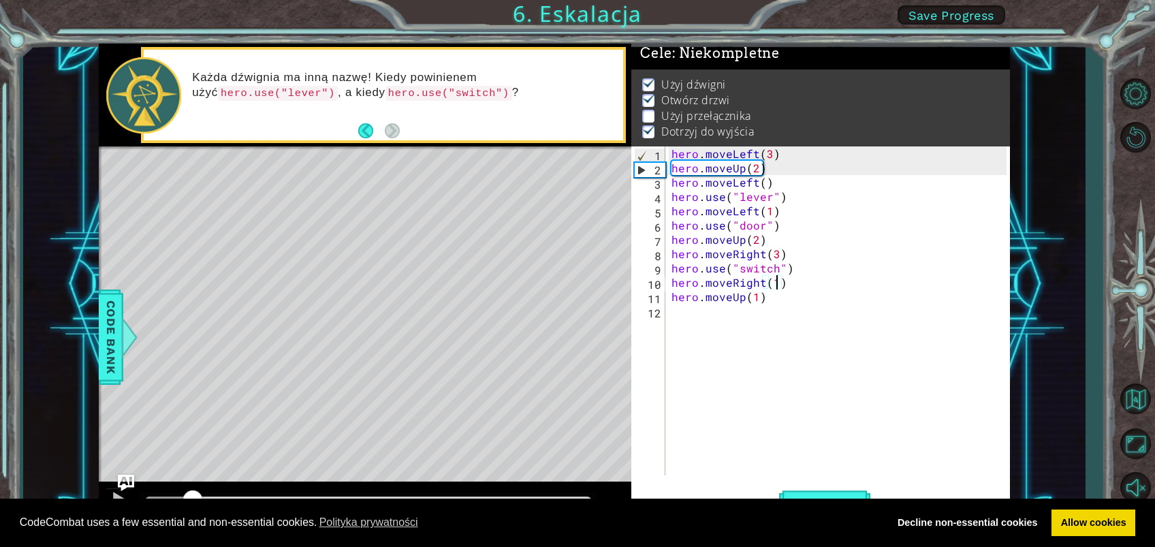
drag, startPoint x: 193, startPoint y: 496, endPoint x: 220, endPoint y: 490, distance: 27.9
click at [205, 409] on div at bounding box center [193, 501] width 25 height 25
click at [386, 409] on div "CodeCombat uses a few essential and non-essential cookies. Polityka prywatności…" at bounding box center [577, 523] width 1155 height 49
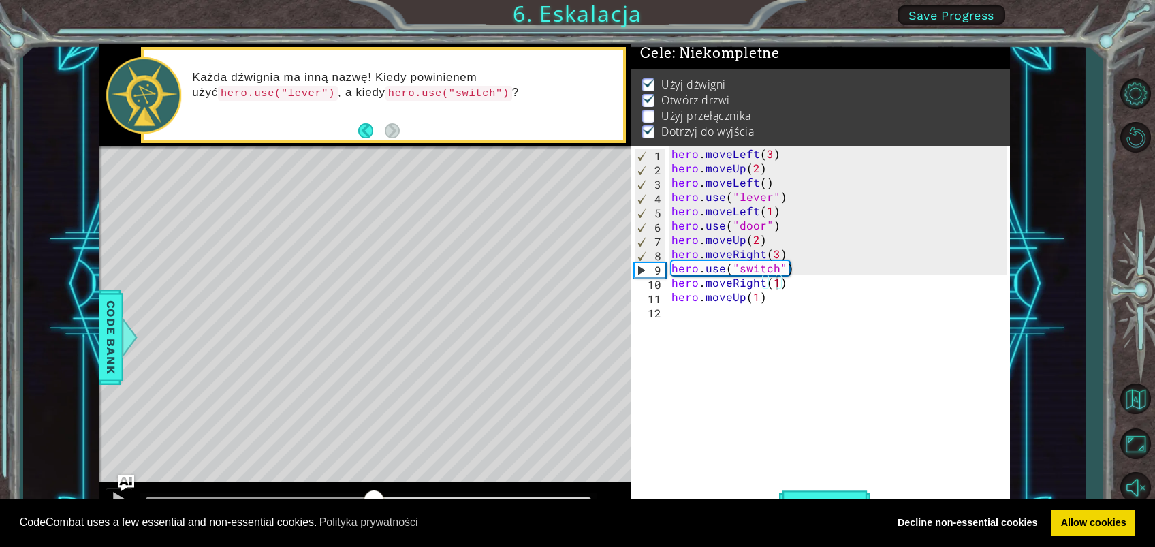
drag, startPoint x: 231, startPoint y: 491, endPoint x: 373, endPoint y: 475, distance: 143.2
click at [373, 409] on div "methods hero moveDown(steps) moveUp(steps) moveLeft(steps) moveRight(steps) use…" at bounding box center [555, 284] width 912 height 481
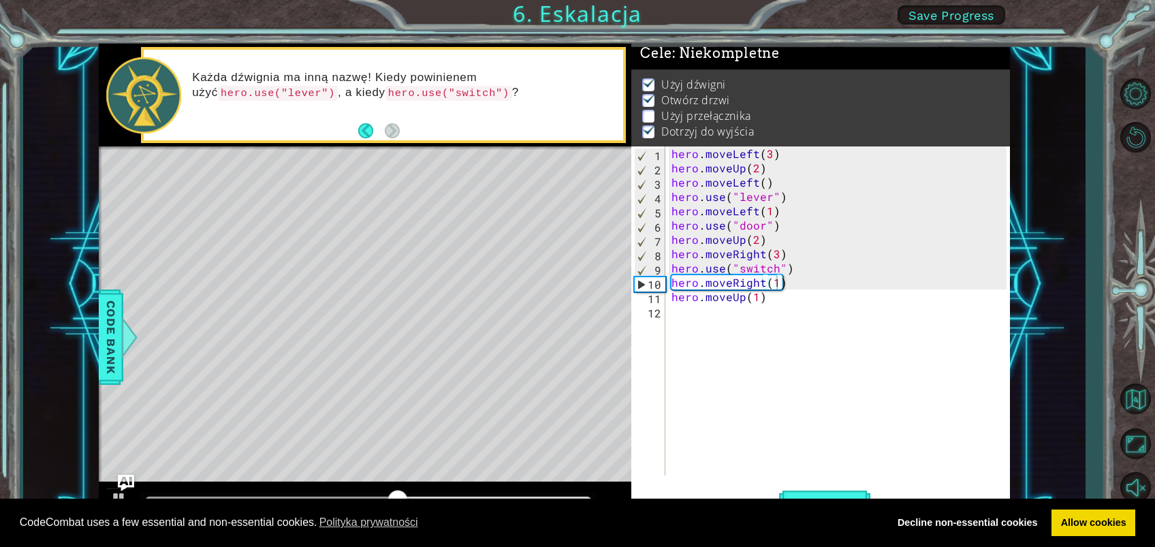
drag, startPoint x: 373, startPoint y: 475, endPoint x: 365, endPoint y: 475, distance: 8.2
click at [365, 409] on div "Level Map" at bounding box center [413, 346] width 629 height 401
drag, startPoint x: 412, startPoint y: 495, endPoint x: 379, endPoint y: 494, distance: 32.7
click at [381, 409] on div at bounding box center [393, 501] width 25 height 25
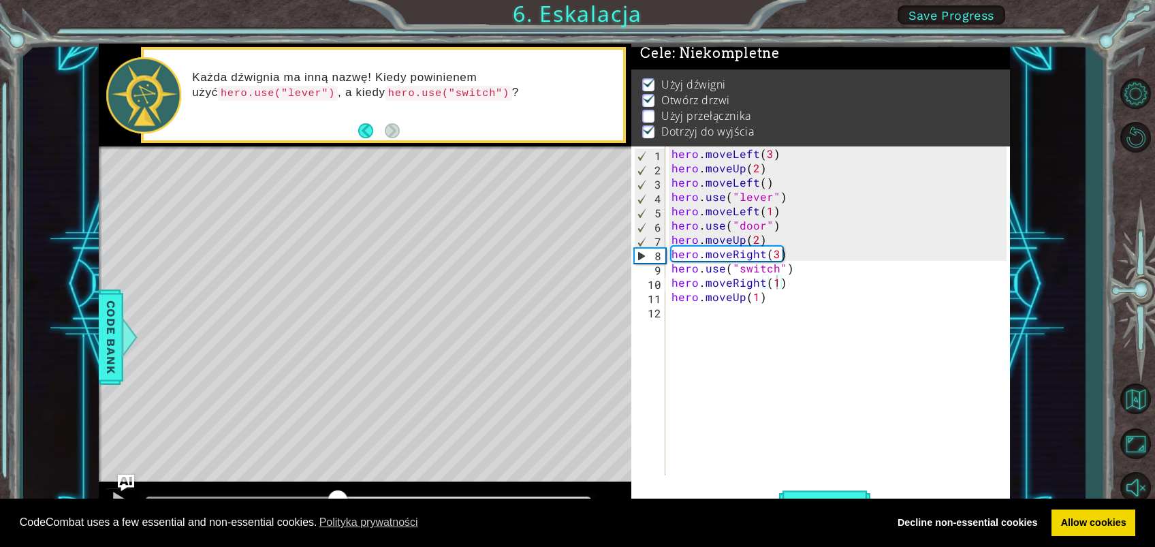
drag, startPoint x: 372, startPoint y: 492, endPoint x: 338, endPoint y: 503, distance: 36.0
click at [338, 409] on body "Cookie Policy CodeCombat uses a few essential and non-essential cookies. Polity…" at bounding box center [577, 273] width 1155 height 547
click at [439, 283] on div "Level Map" at bounding box center [413, 346] width 629 height 401
click at [441, 244] on div "Level Map" at bounding box center [413, 346] width 629 height 401
click at [327, 343] on div "methods hero moveDown(steps) moveUp(steps) moveLeft(steps) moveRight(steps) use…" at bounding box center [555, 284] width 912 height 481
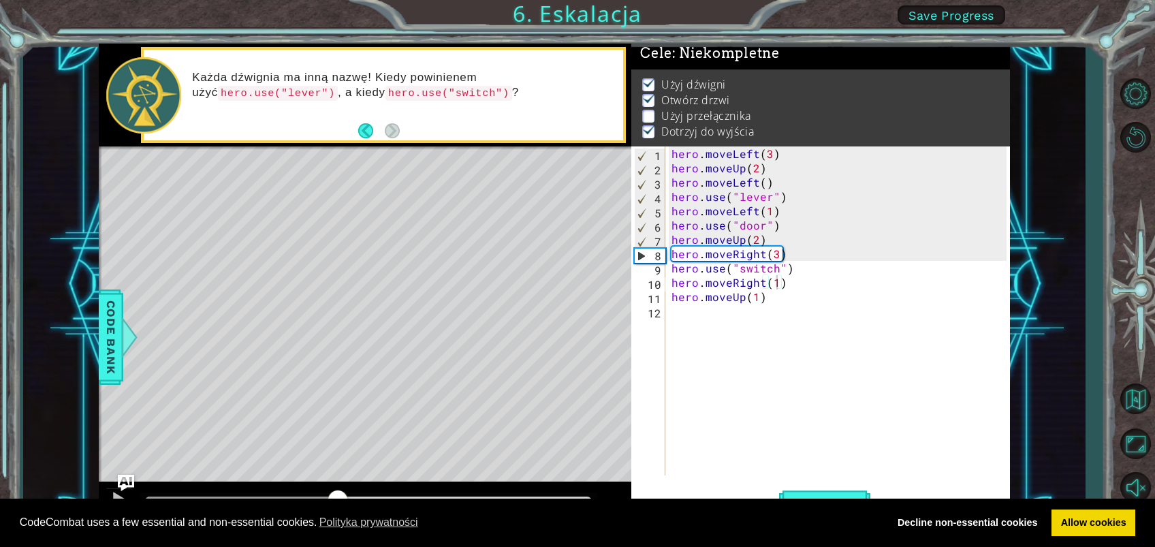
click at [351, 305] on div "Level Map" at bounding box center [413, 346] width 629 height 401
drag, startPoint x: 356, startPoint y: 297, endPoint x: 385, endPoint y: 282, distance: 32.9
click at [357, 331] on div "Level Map" at bounding box center [413, 346] width 629 height 401
click at [385, 409] on div "Level Map" at bounding box center [413, 346] width 629 height 401
drag, startPoint x: 426, startPoint y: 403, endPoint x: 398, endPoint y: 540, distance: 139.1
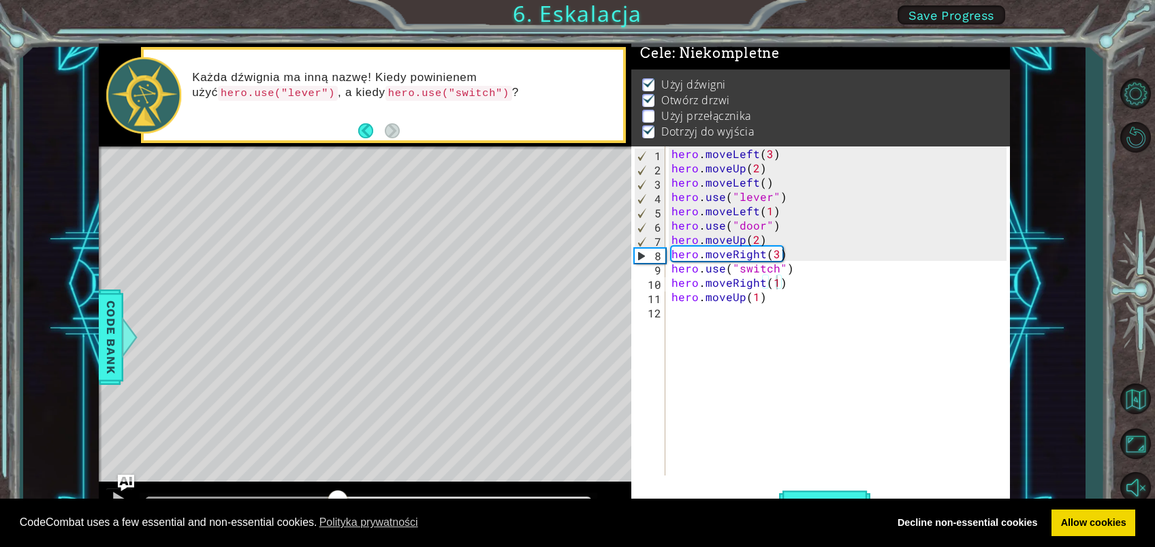
click at [426, 405] on div "Level Map" at bounding box center [413, 346] width 629 height 401
click at [456, 357] on div "Level Map" at bounding box center [413, 346] width 629 height 401
